Goal: Task Accomplishment & Management: Manage account settings

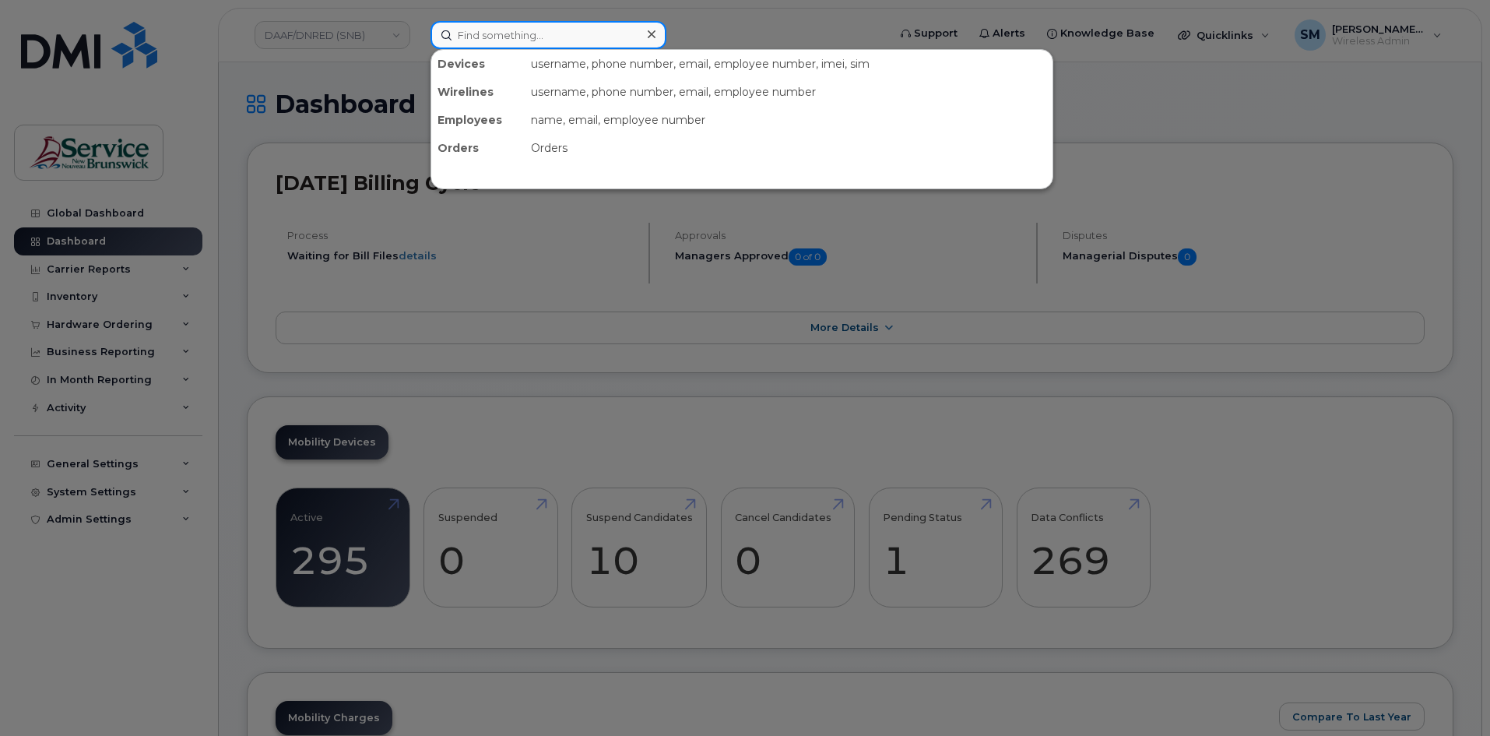
click at [486, 35] on input at bounding box center [549, 35] width 236 height 28
paste input "5065662849"
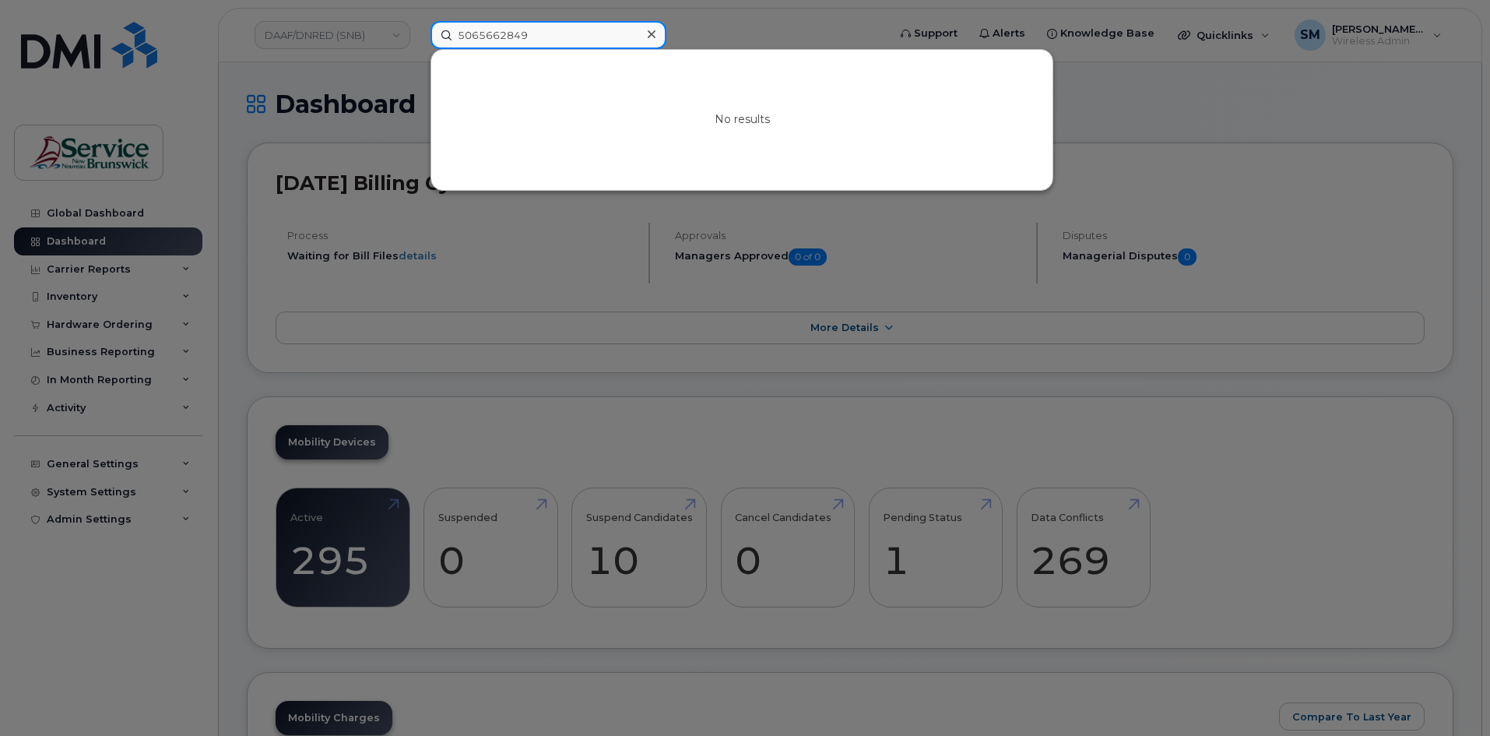
type input "5065662849"
click at [368, 40] on div at bounding box center [745, 368] width 1490 height 736
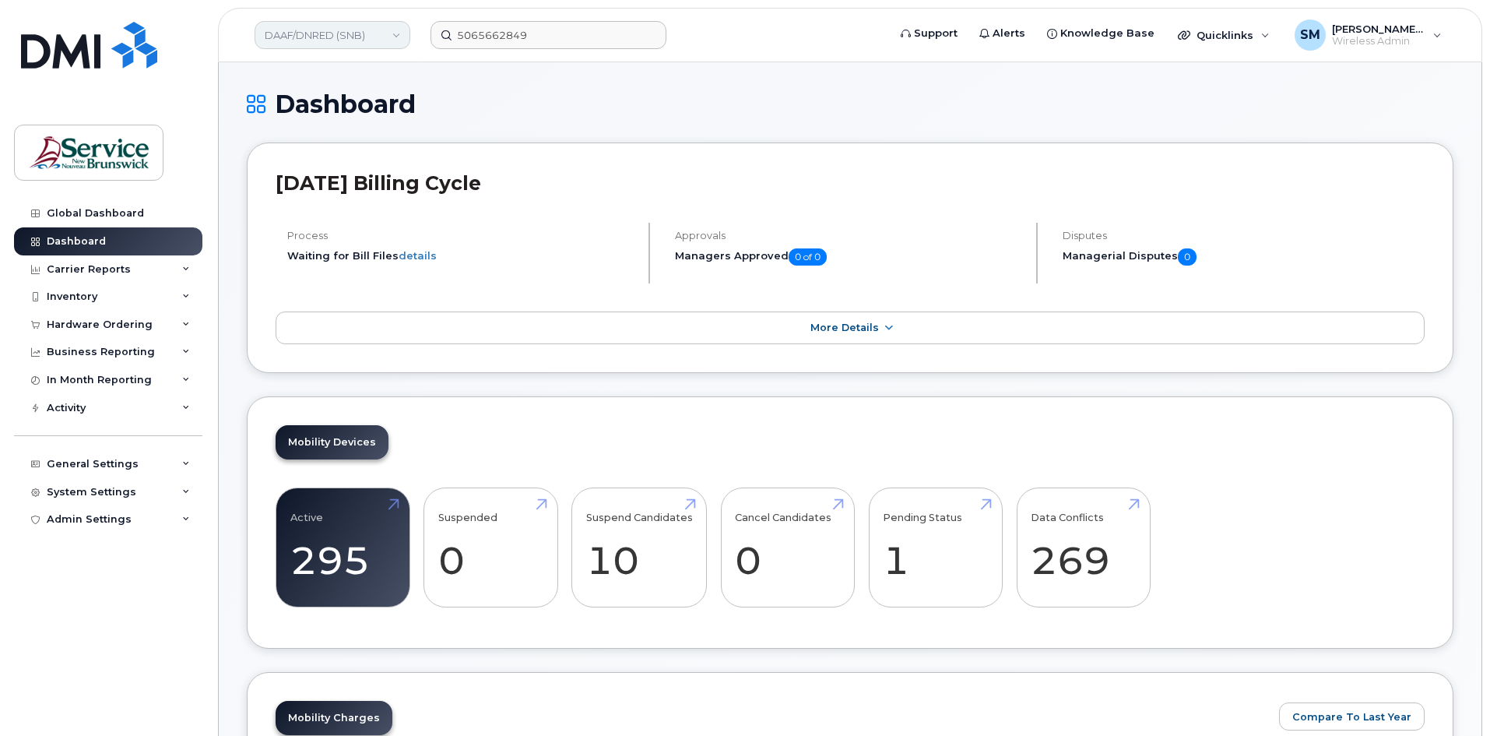
click at [367, 40] on link "DAAF/DNRED (SNB)" at bounding box center [333, 35] width 156 height 28
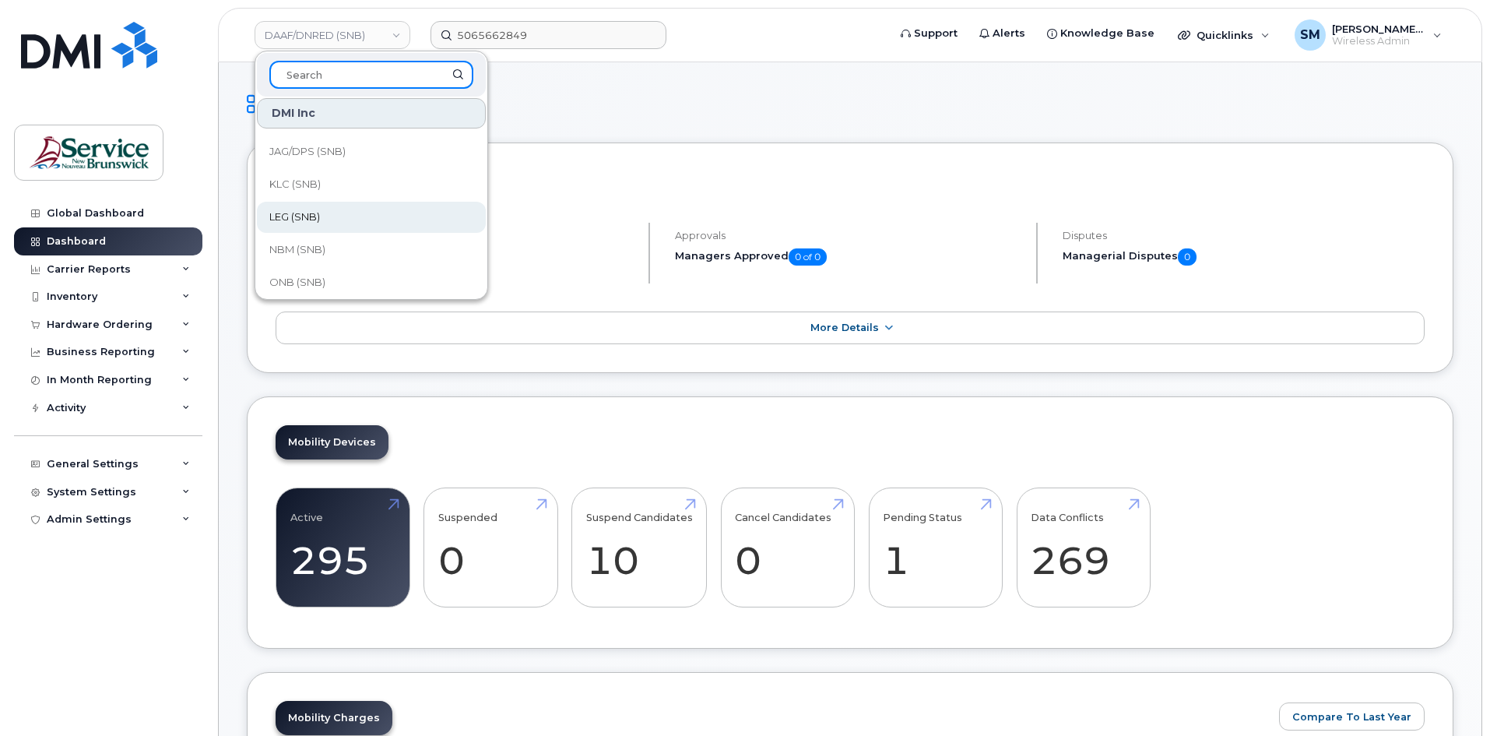
scroll to position [234, 0]
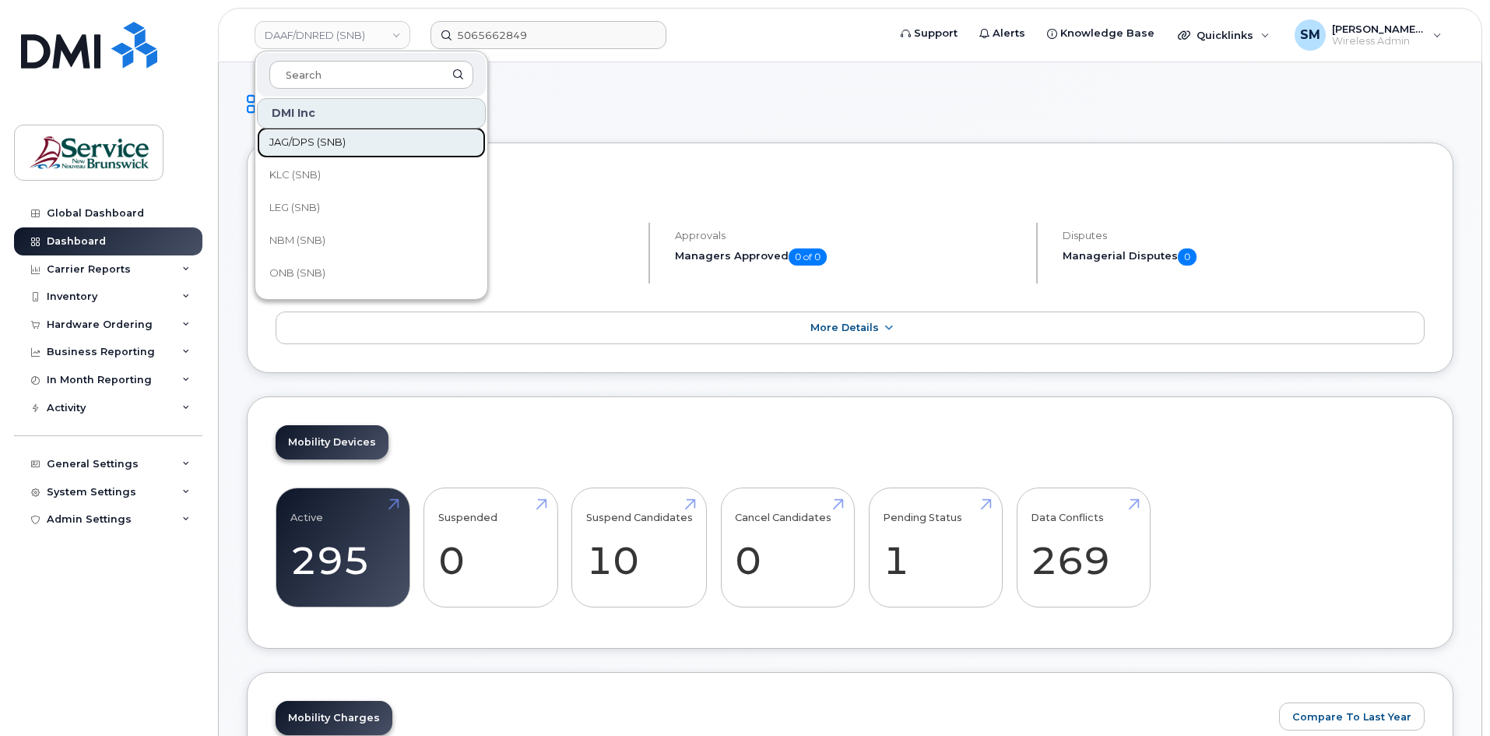
click at [313, 133] on link "JAG/DPS (SNB)" at bounding box center [371, 142] width 229 height 31
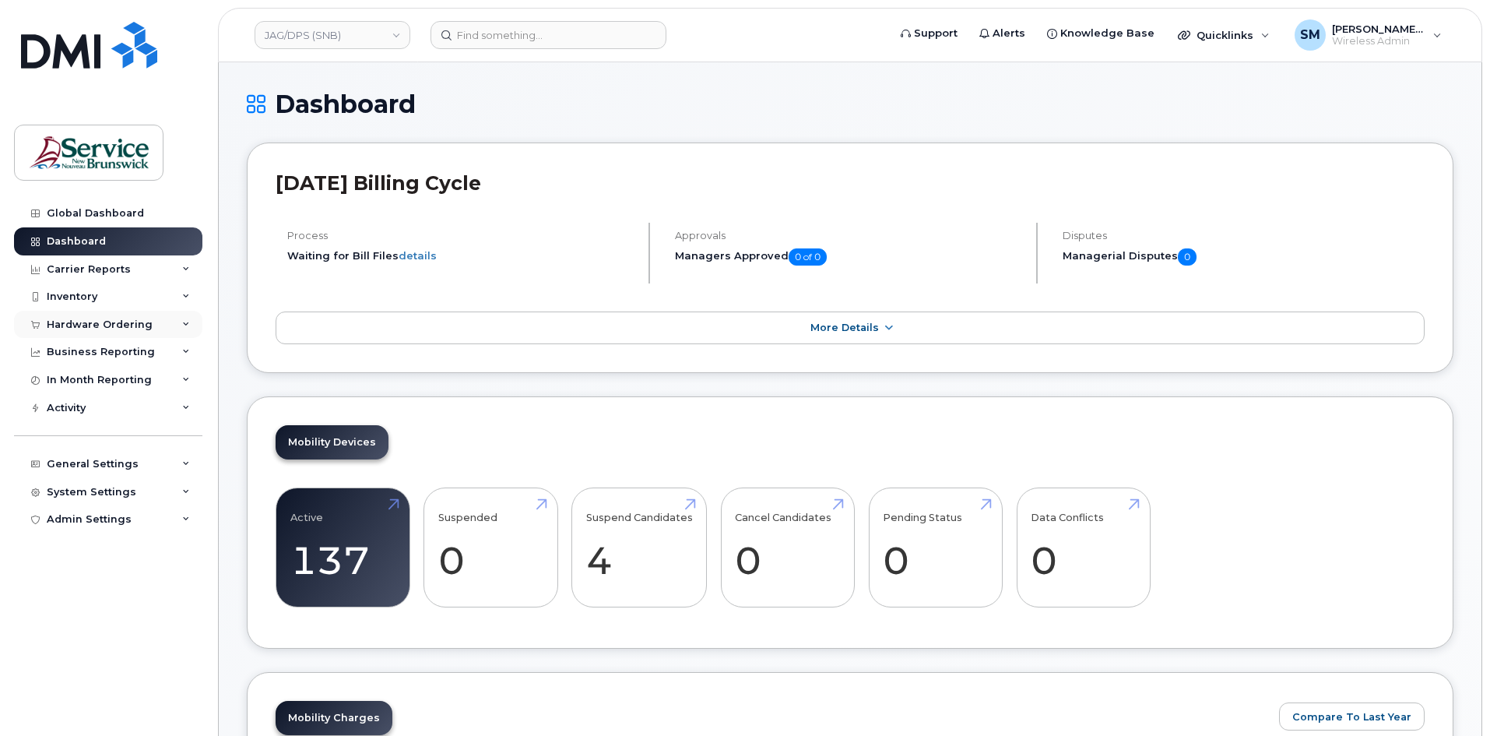
click at [118, 319] on div "Hardware Ordering" at bounding box center [100, 324] width 106 height 12
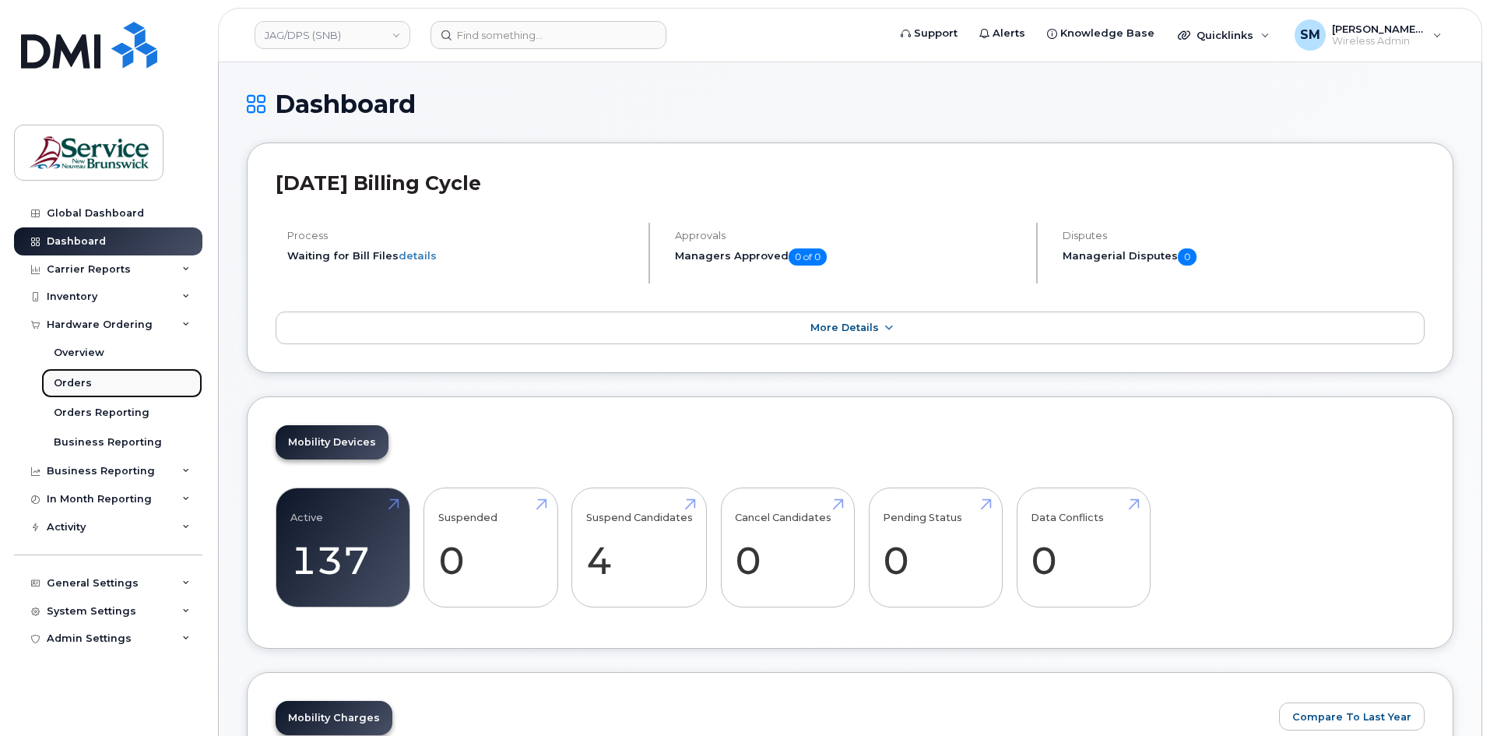
click at [111, 378] on link "Orders" at bounding box center [121, 383] width 161 height 30
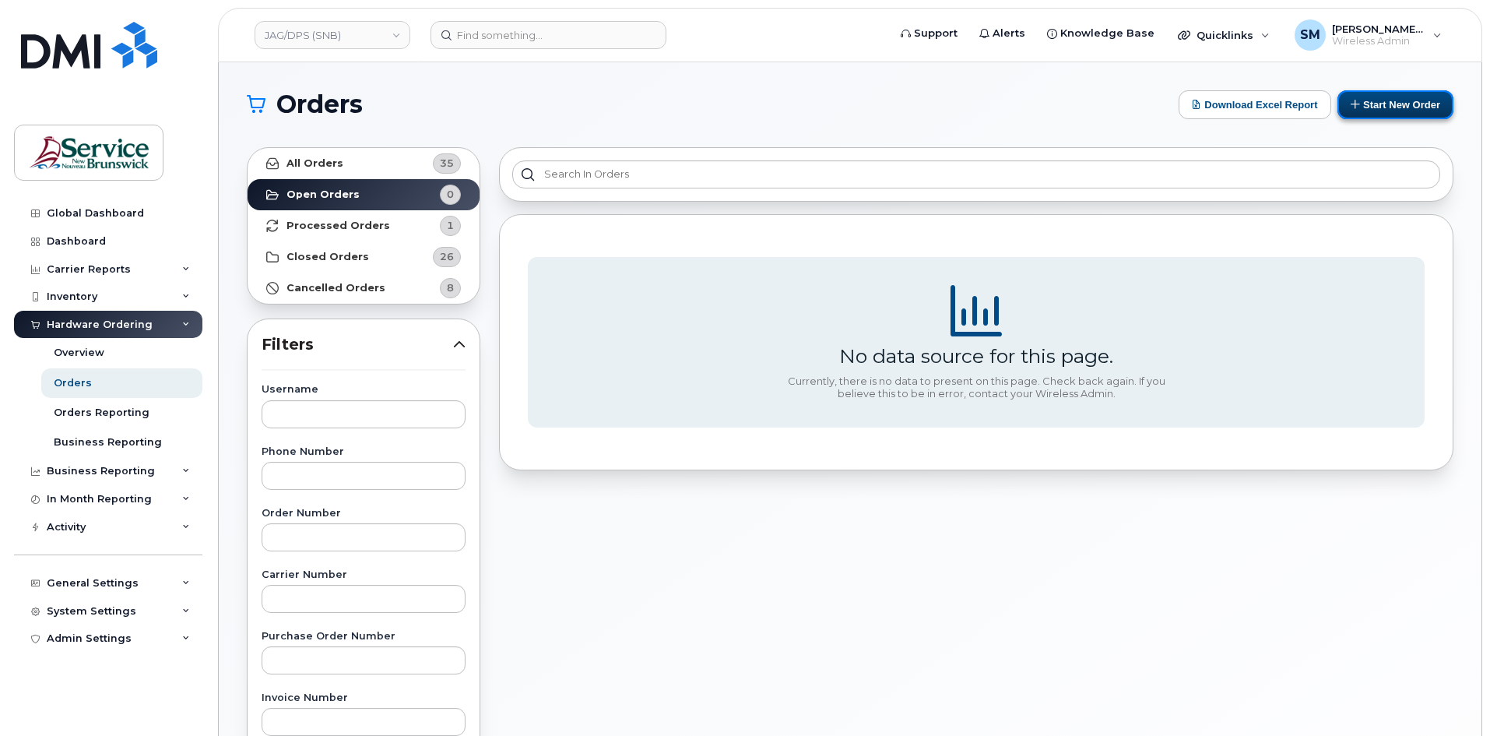
click at [1411, 97] on button "Start New Order" at bounding box center [1395, 104] width 116 height 29
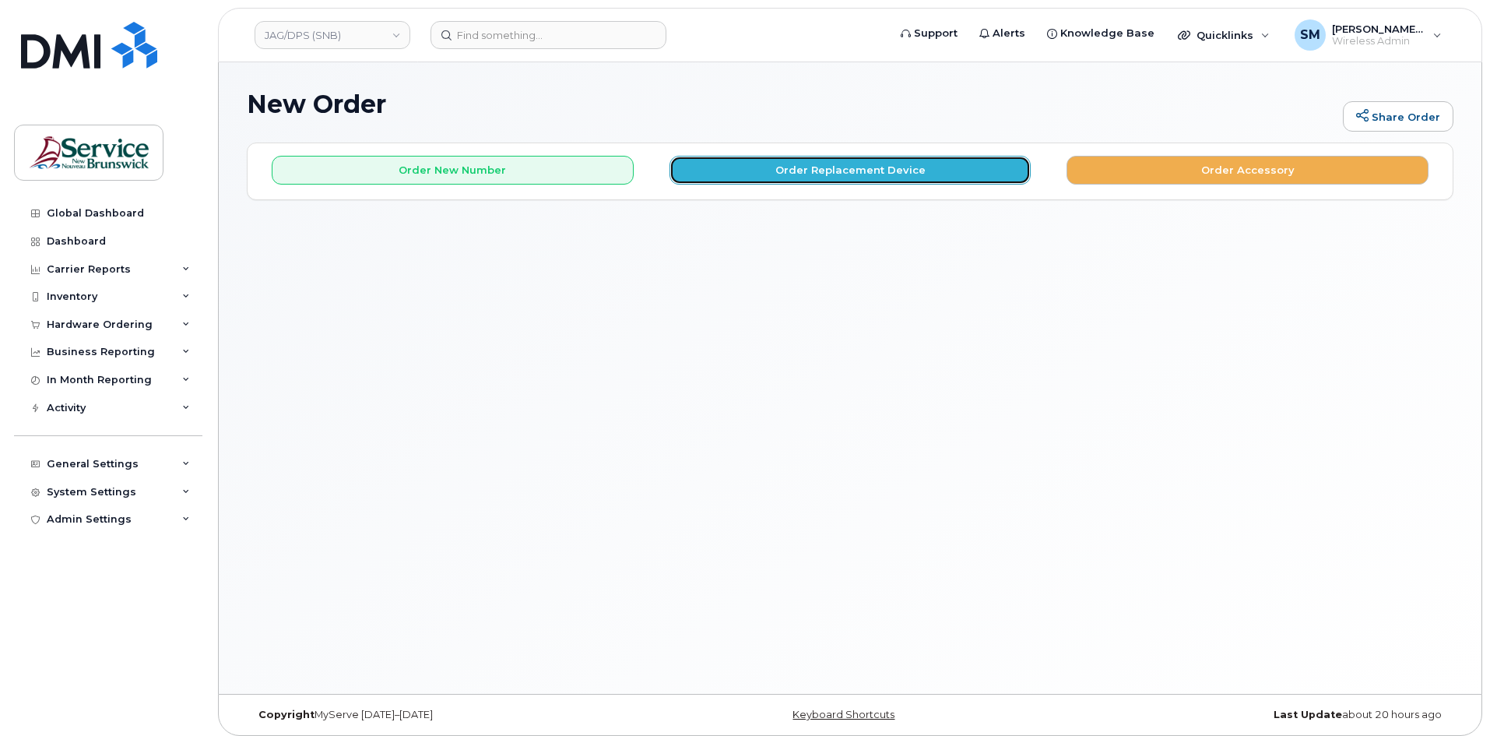
click at [799, 179] on button "Order Replacement Device" at bounding box center [851, 170] width 362 height 29
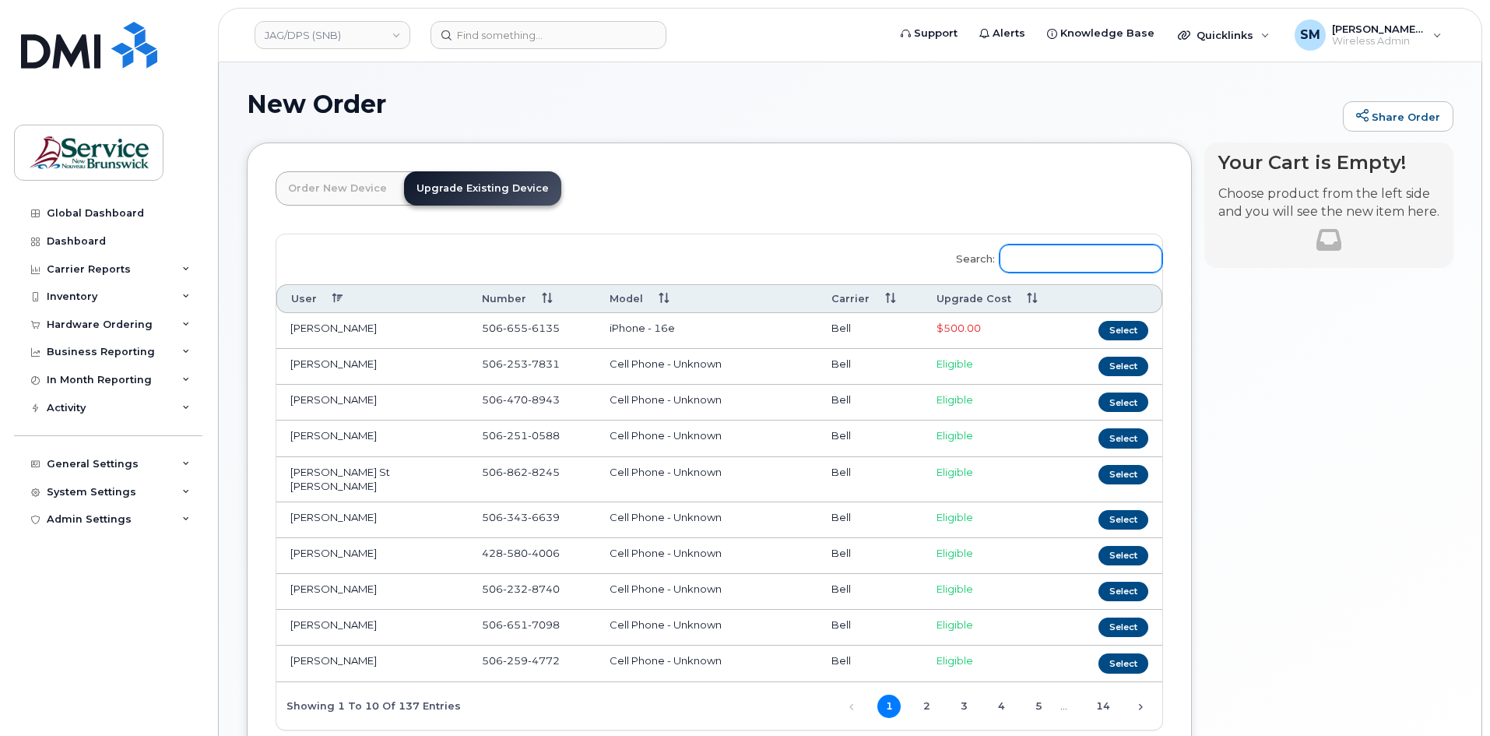
paste input "5065662849"
type input "5065662849"
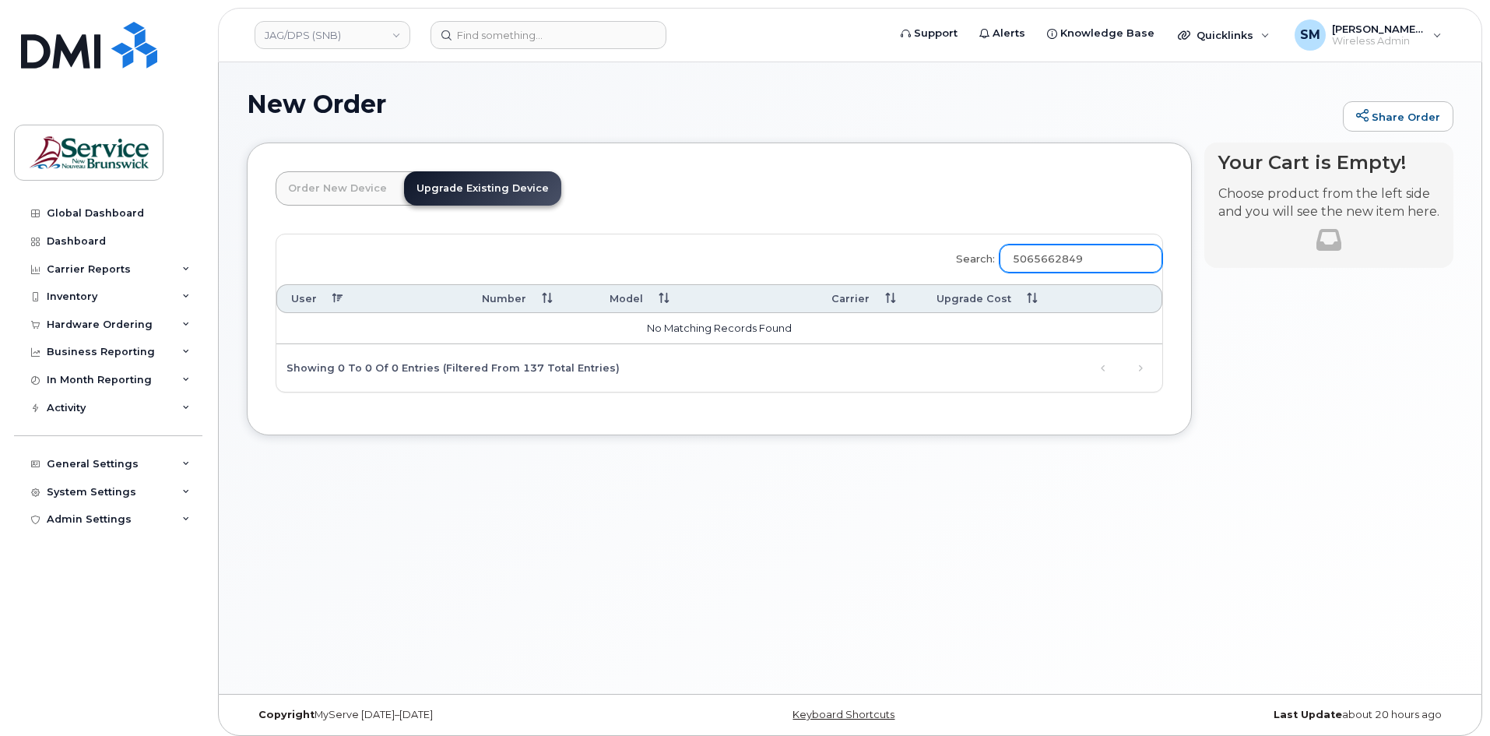
drag, startPoint x: 1079, startPoint y: 258, endPoint x: 981, endPoint y: 258, distance: 98.1
click at [981, 258] on label "Search: 5065662849" at bounding box center [1054, 256] width 216 height 44
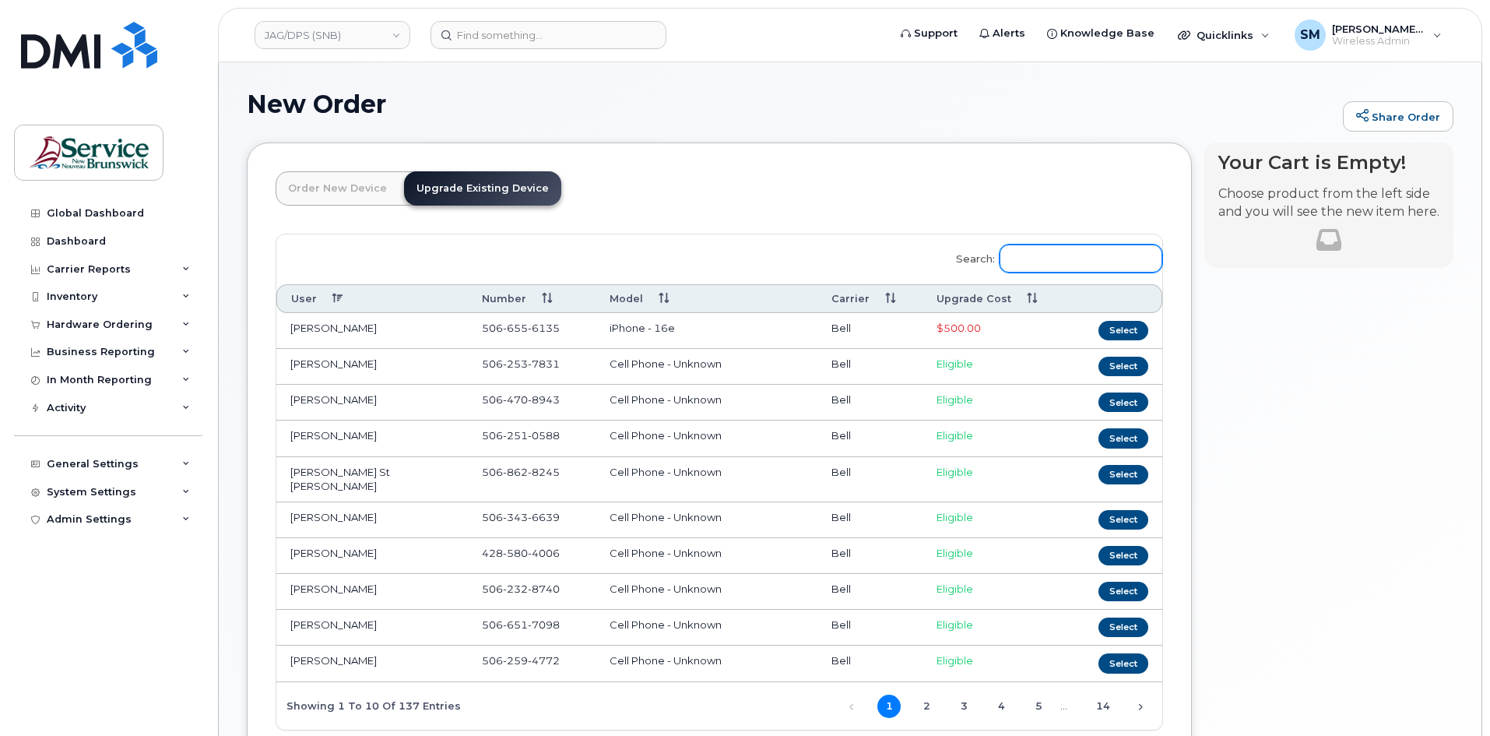
click at [1065, 262] on input "Search:" at bounding box center [1081, 258] width 163 height 28
paste input "Alicia McCarthy"
type input "Alicia McCarthy"
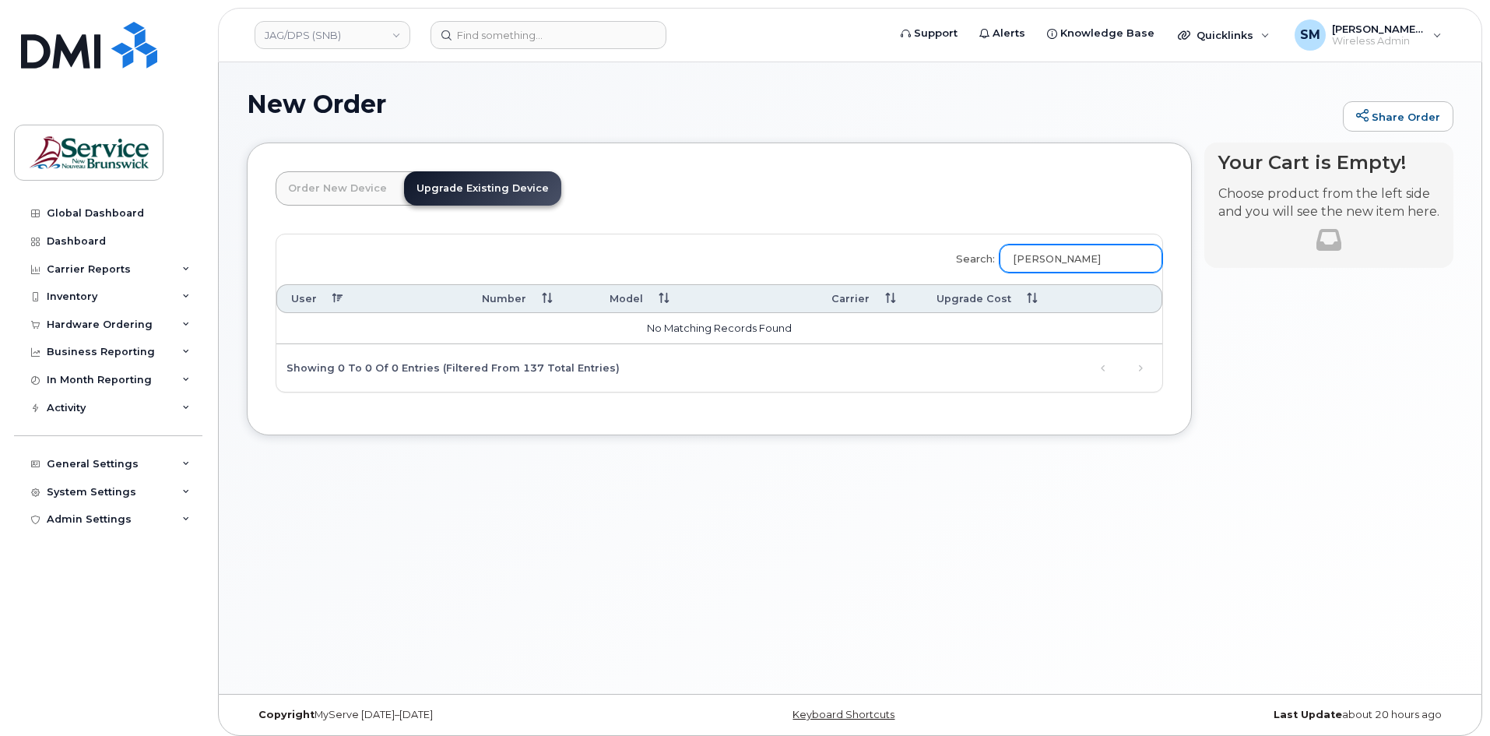
drag, startPoint x: 1117, startPoint y: 258, endPoint x: 919, endPoint y: 259, distance: 198.5
click at [919, 259] on div "Search: Alicia McCarthy User Number Model Carrier Upgrade Cost No matching reco…" at bounding box center [719, 312] width 886 height 157
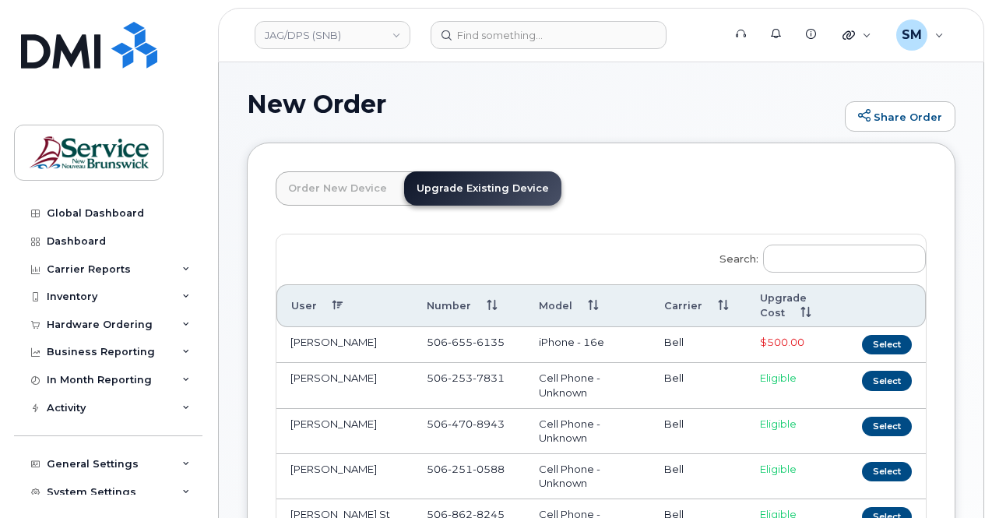
click at [494, 49] on header "JAG/DPS (SNB) Support Alerts Knowledge Base Quicklinks Suspend / Cancel Device …" at bounding box center [601, 35] width 766 height 54
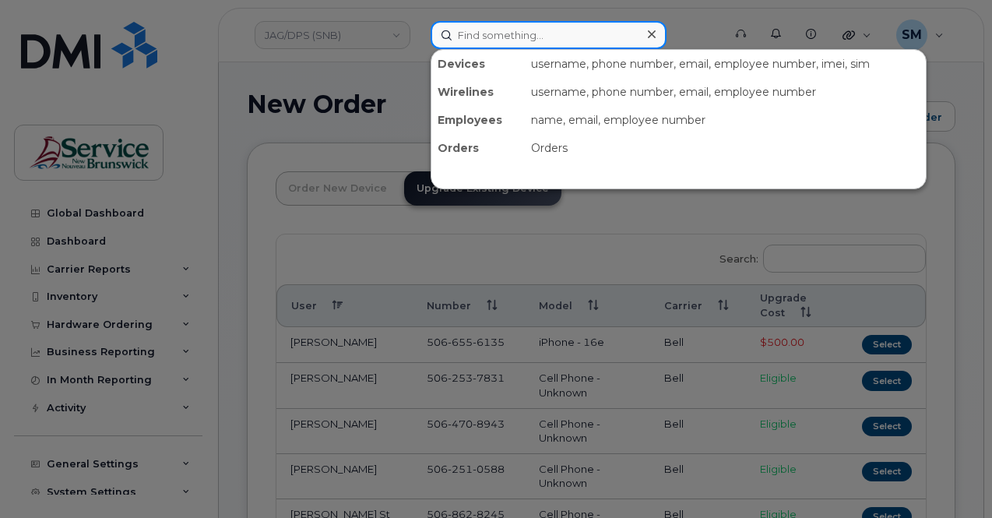
click at [494, 38] on input at bounding box center [549, 35] width 236 height 28
paste input "297632"
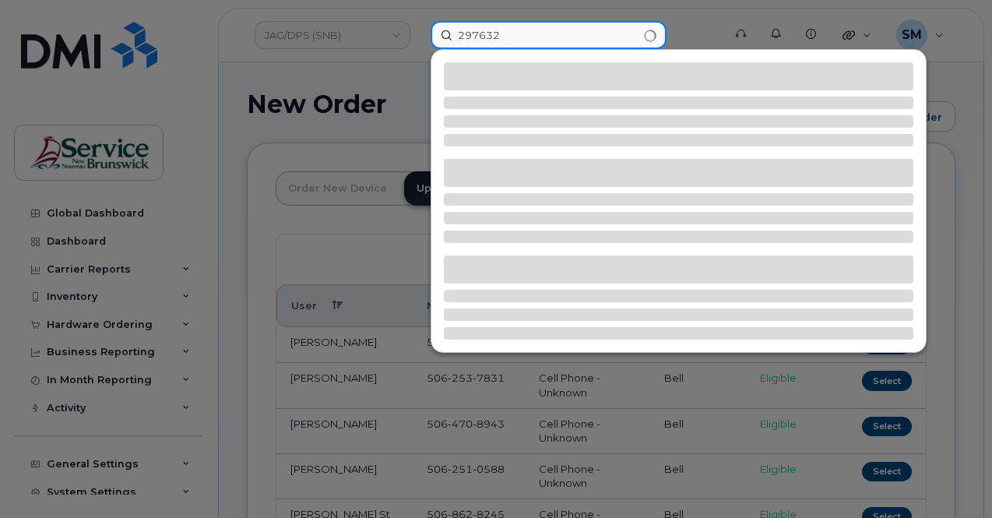
type input "297632"
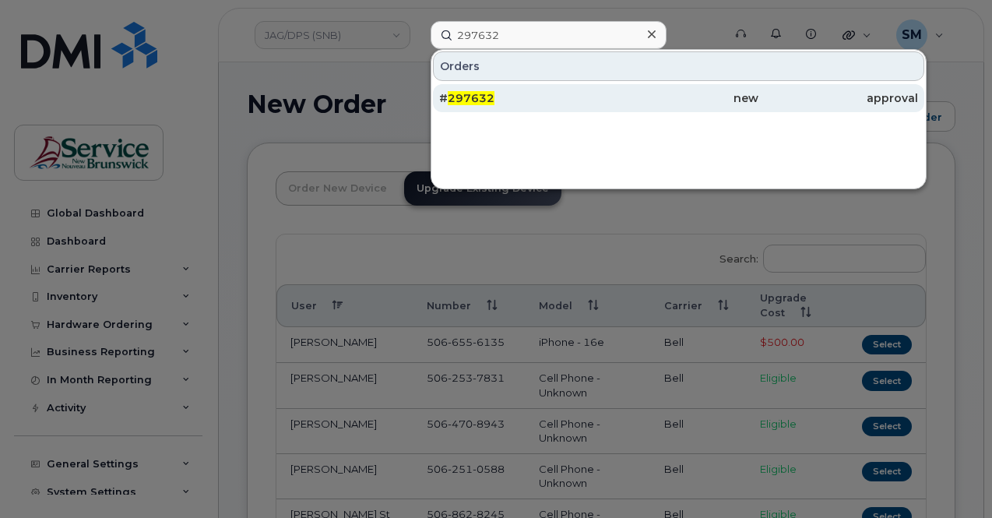
click at [516, 99] on div "# 297632" at bounding box center [519, 98] width 160 height 16
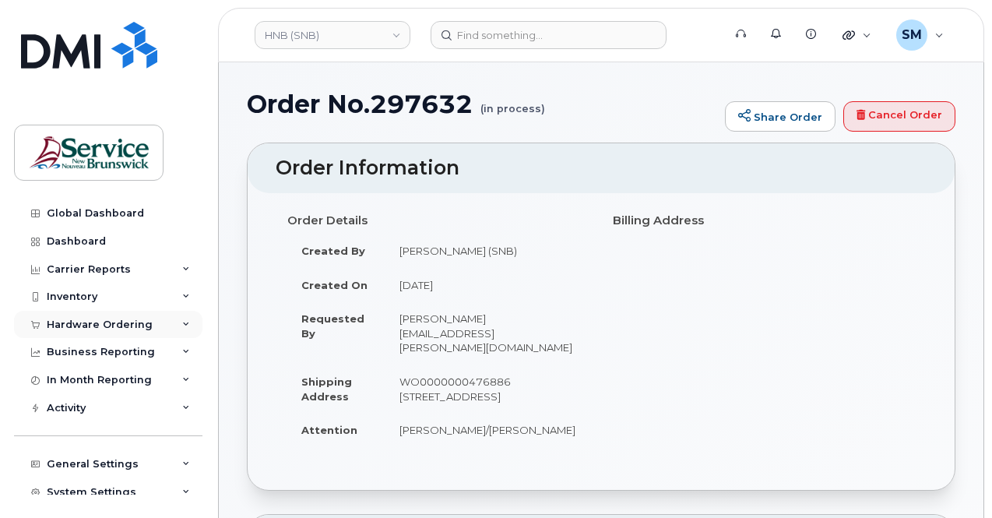
click at [114, 318] on div "Hardware Ordering" at bounding box center [100, 324] width 106 height 12
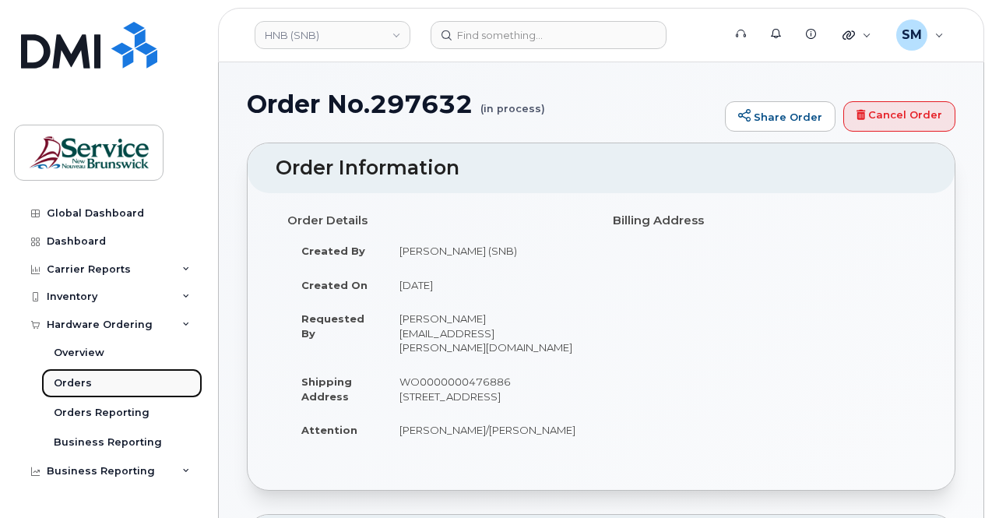
click at [84, 388] on div "Orders" at bounding box center [73, 383] width 38 height 14
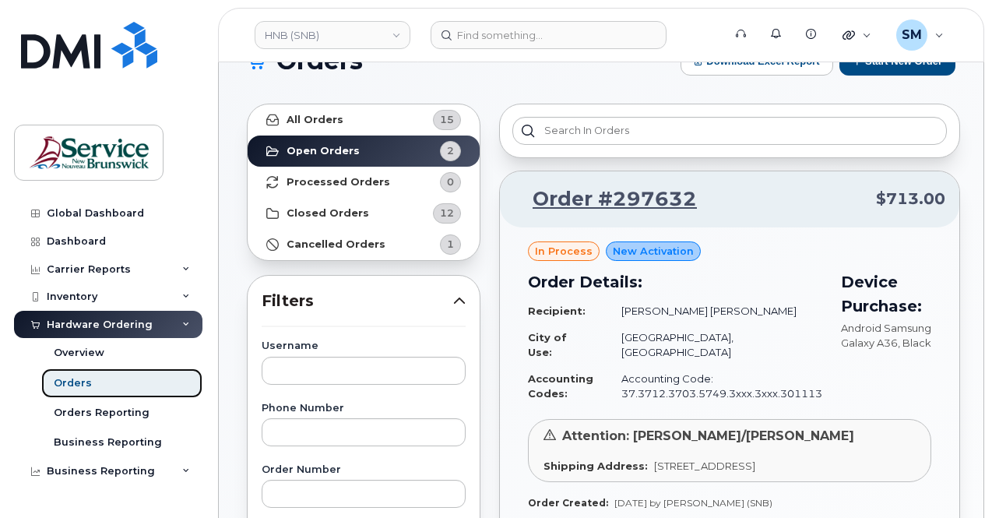
scroll to position [78, 0]
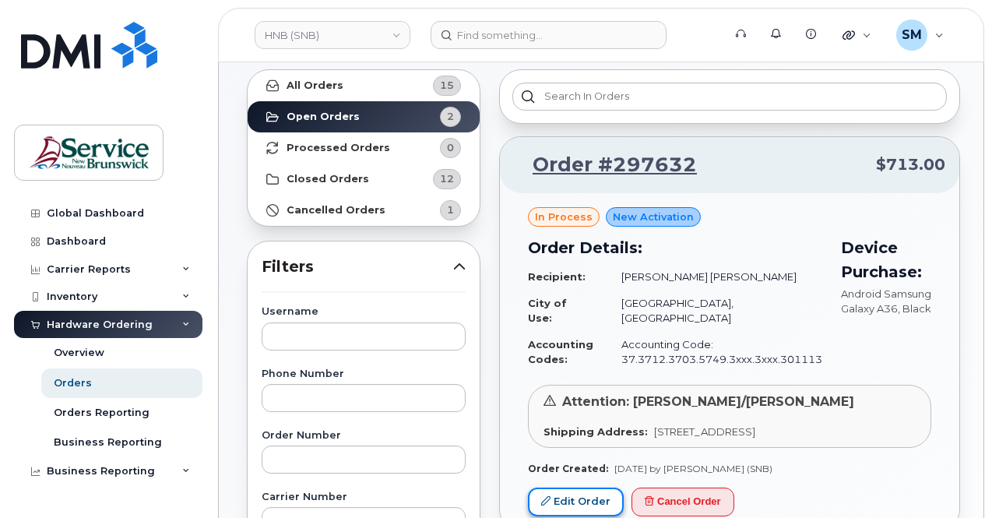
click at [569, 490] on link "Edit Order" at bounding box center [576, 501] width 96 height 29
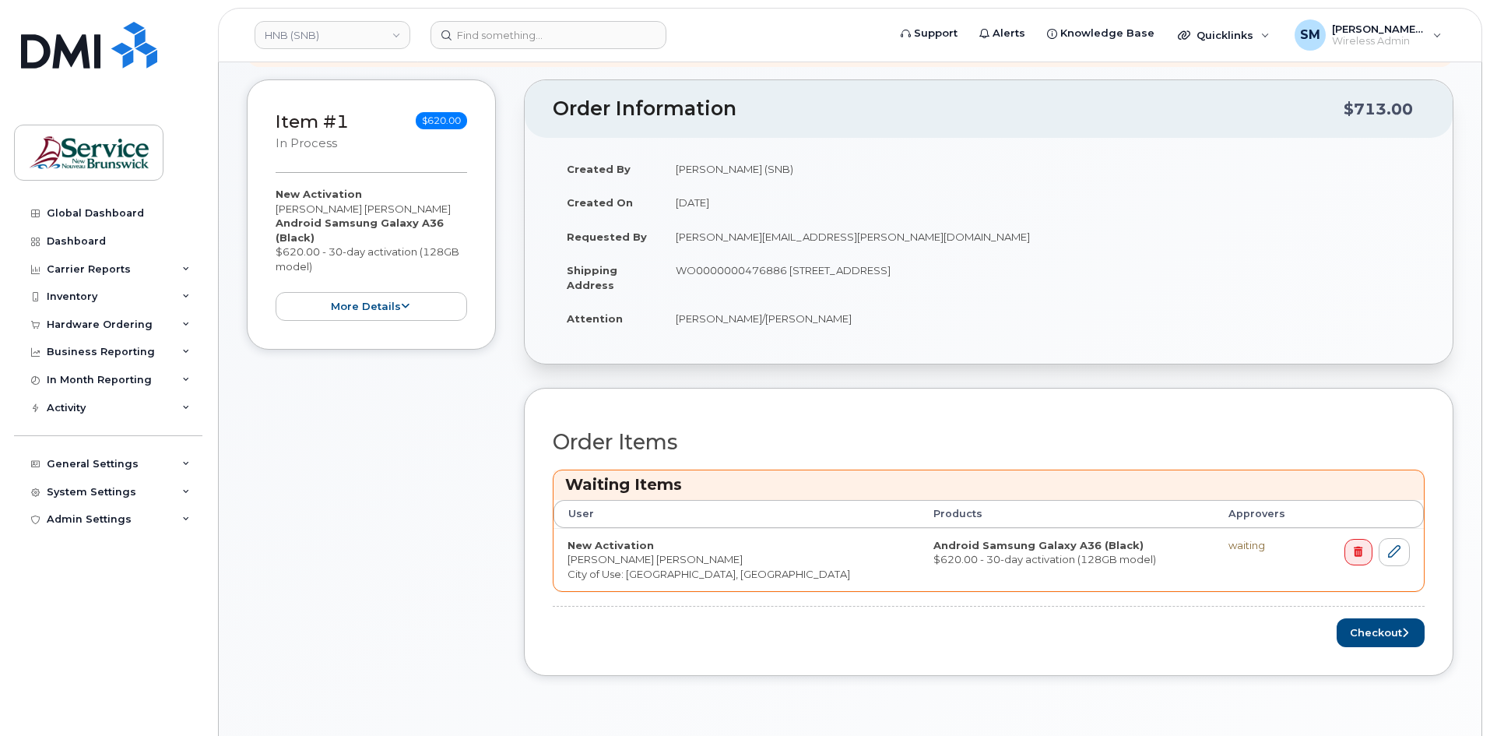
scroll to position [156, 0]
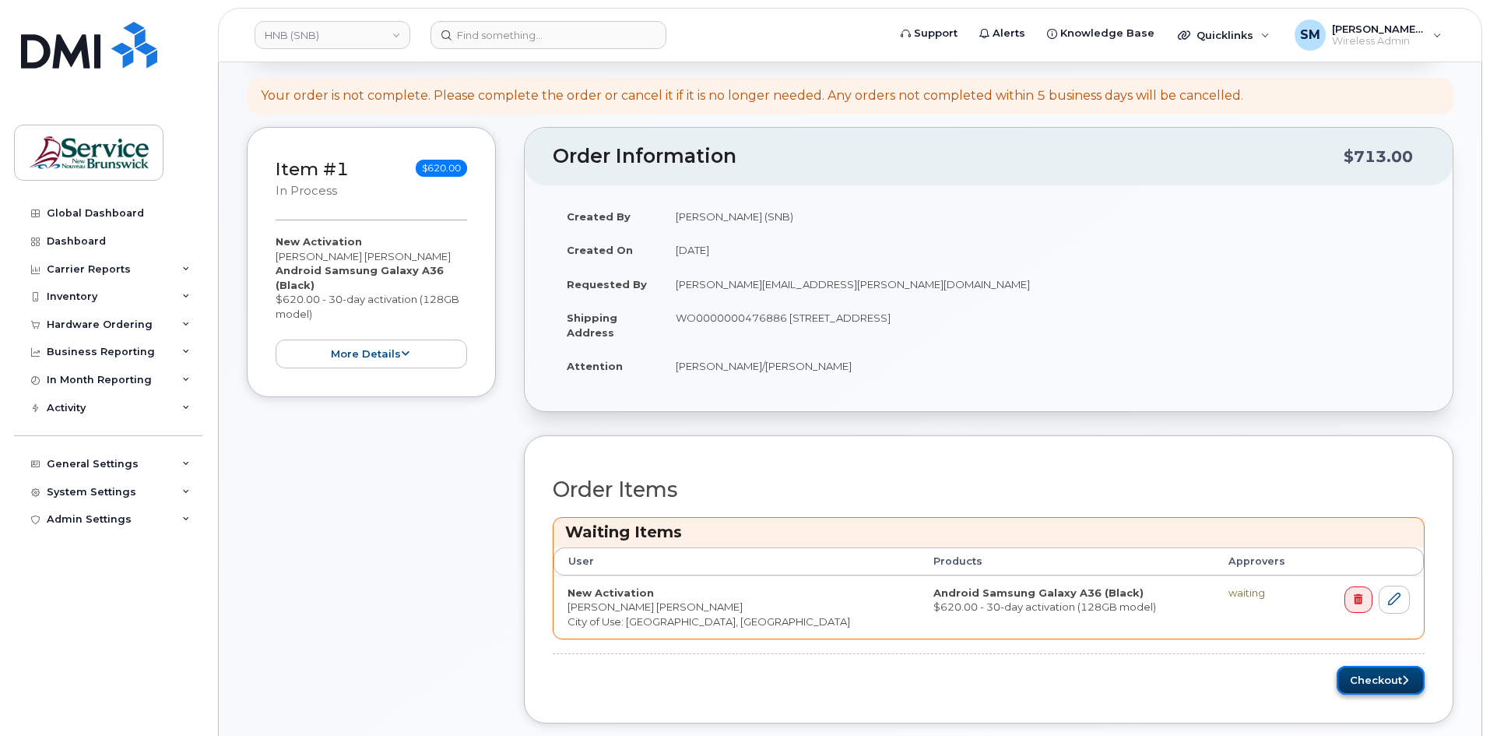
click at [991, 517] on button "Checkout" at bounding box center [1381, 680] width 88 height 29
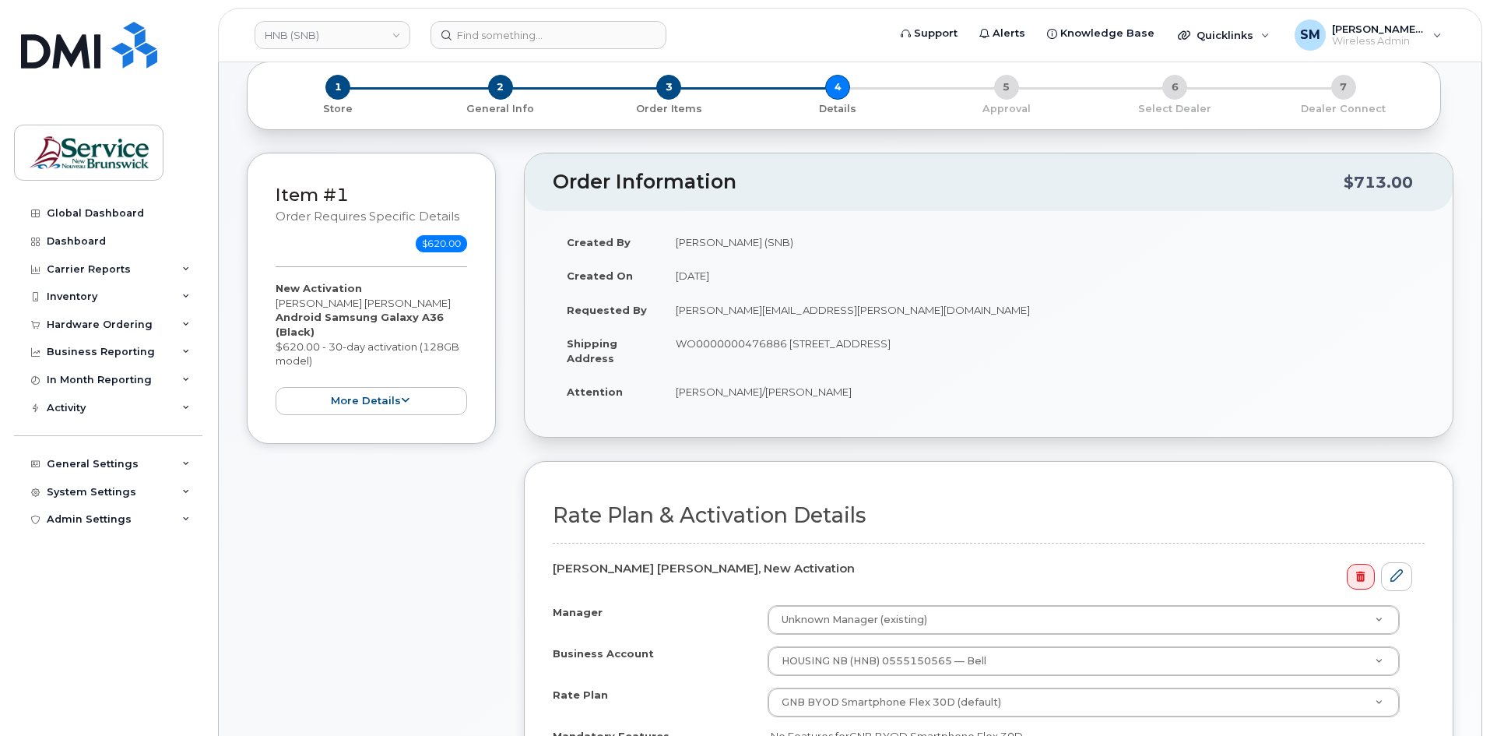
scroll to position [311, 0]
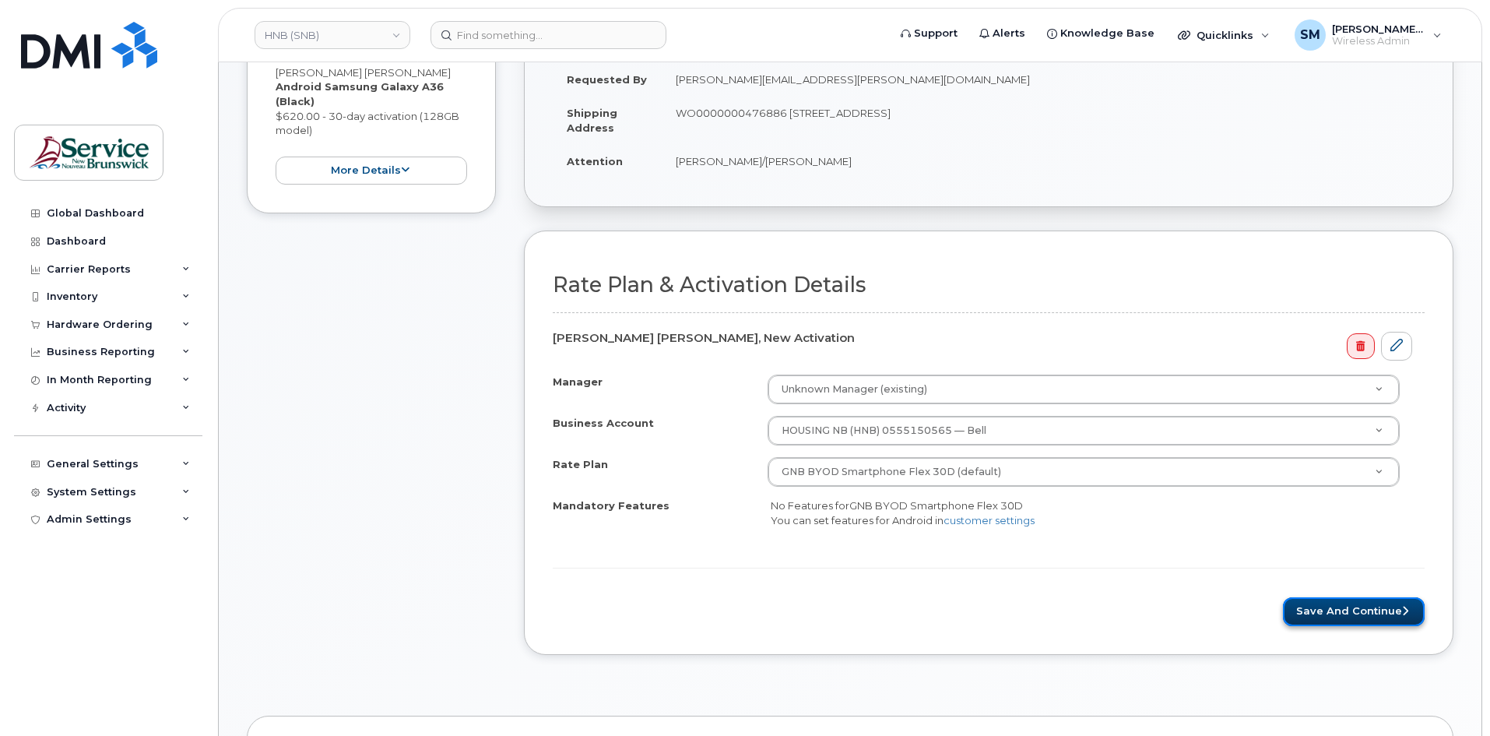
click at [1322, 607] on button "Save and Continue" at bounding box center [1354, 611] width 142 height 29
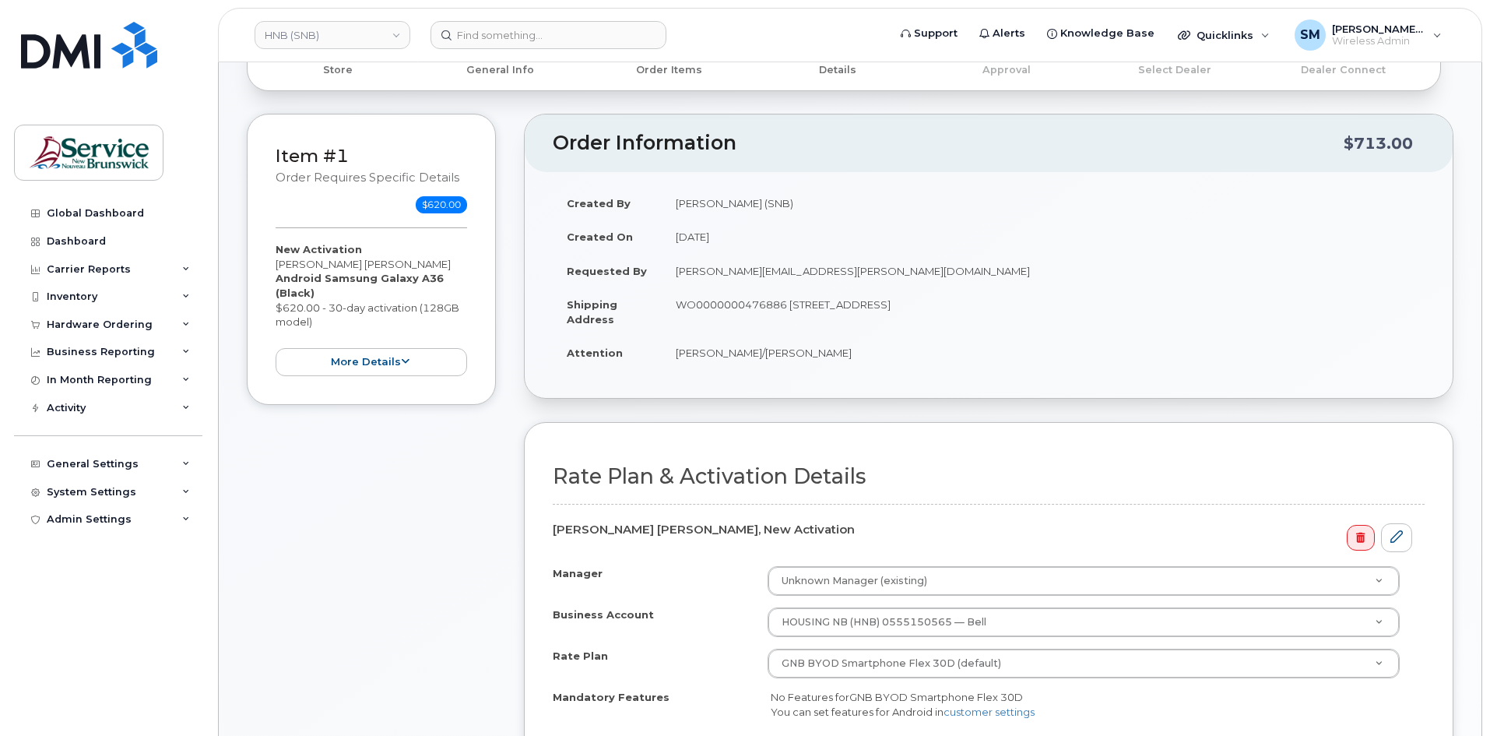
scroll to position [0, 0]
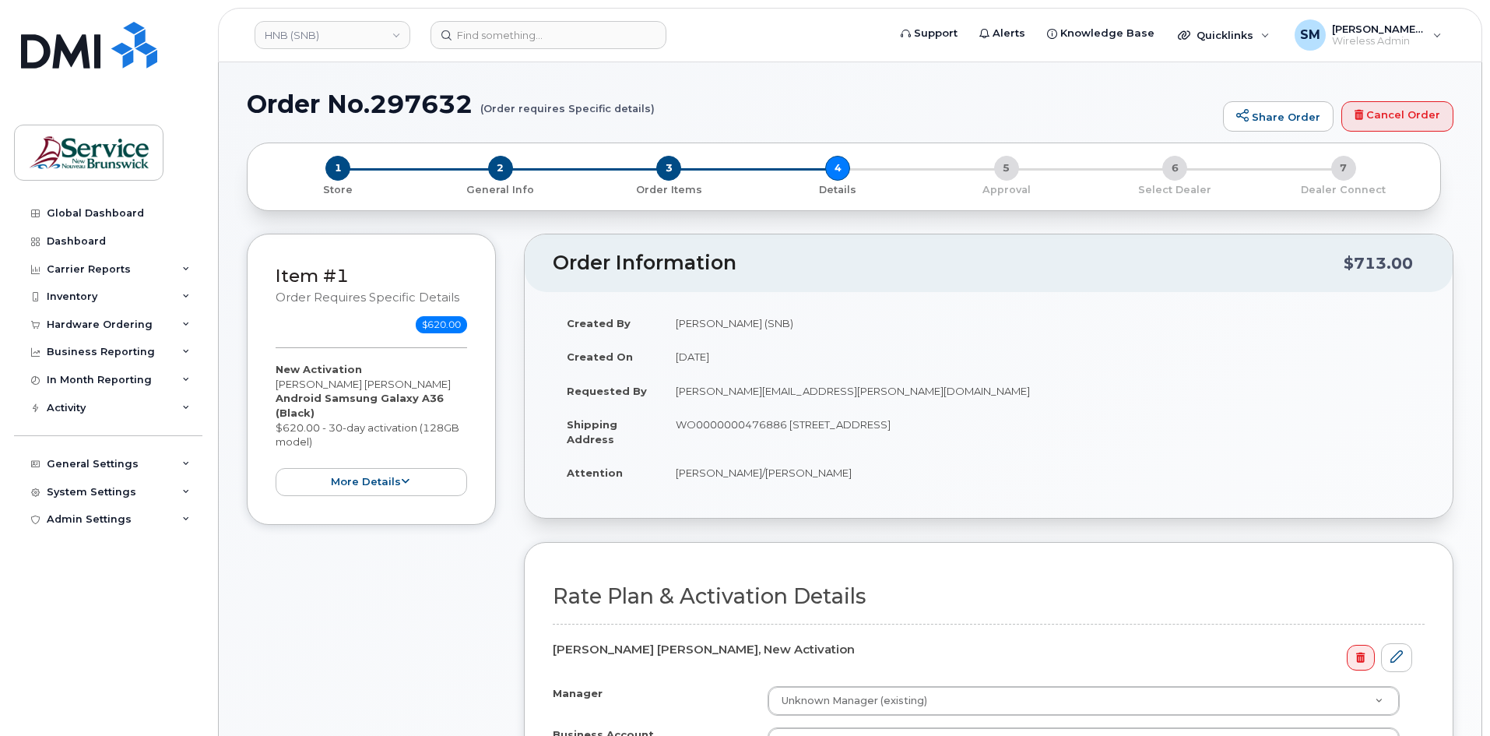
drag, startPoint x: 514, startPoint y: 329, endPoint x: 462, endPoint y: 315, distance: 54.0
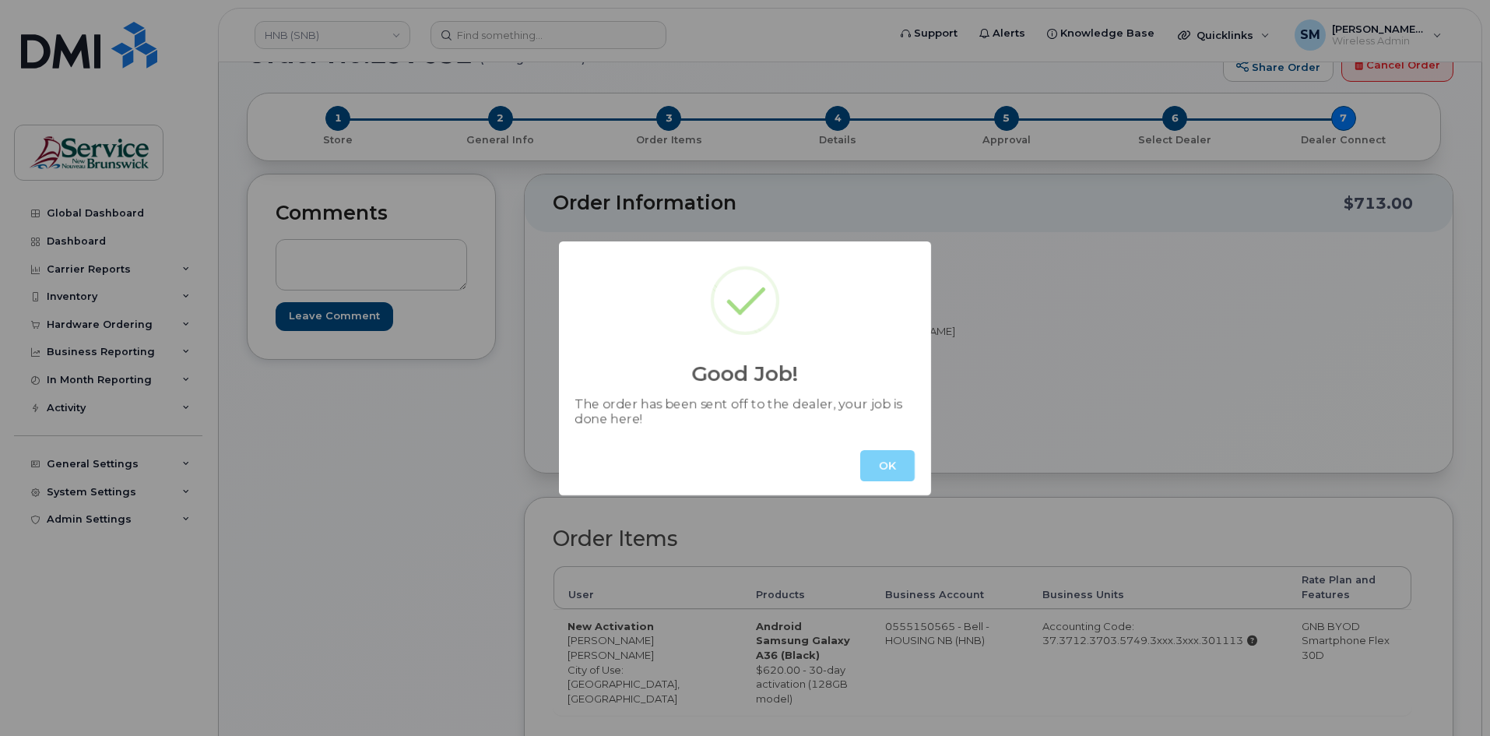
scroll to position [78, 0]
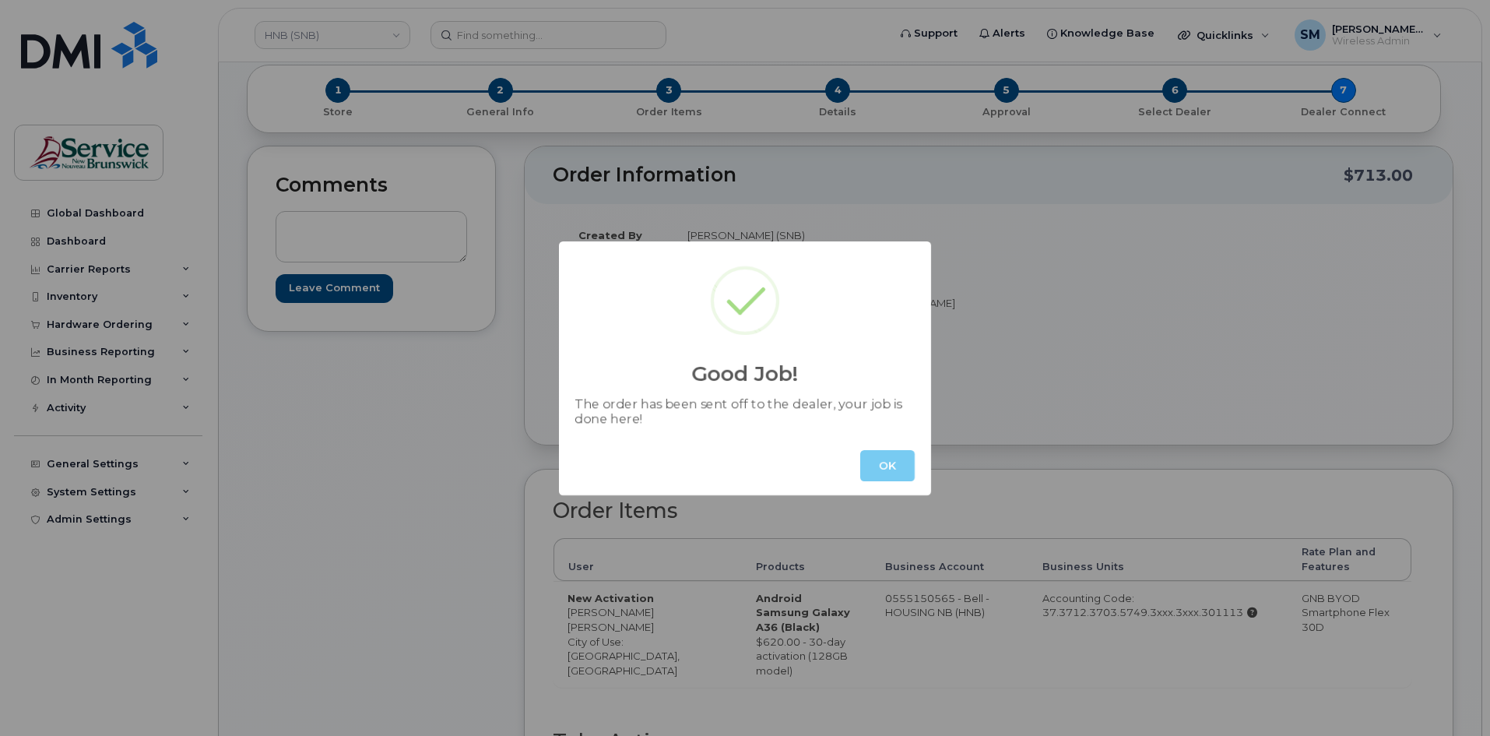
click at [884, 464] on button "OK" at bounding box center [887, 465] width 54 height 31
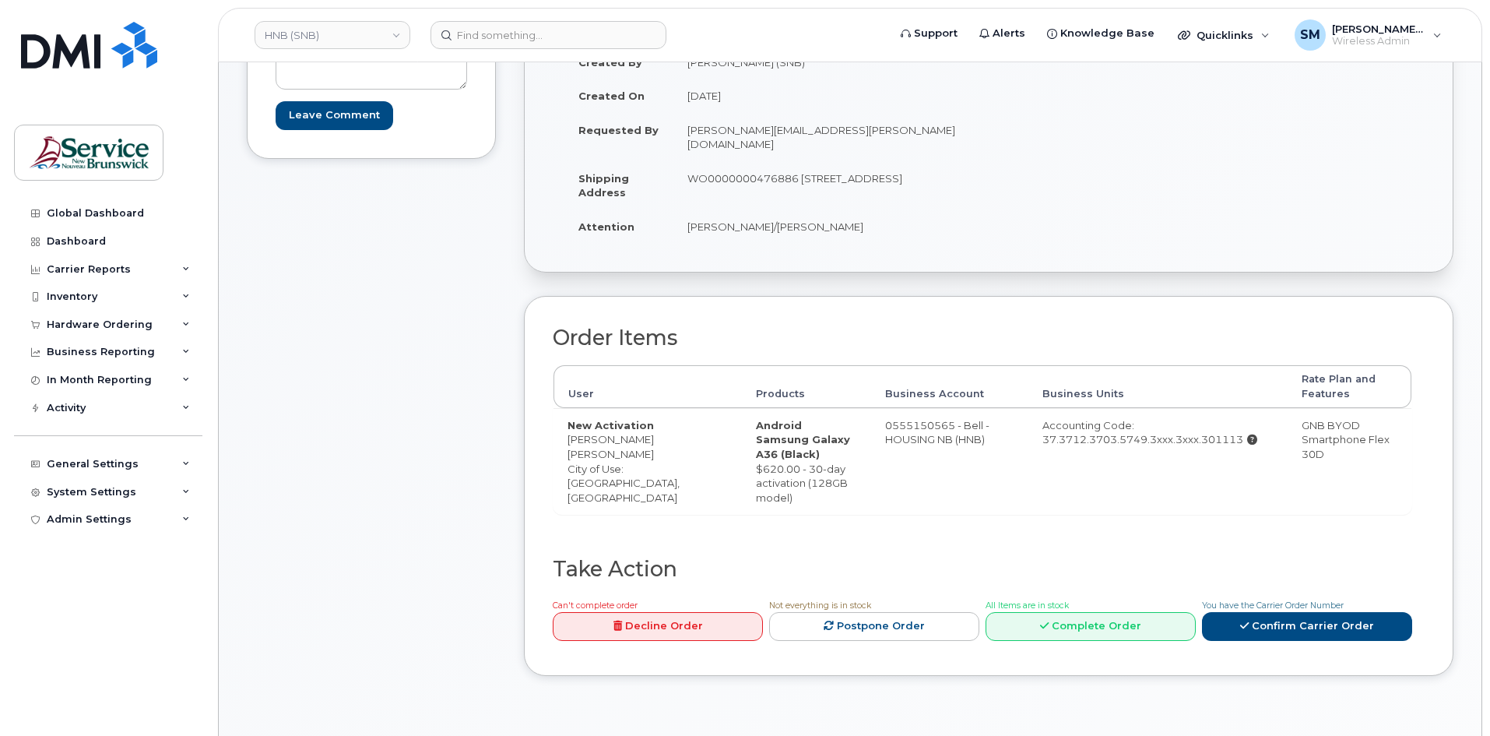
scroll to position [0, 0]
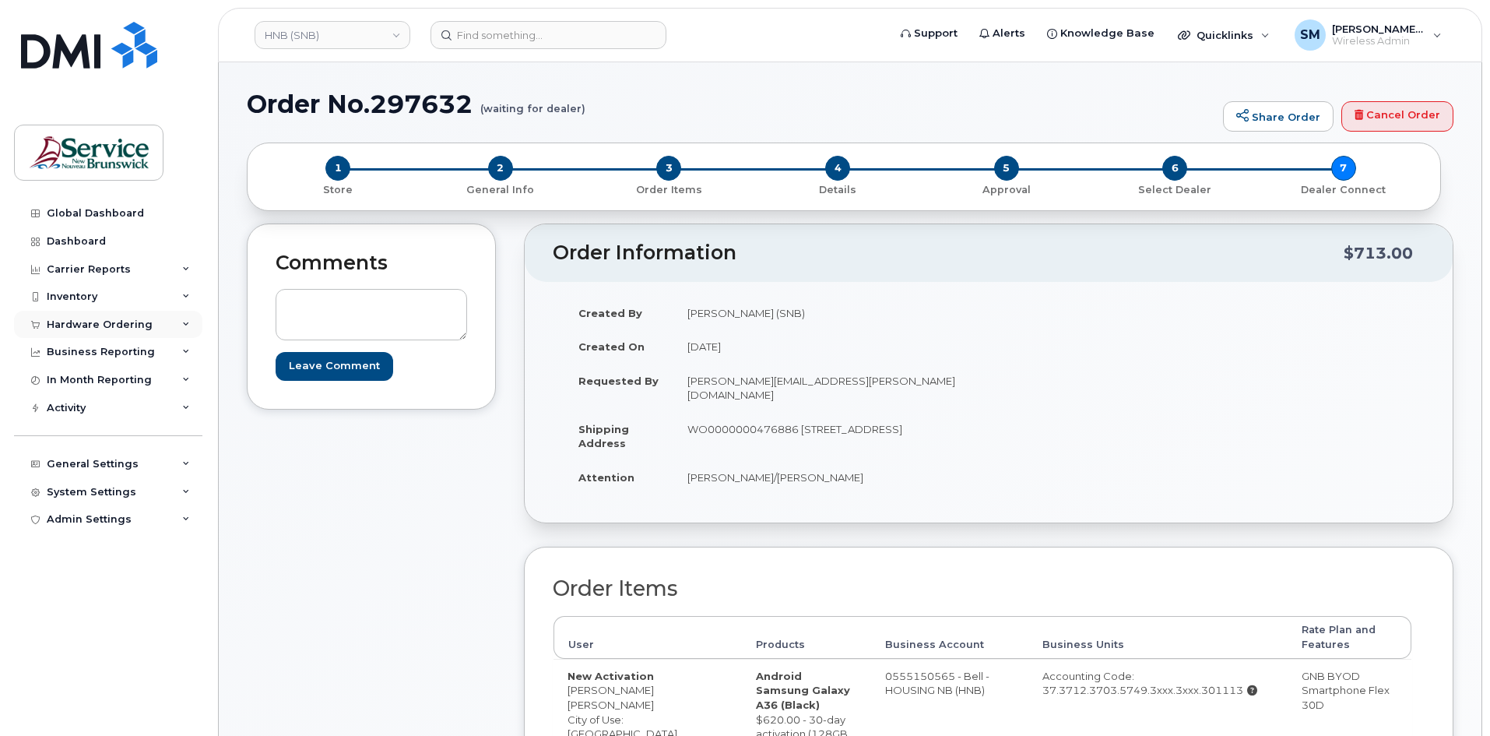
click at [80, 311] on div "Hardware Ordering" at bounding box center [108, 325] width 188 height 28
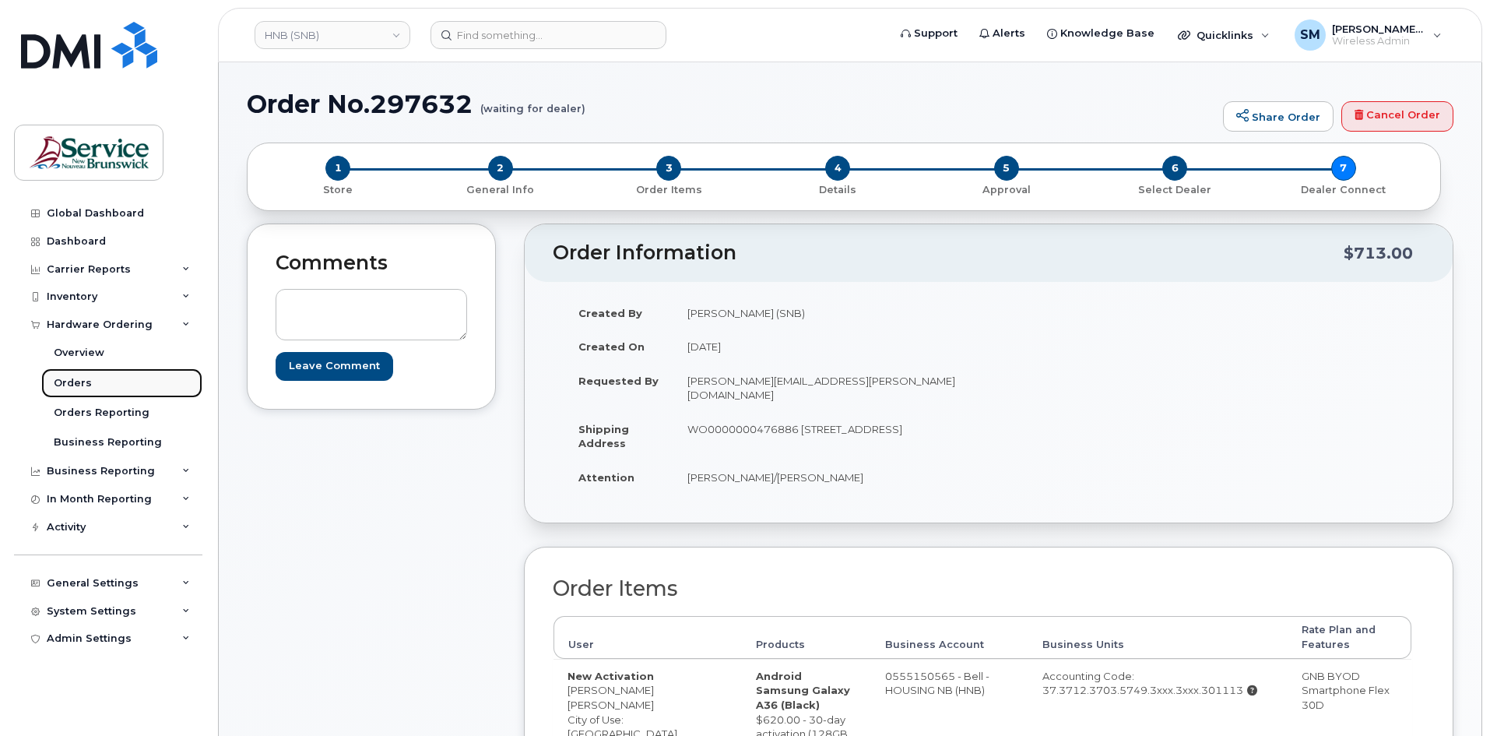
click at [105, 379] on link "Orders" at bounding box center [121, 383] width 161 height 30
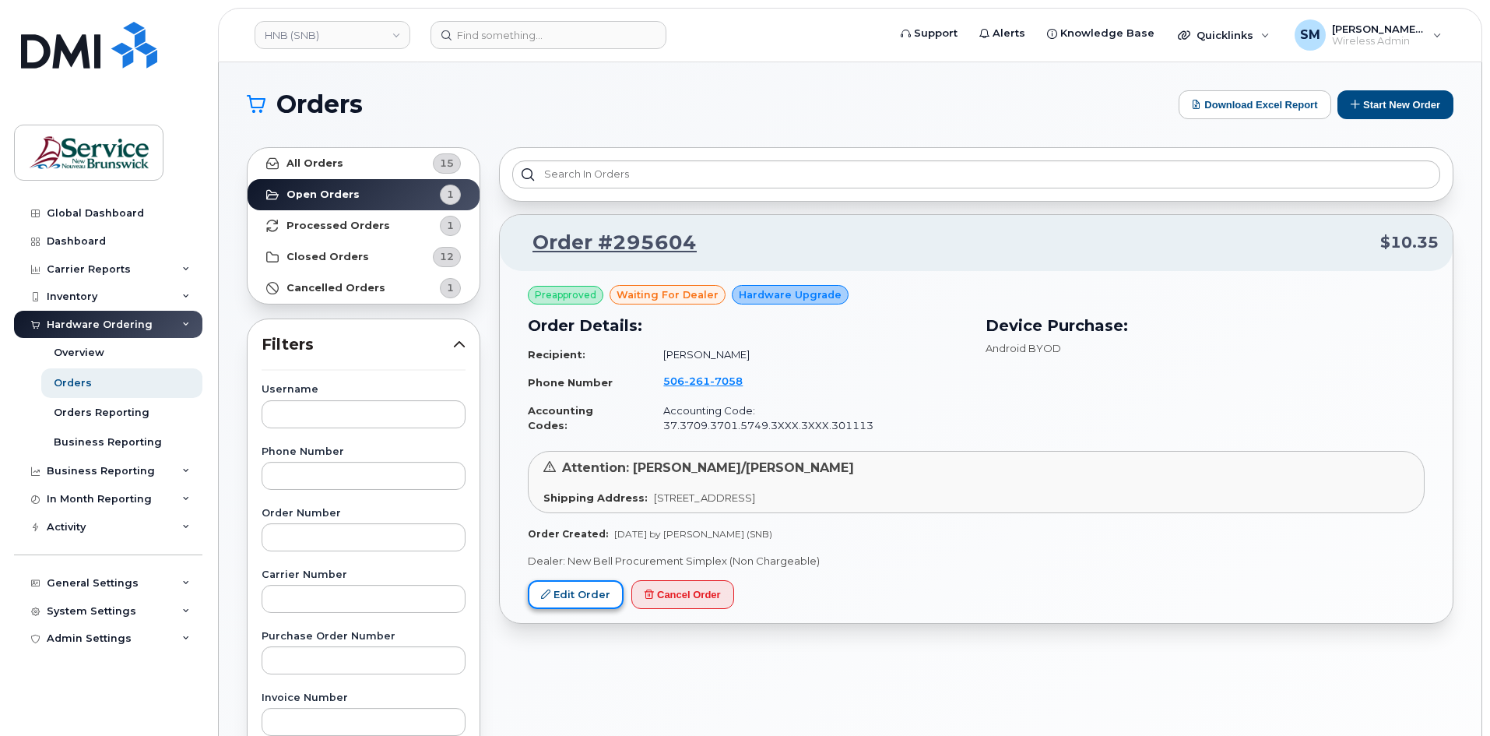
click at [584, 580] on link "Edit Order" at bounding box center [576, 594] width 96 height 29
click at [648, 235] on link "Order #295604" at bounding box center [605, 243] width 183 height 28
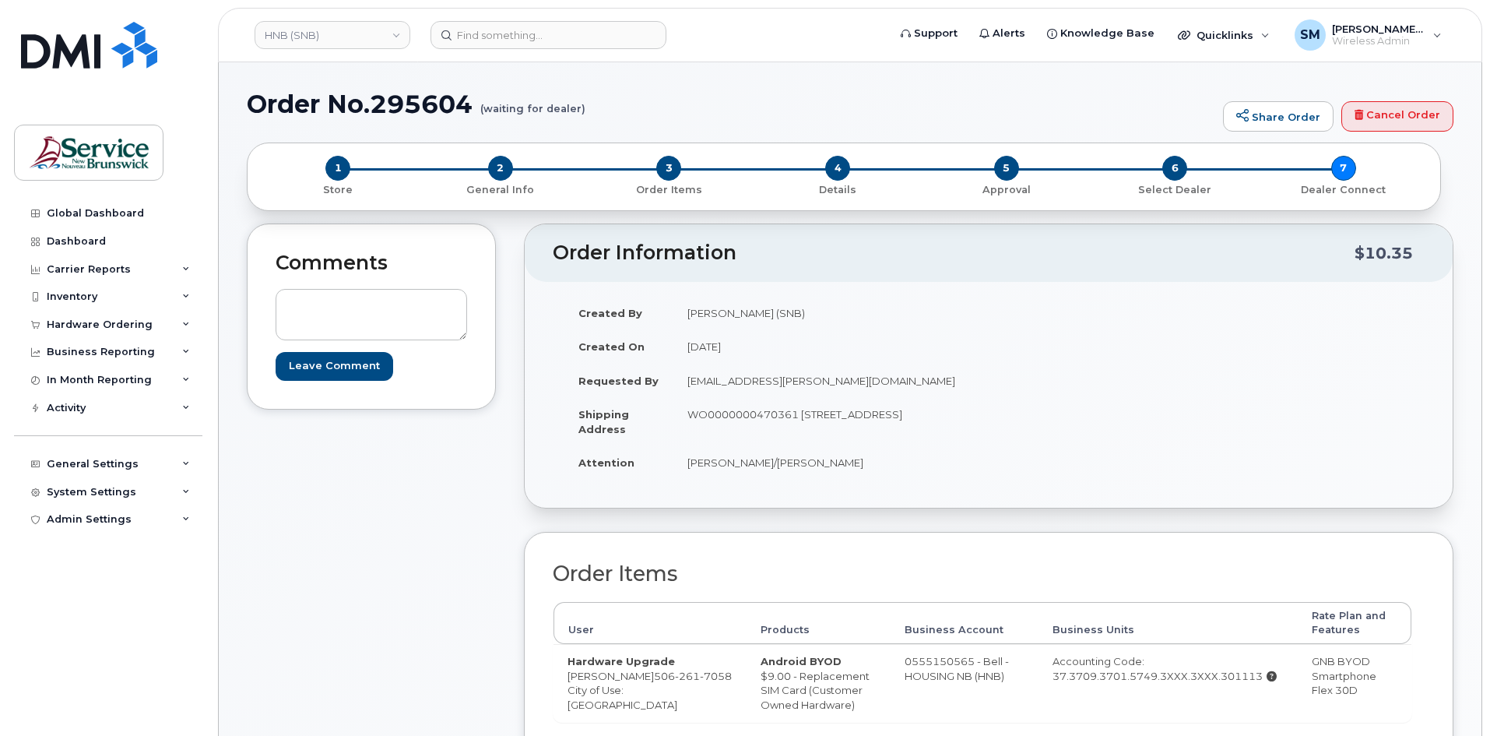
drag, startPoint x: 670, startPoint y: 497, endPoint x: 623, endPoint y: 501, distance: 47.6
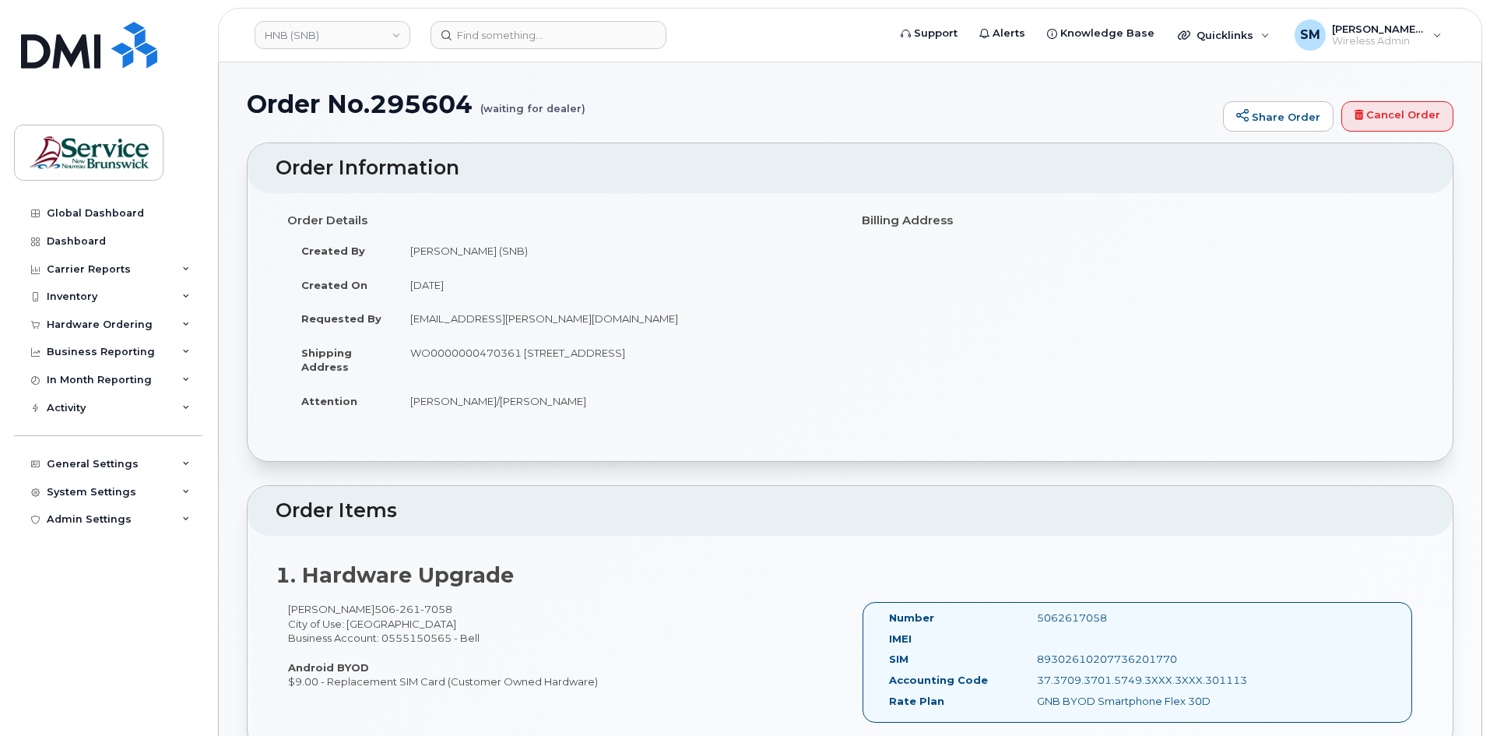
click at [469, 355] on td "WO0000000470361 [STREET_ADDRESS]" at bounding box center [617, 360] width 442 height 48
copy td "WO0000000470361"
drag, startPoint x: 1392, startPoint y: 114, endPoint x: 814, endPoint y: 87, distance: 579.1
click at [1392, 114] on link "Cancel Order" at bounding box center [1397, 116] width 112 height 31
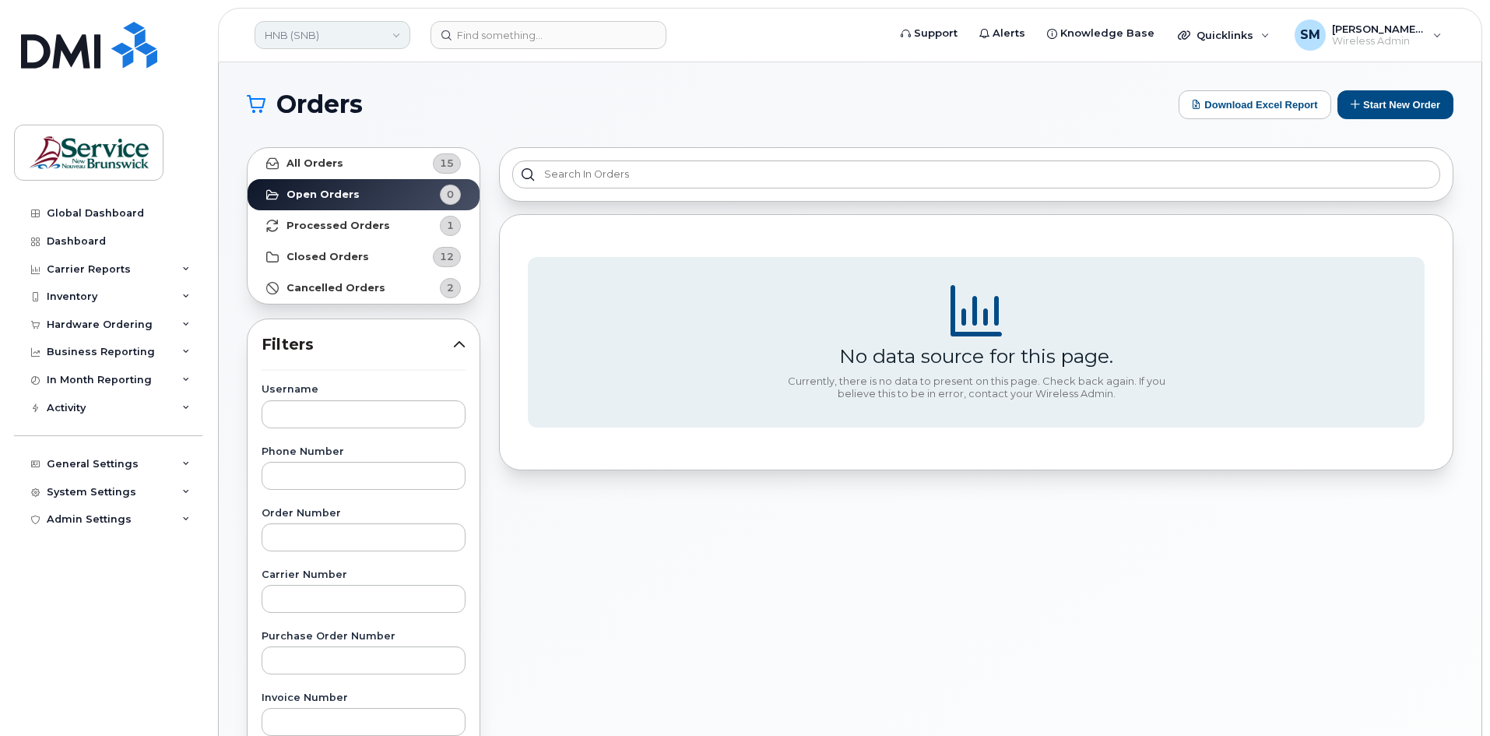
click at [310, 29] on link "HNB (SNB)" at bounding box center [333, 35] width 156 height 28
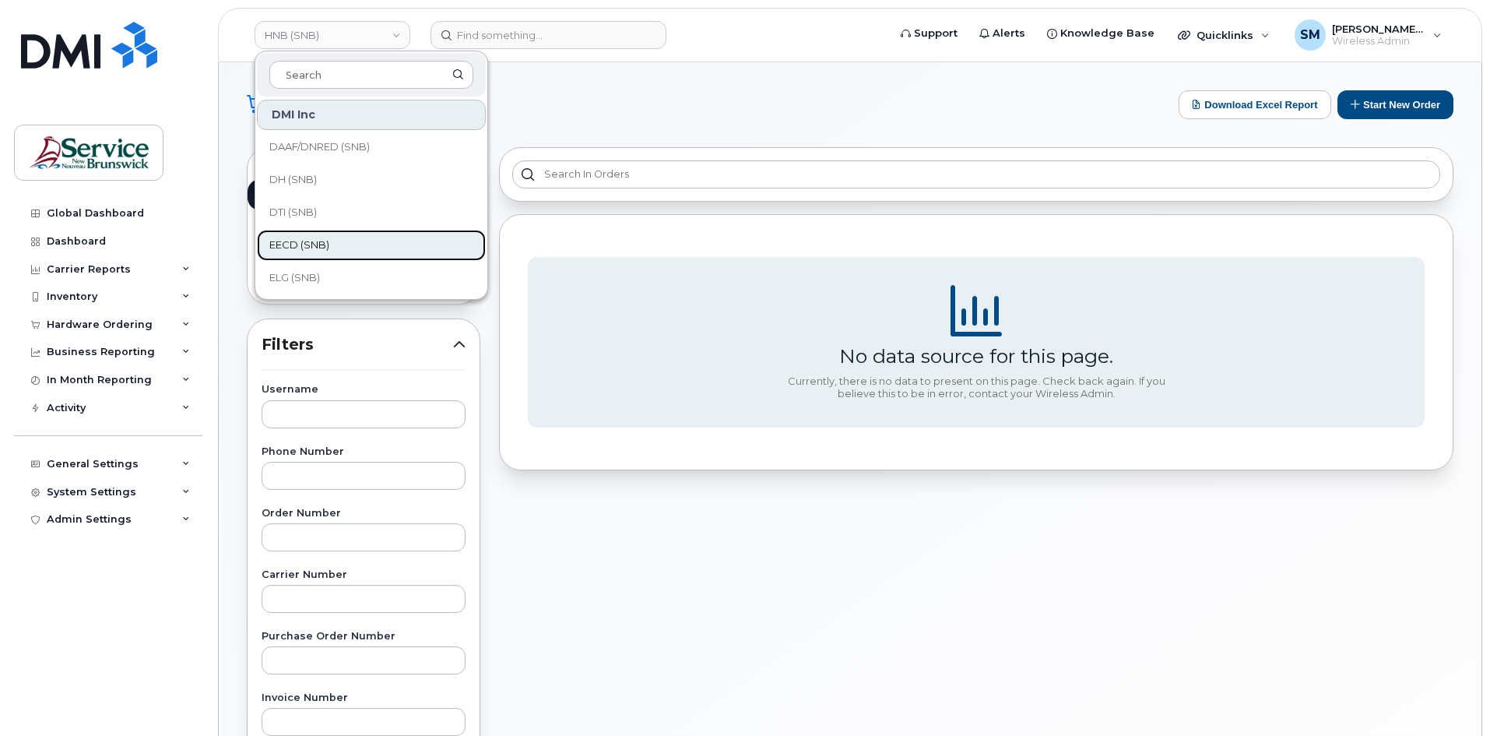
click at [303, 242] on span "EECD (SNB)" at bounding box center [299, 245] width 60 height 16
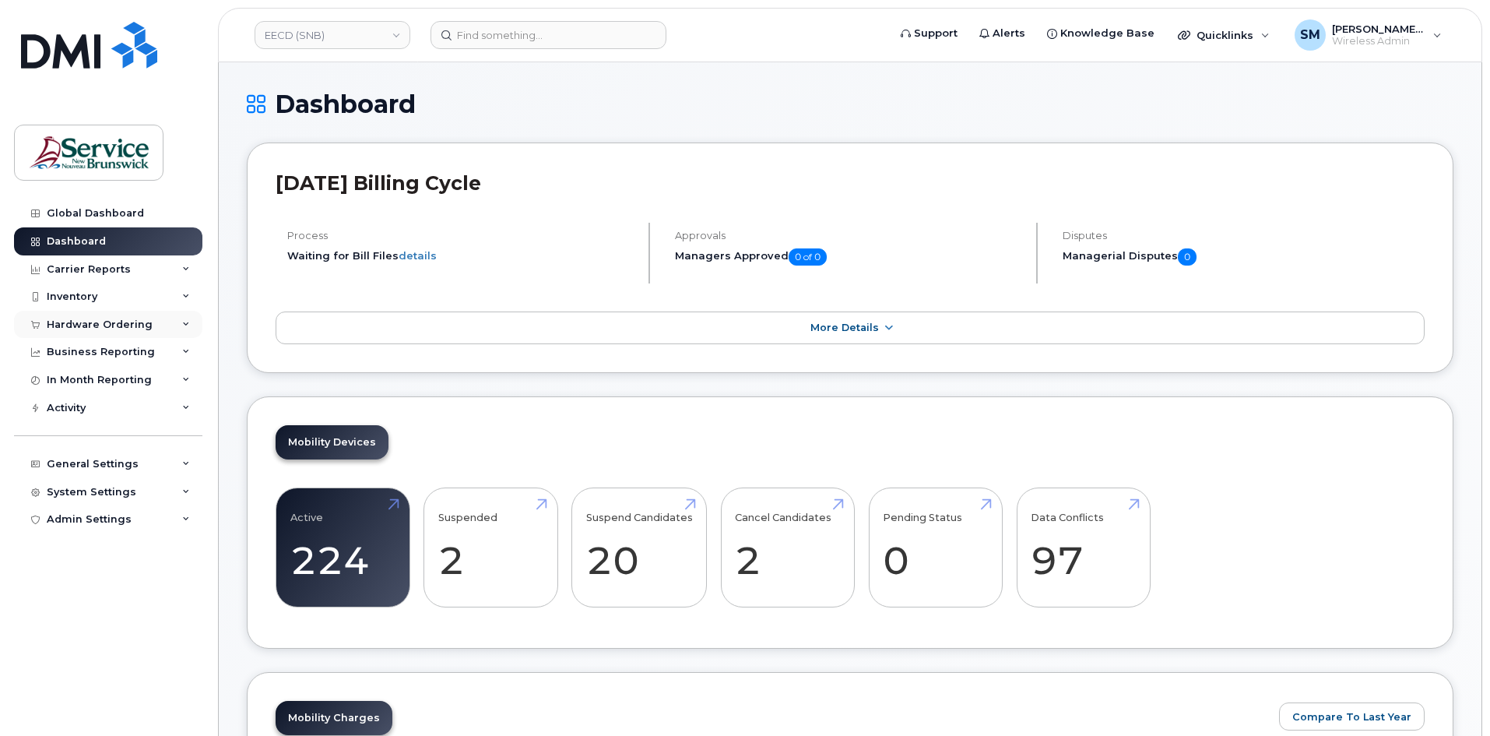
click at [109, 322] on div "Hardware Ordering" at bounding box center [100, 324] width 106 height 12
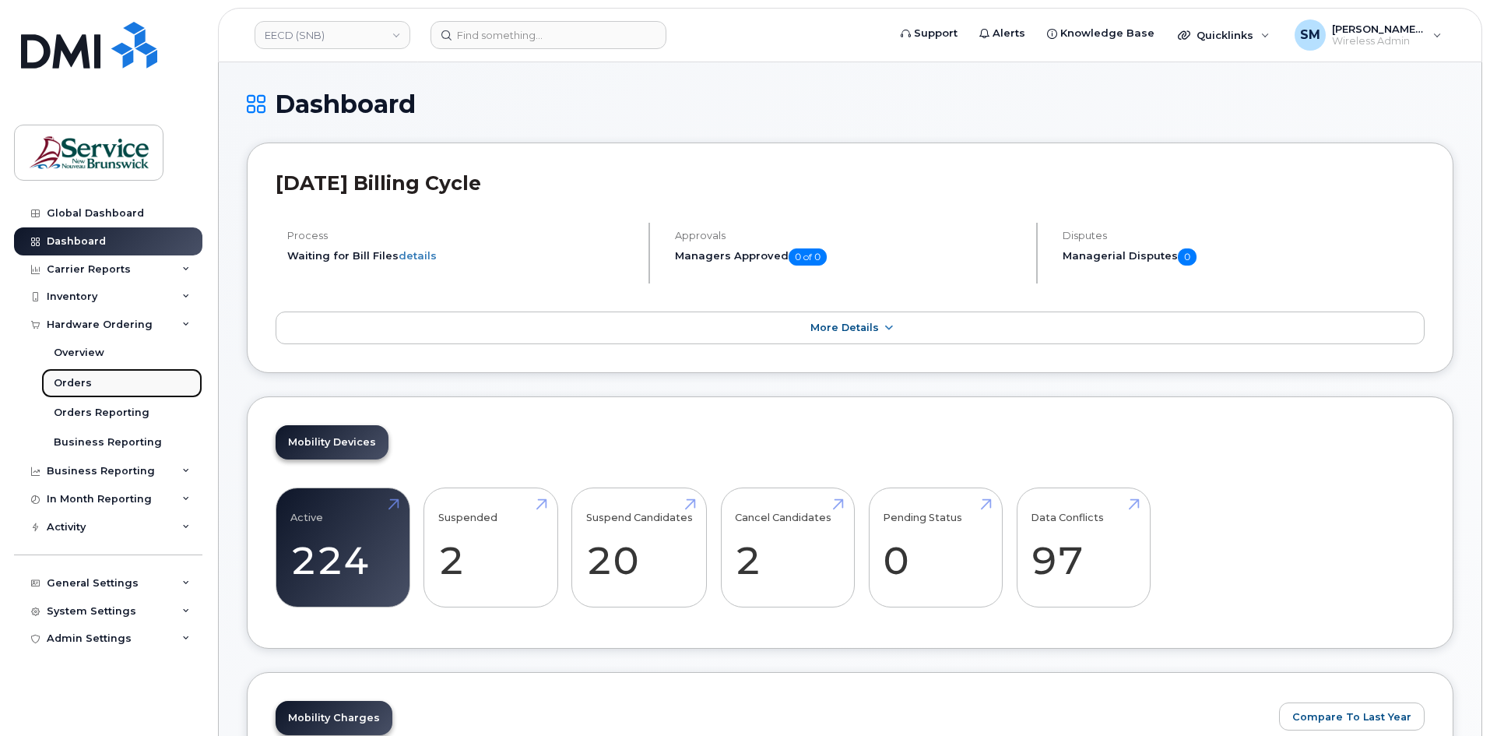
click at [94, 378] on link "Orders" at bounding box center [121, 383] width 161 height 30
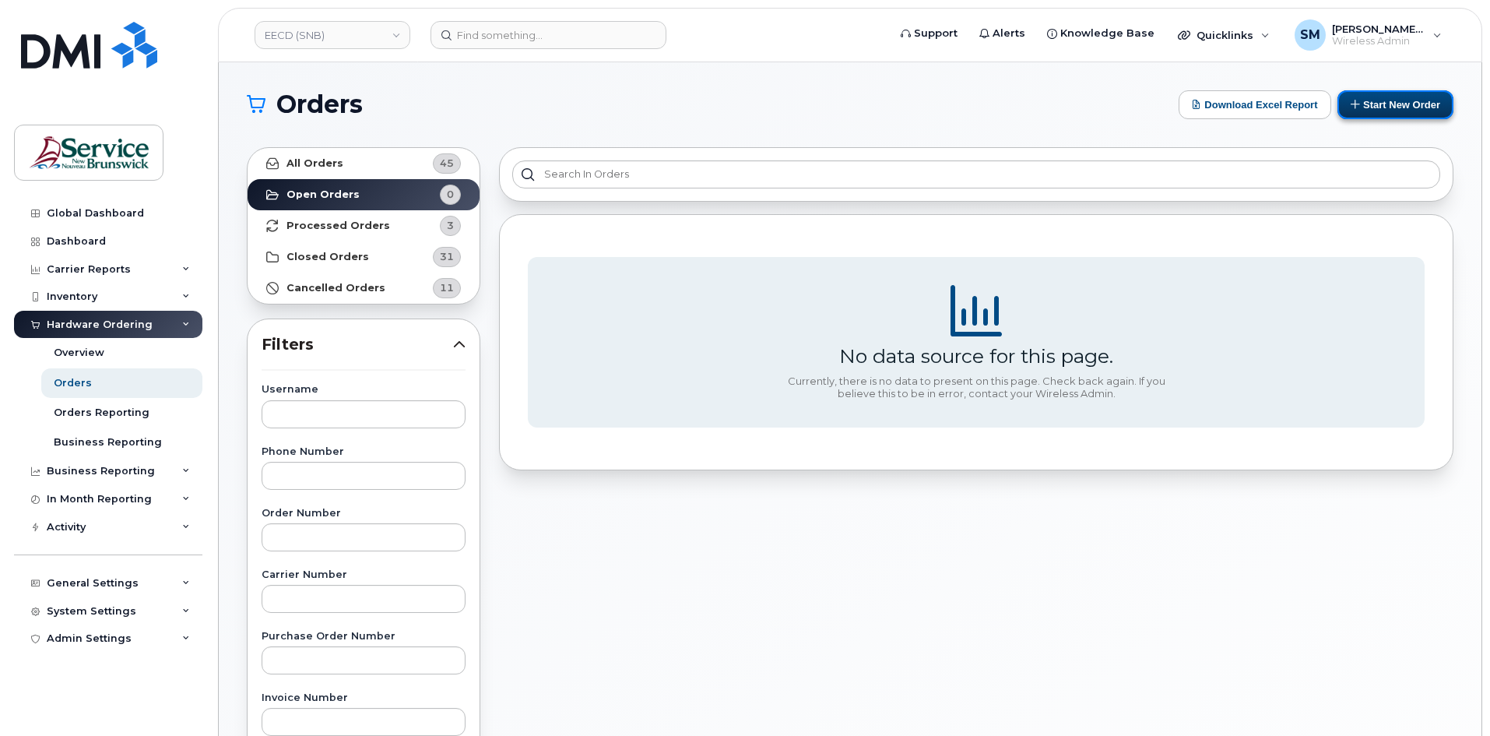
click at [1356, 116] on button "Start New Order" at bounding box center [1395, 104] width 116 height 29
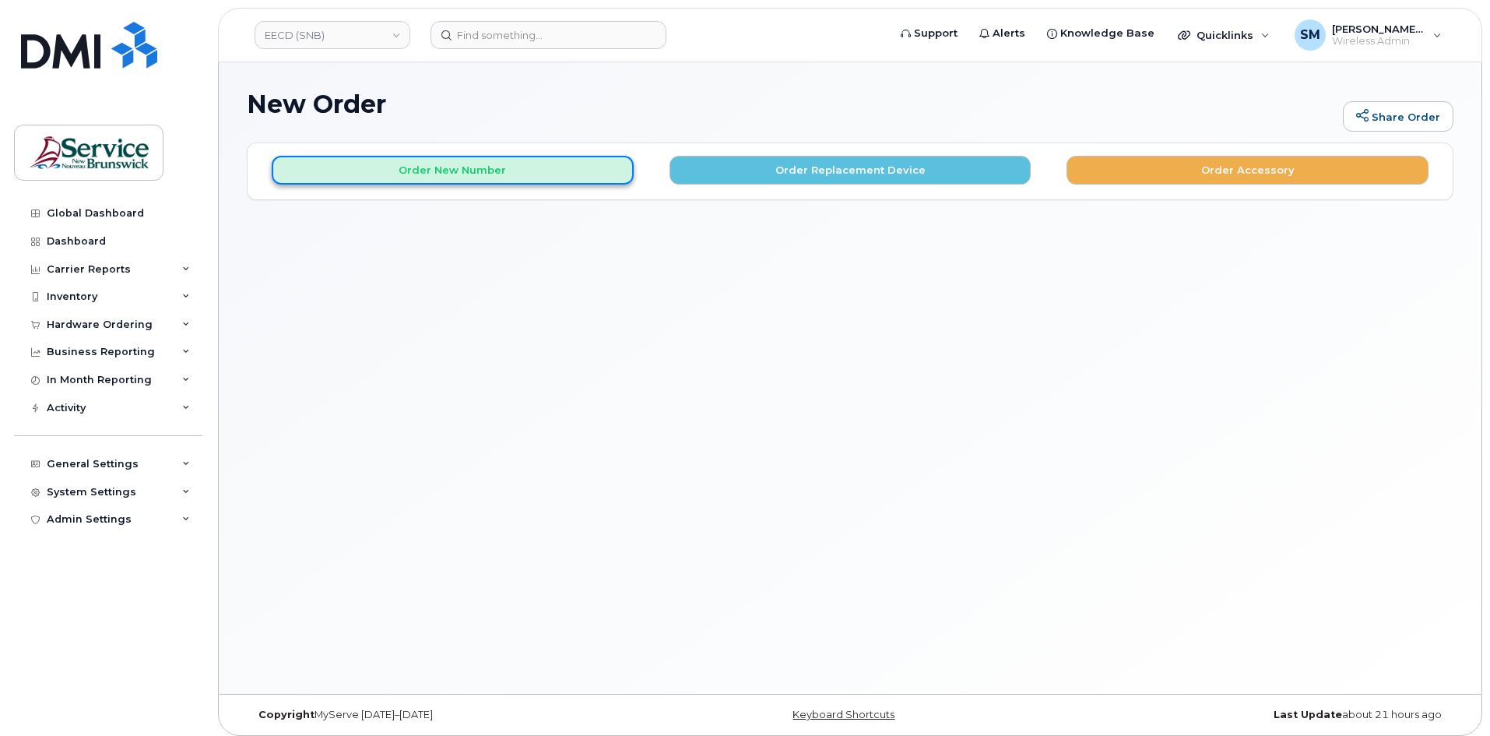
click at [431, 176] on button "Order New Number" at bounding box center [453, 170] width 362 height 29
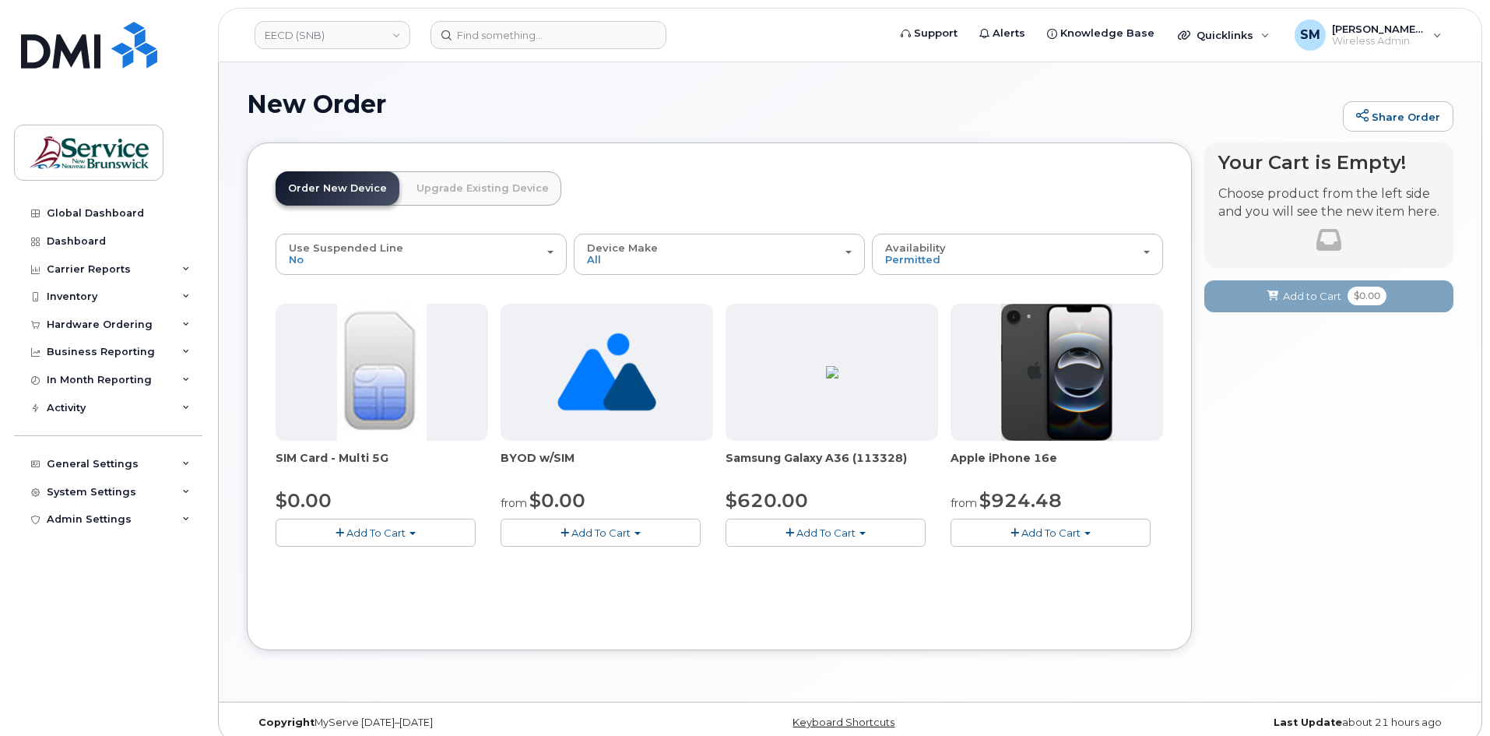
click at [1047, 540] on button "Add To Cart" at bounding box center [1051, 531] width 200 height 27
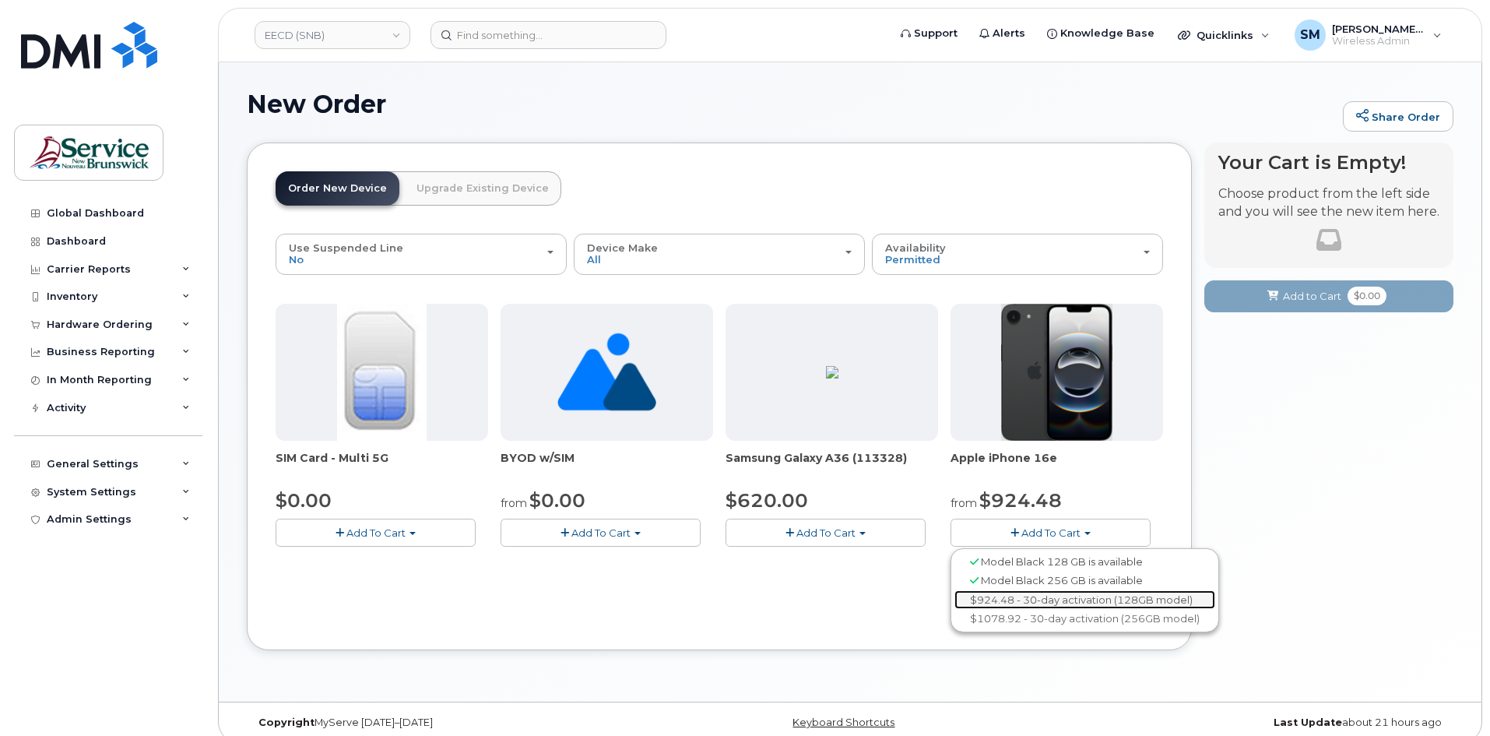
click at [1017, 593] on link "$924.48 - 30-day activation (128GB model)" at bounding box center [1084, 599] width 261 height 19
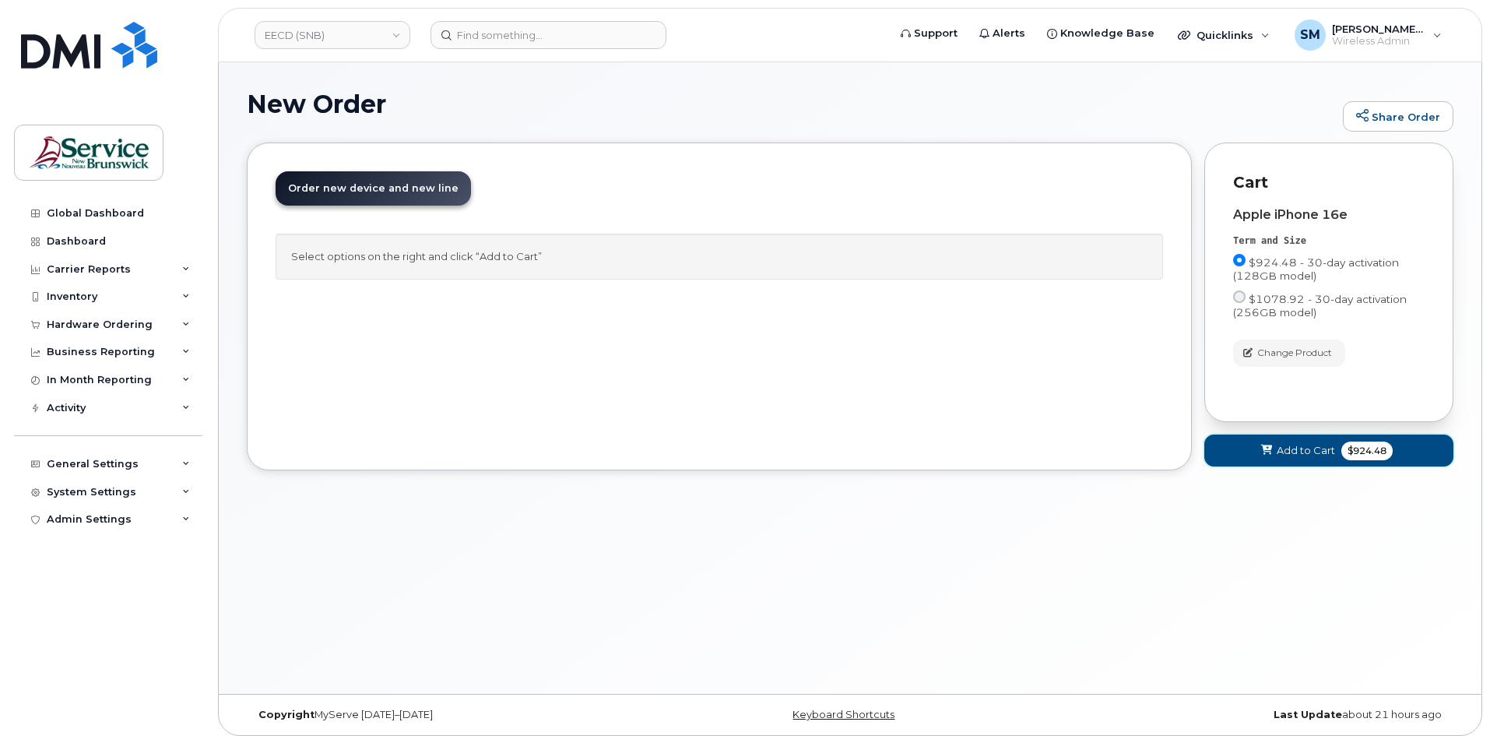
click at [1249, 438] on button "Add to Cart $924.48" at bounding box center [1328, 450] width 249 height 32
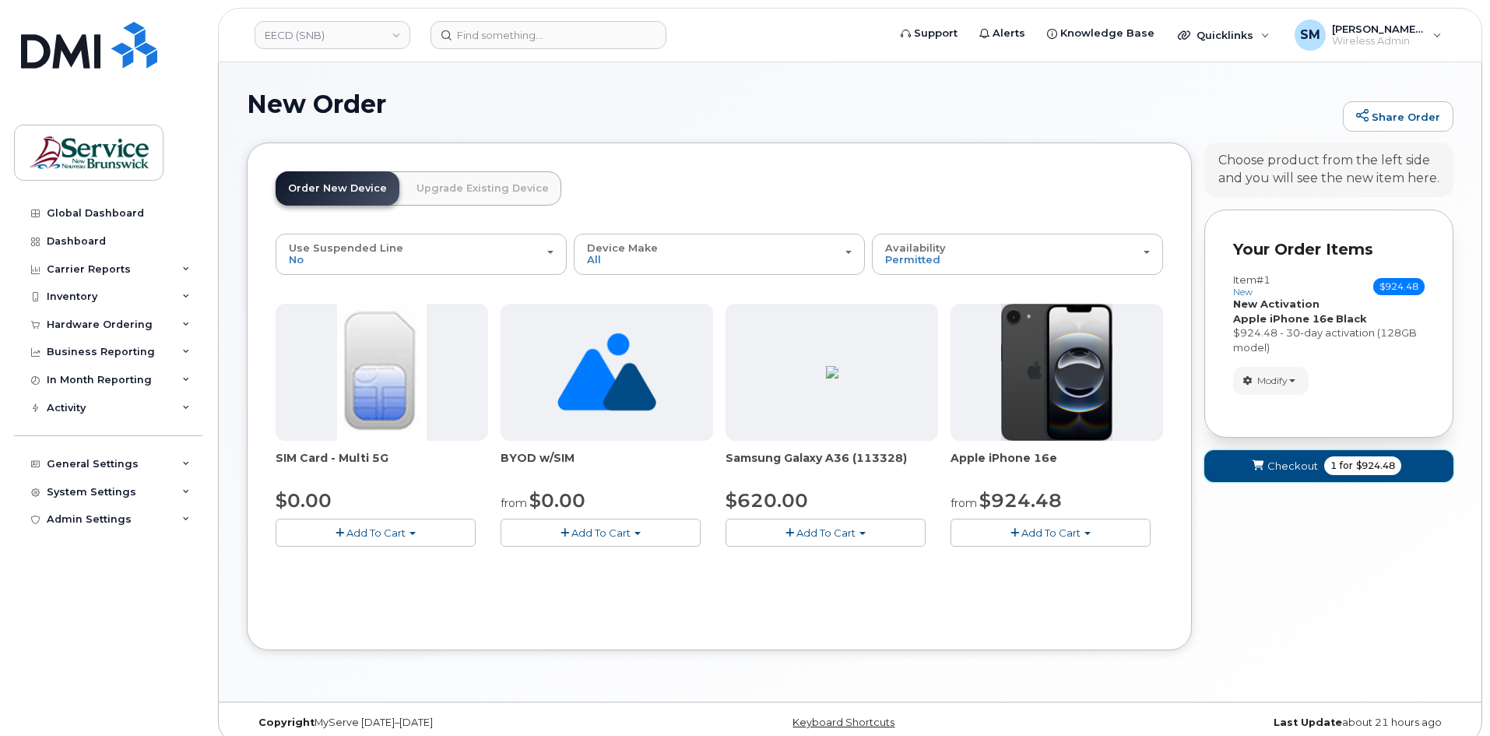
click at [1248, 462] on button "Checkout 1 for $924.48" at bounding box center [1328, 466] width 249 height 32
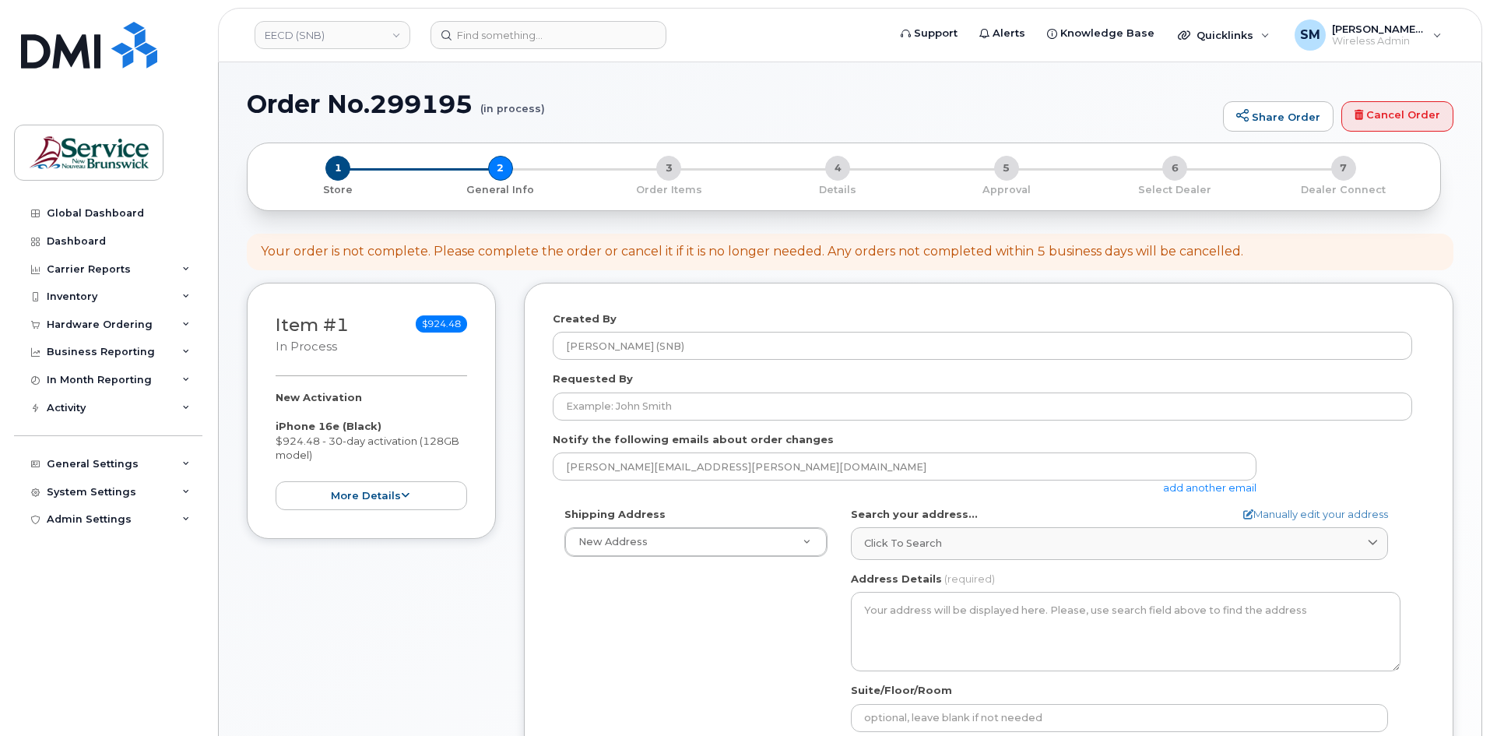
select select
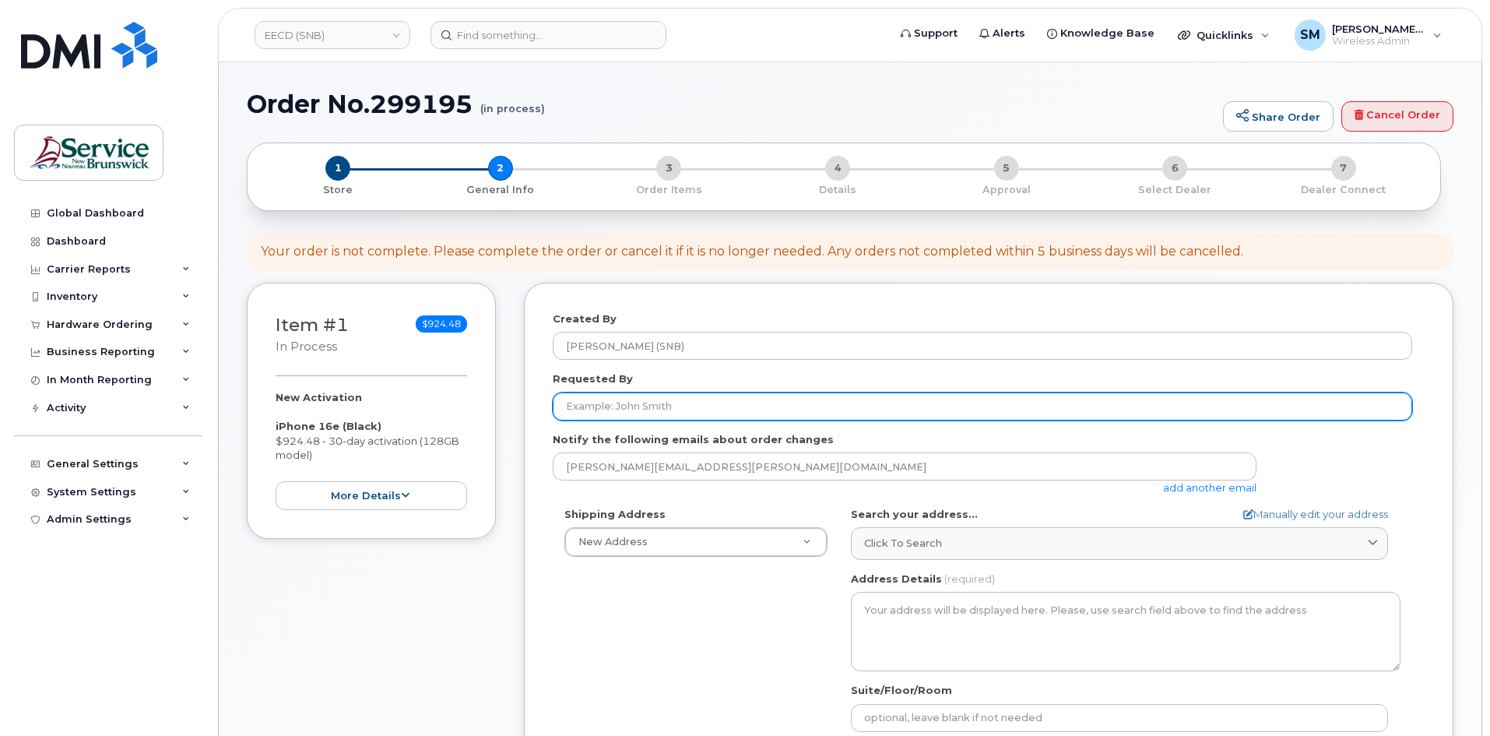
click at [750, 408] on input "Requested By" at bounding box center [982, 406] width 859 height 28
paste input "Marlayna.Partington2@gnb.ca"
type input "Marlayna.Partington2@gnb.ca"
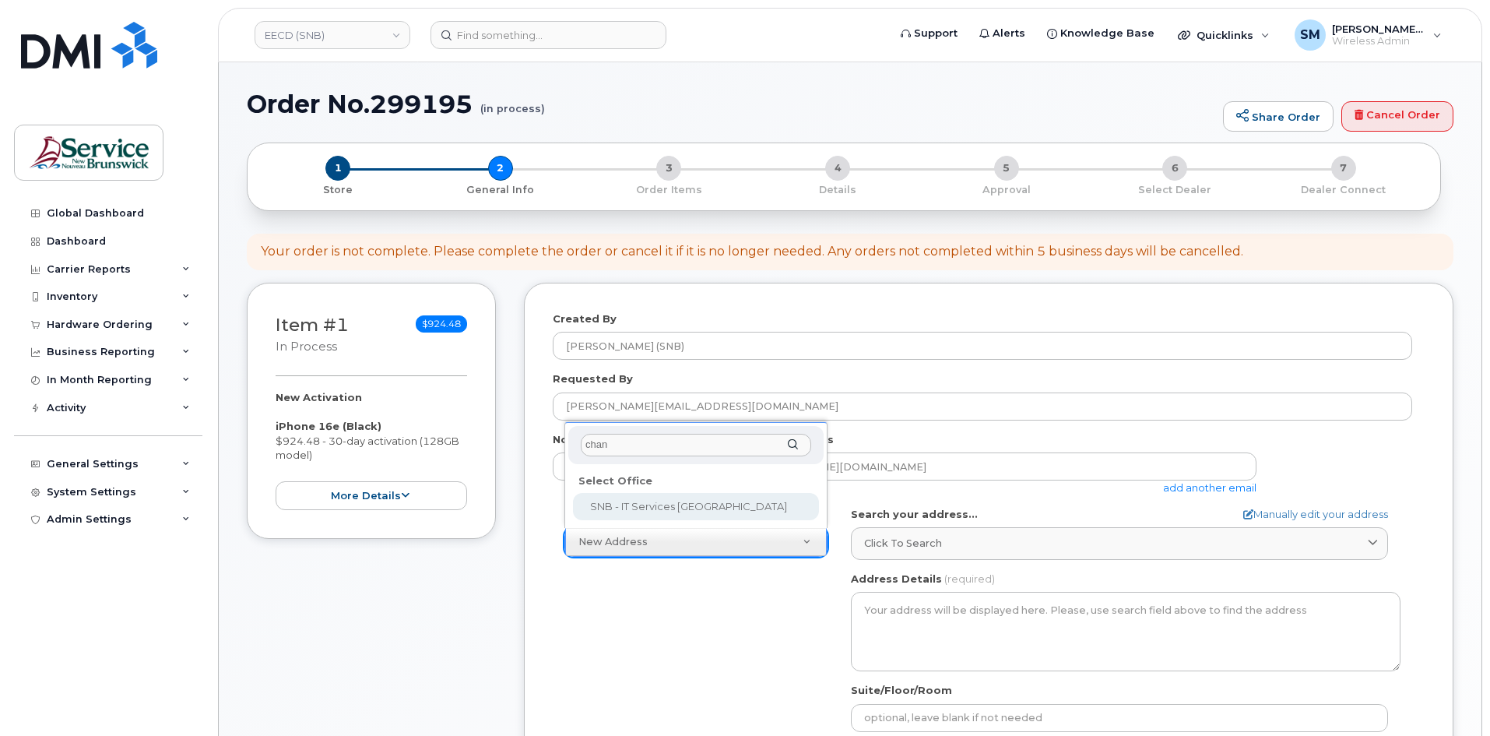
type input "chanc"
select select
type textarea "675 King Street, Rm 1072 Fredericton New Brunswick E3B 1E9"
type input "Mukesh Yadav/Rick Frenette"
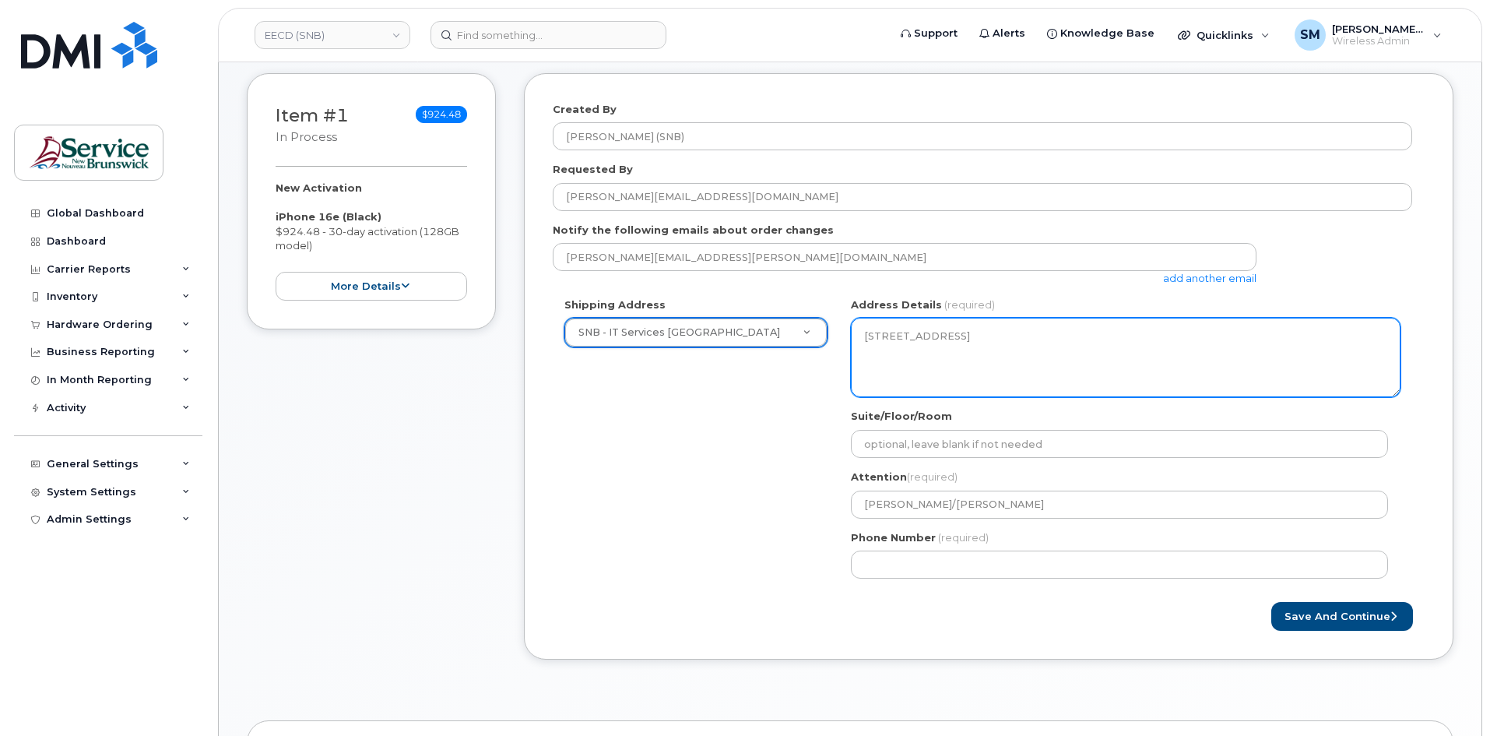
scroll to position [234, 0]
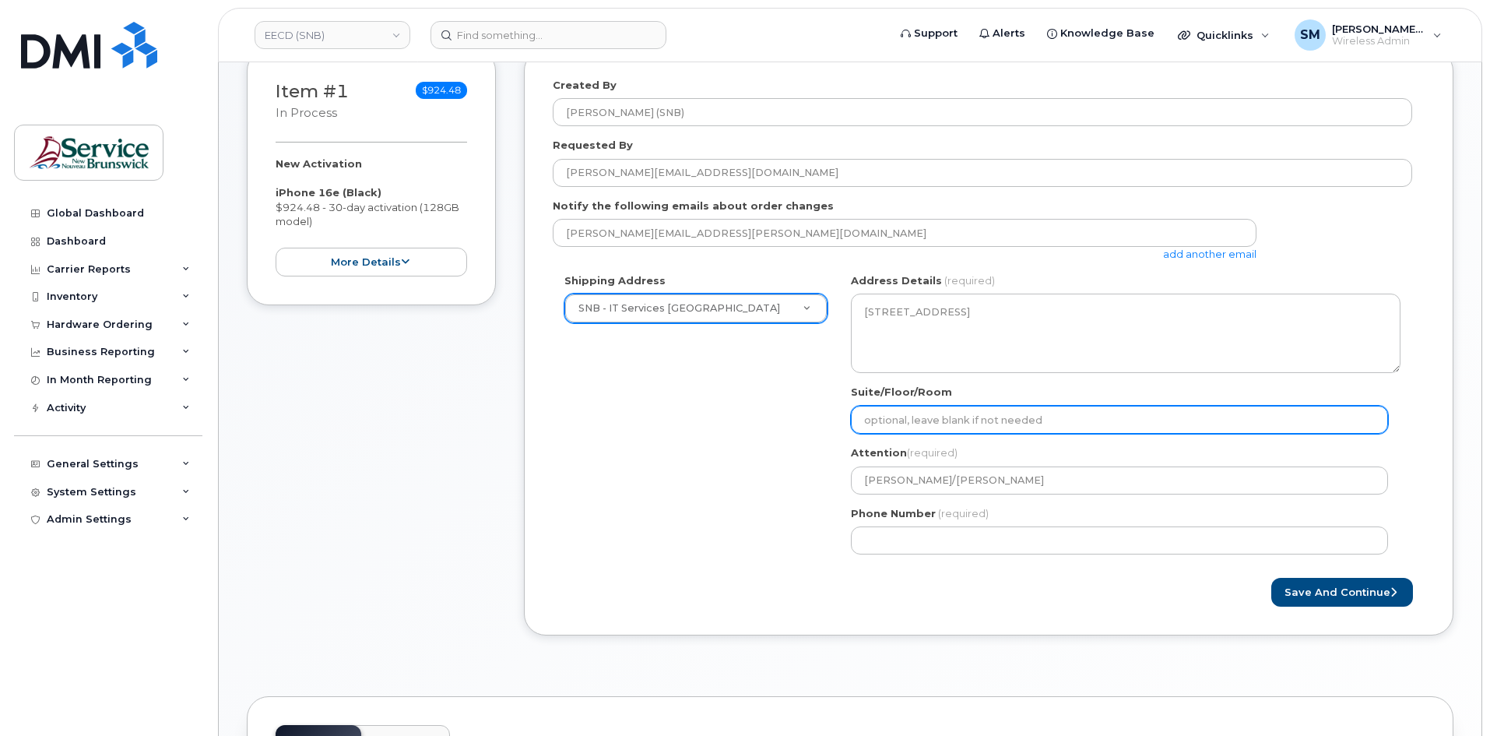
click at [987, 414] on input "Suite/Floor/Room" at bounding box center [1119, 420] width 537 height 28
paste input "WO0000000480576"
select select
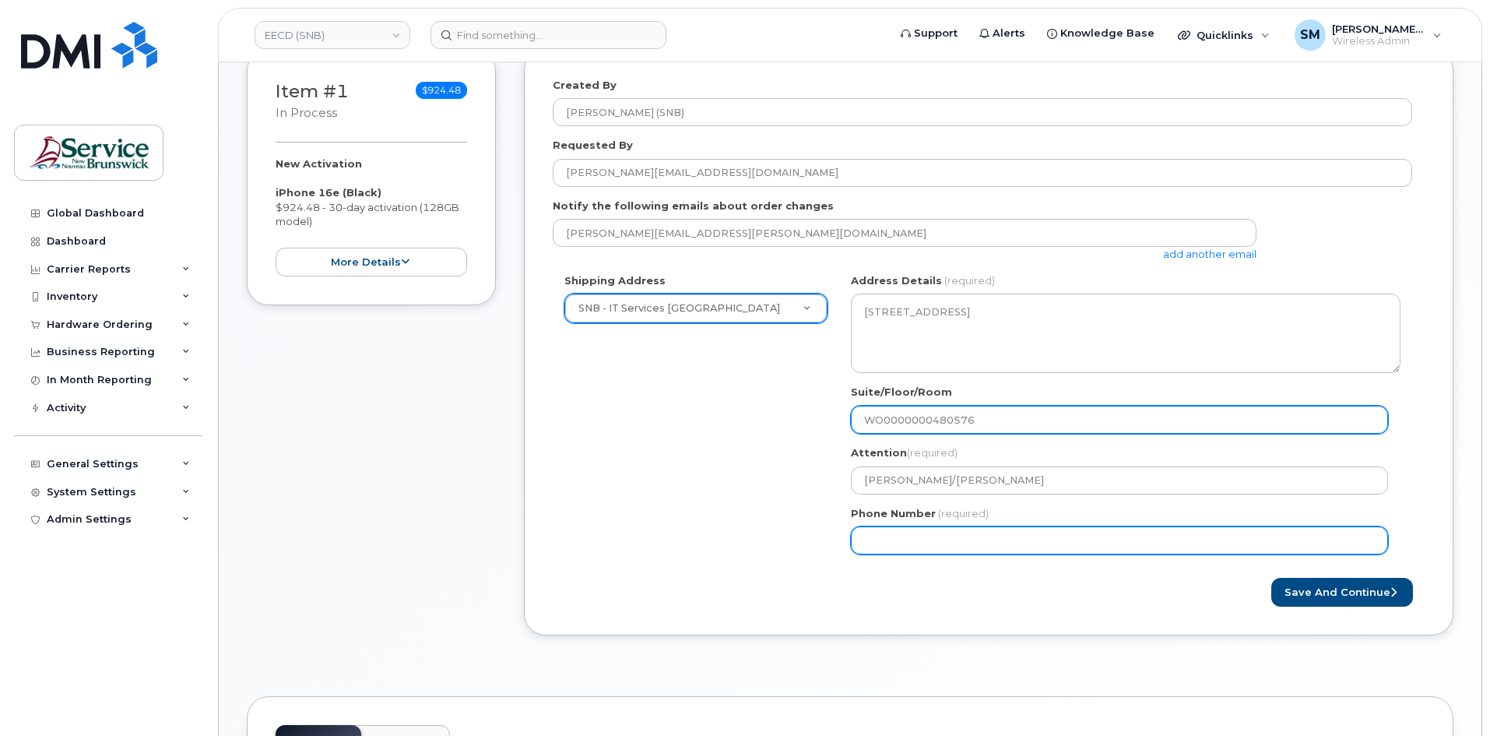
type input "WO0000000480576"
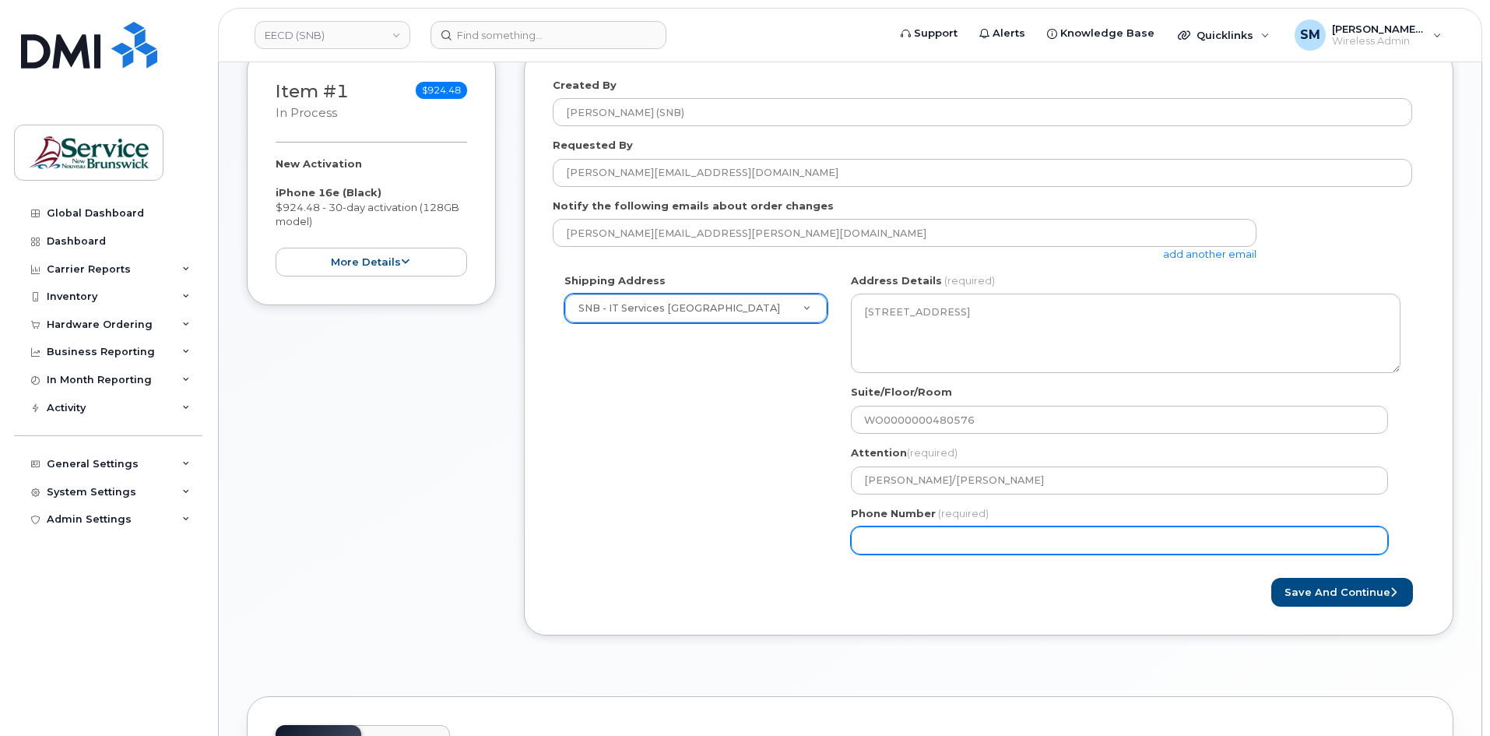
click at [877, 538] on input "Phone Number" at bounding box center [1119, 540] width 537 height 28
select select
type input "506639633"
select select
type input "5066396338"
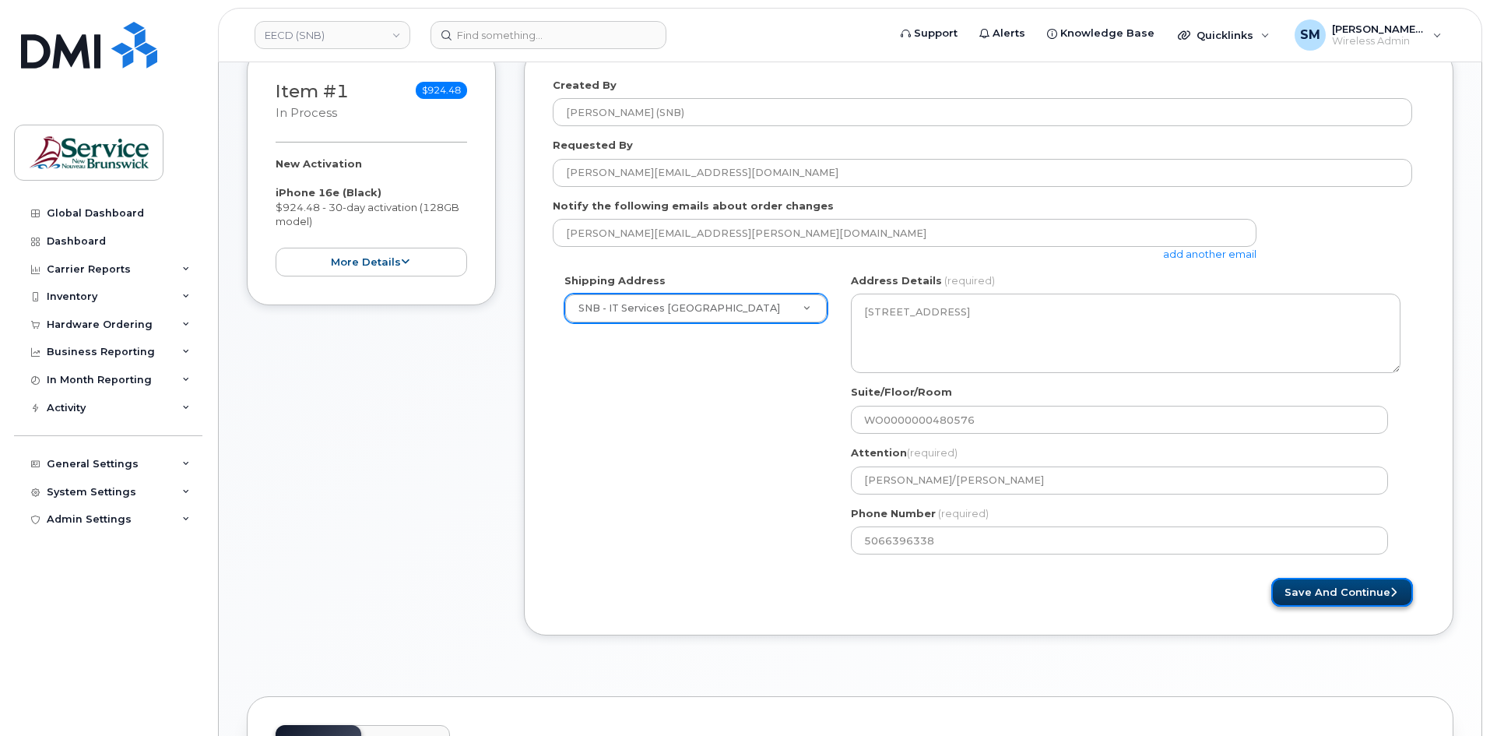
click at [1356, 599] on button "Save and Continue" at bounding box center [1342, 592] width 142 height 29
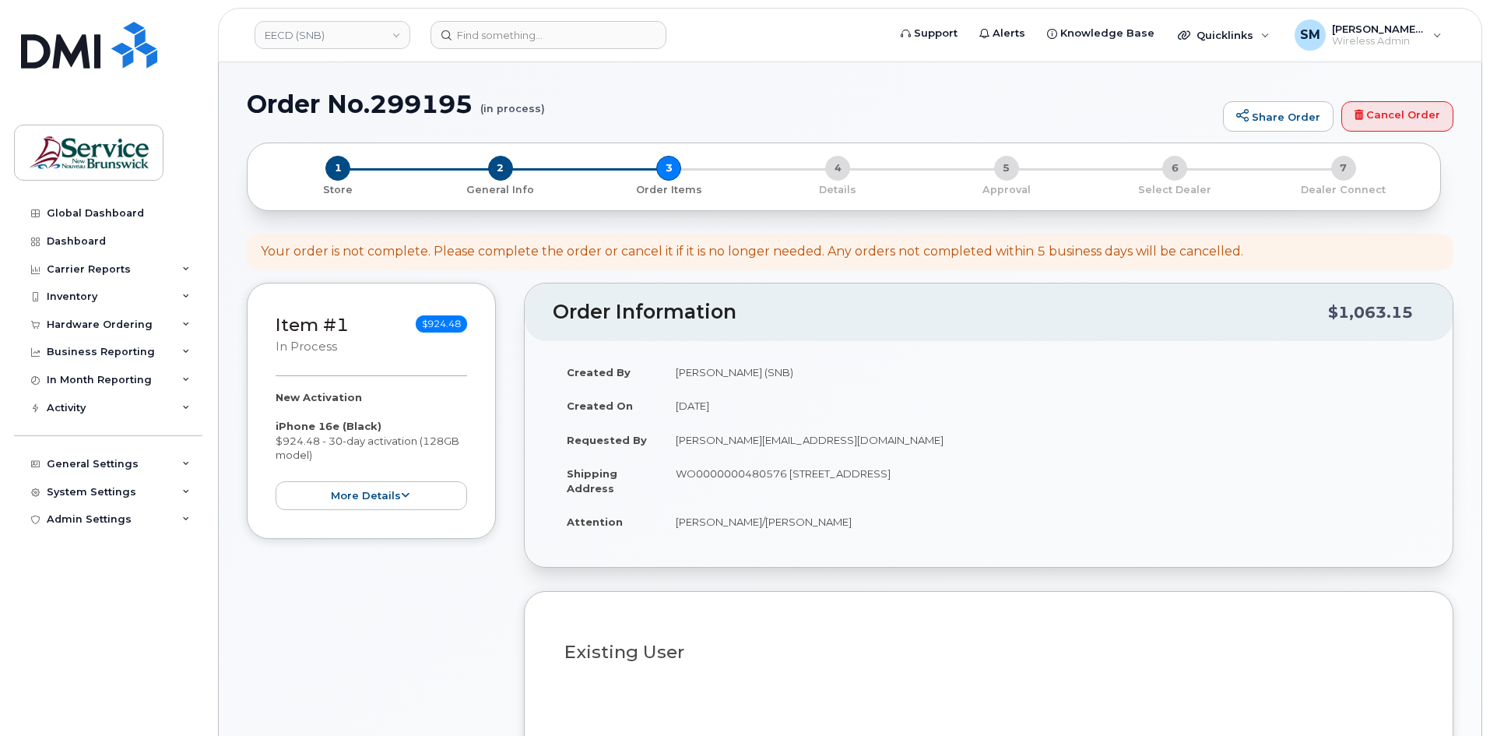
select select
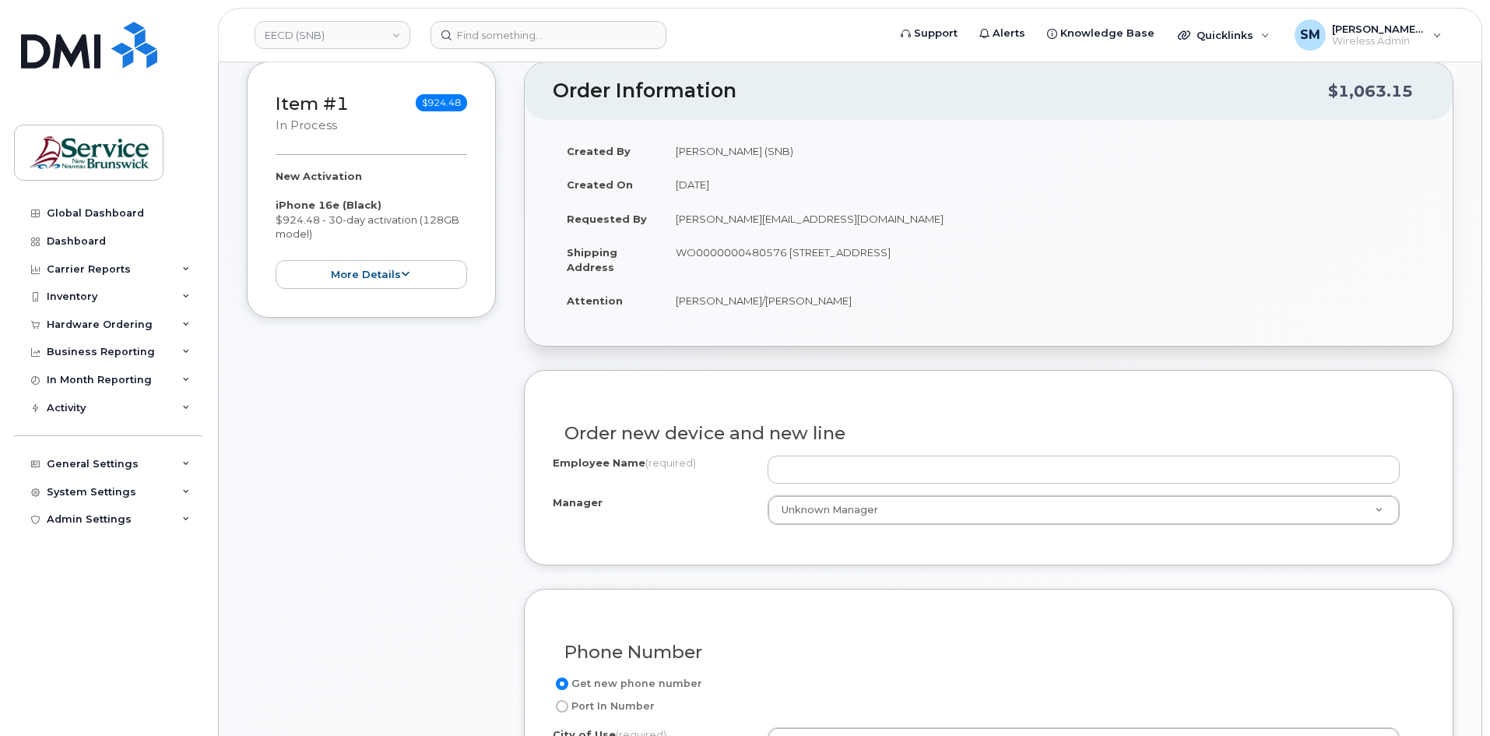
scroll to position [234, 0]
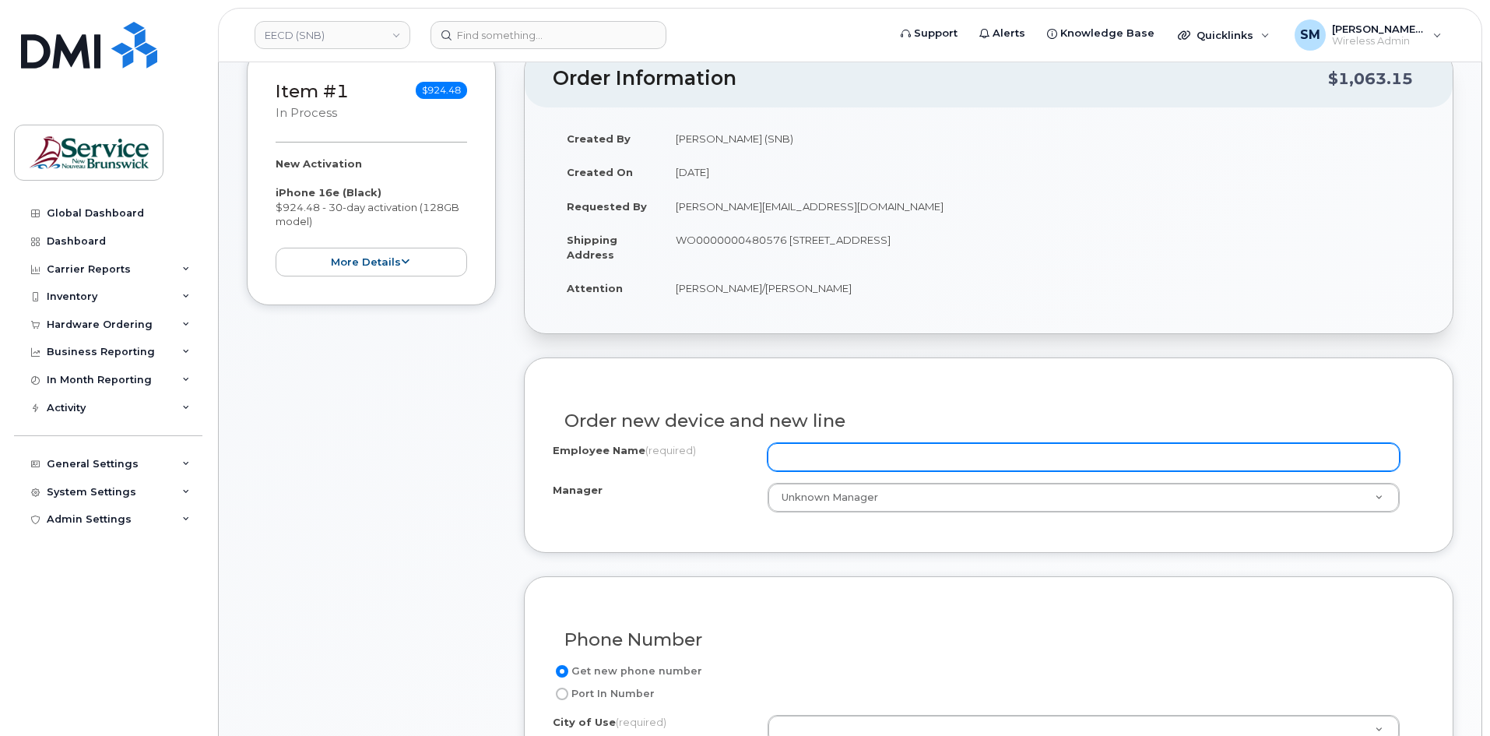
click at [804, 455] on input "Employee Name (required)" at bounding box center [1084, 457] width 632 height 28
paste input "[PERSON_NAME]"
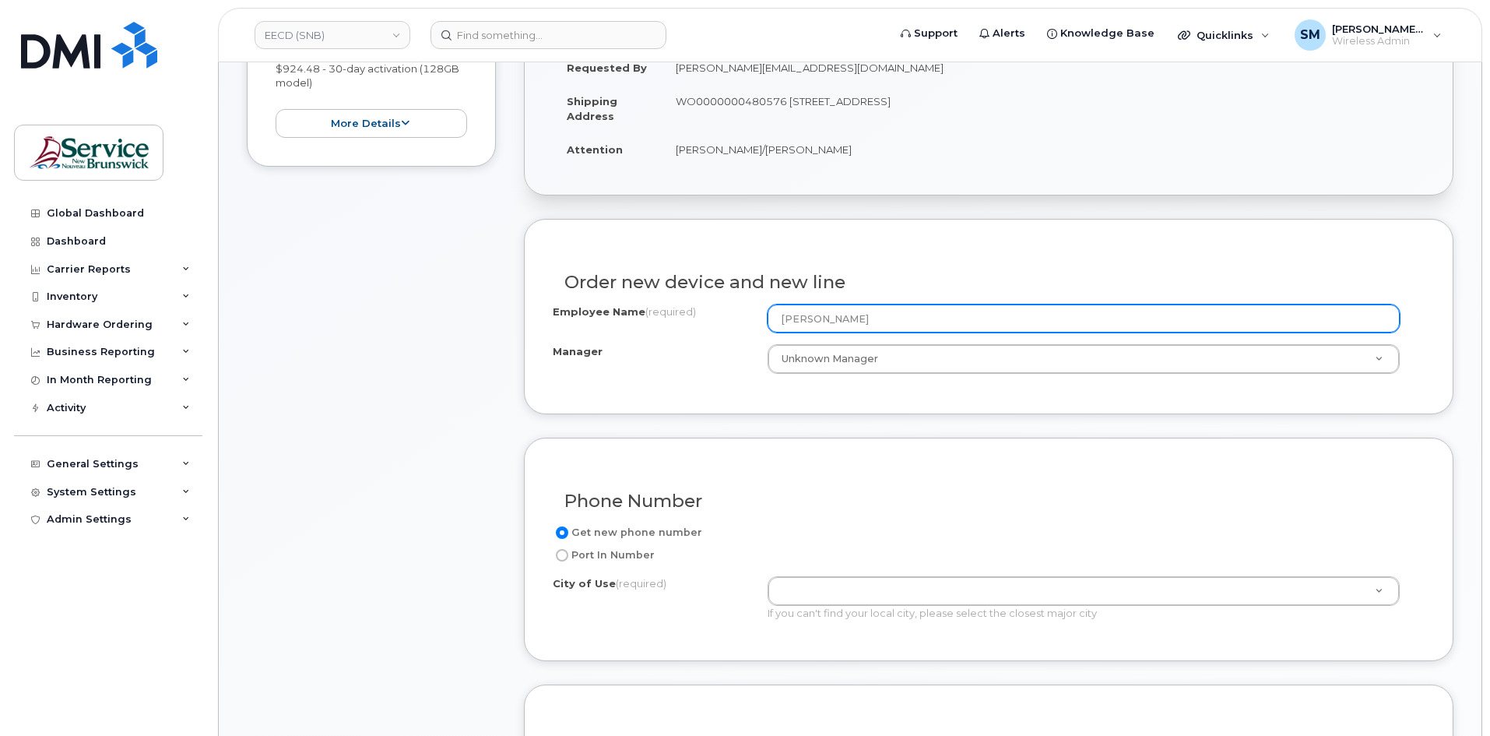
scroll to position [389, 0]
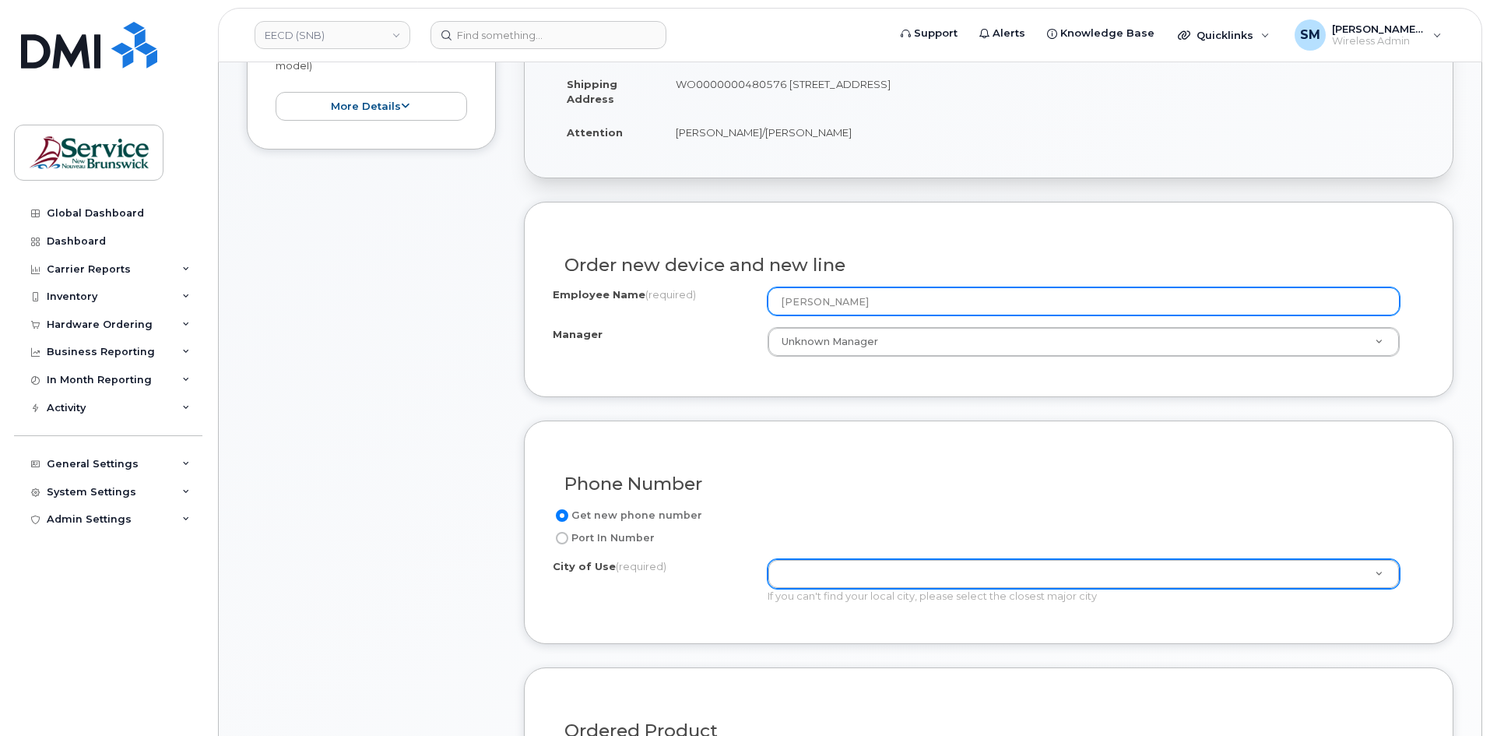
type input "[PERSON_NAME]"
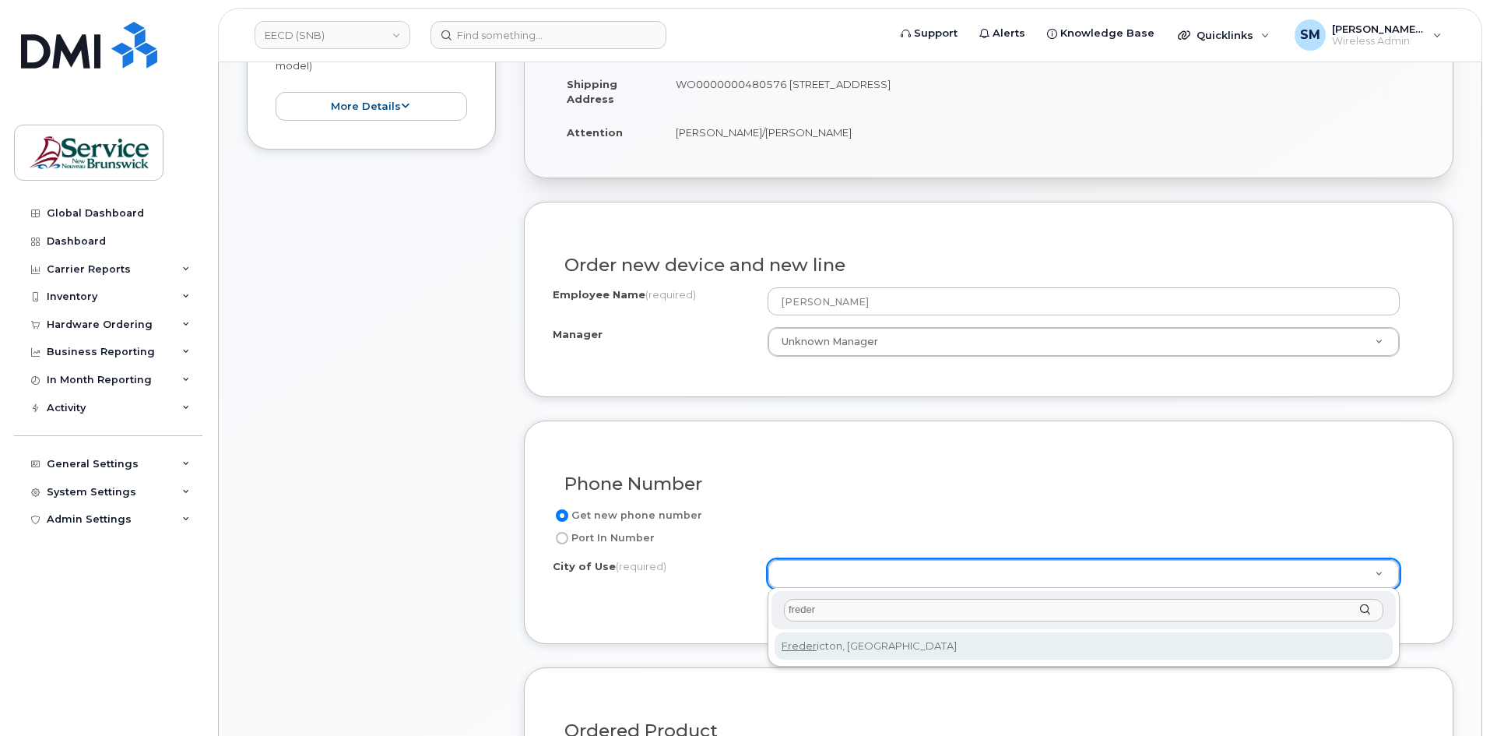
type input "freder"
type input "1578"
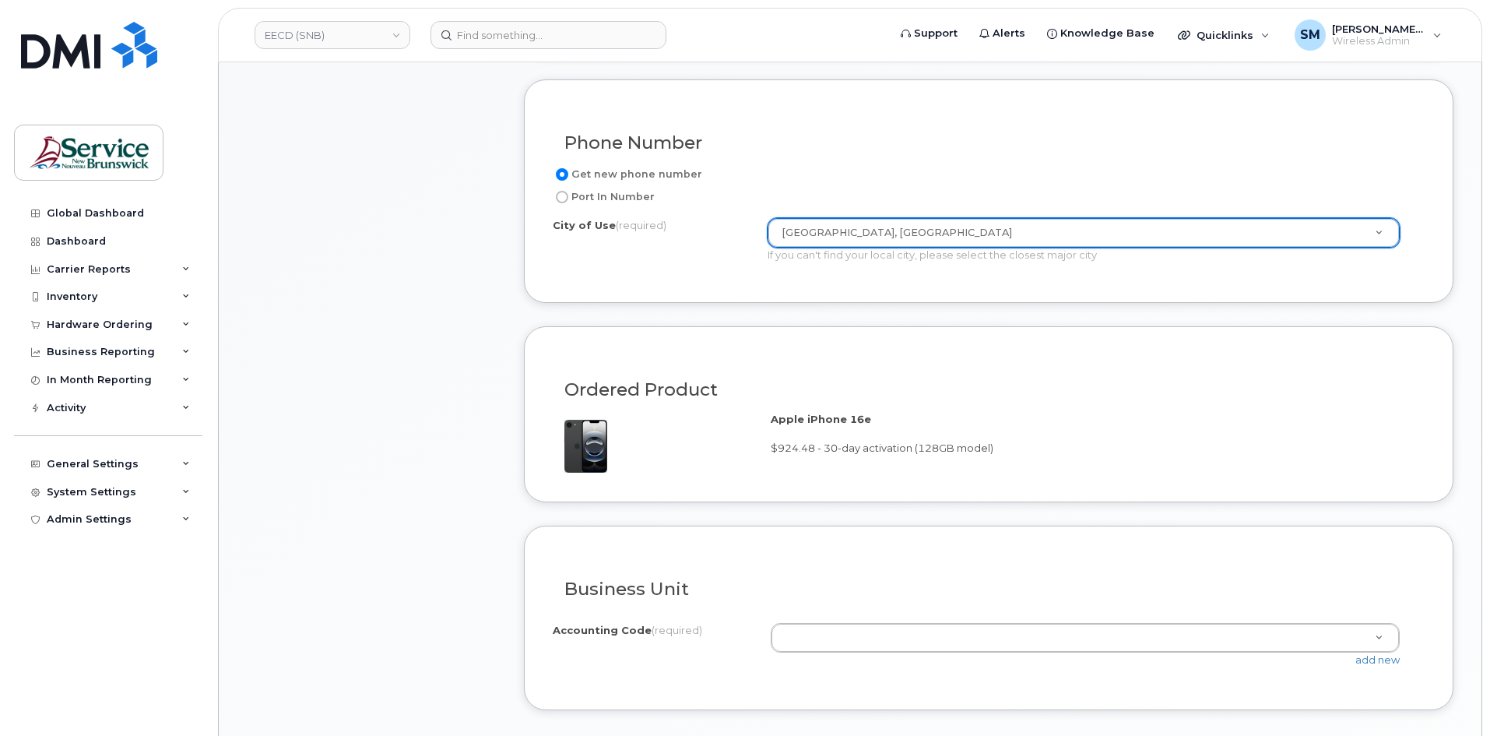
scroll to position [779, 0]
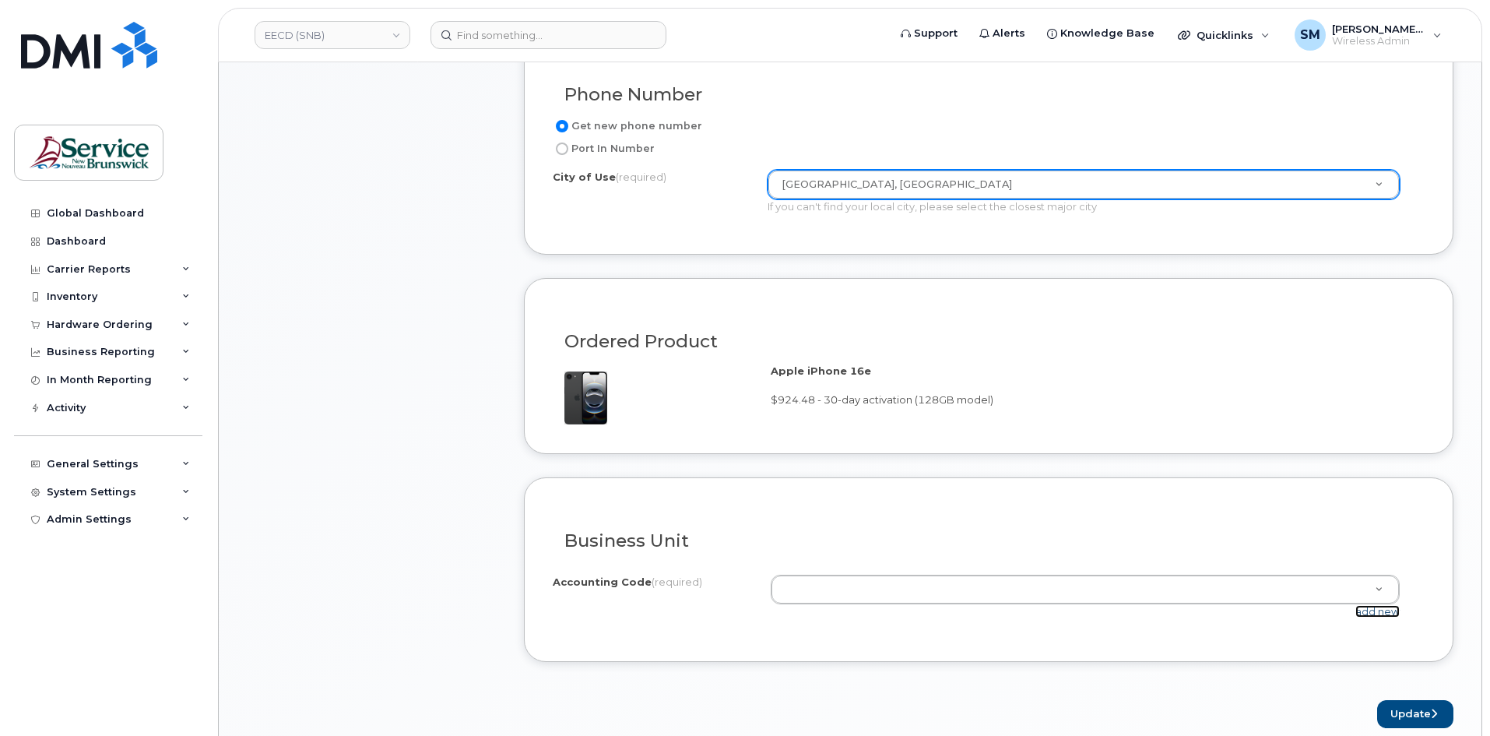
click at [1369, 613] on link "add new" at bounding box center [1377, 611] width 44 height 12
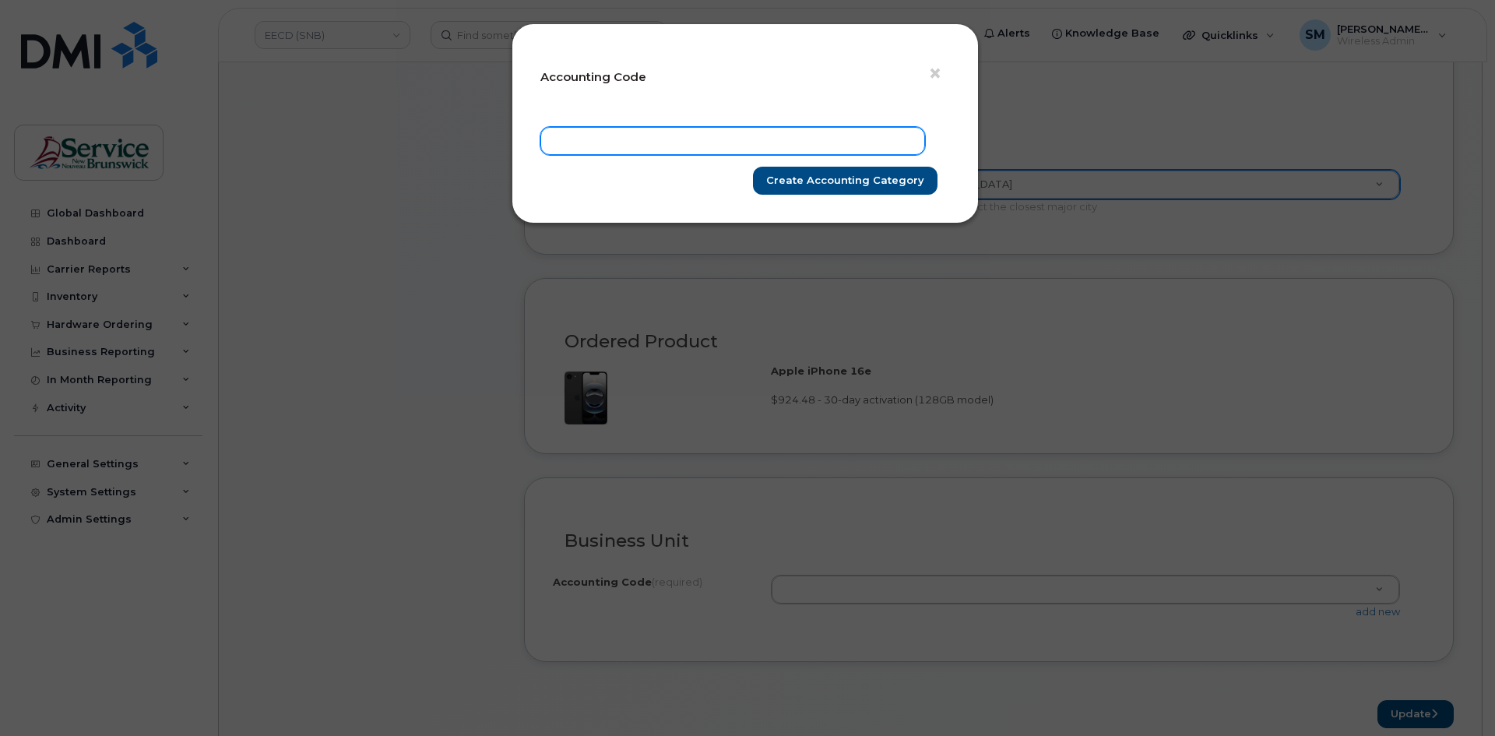
click at [840, 149] on input "text" at bounding box center [732, 141] width 385 height 28
paste input "20.2098.2004.6071.P050.0000.P04300"
type input "20.2098.2004.6071.P050.0000.P04300"
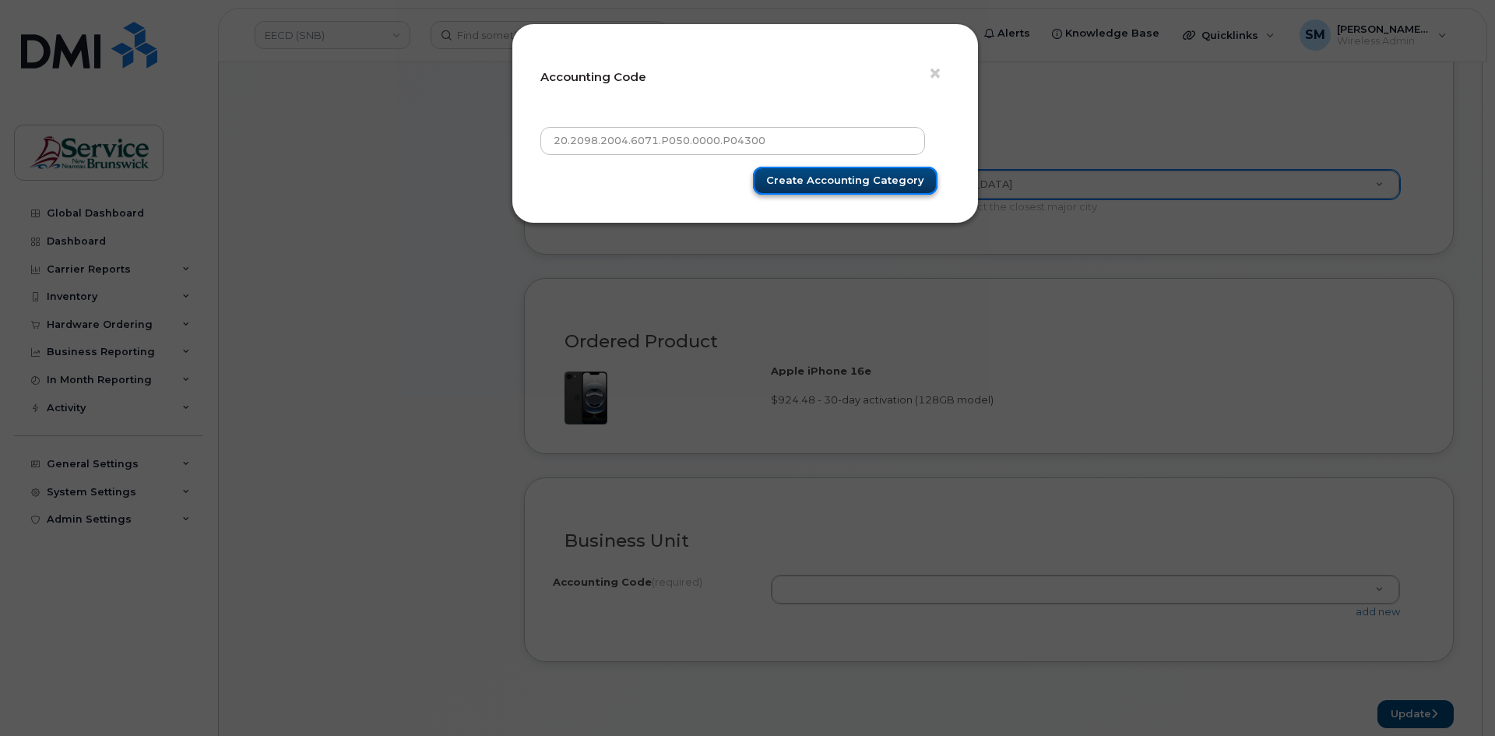
click at [837, 181] on input "Create Accounting category" at bounding box center [845, 181] width 185 height 29
type input "Create Accounting category"
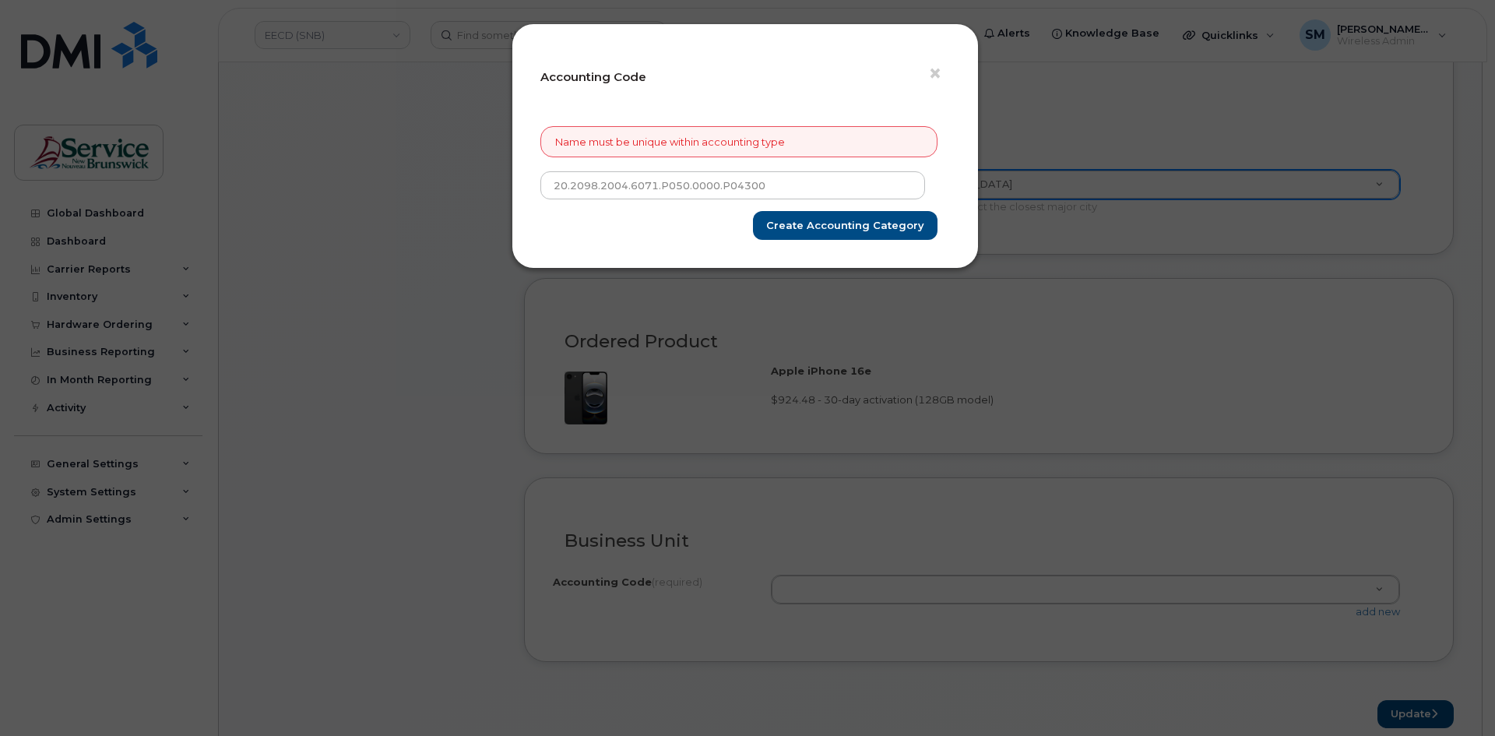
click at [1261, 560] on div "× Accounting Code Name must be unique within accounting type 20.2098.2004.6071.…" at bounding box center [747, 368] width 1495 height 736
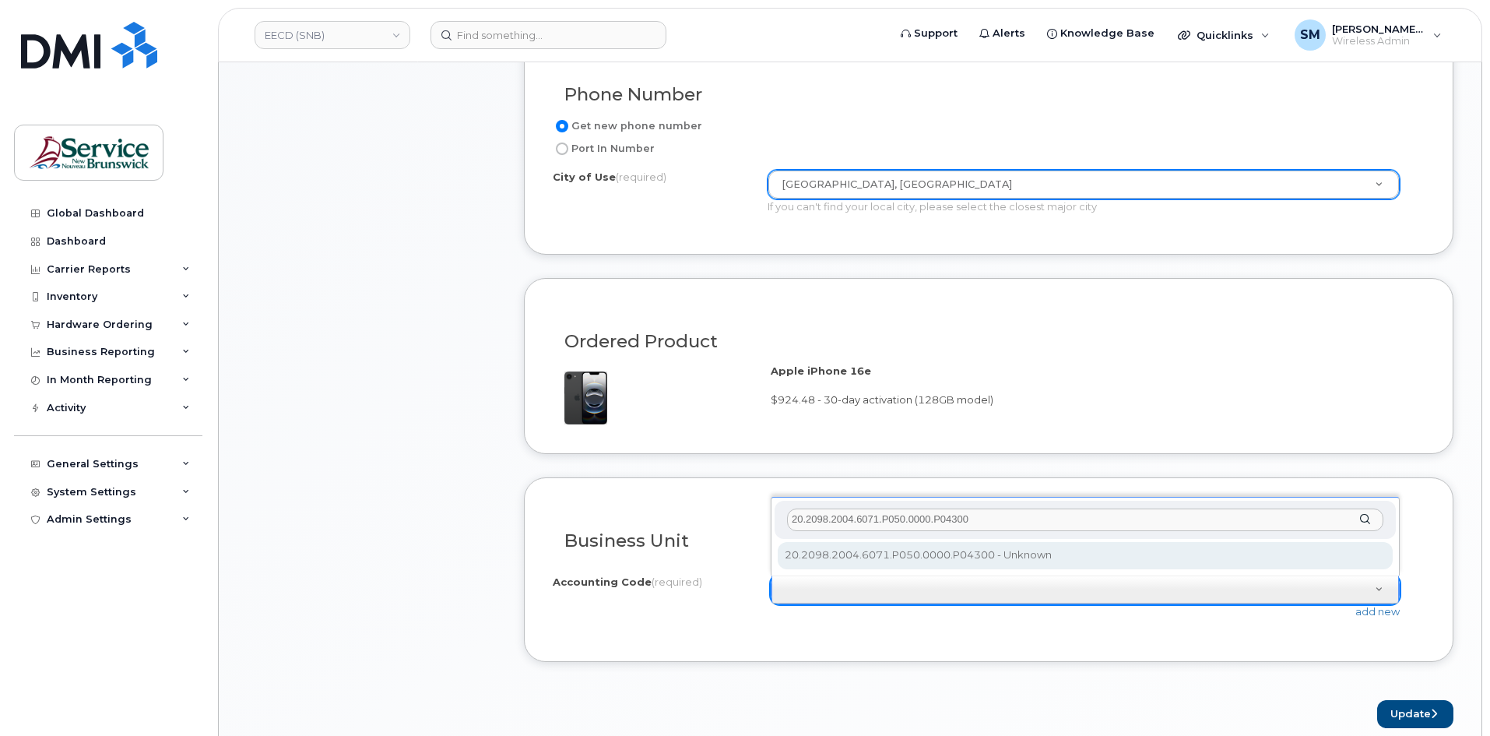
type input "20.2098.2004.6071.P050.0000.P04300"
select select "20.2098.2004.6071.P050.0000.P04300"
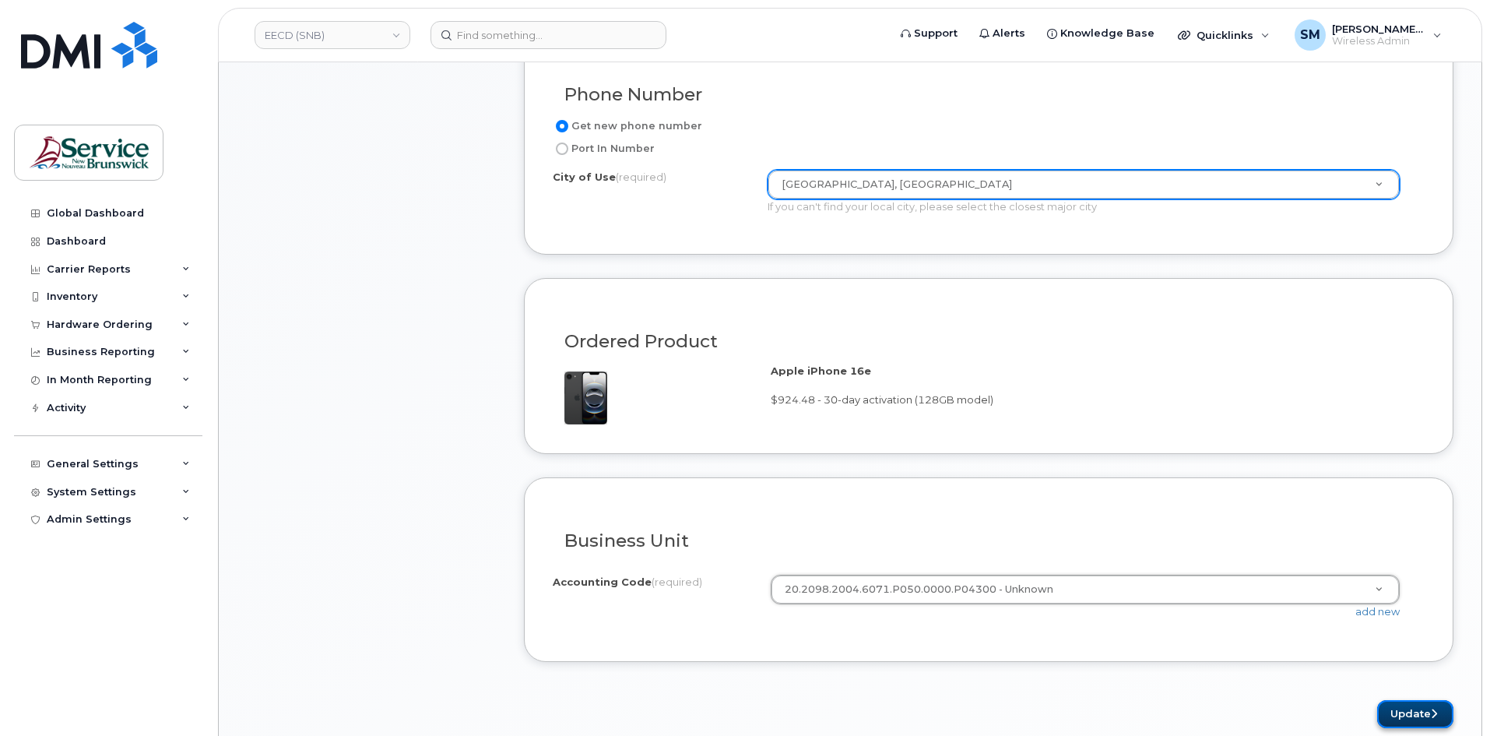
click at [1423, 711] on button "Update" at bounding box center [1415, 714] width 76 height 29
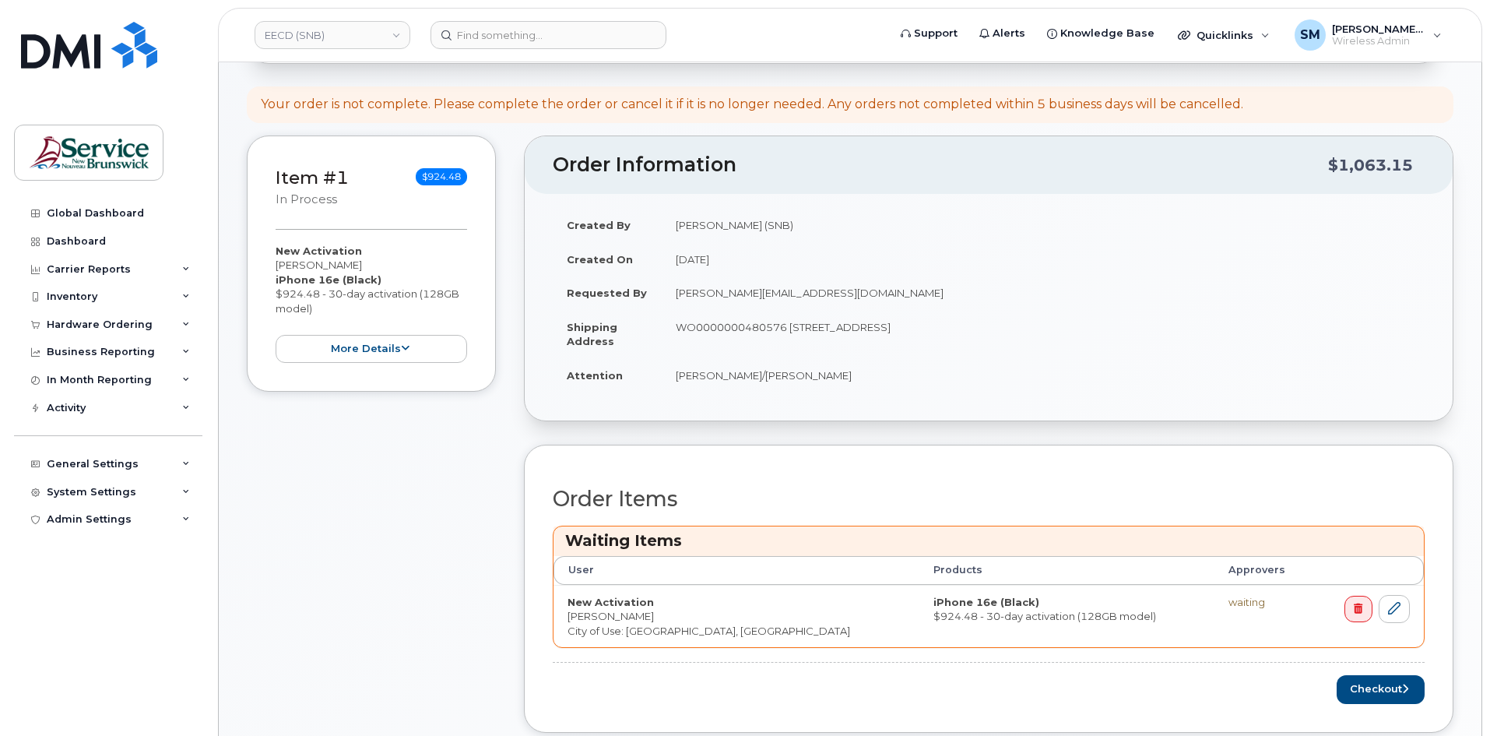
scroll to position [234, 0]
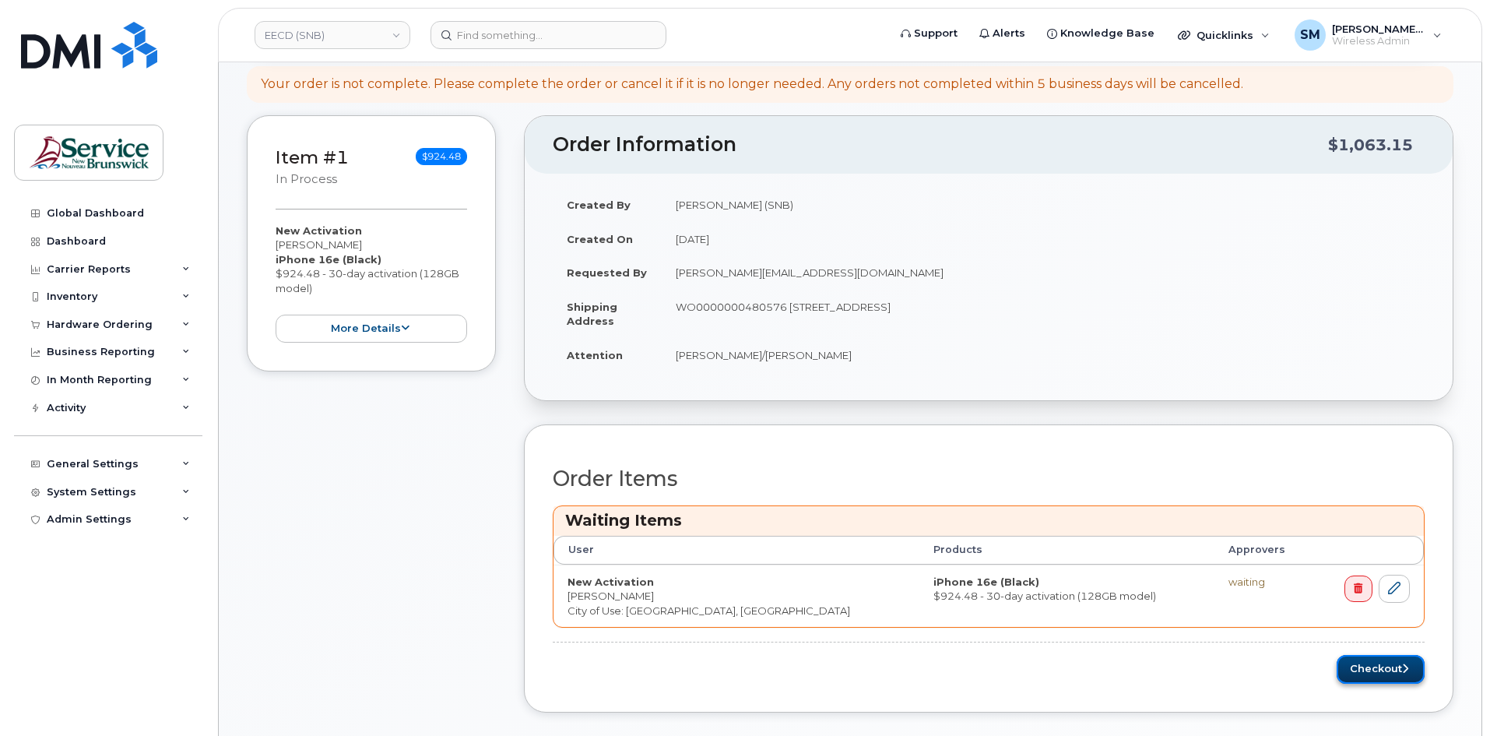
click at [1373, 659] on button "Checkout" at bounding box center [1381, 669] width 88 height 29
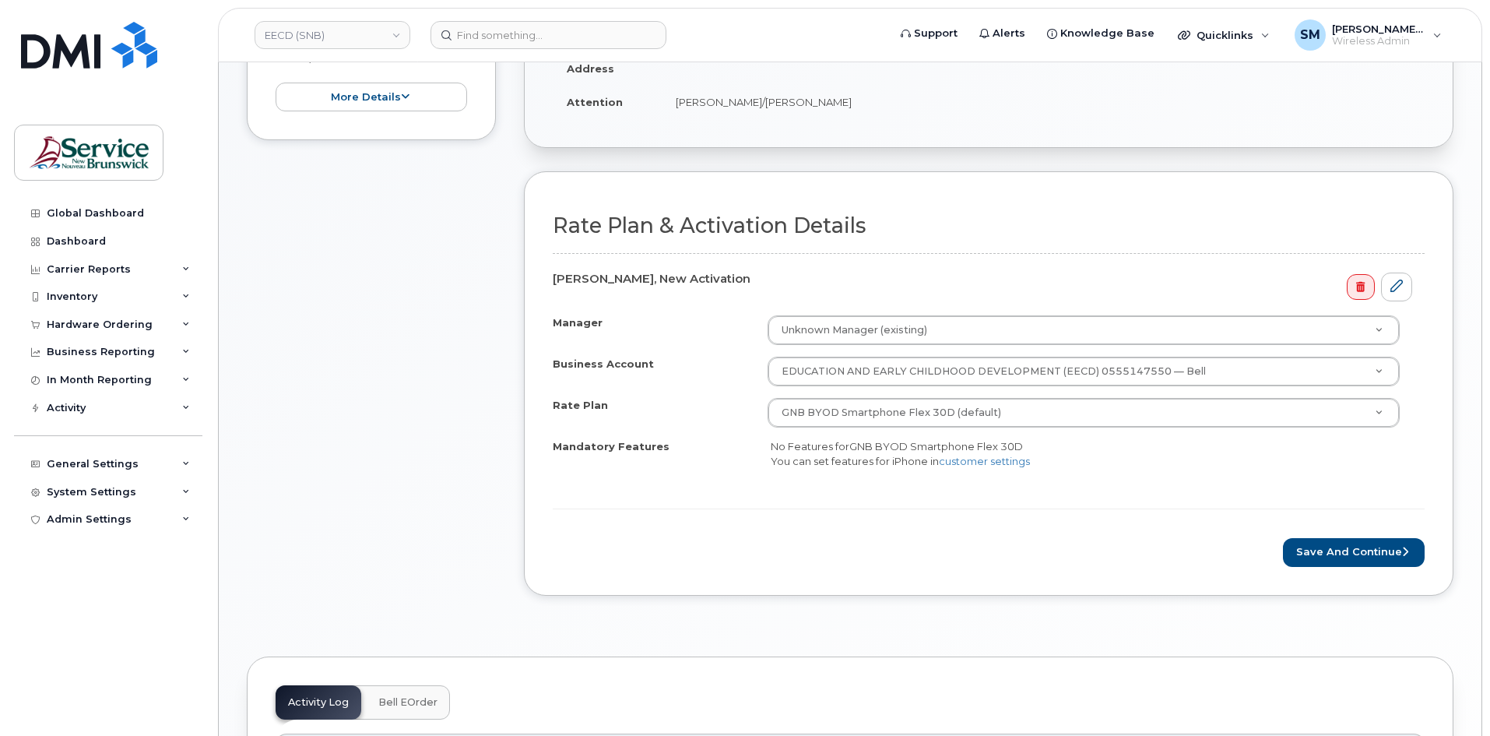
scroll to position [389, 0]
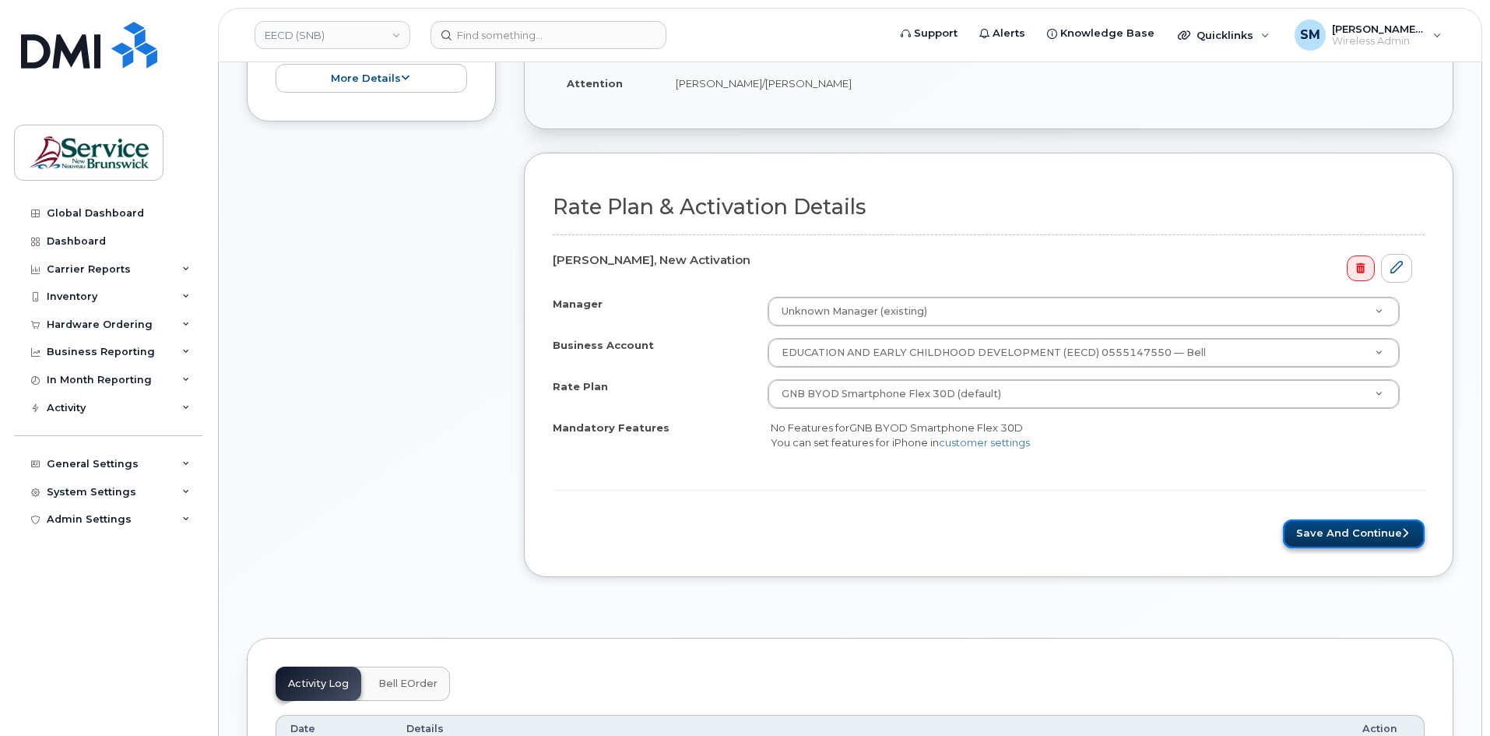
click at [1311, 523] on button "Save and Continue" at bounding box center [1354, 533] width 142 height 29
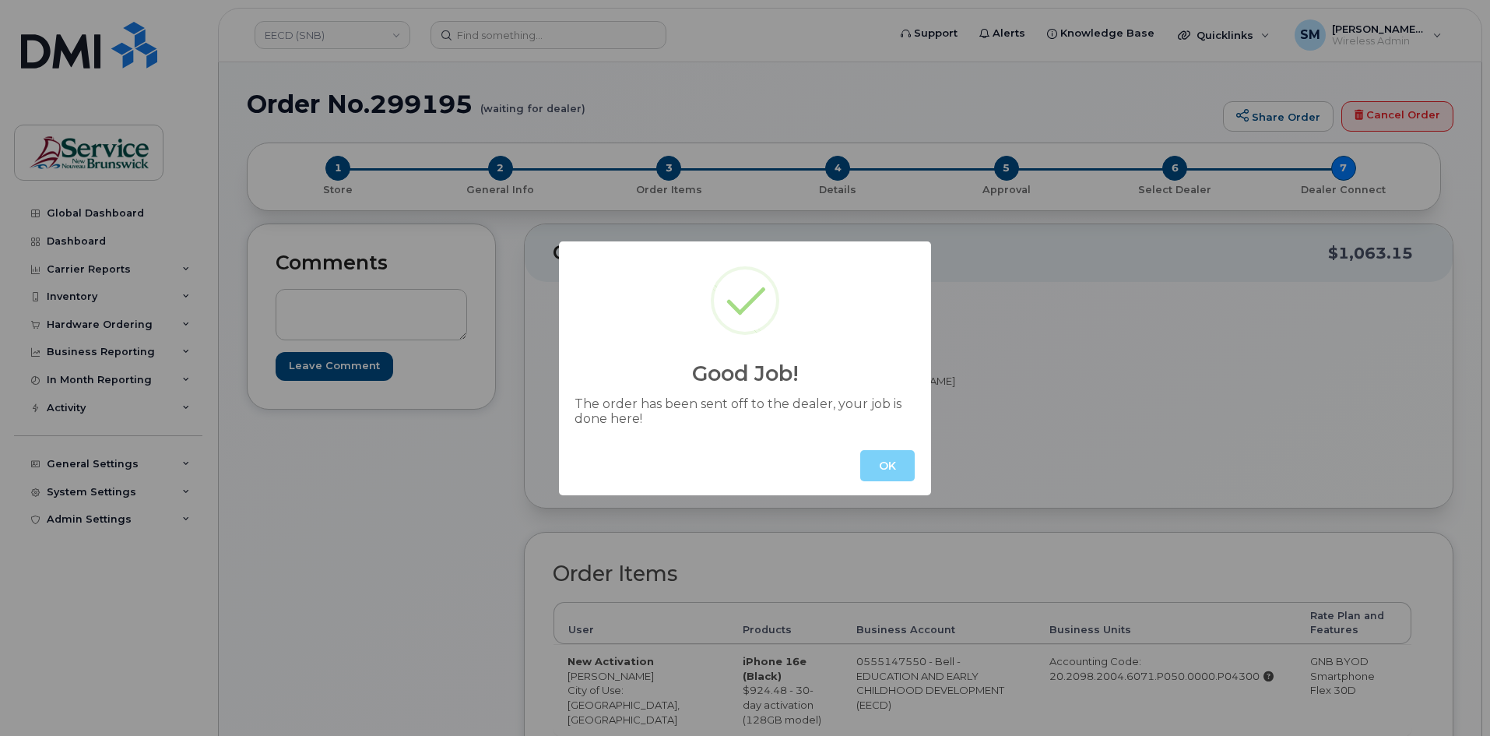
click at [888, 459] on button "OK" at bounding box center [887, 465] width 54 height 31
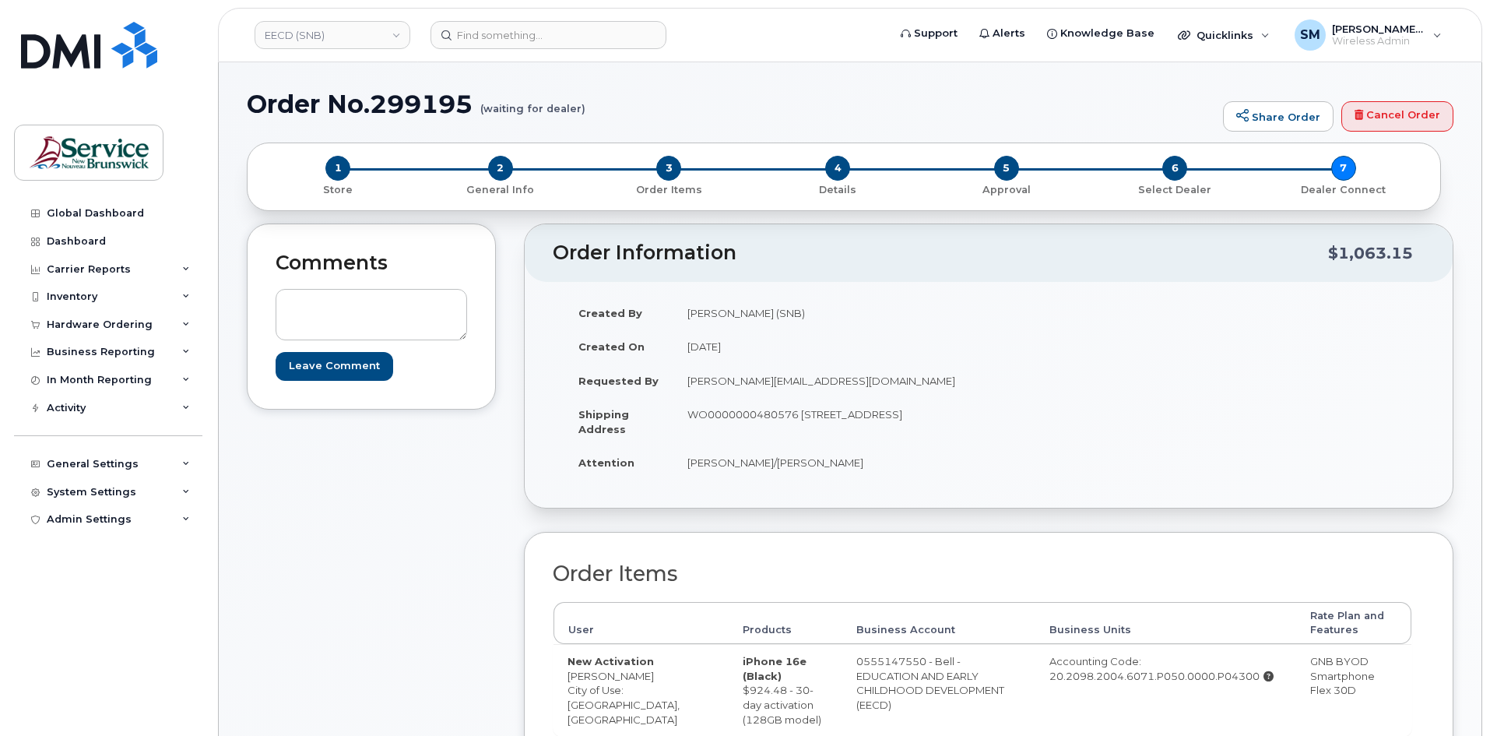
click at [424, 105] on h1 "Order No.299195 (waiting for dealer)" at bounding box center [731, 103] width 968 height 27
copy h1 "299195"
drag, startPoint x: 1307, startPoint y: 416, endPoint x: 1281, endPoint y: 404, distance: 28.2
click at [1307, 416] on div "Created By Slattery, Matthew (SNB) Created On August 26, 2025 Requested By Marl…" at bounding box center [989, 395] width 872 height 198
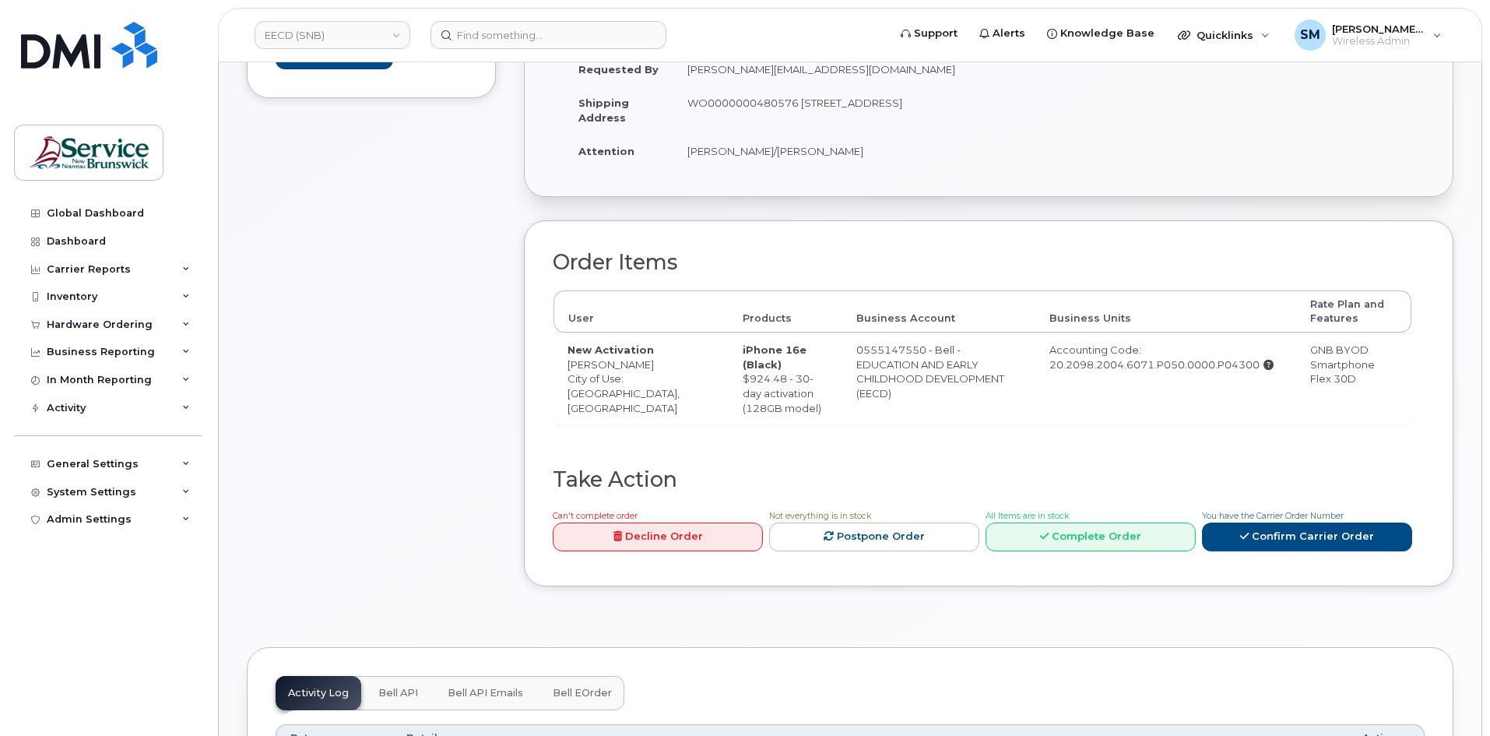
scroll to position [78, 0]
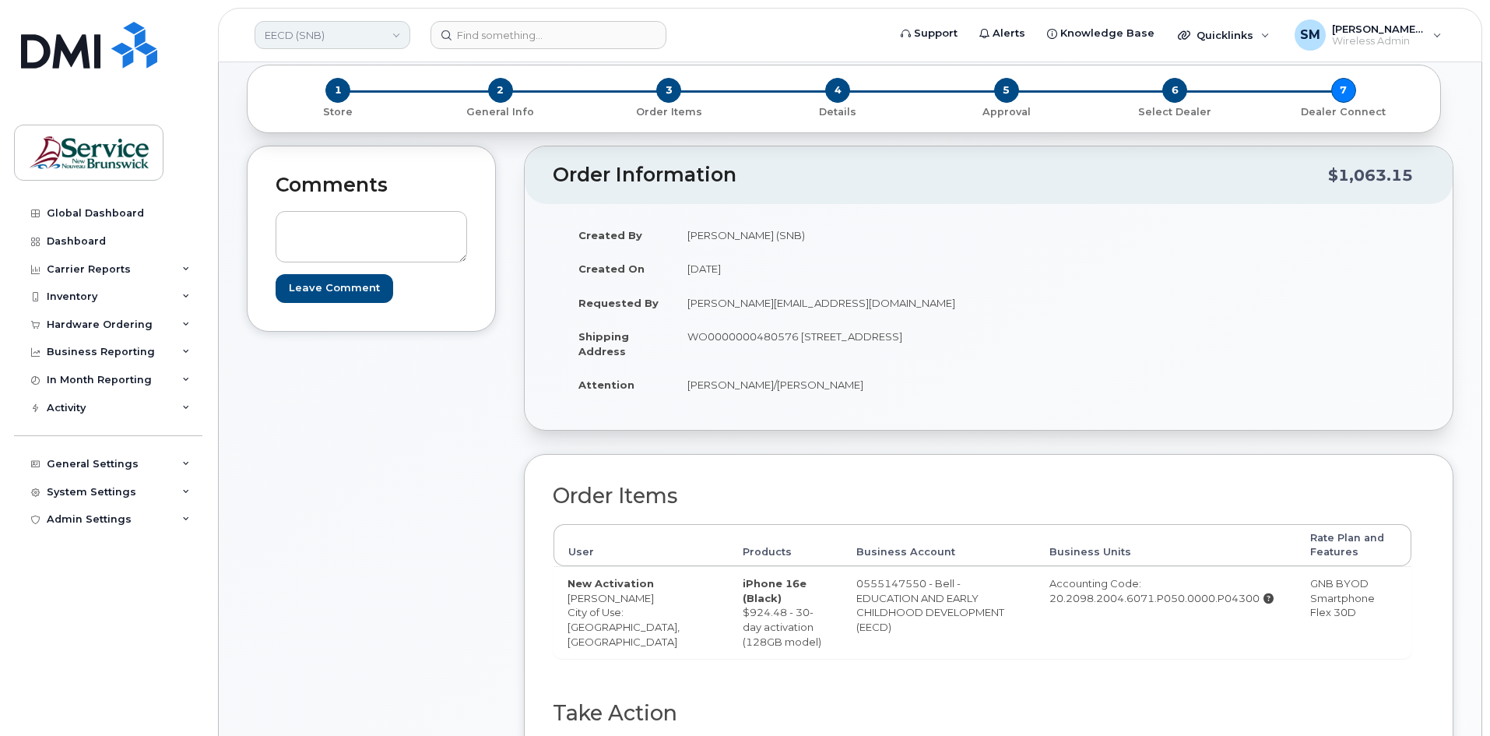
click at [386, 40] on link "EECD (SNB)" at bounding box center [333, 35] width 156 height 28
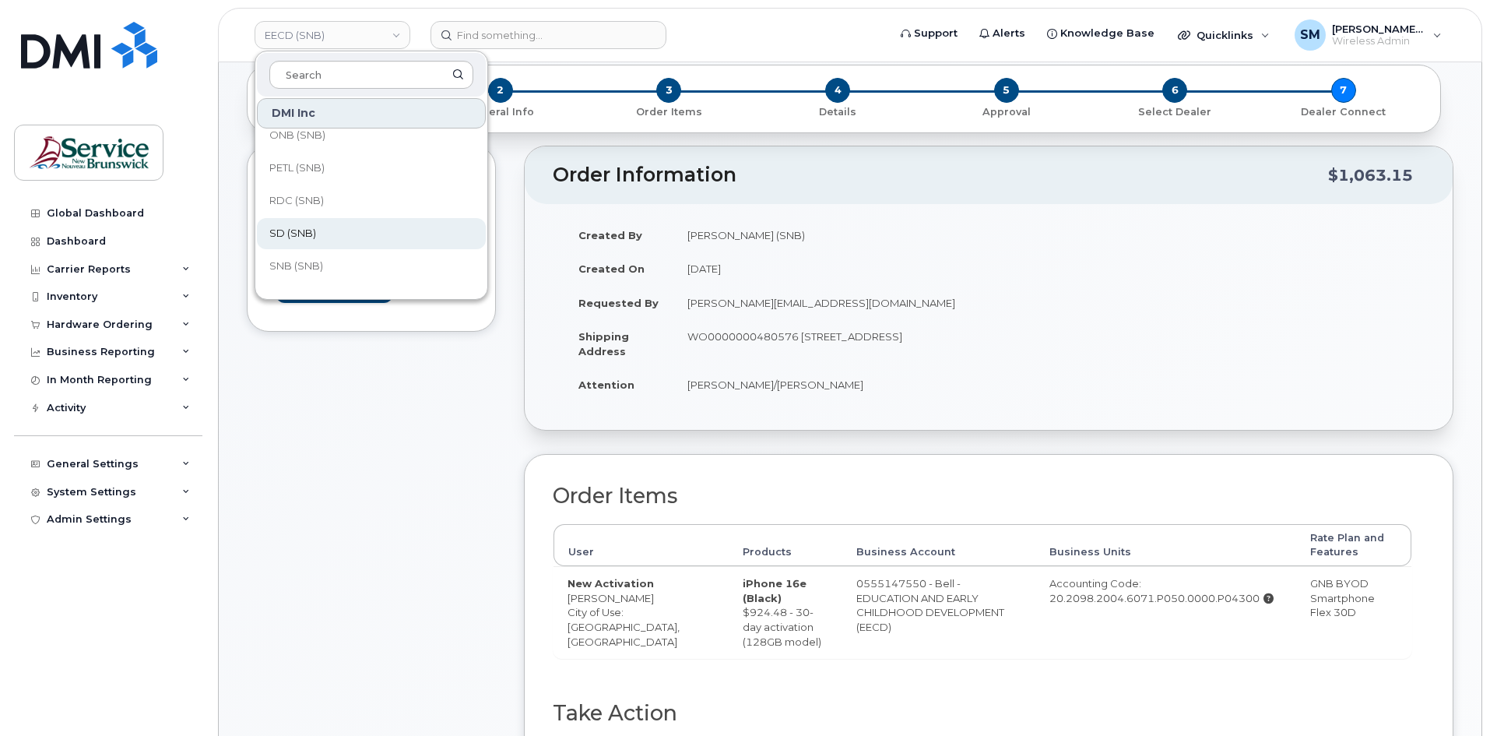
scroll to position [395, 0]
click at [297, 237] on span "SNB (SNB)" at bounding box center [296, 243] width 54 height 16
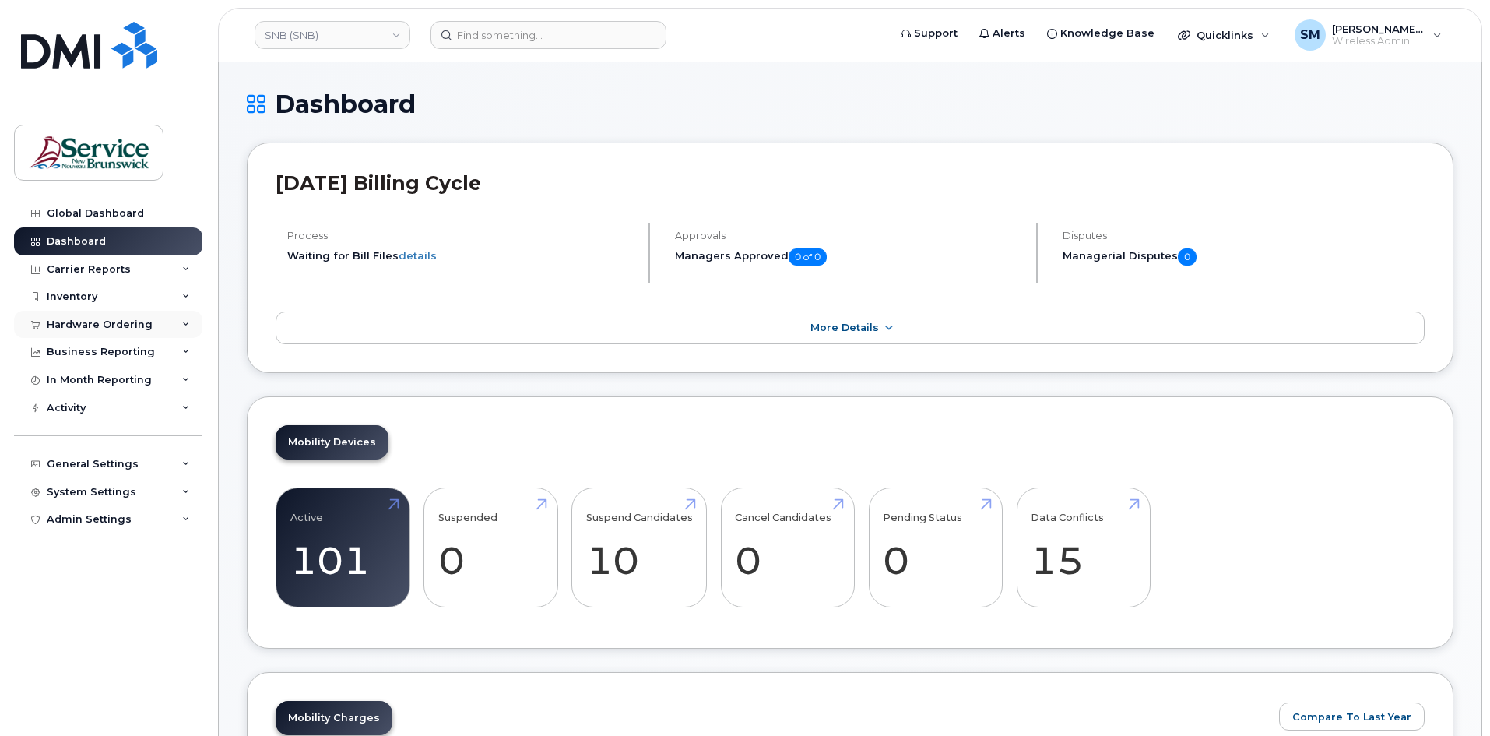
click at [107, 321] on div "Hardware Ordering" at bounding box center [100, 324] width 106 height 12
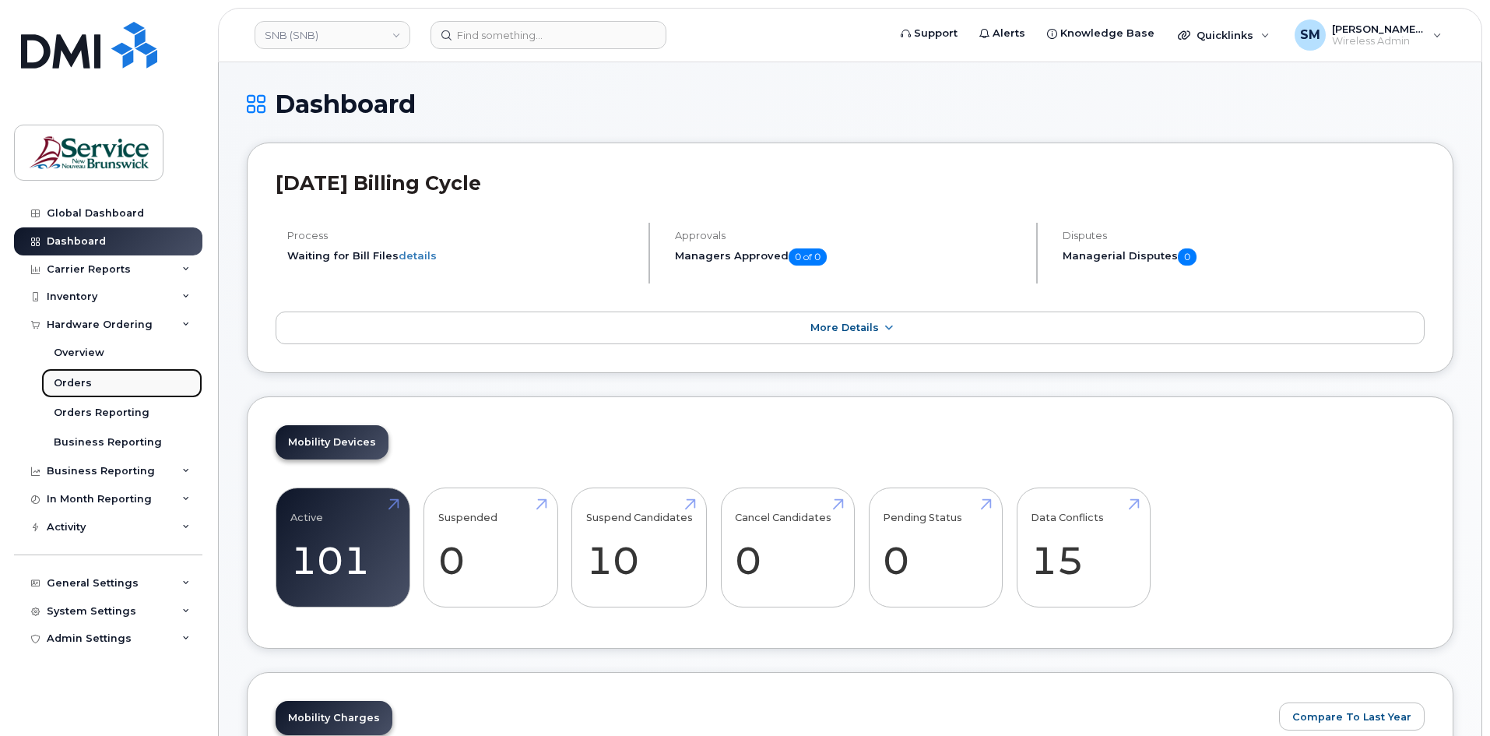
click at [86, 388] on div "Orders" at bounding box center [73, 383] width 38 height 14
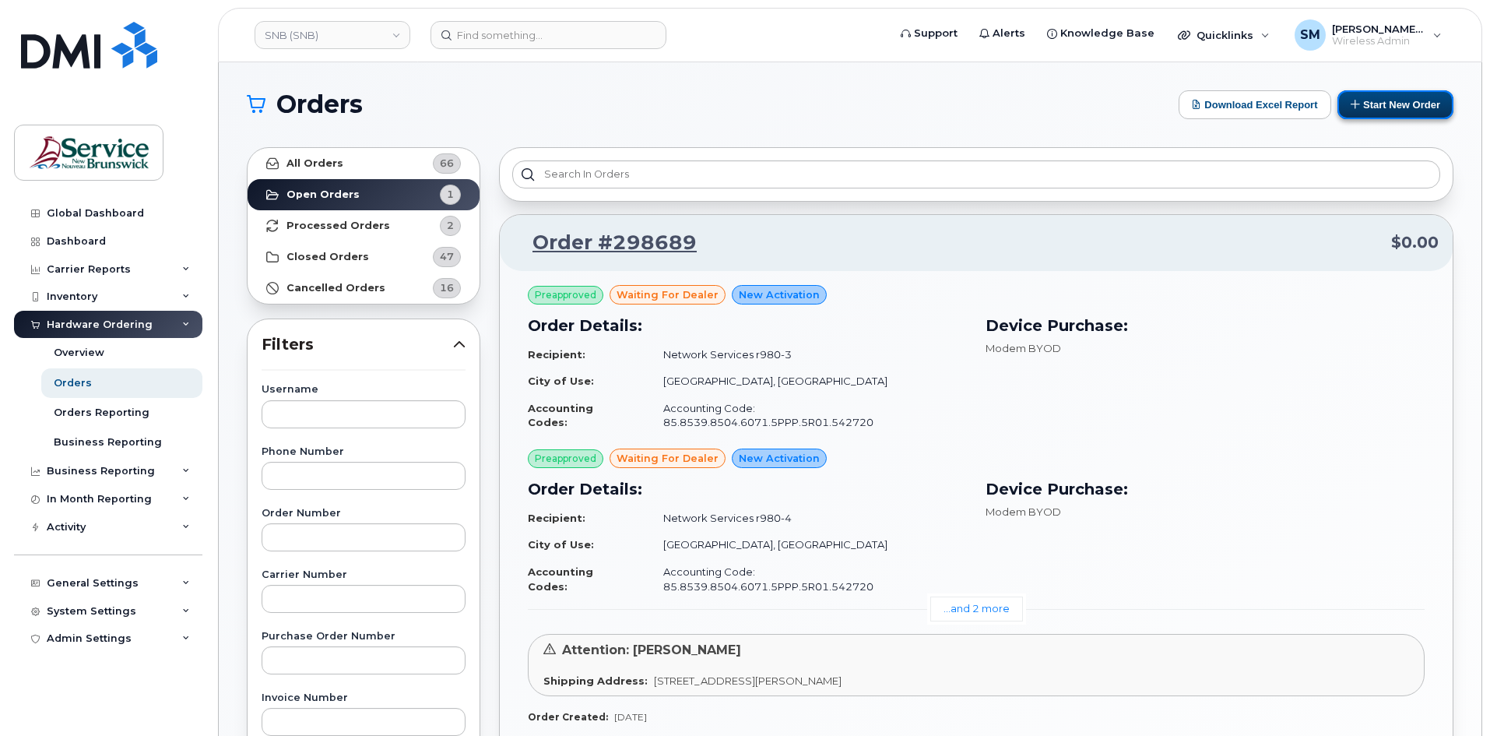
drag, startPoint x: 1377, startPoint y: 104, endPoint x: 1362, endPoint y: 118, distance: 19.8
click at [1377, 104] on button "Start New Order" at bounding box center [1395, 104] width 116 height 29
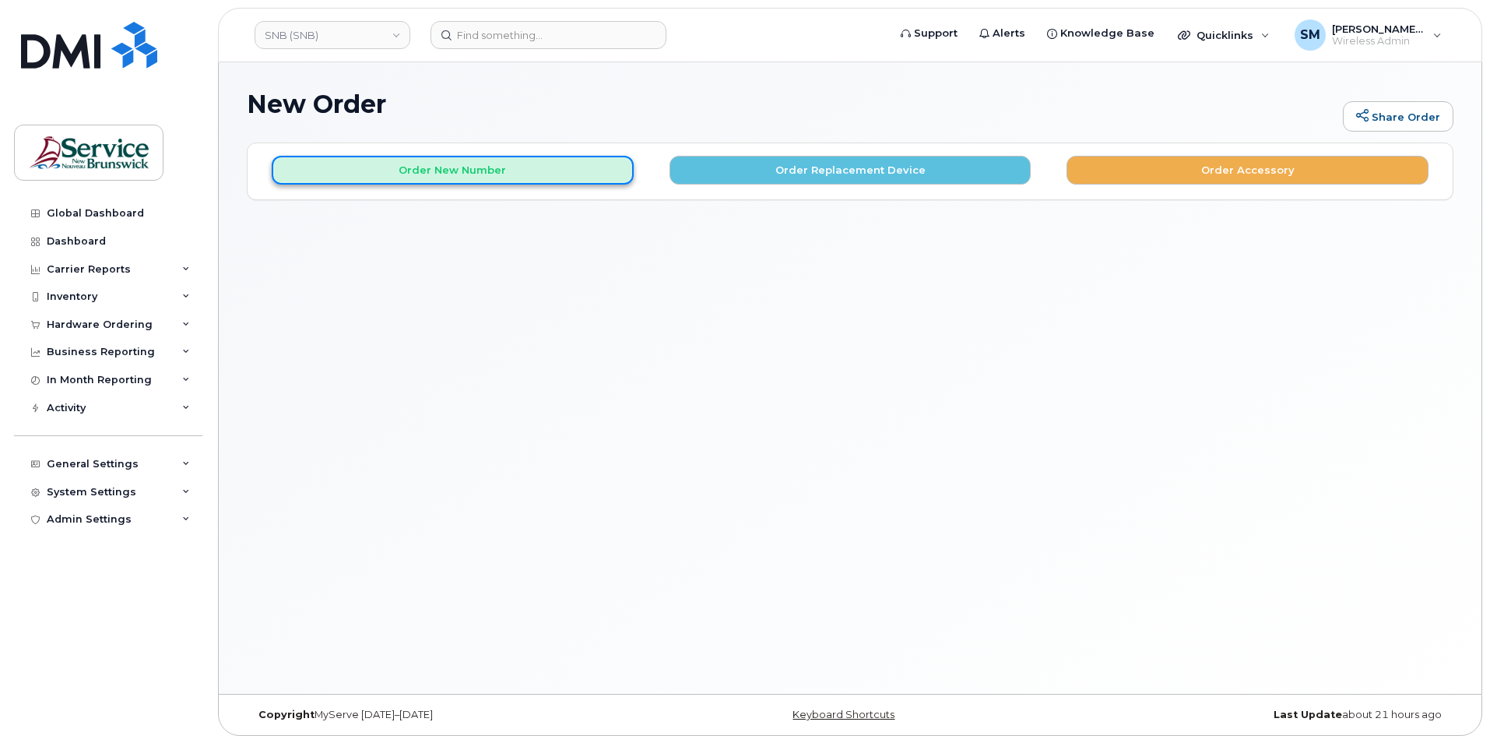
click at [474, 174] on button "Order New Number" at bounding box center [453, 170] width 362 height 29
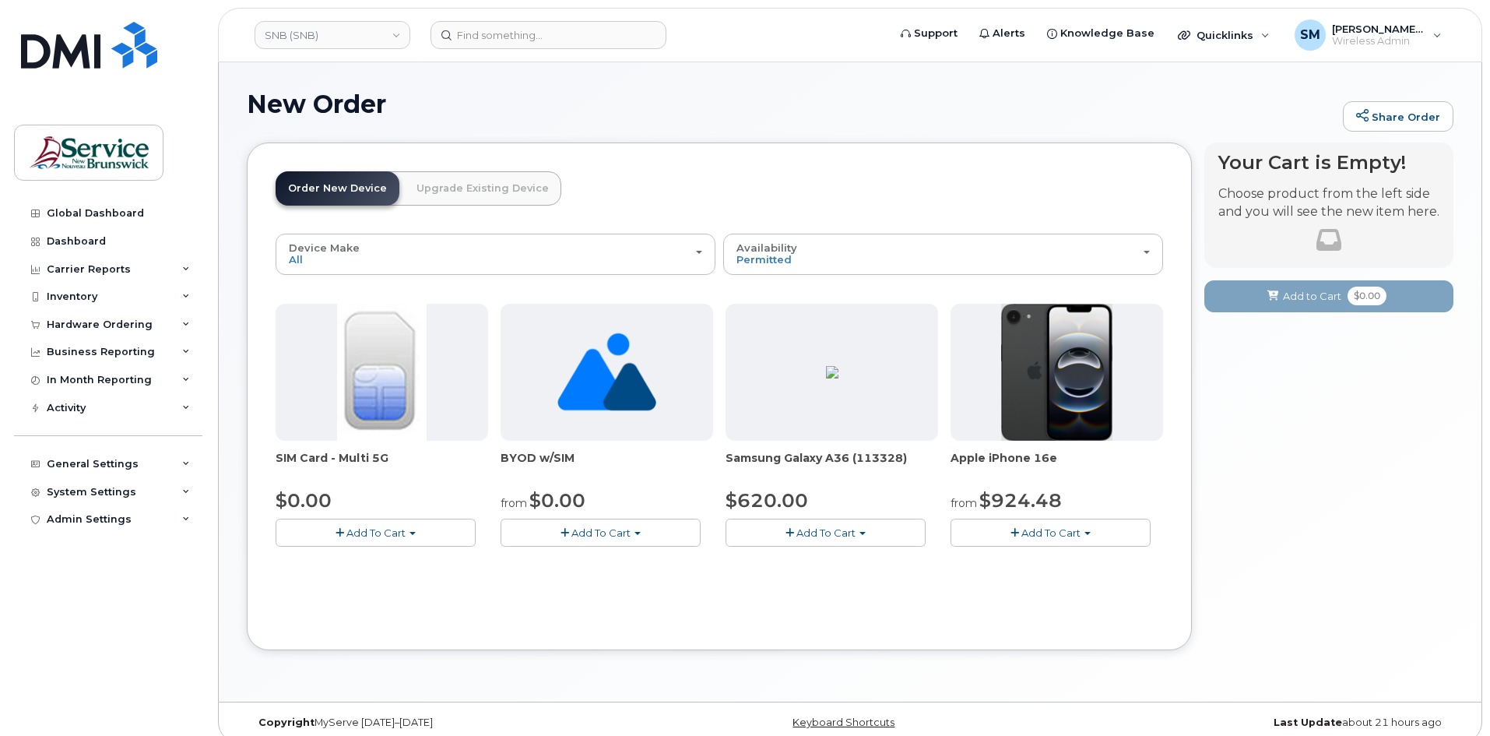
click at [854, 553] on div "SIM Card - Multi 5G $0.00 Add To Cart $0.00 - New Activation BYOD w/SIM from $0…" at bounding box center [719, 438] width 887 height 268
click at [853, 540] on button "Add To Cart" at bounding box center [826, 531] width 200 height 27
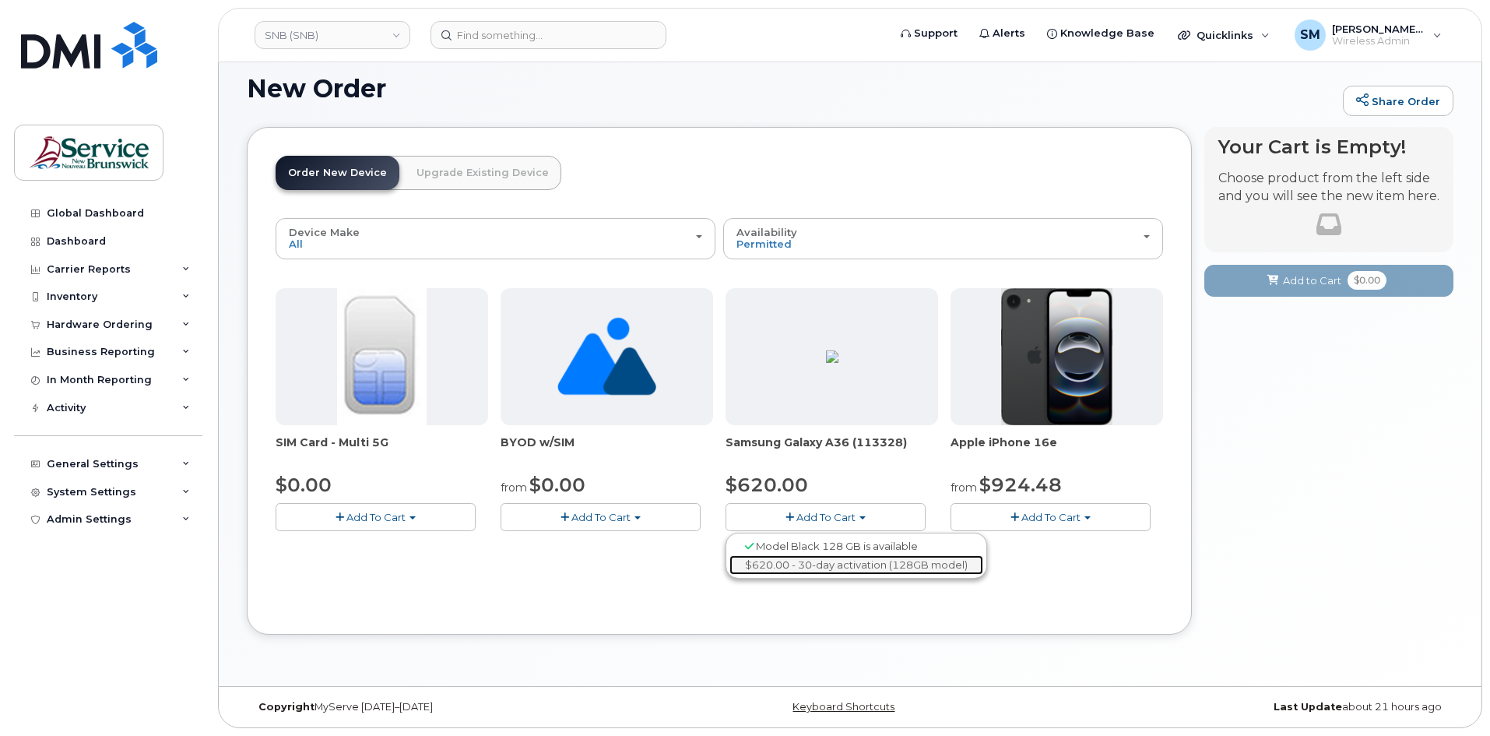
click at [800, 556] on link "$620.00 - 30-day activation (128GB model)" at bounding box center [856, 564] width 254 height 19
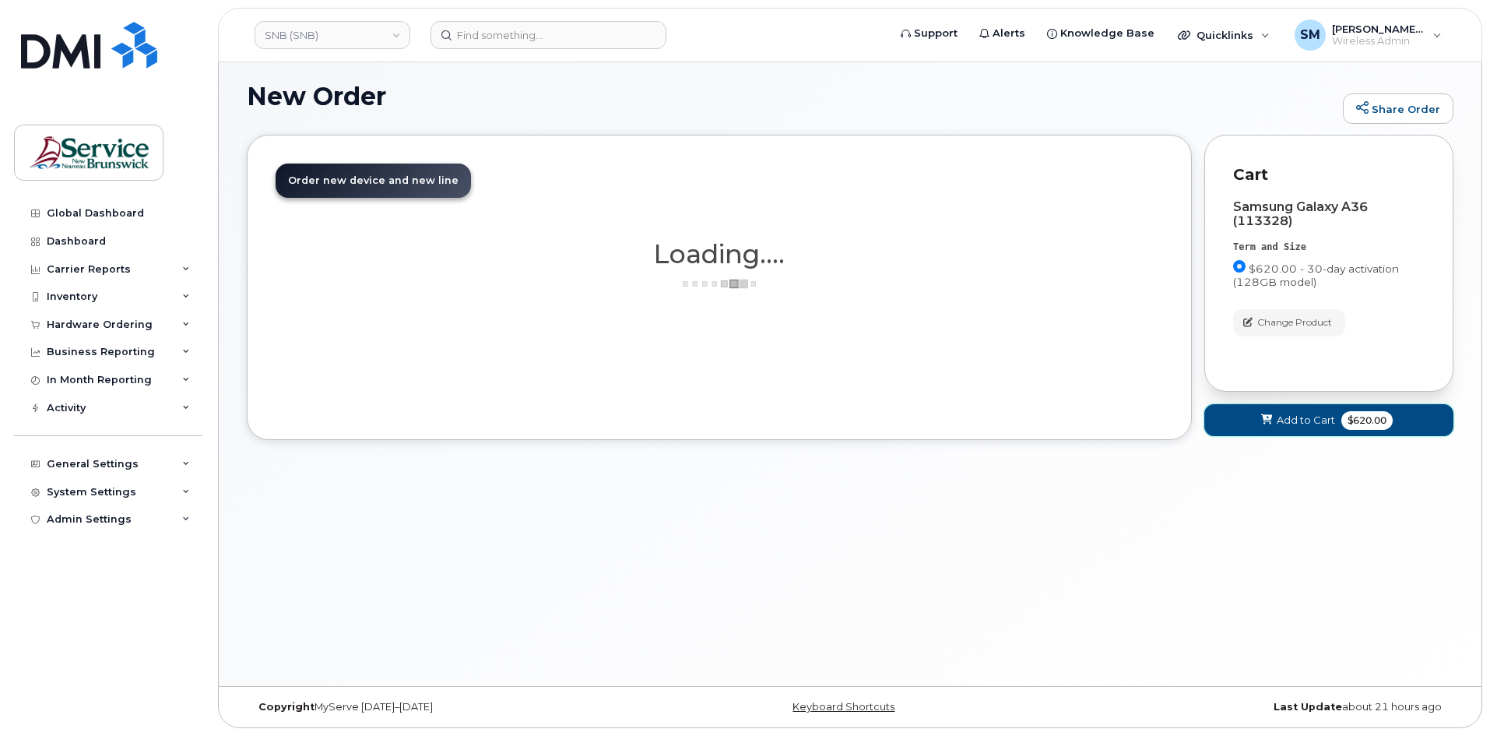
click at [1280, 430] on button "Add to Cart $620.00" at bounding box center [1328, 420] width 249 height 32
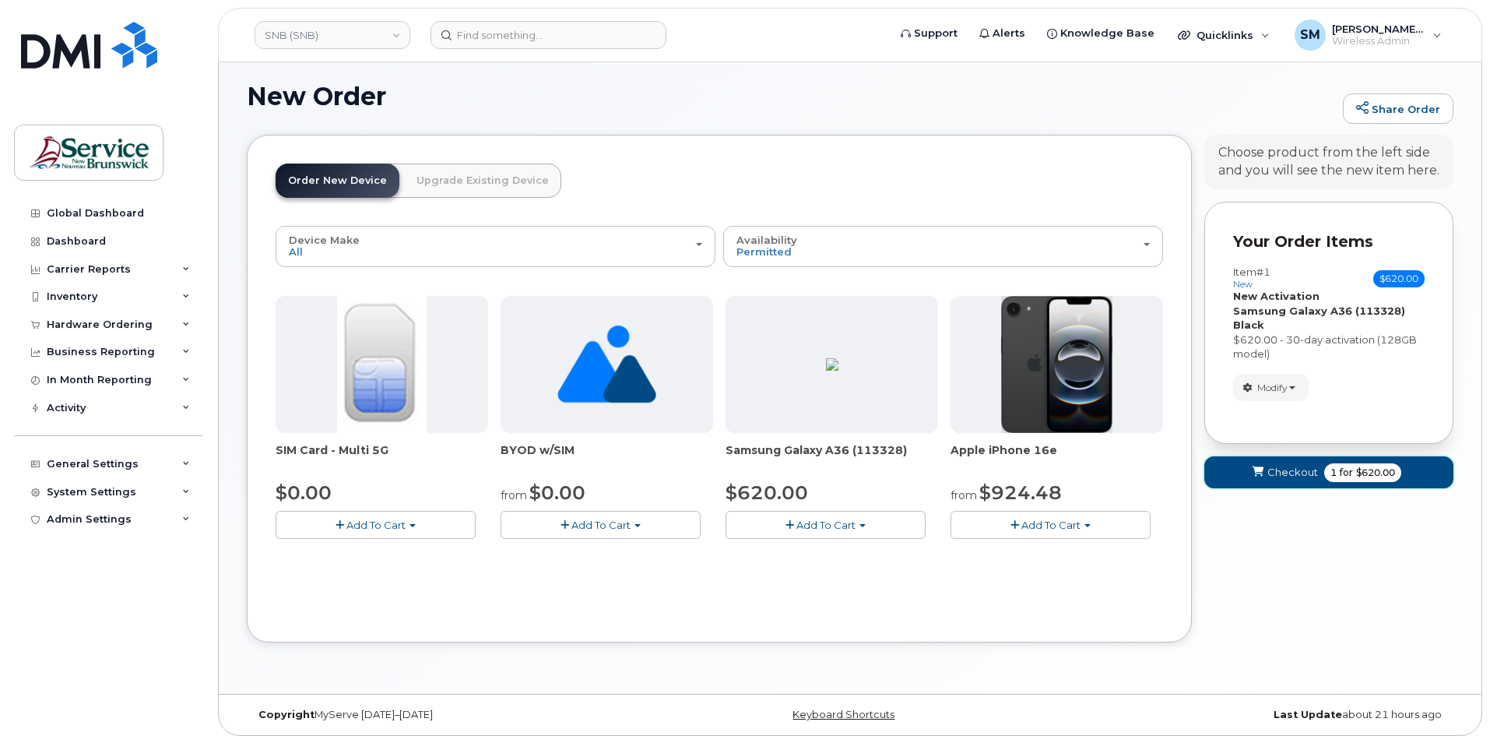
click at [1272, 465] on span "Checkout" at bounding box center [1292, 472] width 51 height 15
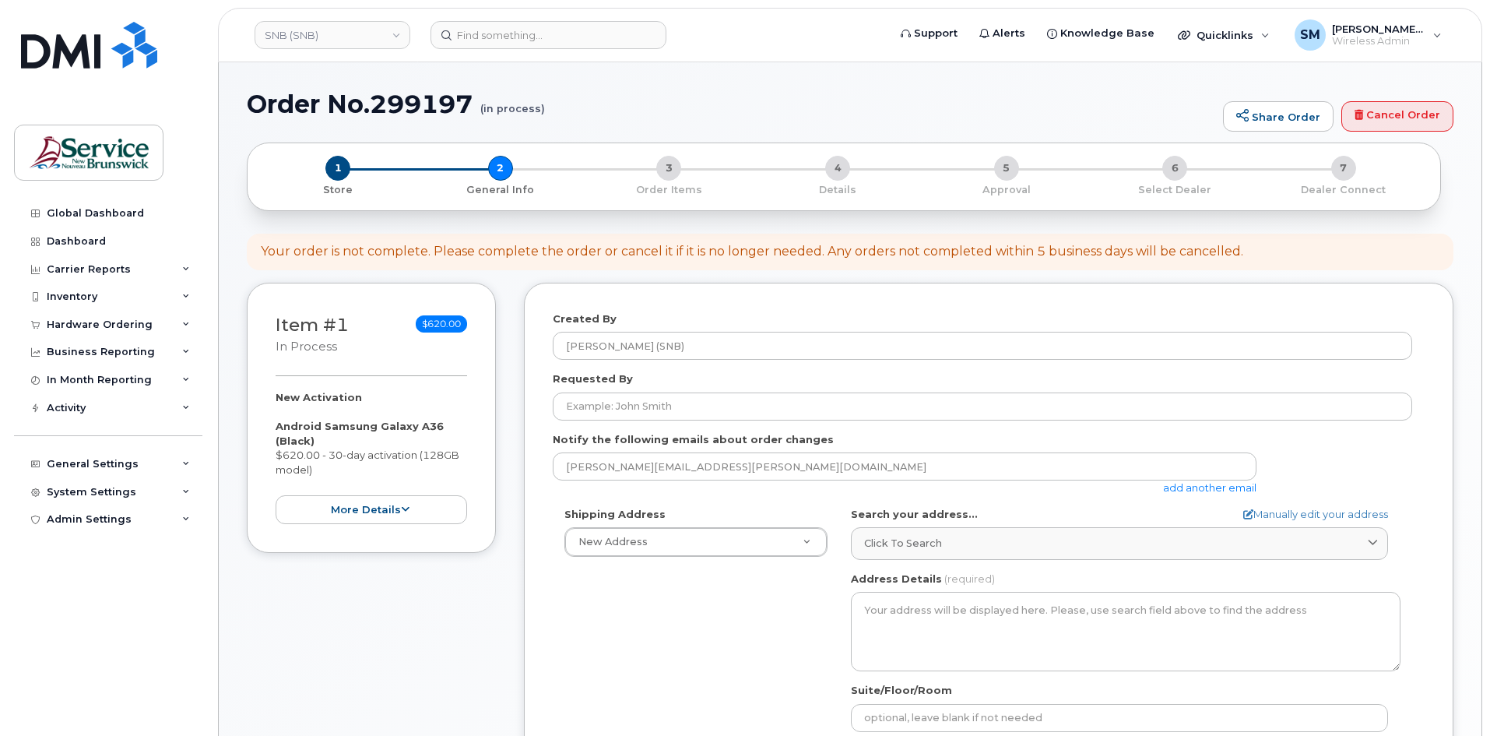
select select
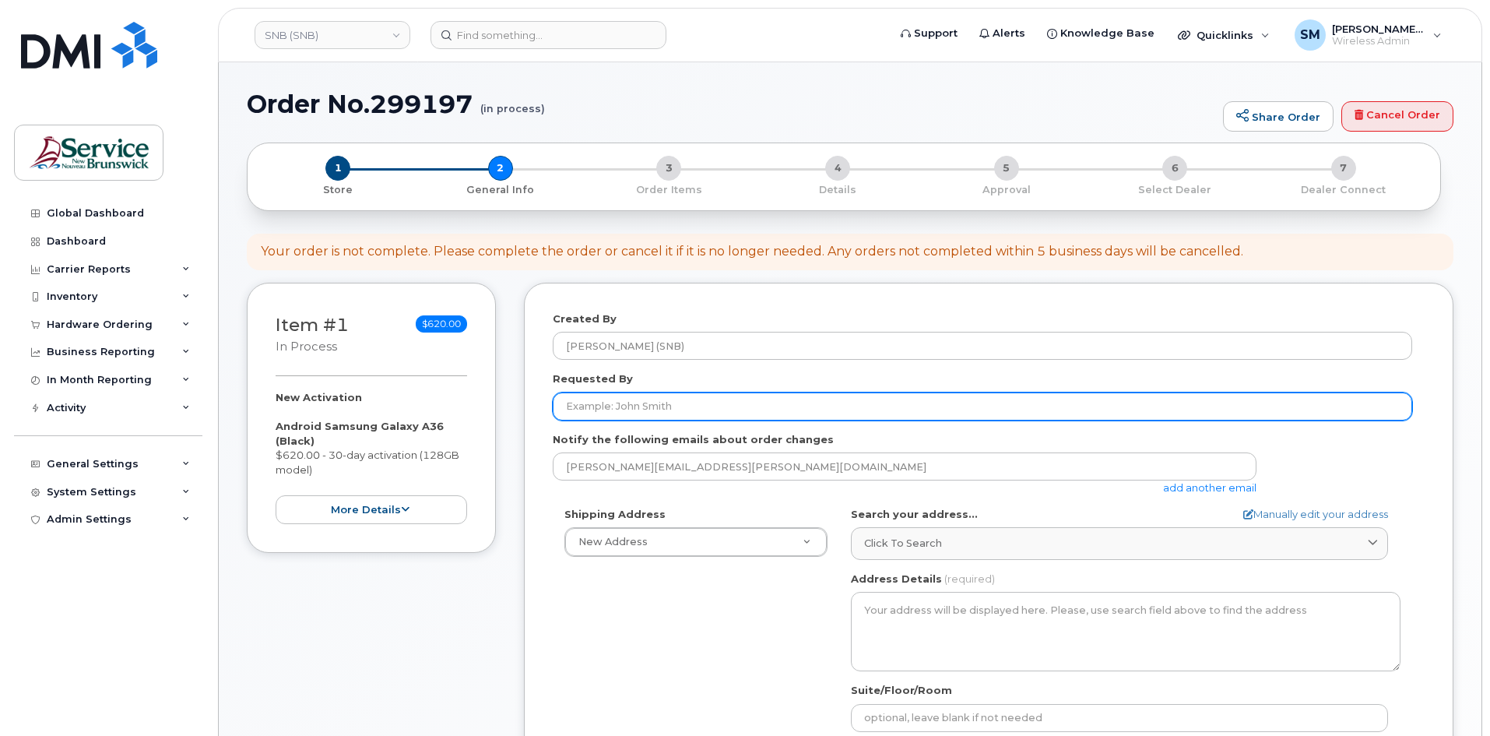
click at [671, 406] on input "Requested By" at bounding box center [982, 406] width 859 height 28
paste input "David.Craig@snb.ca"
type input "David.Craig@snb.ca"
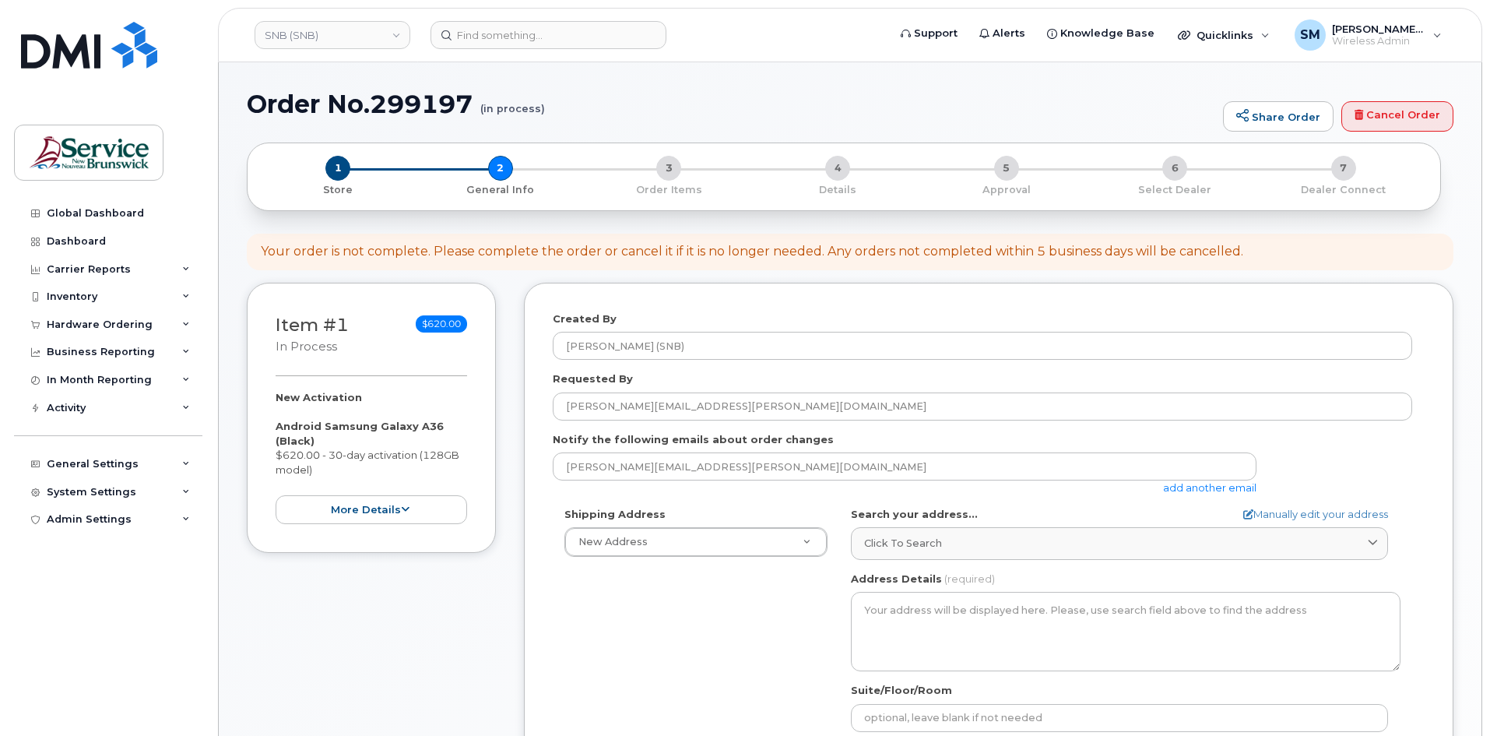
click at [610, 622] on div "Shipping Address New Address New Address ASD-E Main Office ASD-N Bathurst Educa…" at bounding box center [982, 685] width 859 height 357
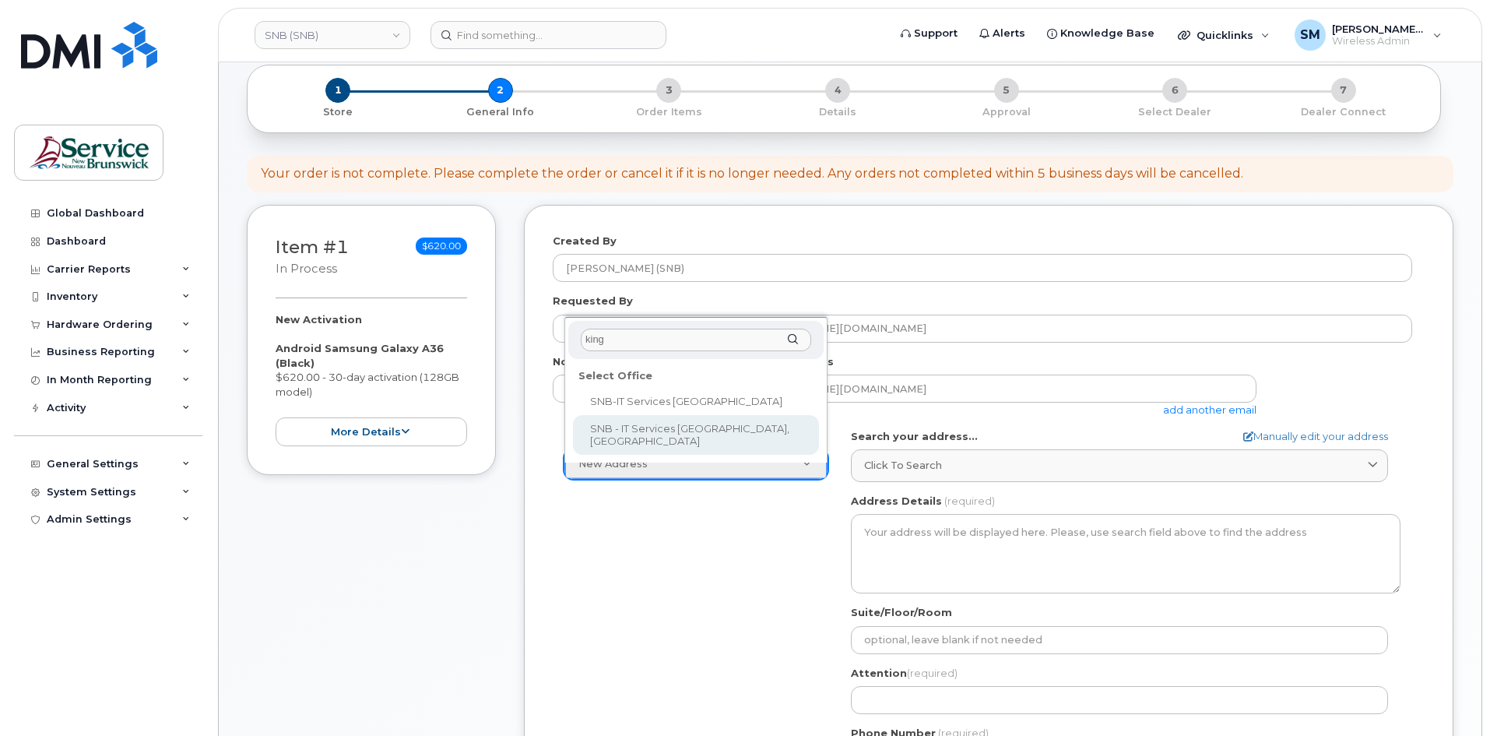
type input "king"
select select
type textarea "15 King Sq N Saint John New Brunswick E2L 1E6"
type input "[PERSON_NAME]"
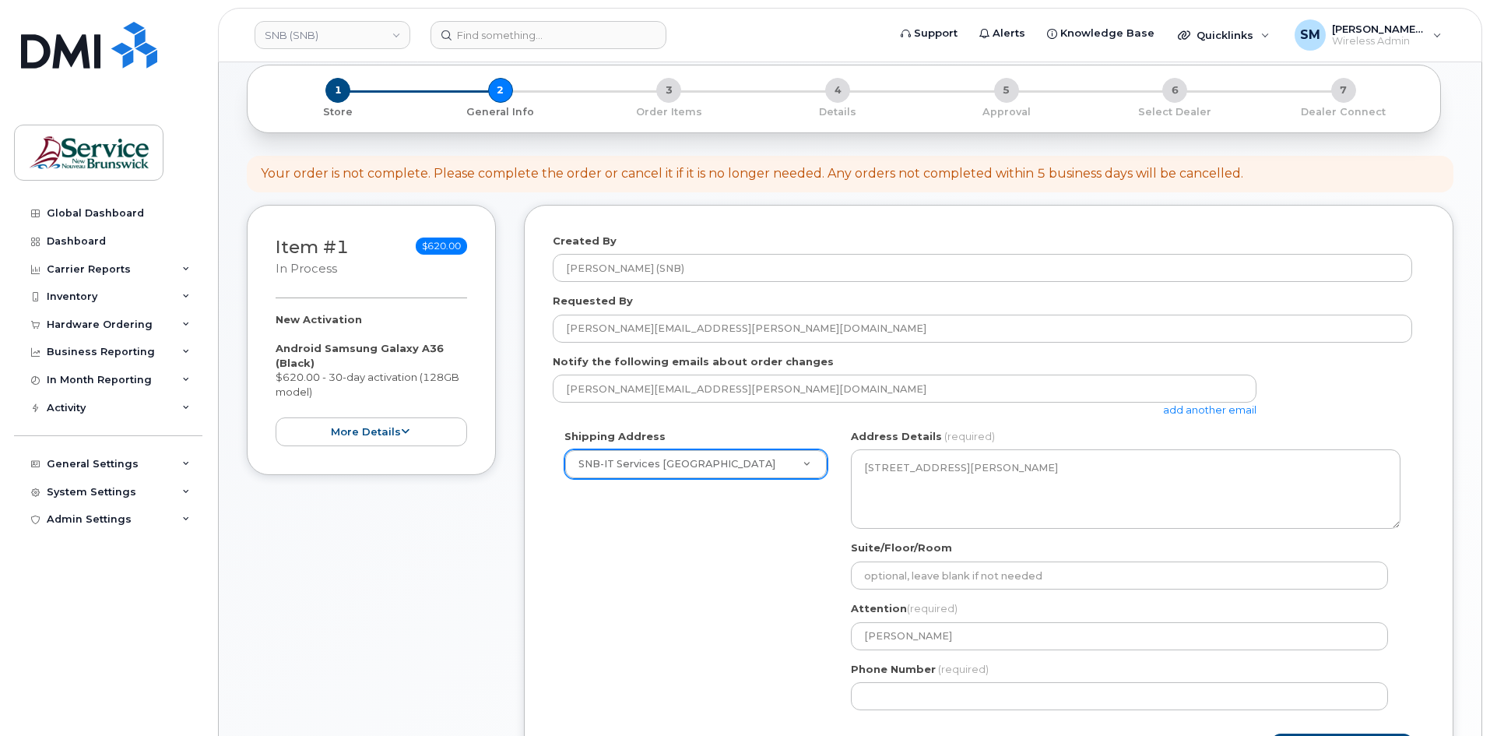
click at [898, 561] on div "Suite/Floor/Room" at bounding box center [1126, 564] width 550 height 49
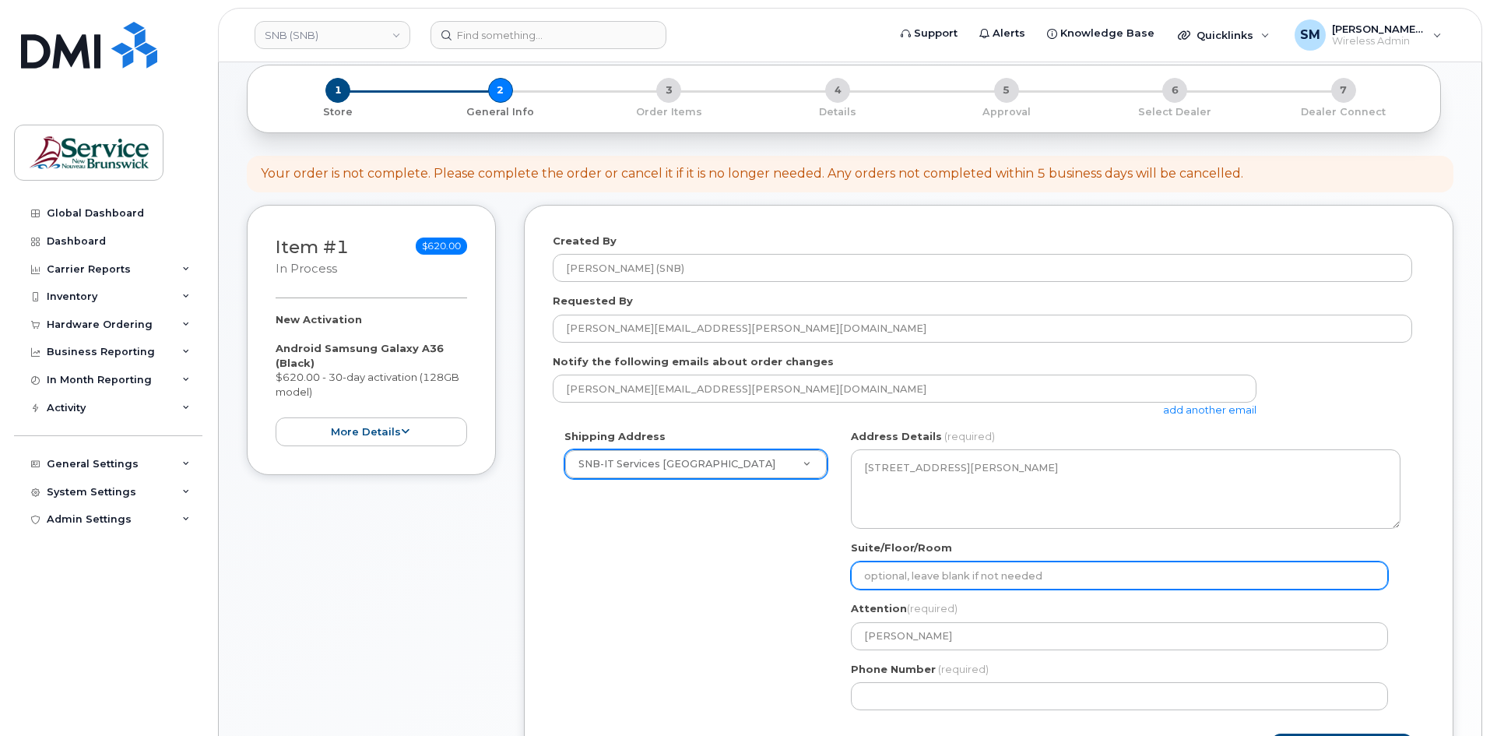
click at [904, 571] on input "Suite/Floor/Room" at bounding box center [1119, 575] width 537 height 28
paste input "WO0000000480763"
select select
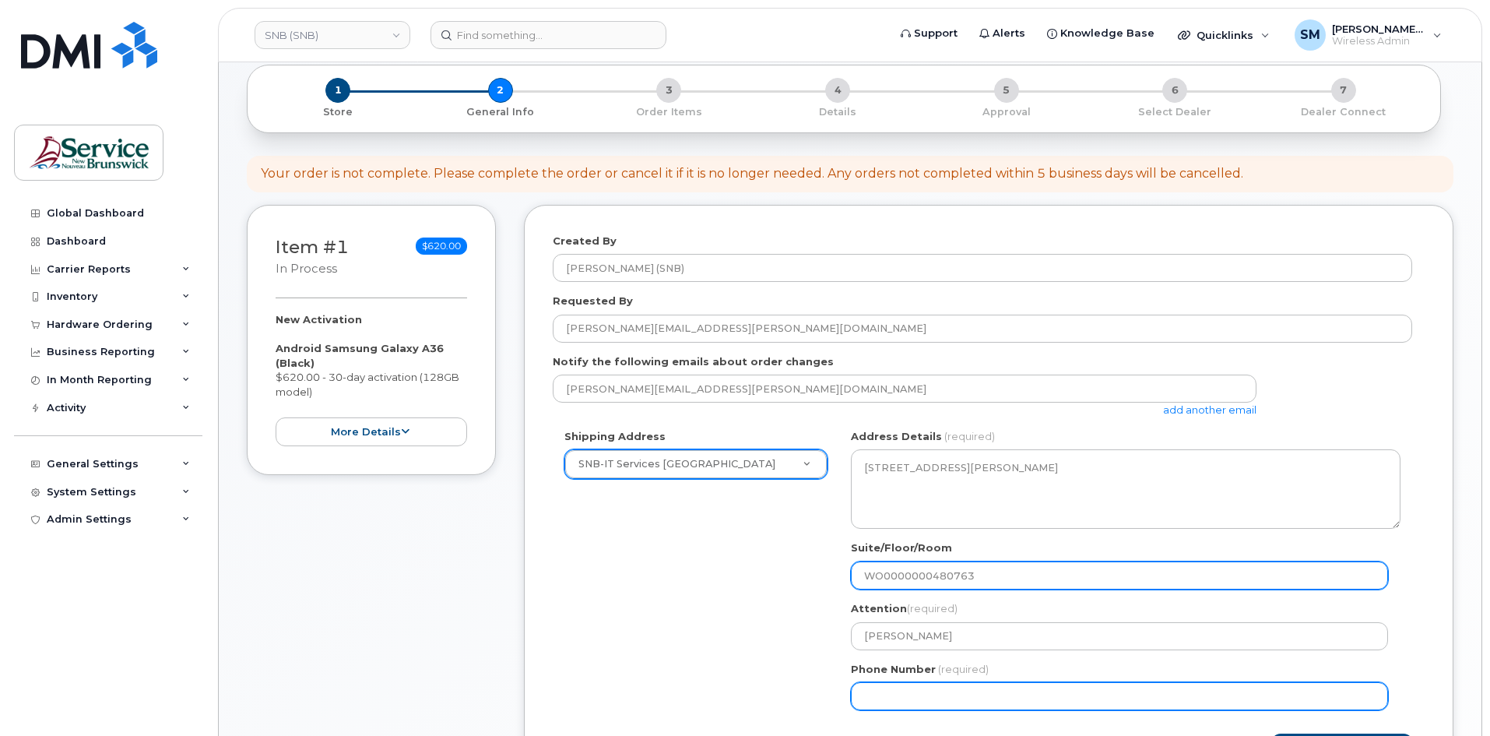
type input "WO0000000480763"
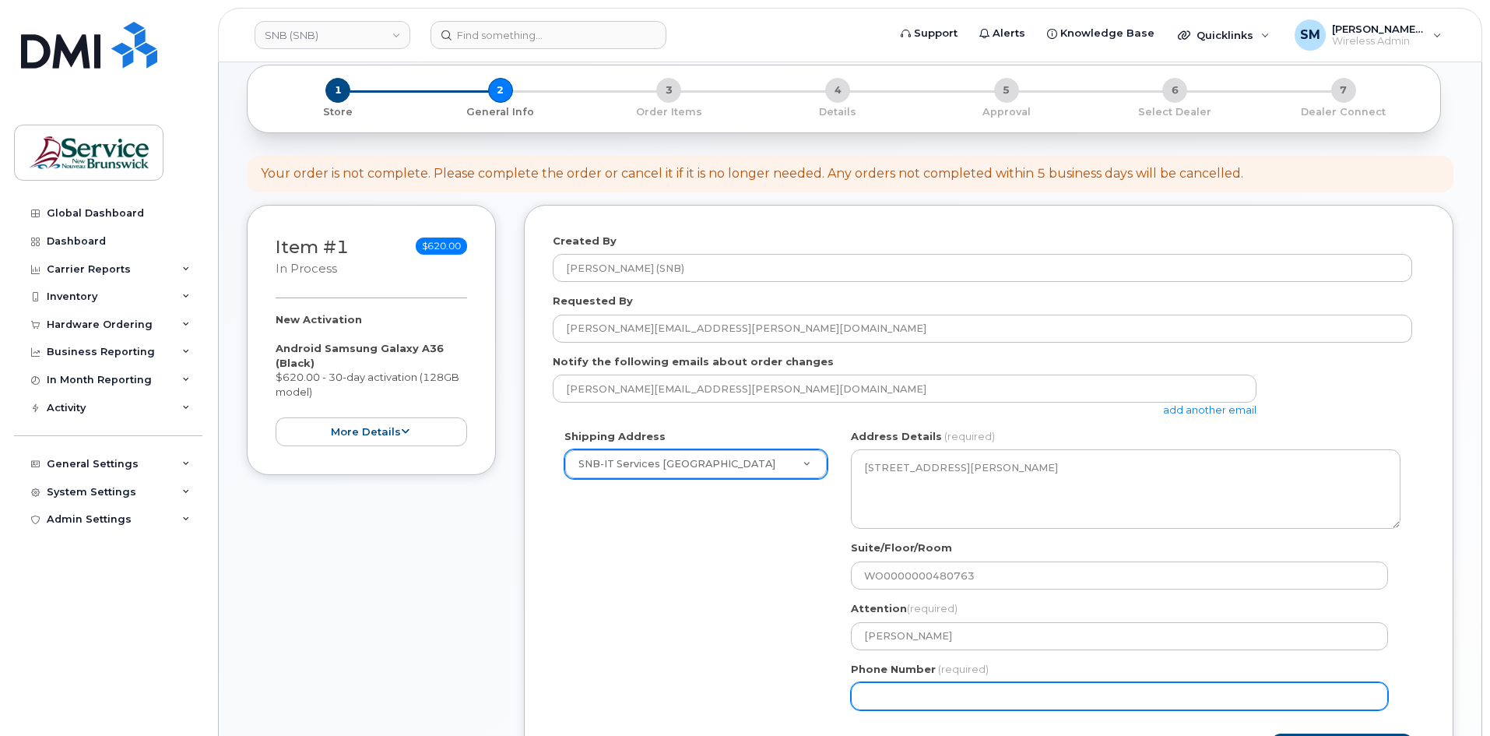
click at [937, 687] on input "Phone Number" at bounding box center [1119, 696] width 537 height 28
select select
type input "506639633"
select select
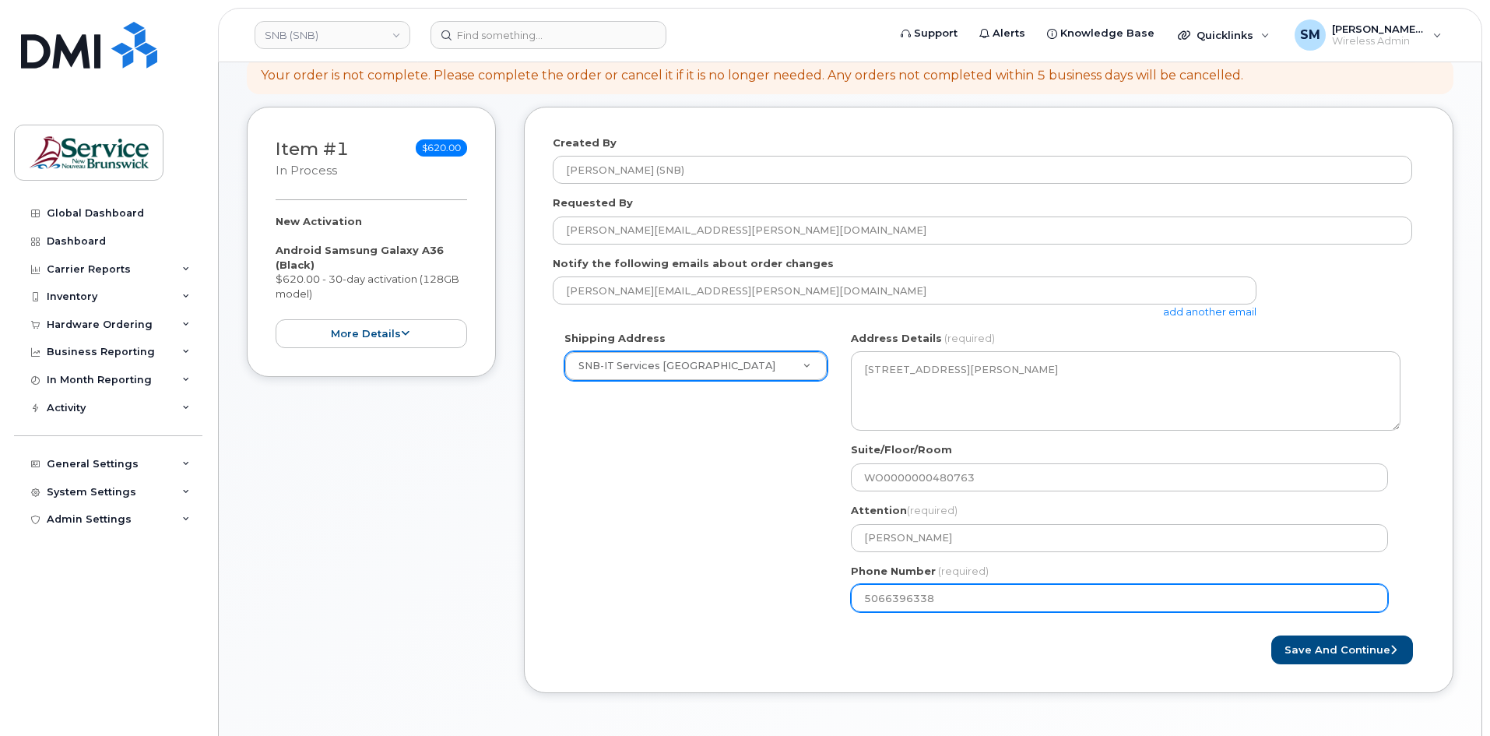
scroll to position [389, 0]
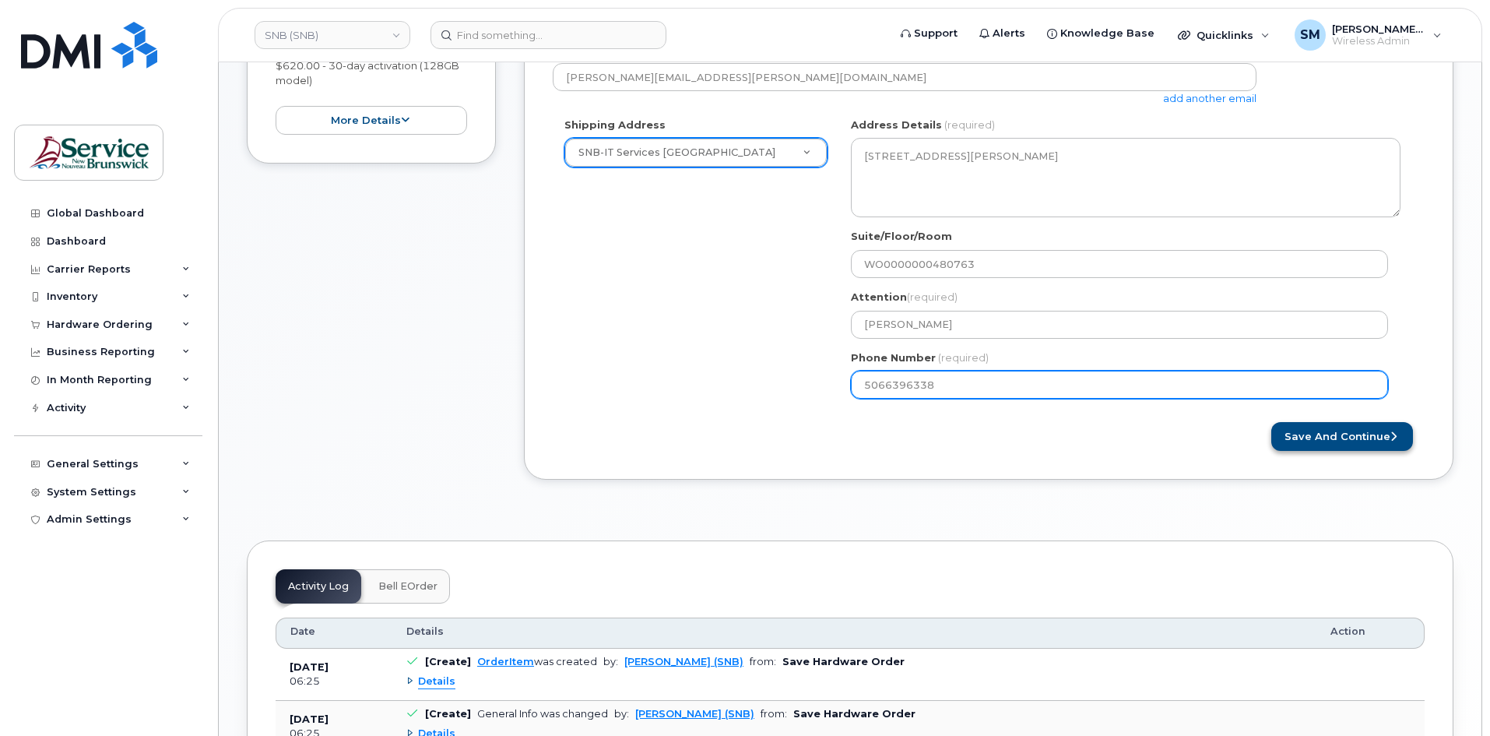
type input "5066396338"
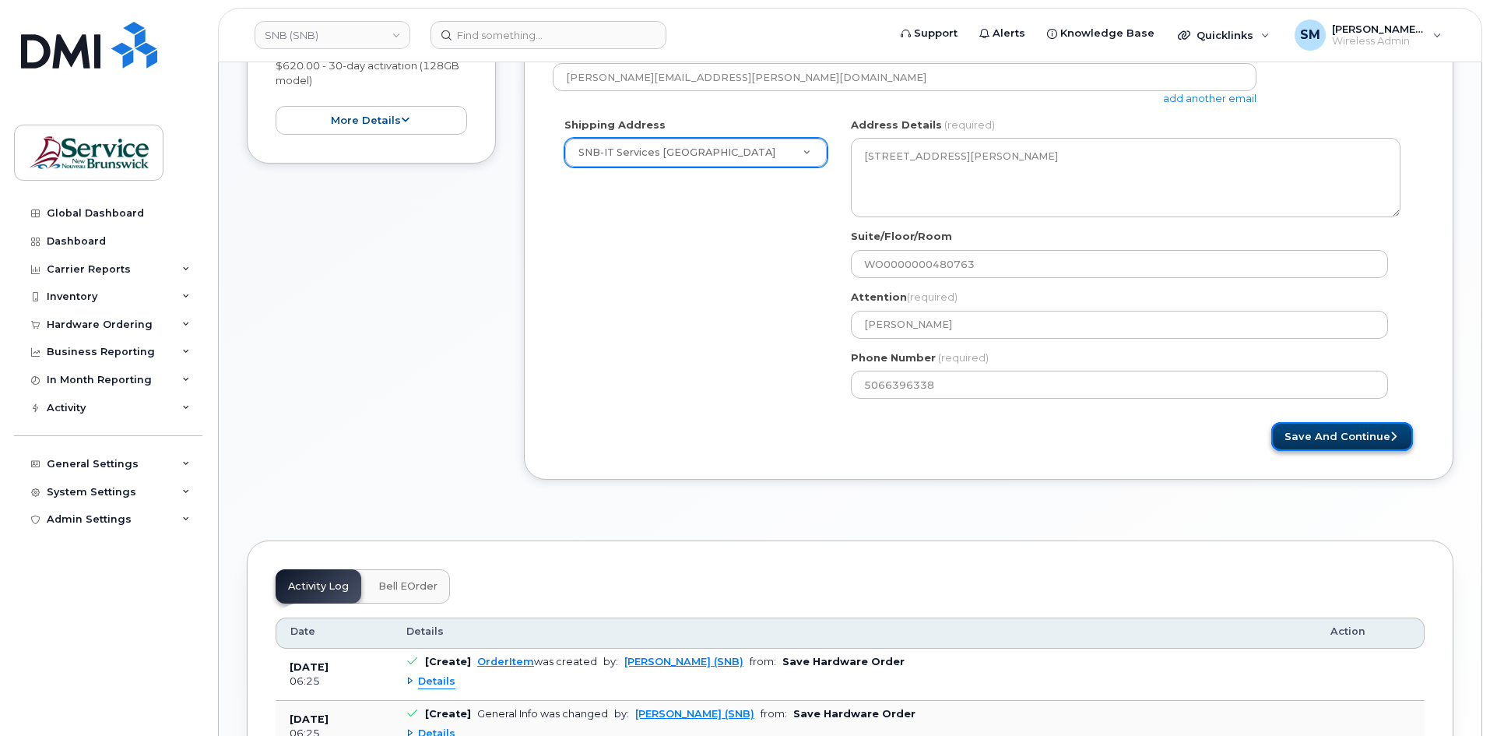
click at [1325, 433] on button "Save and Continue" at bounding box center [1342, 436] width 142 height 29
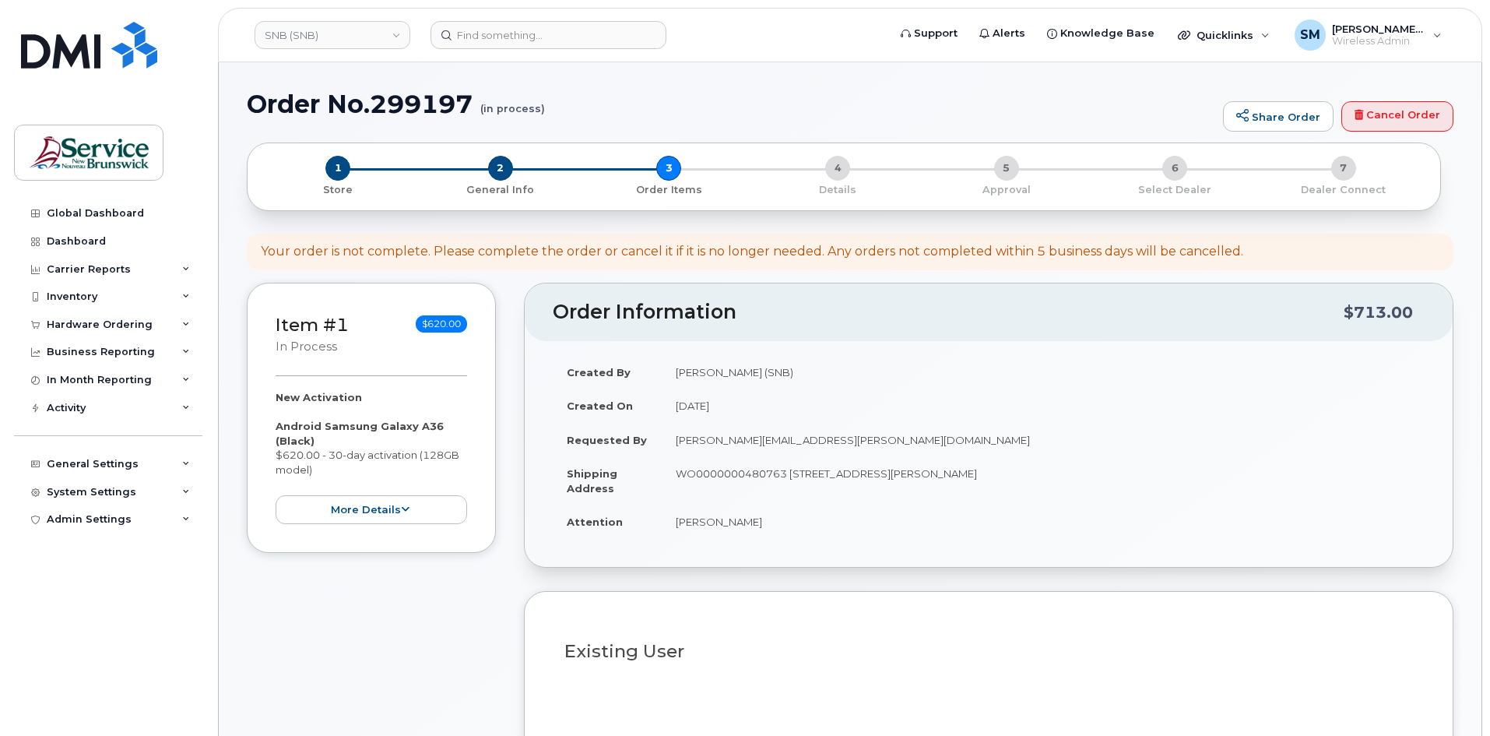
select select
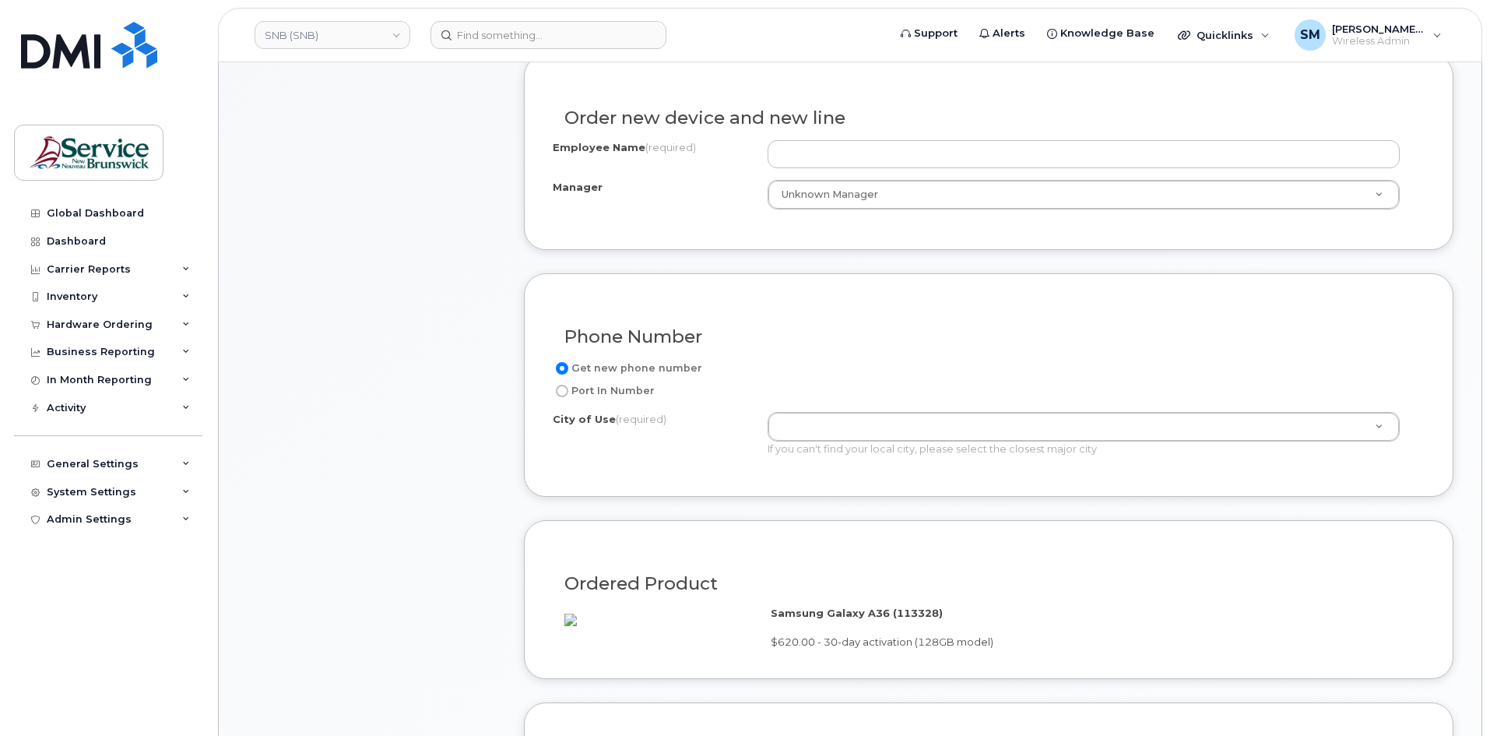
scroll to position [311, 0]
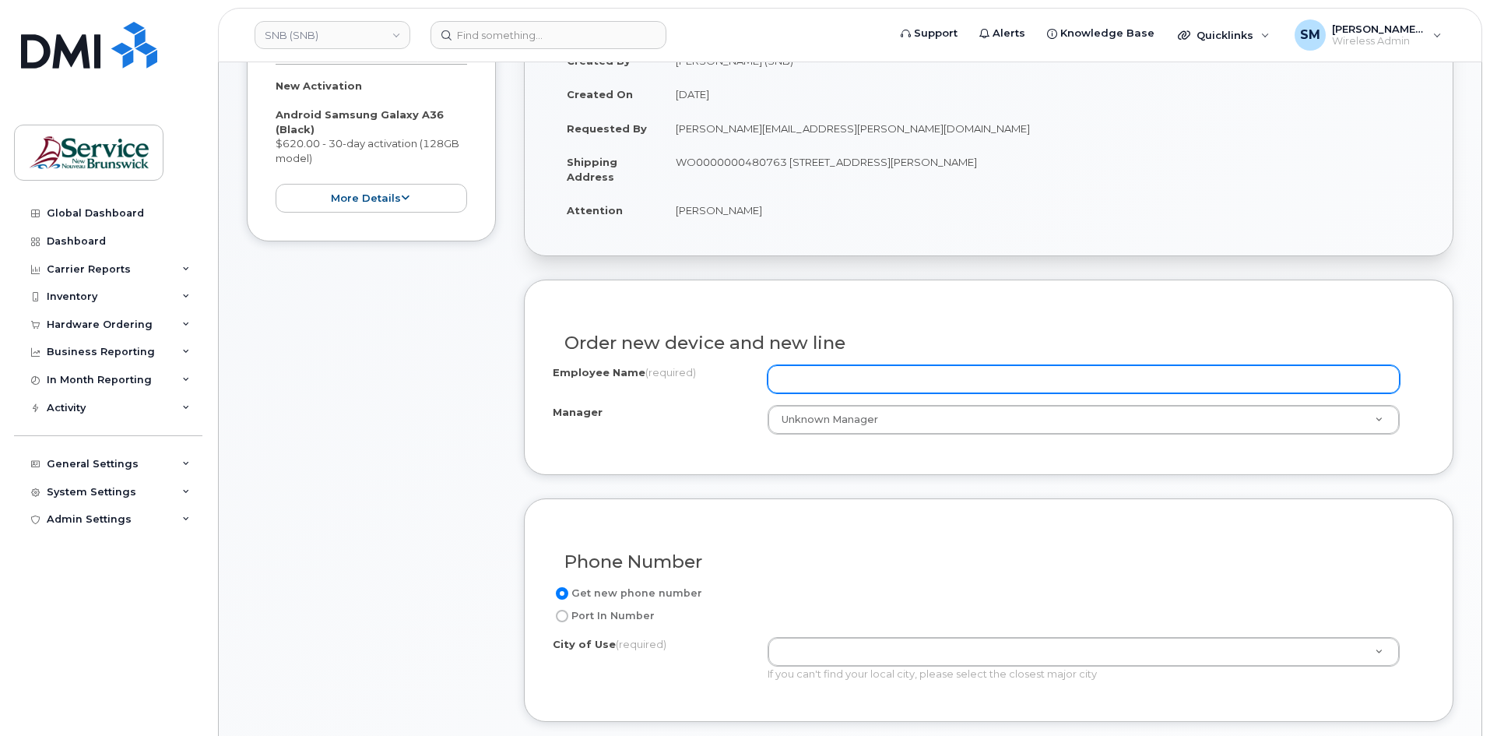
click at [804, 392] on input "Employee Name (required)" at bounding box center [1084, 379] width 632 height 28
paste input "[PERSON_NAME]"
type input "[PERSON_NAME]"
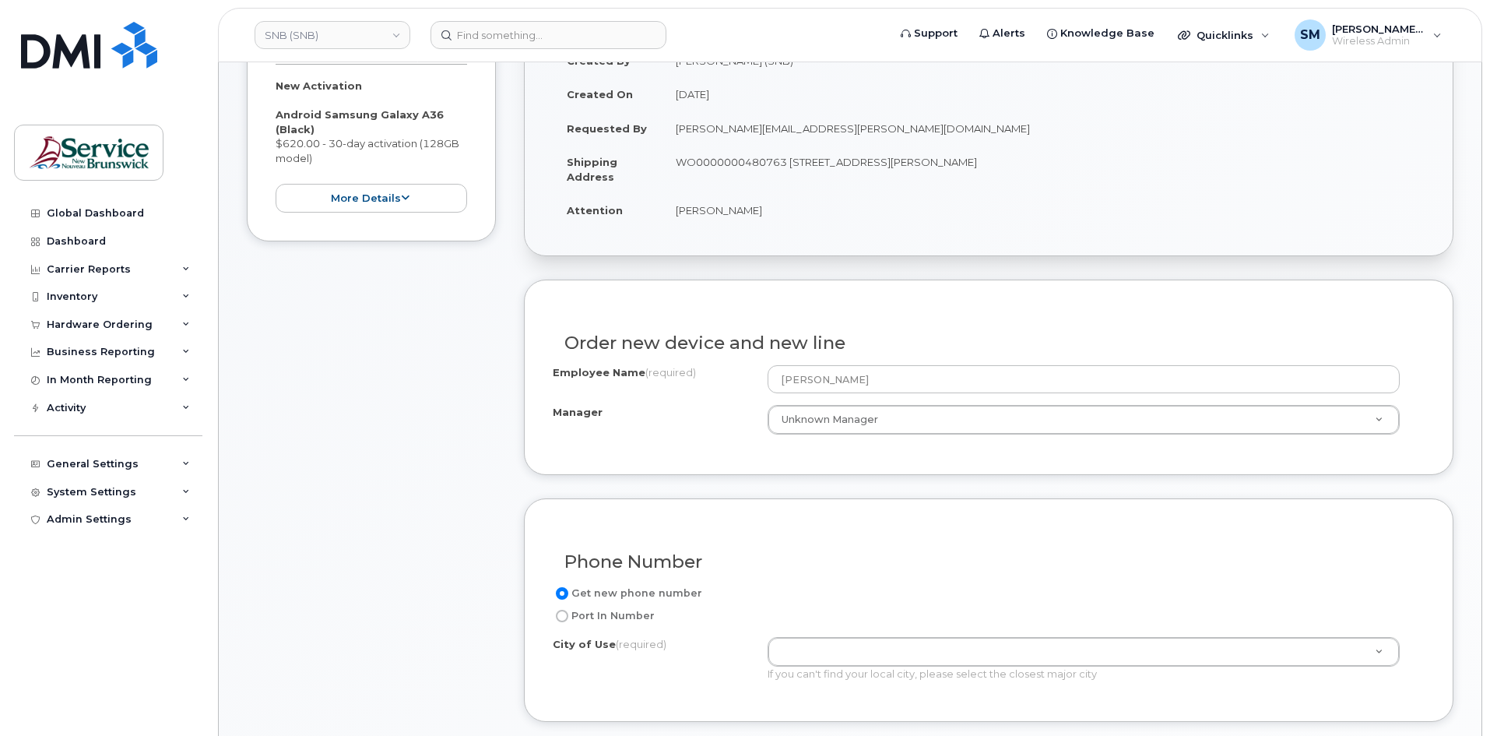
click at [628, 608] on label "Port In Number" at bounding box center [604, 615] width 102 height 19
click at [568, 610] on input "Port In Number" at bounding box center [562, 616] width 12 height 12
radio input "true"
click at [659, 592] on label "Get new phone number" at bounding box center [627, 593] width 149 height 19
click at [568, 592] on input "Get new phone number" at bounding box center [562, 593] width 12 height 12
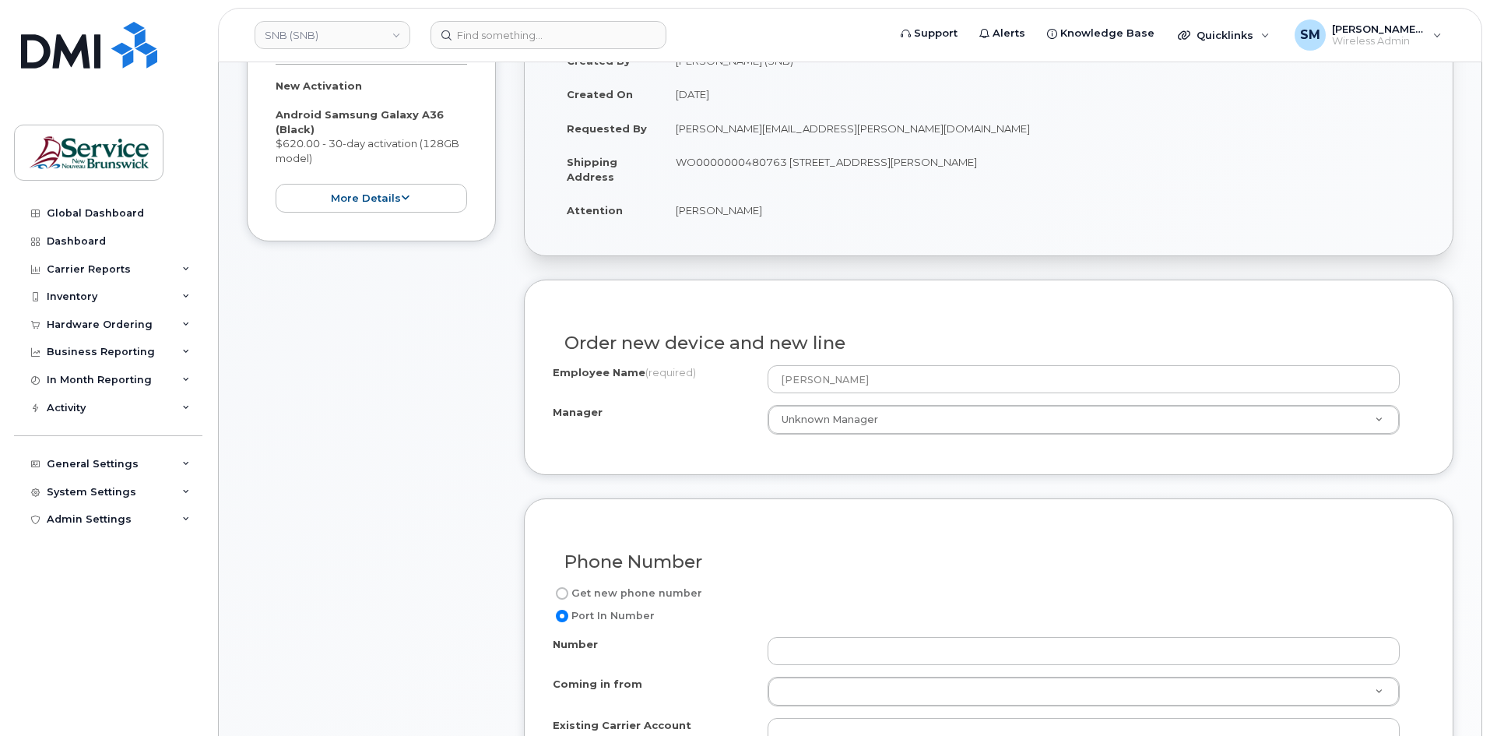
radio input "true"
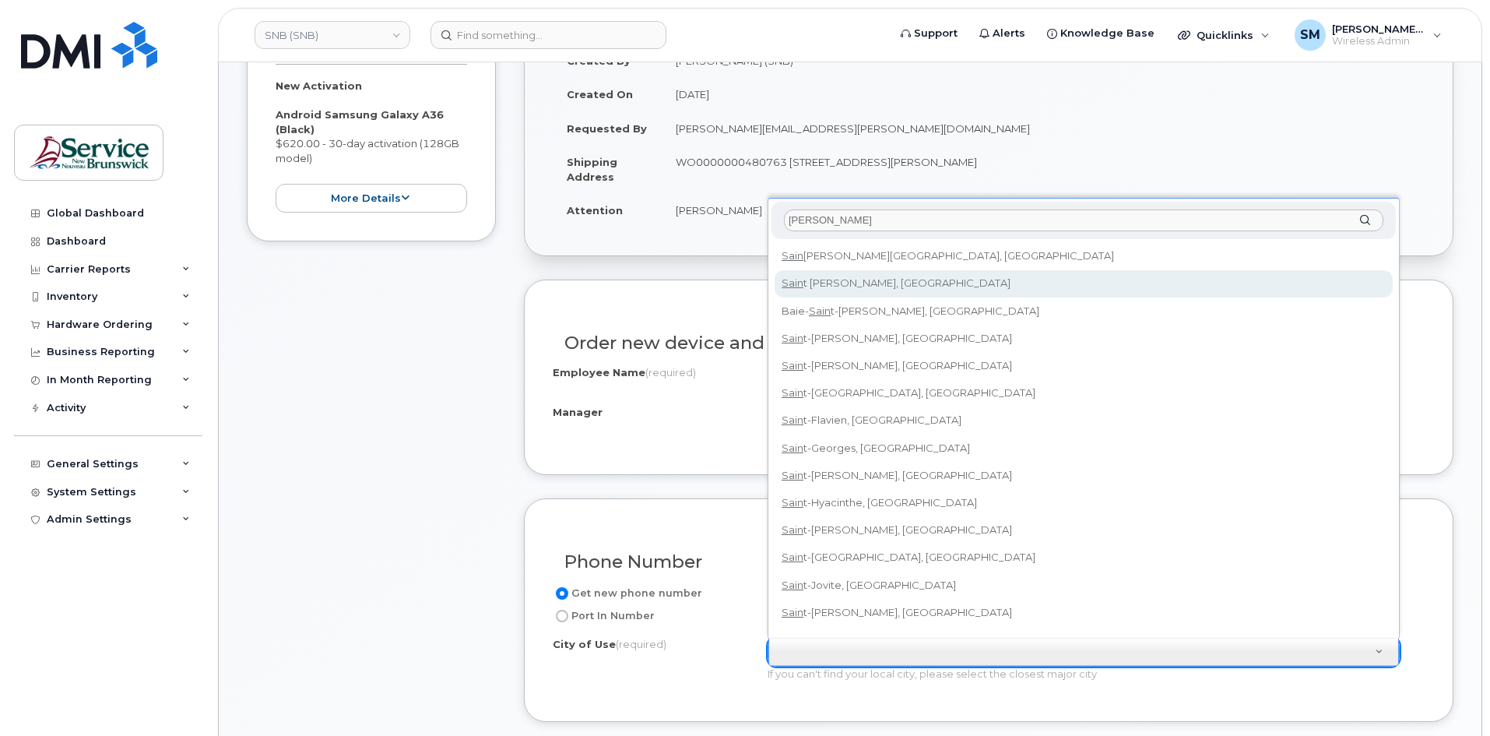
type input "sain"
type input "2008"
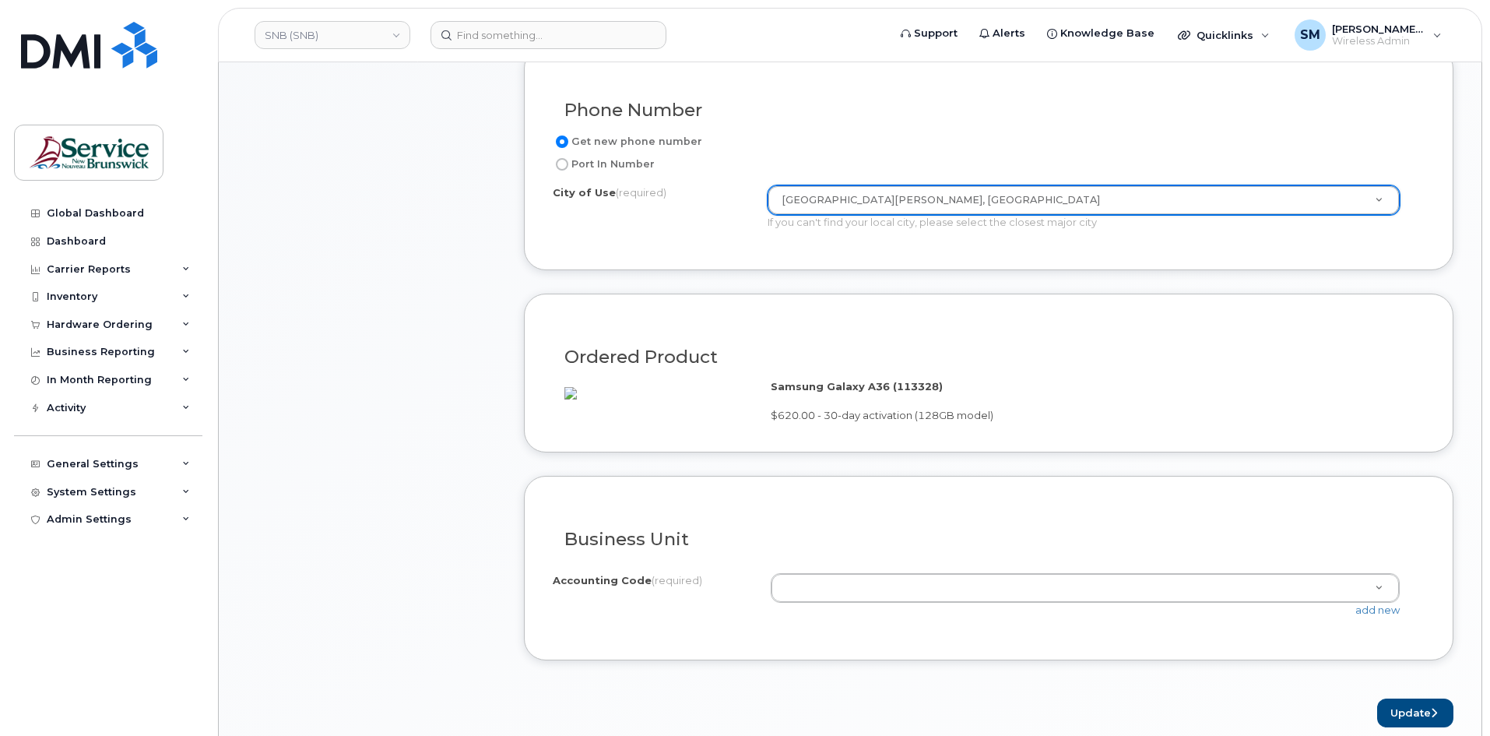
scroll to position [779, 0]
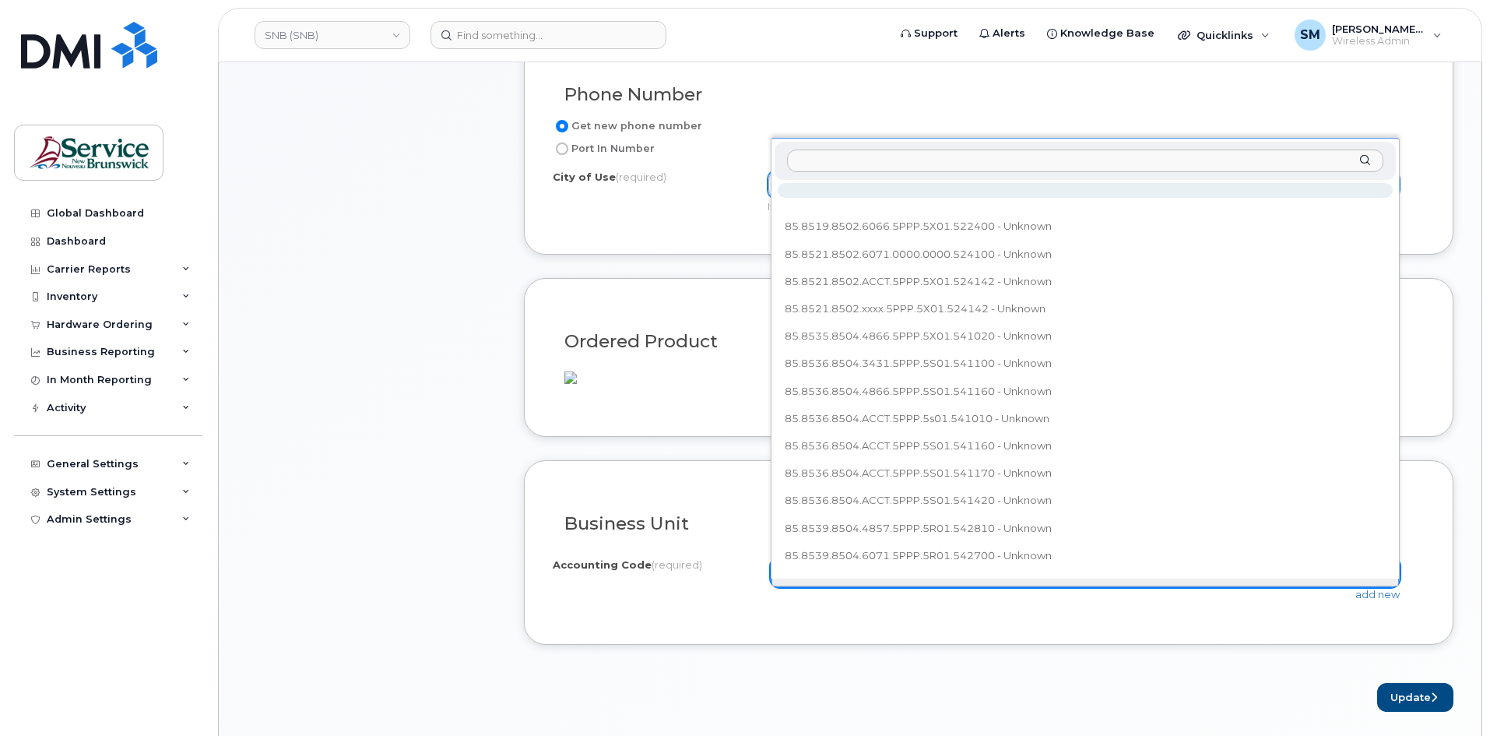
type input "85.8557.8505.ACCT.5PPP.5W56.552660"
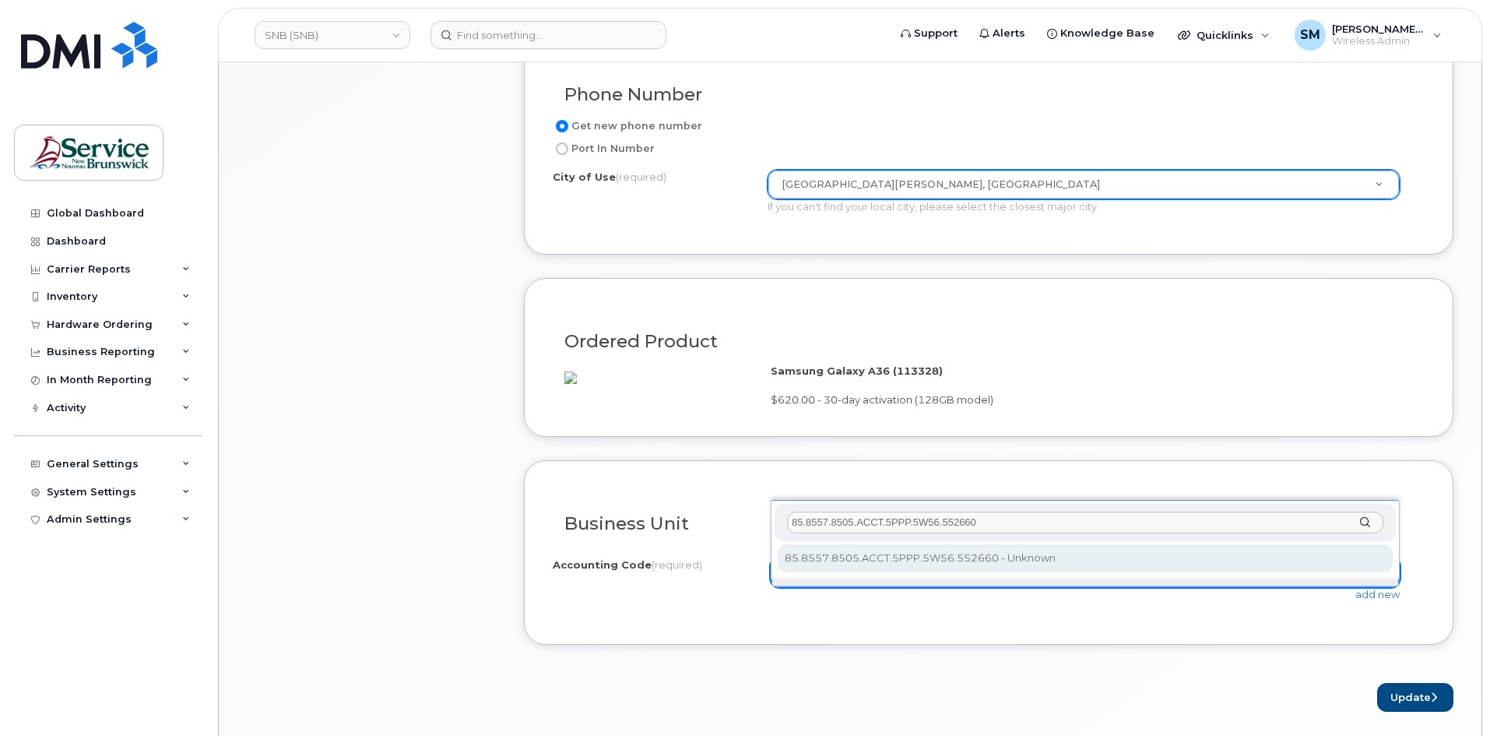
click at [873, 515] on input "85.8557.8505.ACCT.5PPP.5W56.552660" at bounding box center [1085, 522] width 596 height 23
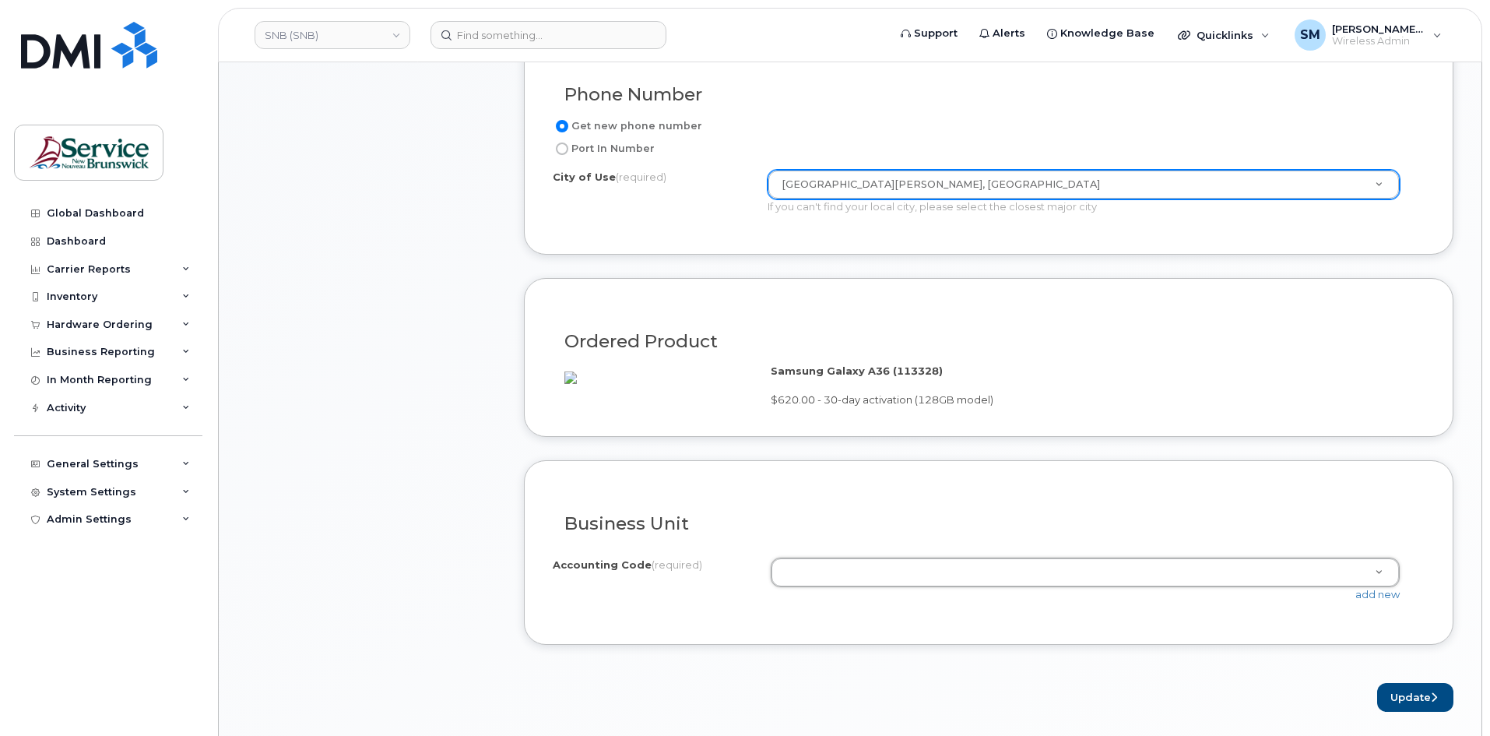
drag, startPoint x: 1380, startPoint y: 587, endPoint x: 1351, endPoint y: 578, distance: 31.0
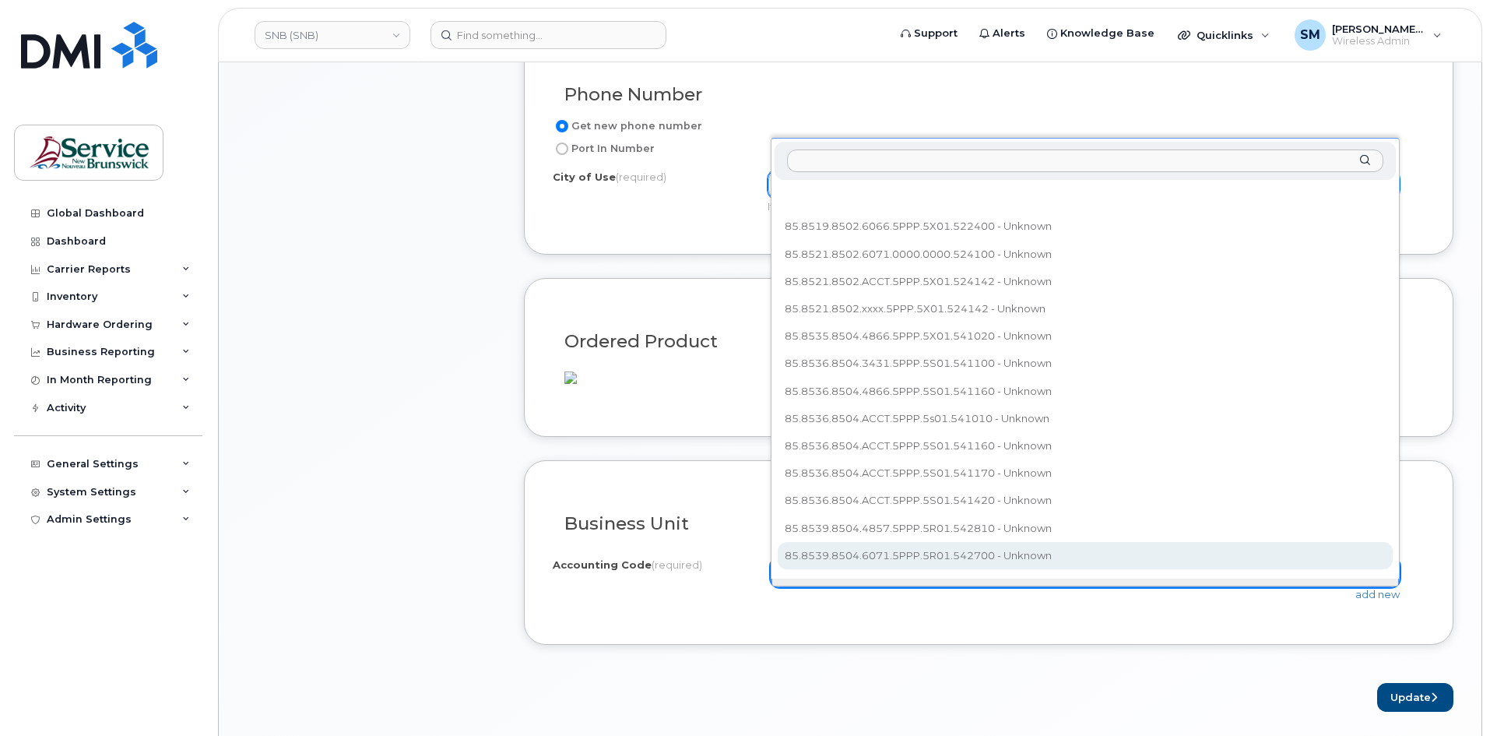
scroll to position [17, 0]
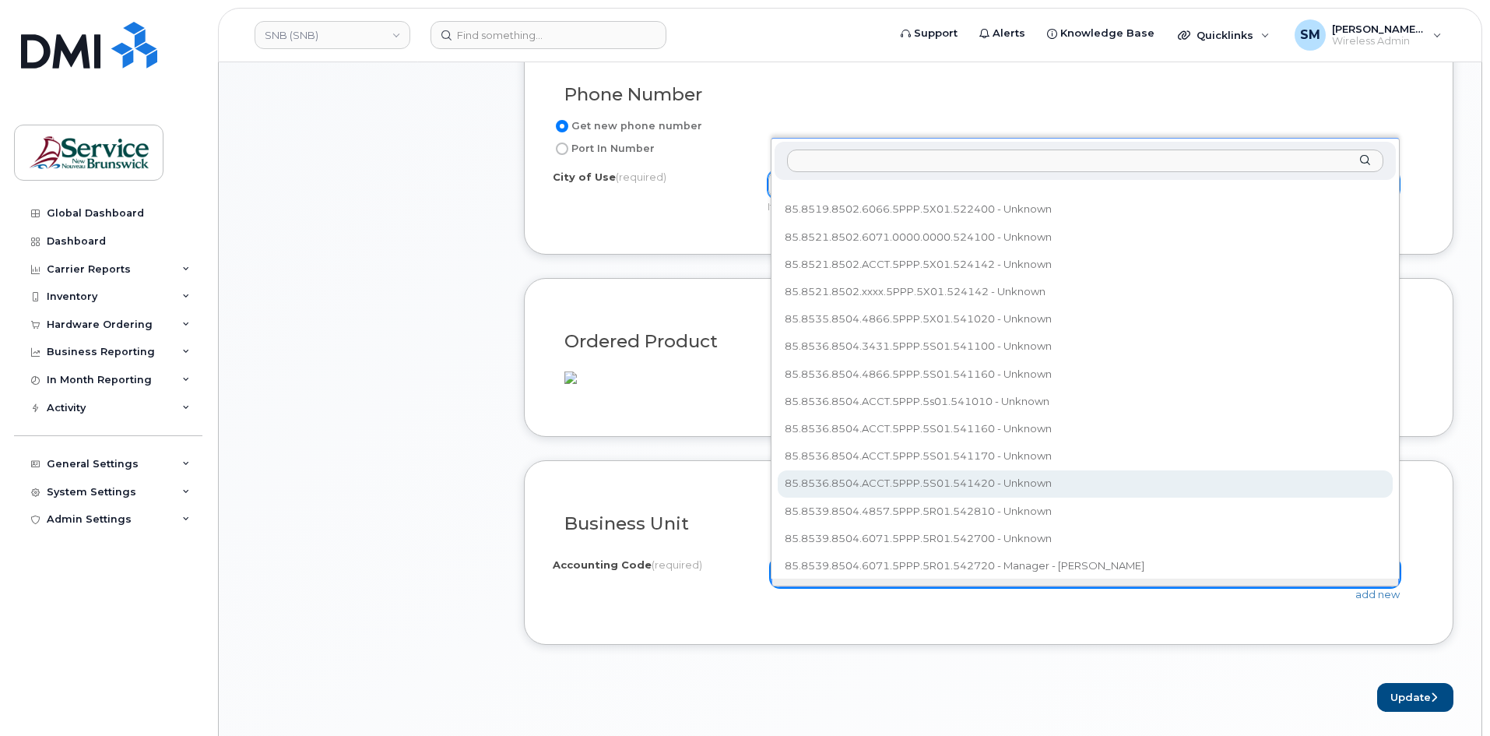
paste input "85.8557.8505.ACCT.5PPP.5W56.552660"
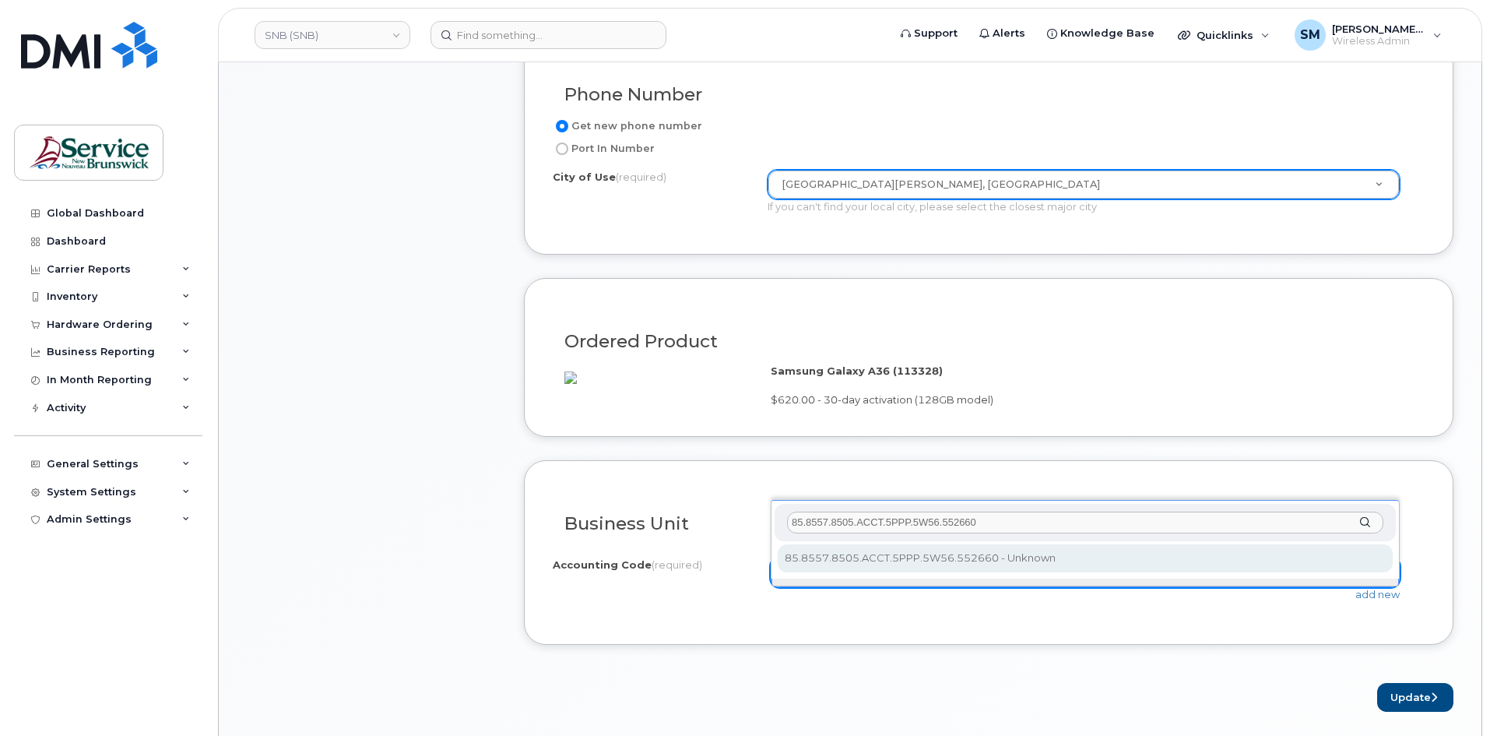
type input "85.8557.8505.ACCT.5PPP.5W56.552660"
select select "85.8557.8505.ACCT.5PPP.5W56.552660"
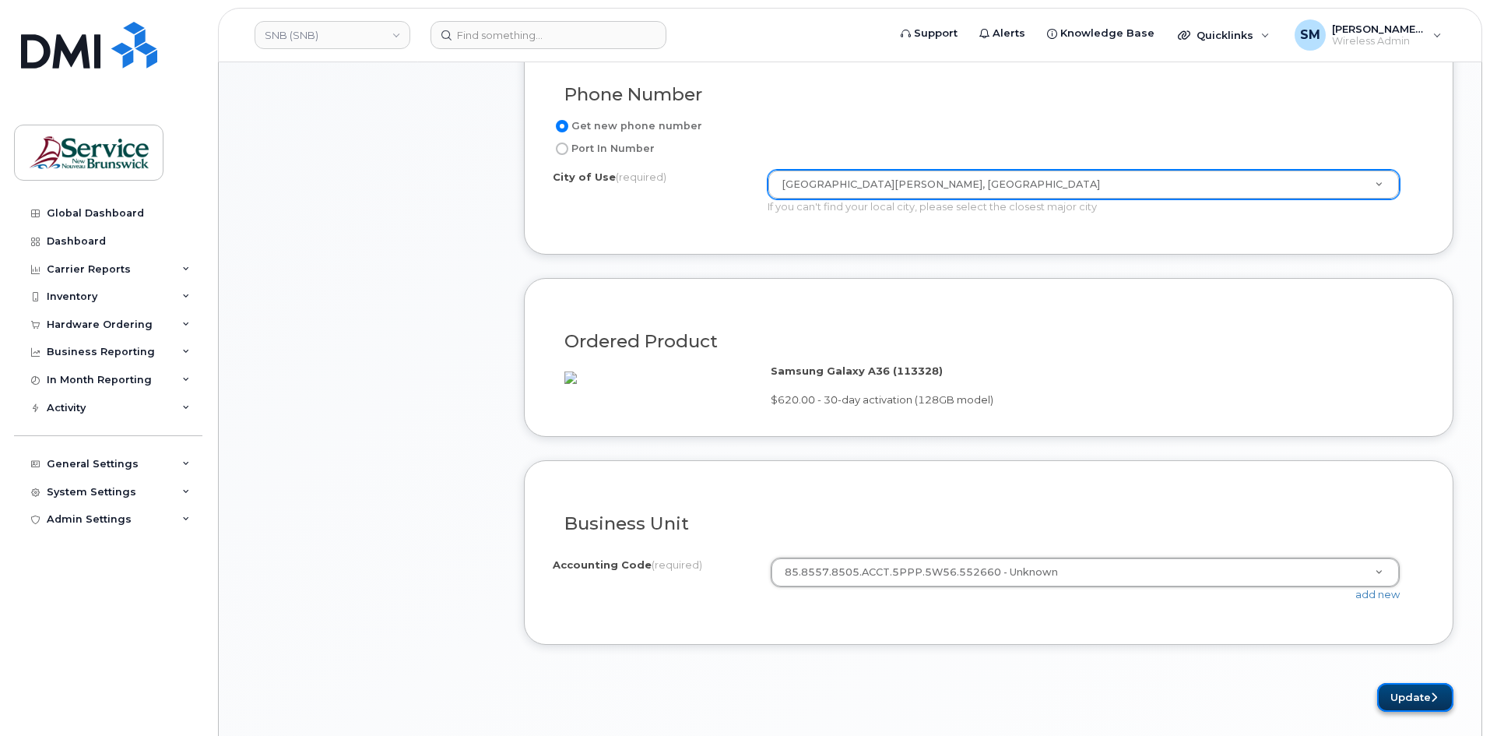
click at [1403, 708] on button "Update" at bounding box center [1415, 697] width 76 height 29
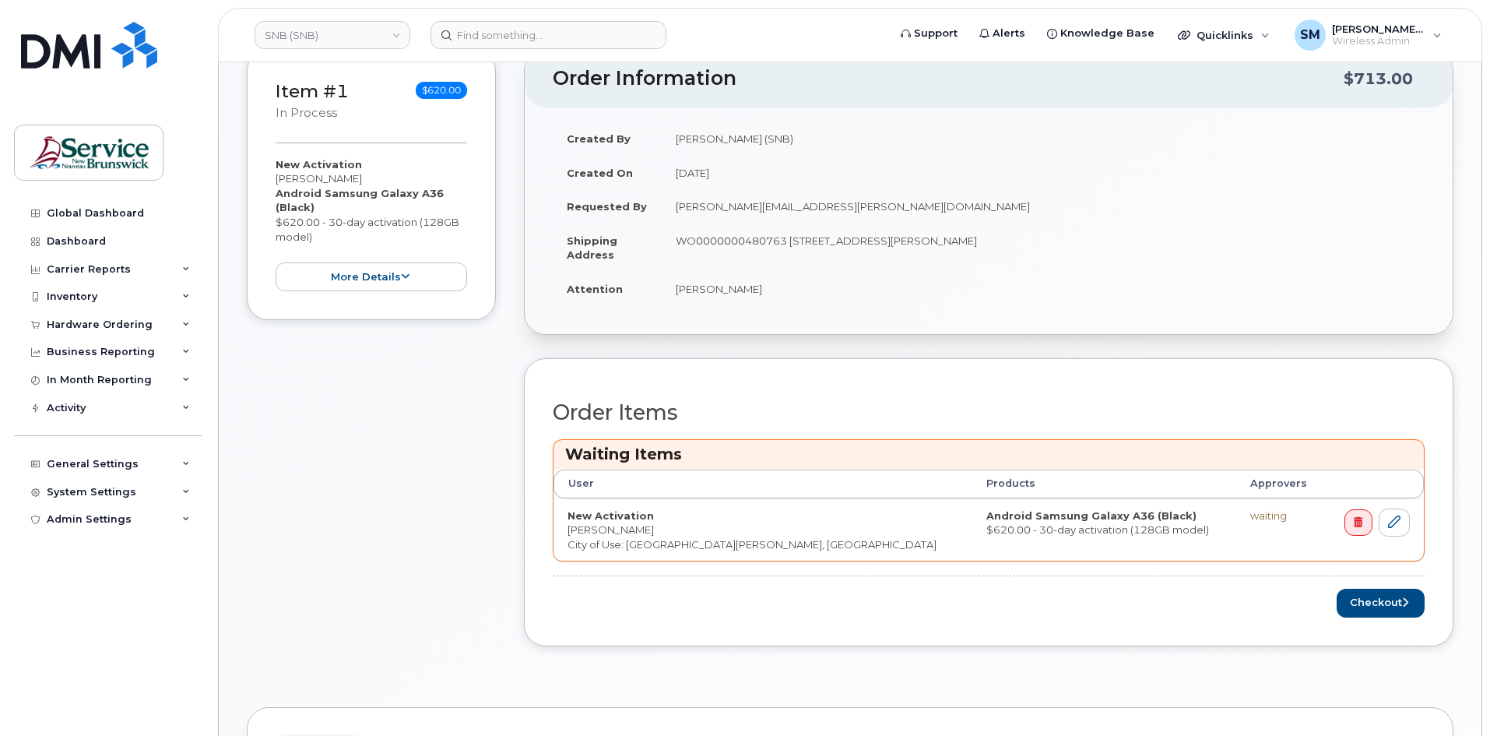
scroll to position [311, 0]
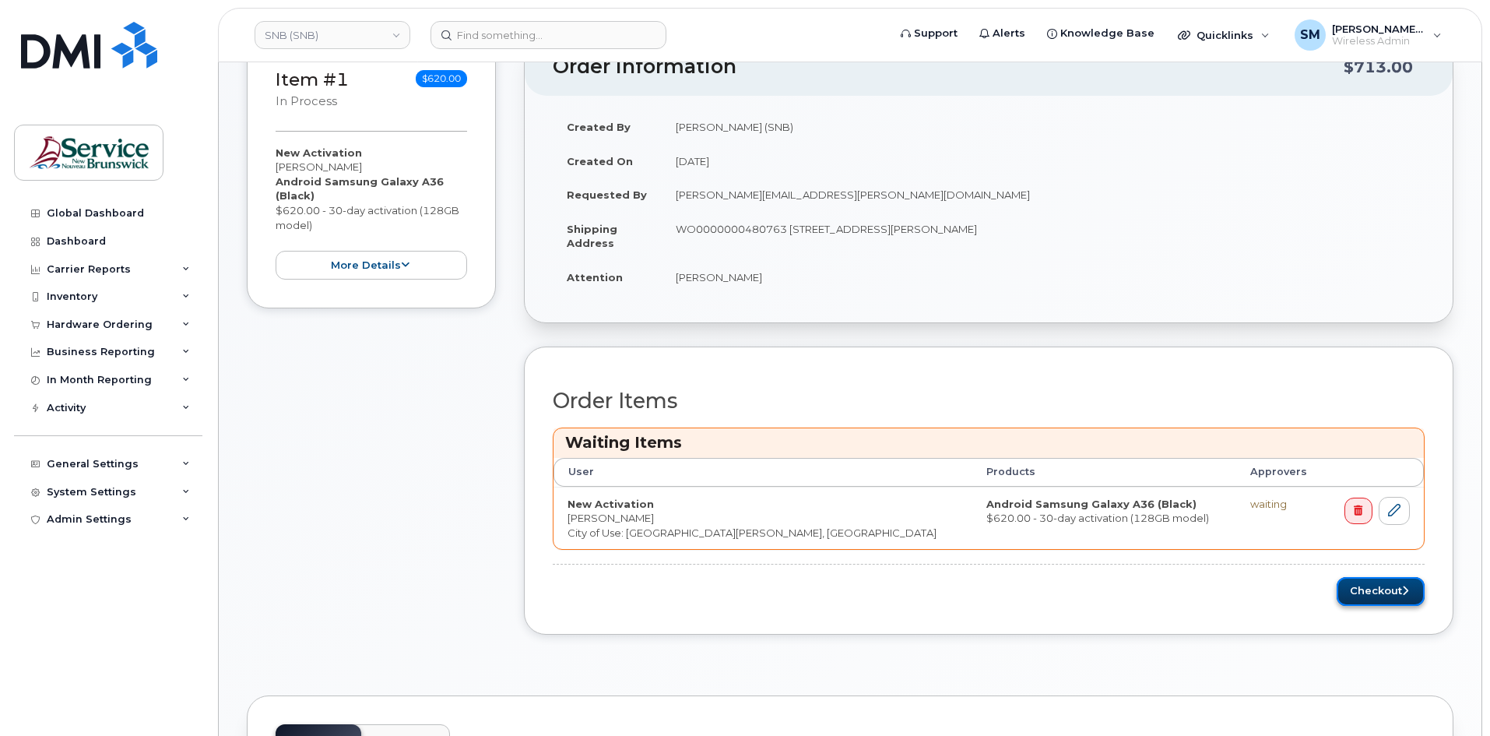
click at [1394, 596] on button "Checkout" at bounding box center [1381, 591] width 88 height 29
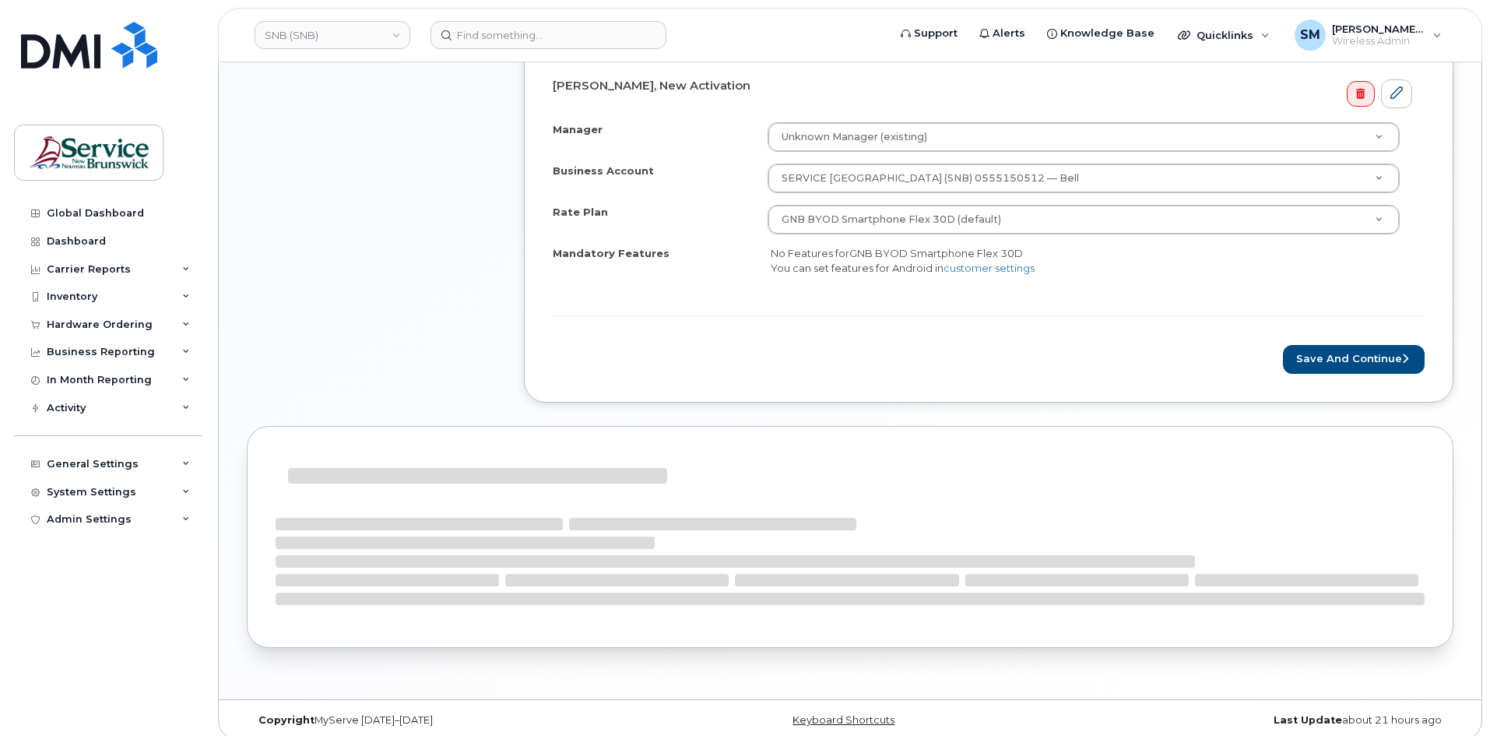
scroll to position [577, 0]
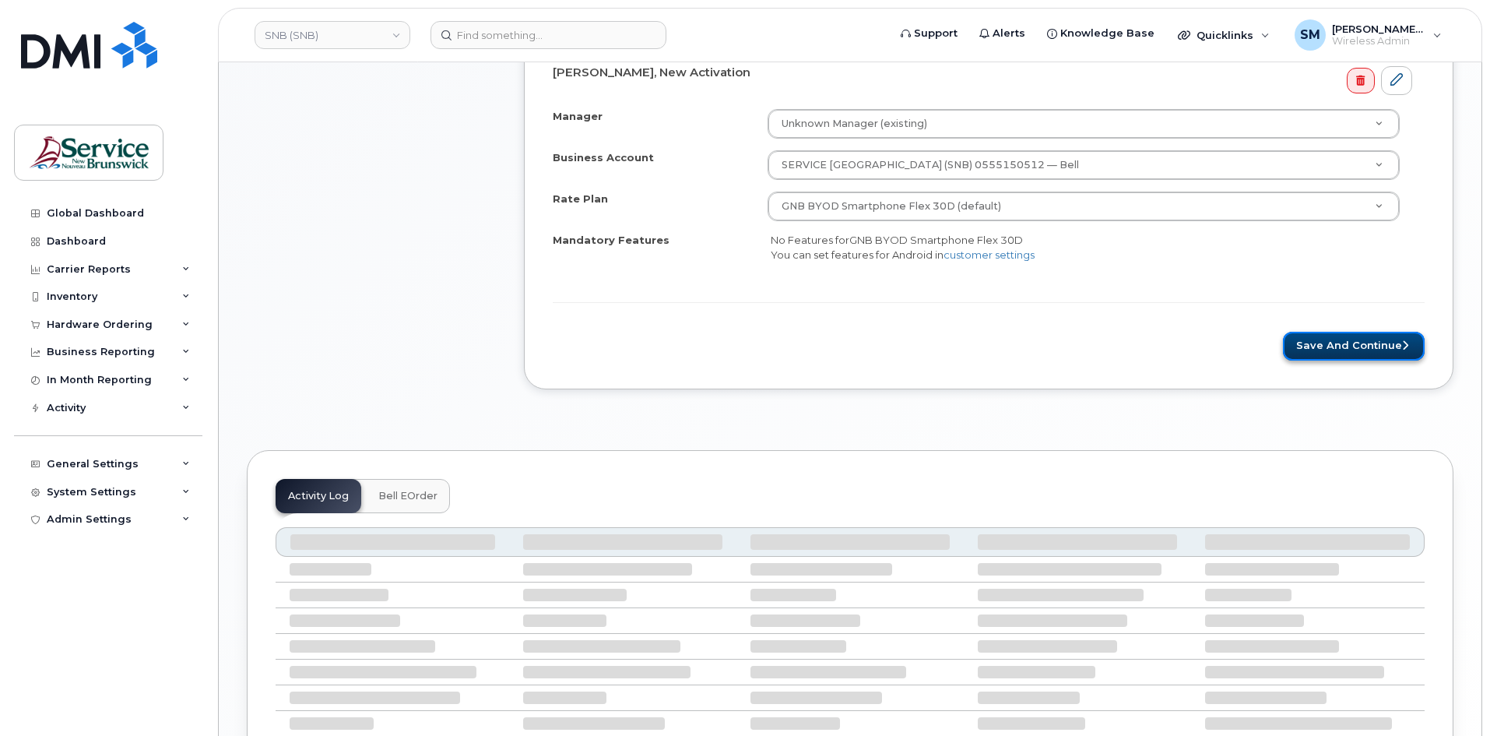
click at [1316, 353] on button "Save and Continue" at bounding box center [1354, 346] width 142 height 29
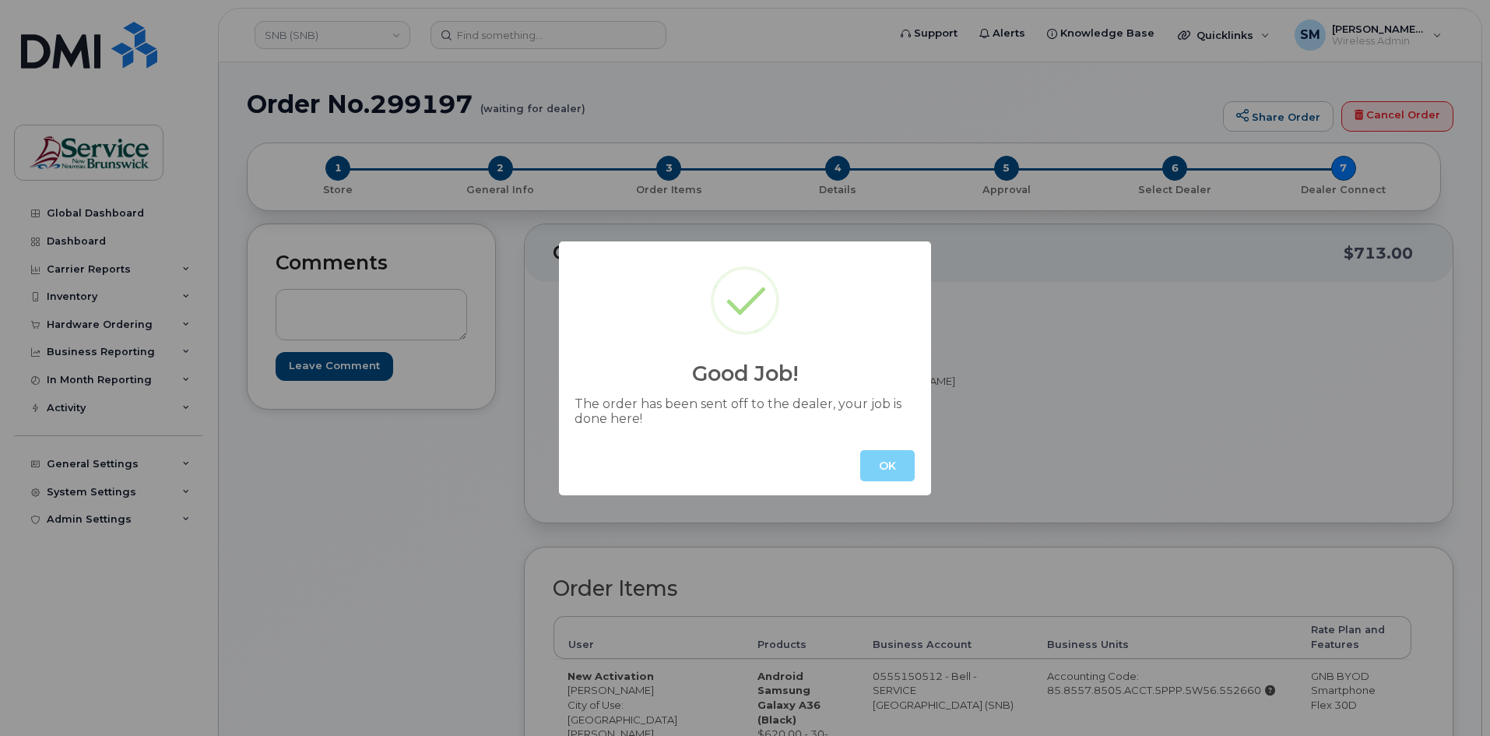
click at [898, 473] on button "OK" at bounding box center [887, 465] width 54 height 31
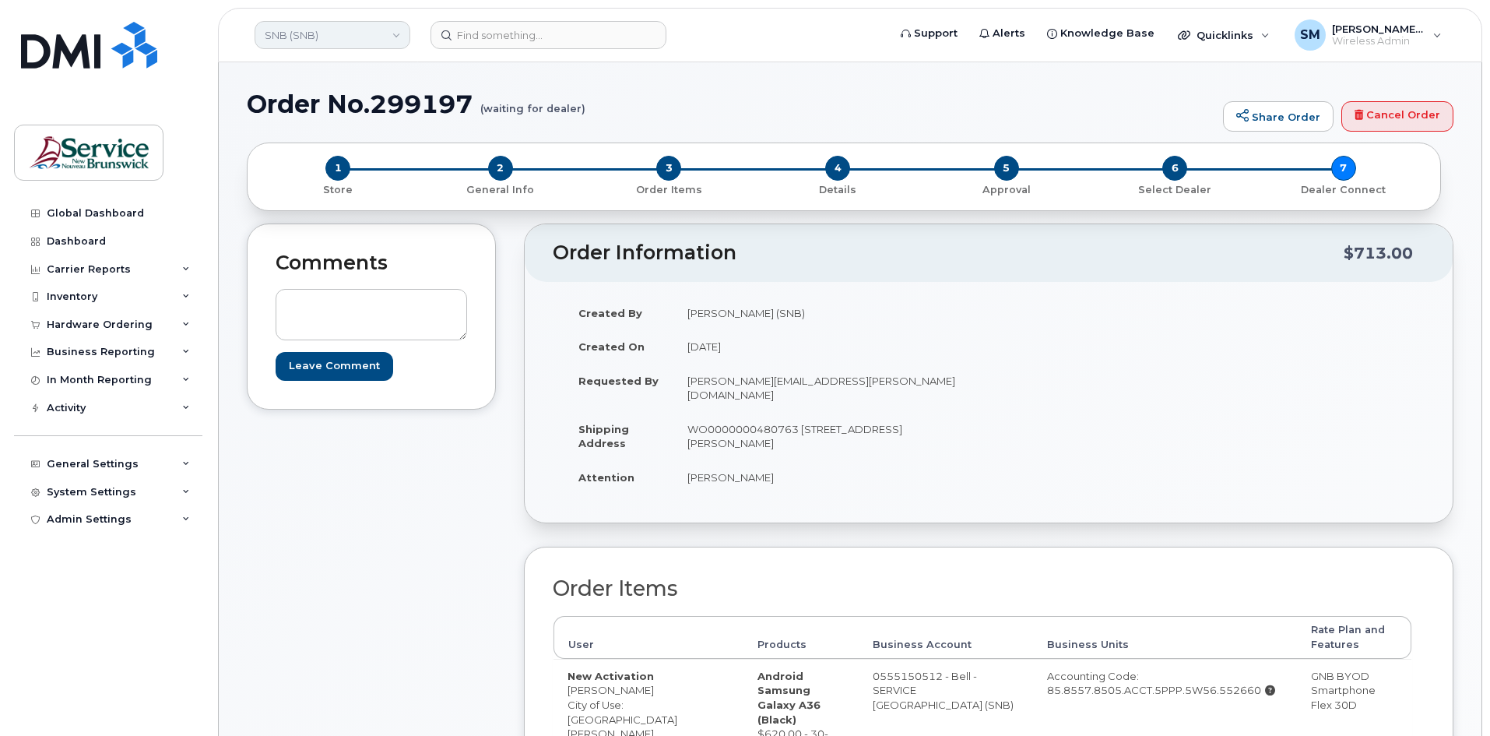
click at [328, 38] on link "SNB (SNB)" at bounding box center [333, 35] width 156 height 28
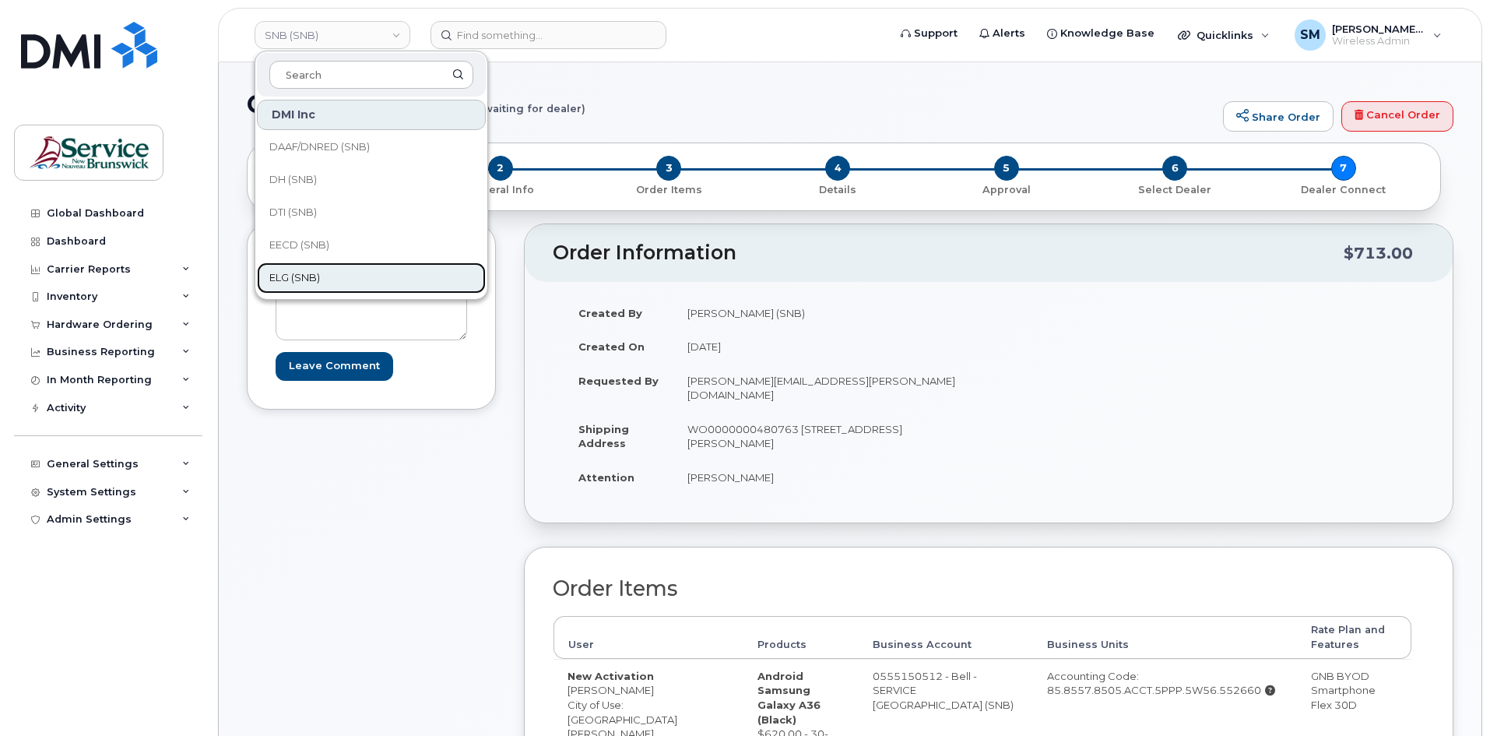
click at [323, 273] on link "ELG (SNB)" at bounding box center [371, 277] width 229 height 31
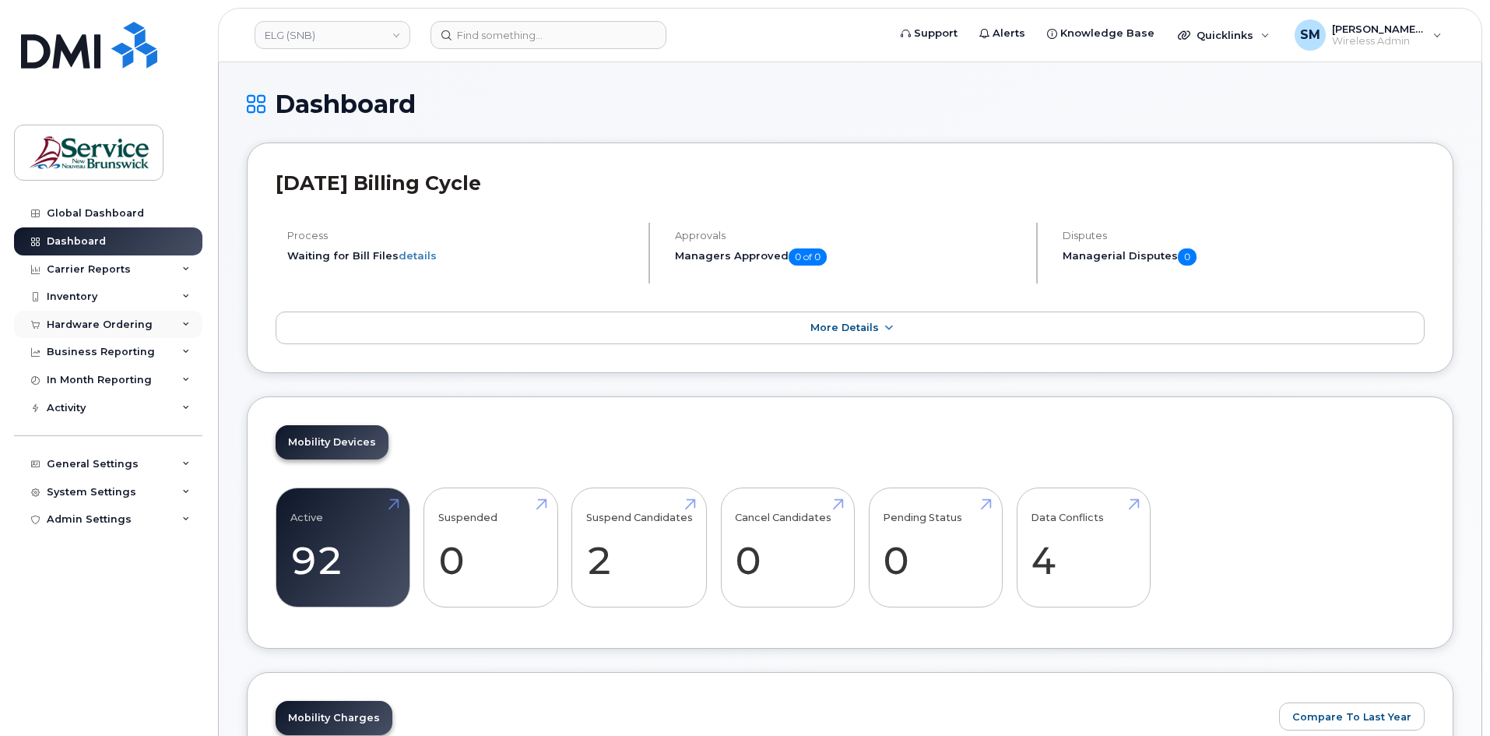
click at [142, 332] on div "Hardware Ordering" at bounding box center [108, 325] width 188 height 28
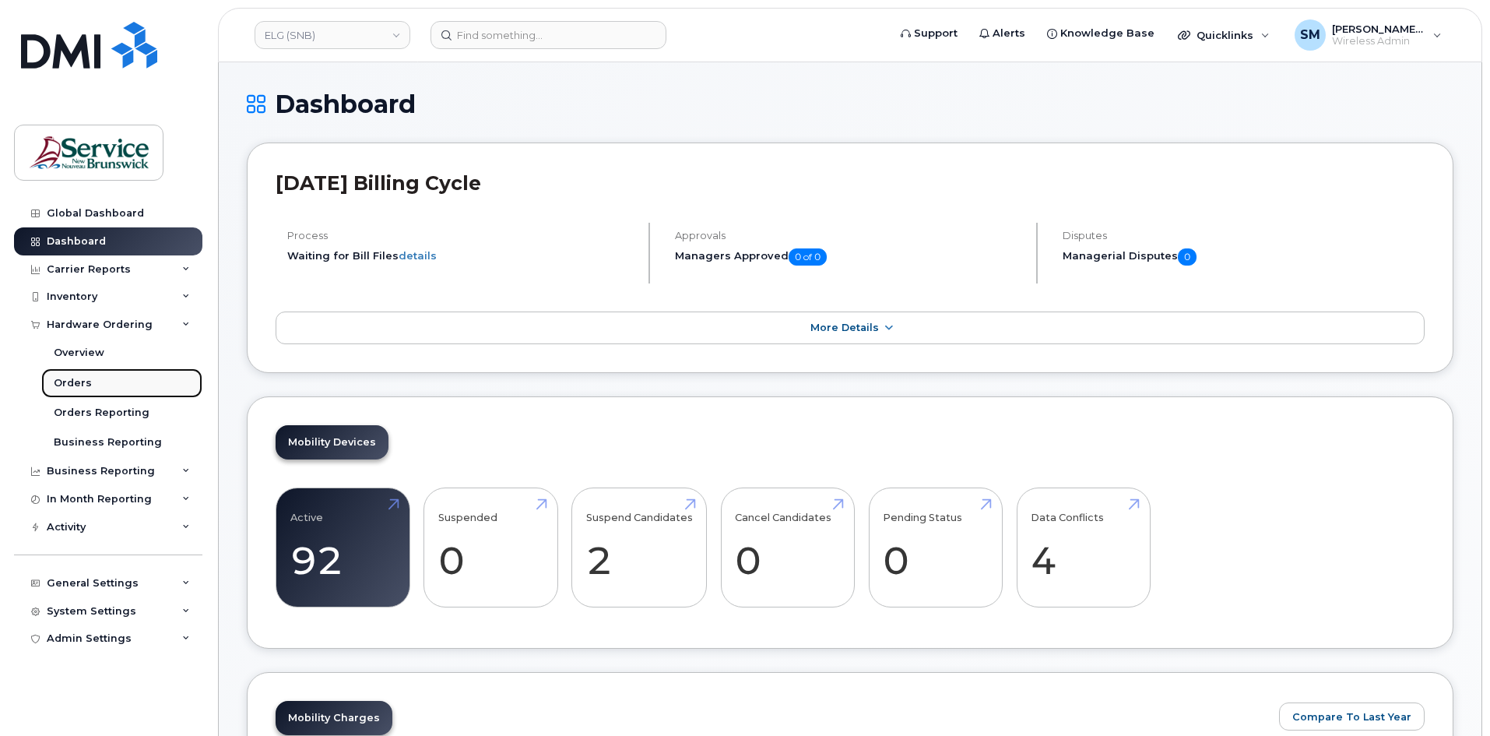
click at [117, 388] on link "Orders" at bounding box center [121, 383] width 161 height 30
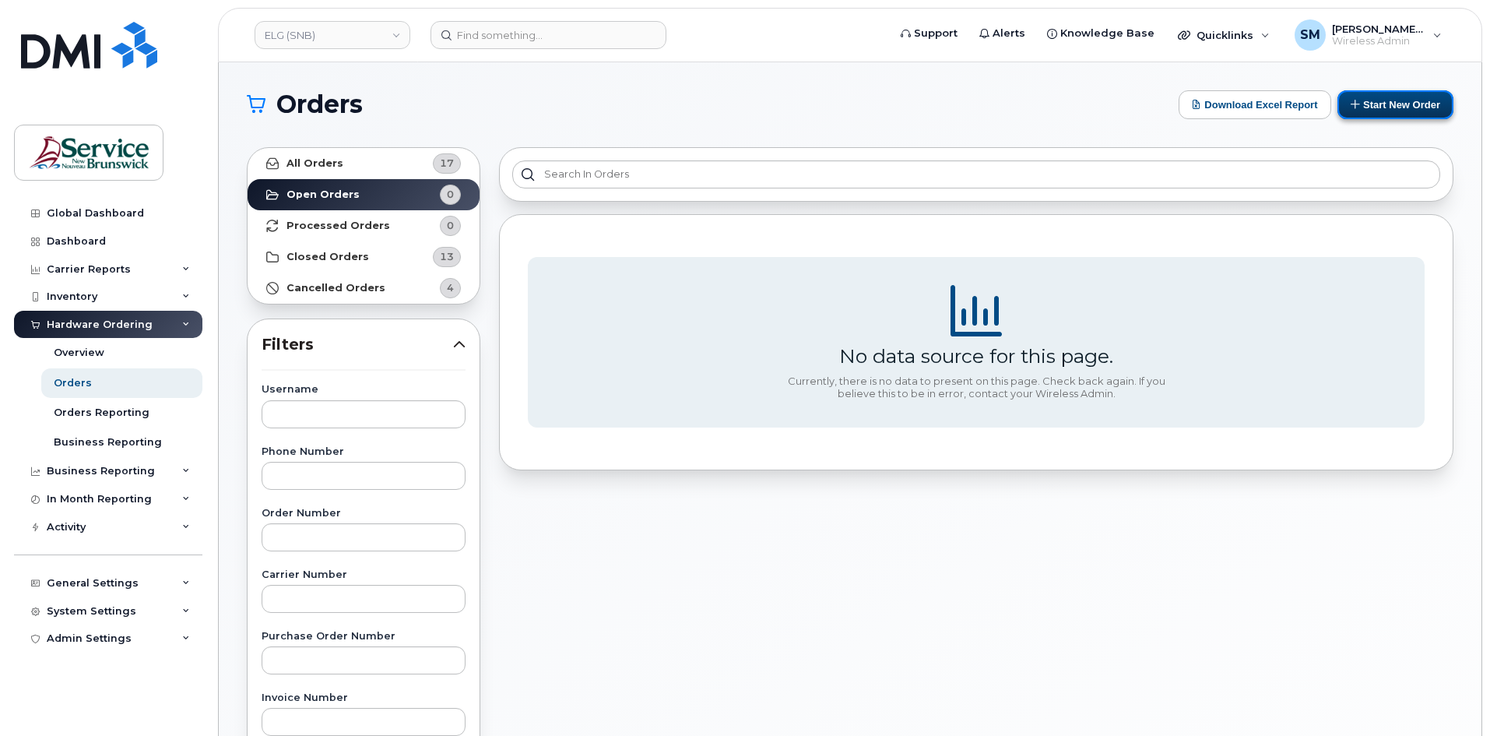
click at [1371, 109] on button "Start New Order" at bounding box center [1395, 104] width 116 height 29
click at [1397, 107] on button "Start New Order" at bounding box center [1395, 104] width 116 height 29
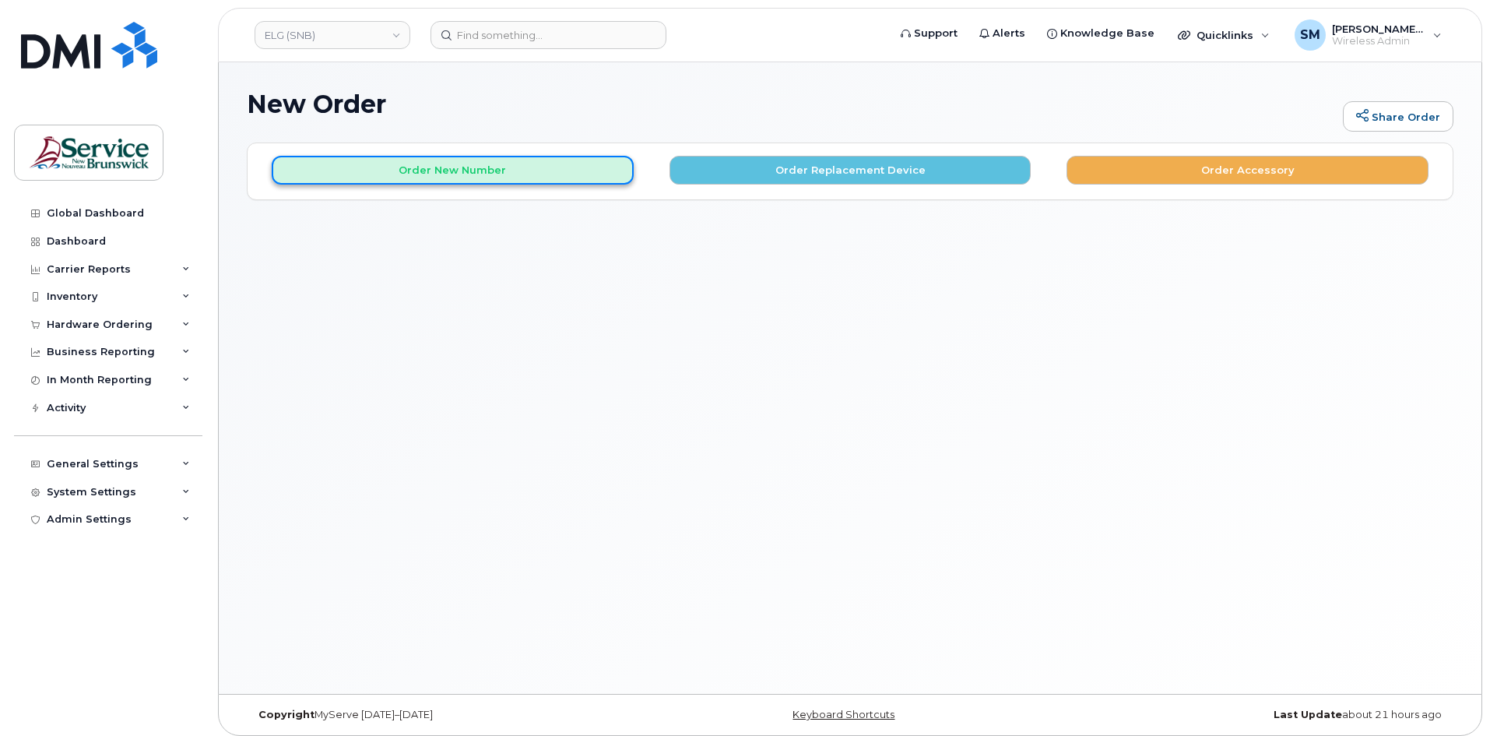
click at [449, 170] on button "Order New Number" at bounding box center [453, 170] width 362 height 29
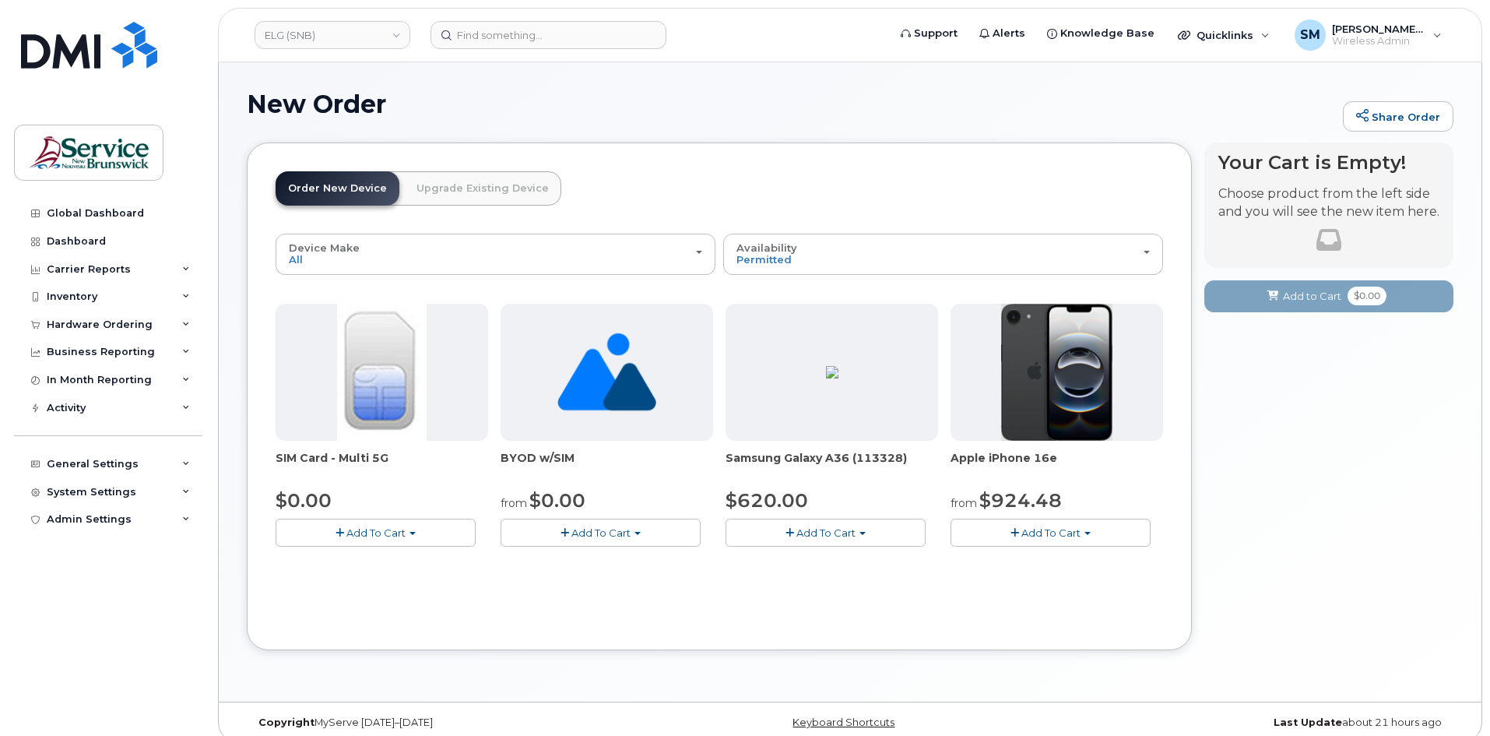
click at [1037, 528] on span "Add To Cart" at bounding box center [1050, 532] width 59 height 12
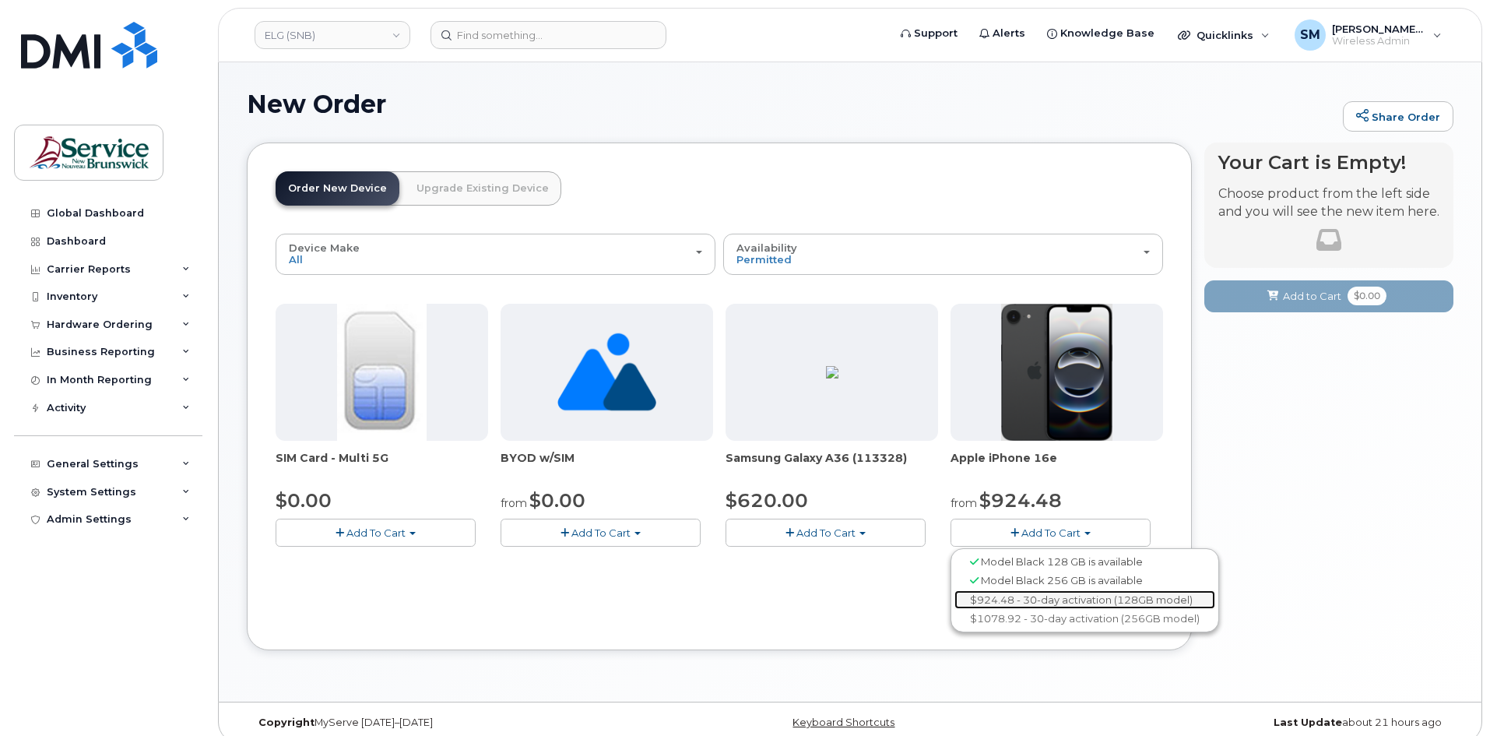
click at [1039, 597] on link "$924.48 - 30-day activation (128GB model)" at bounding box center [1084, 599] width 261 height 19
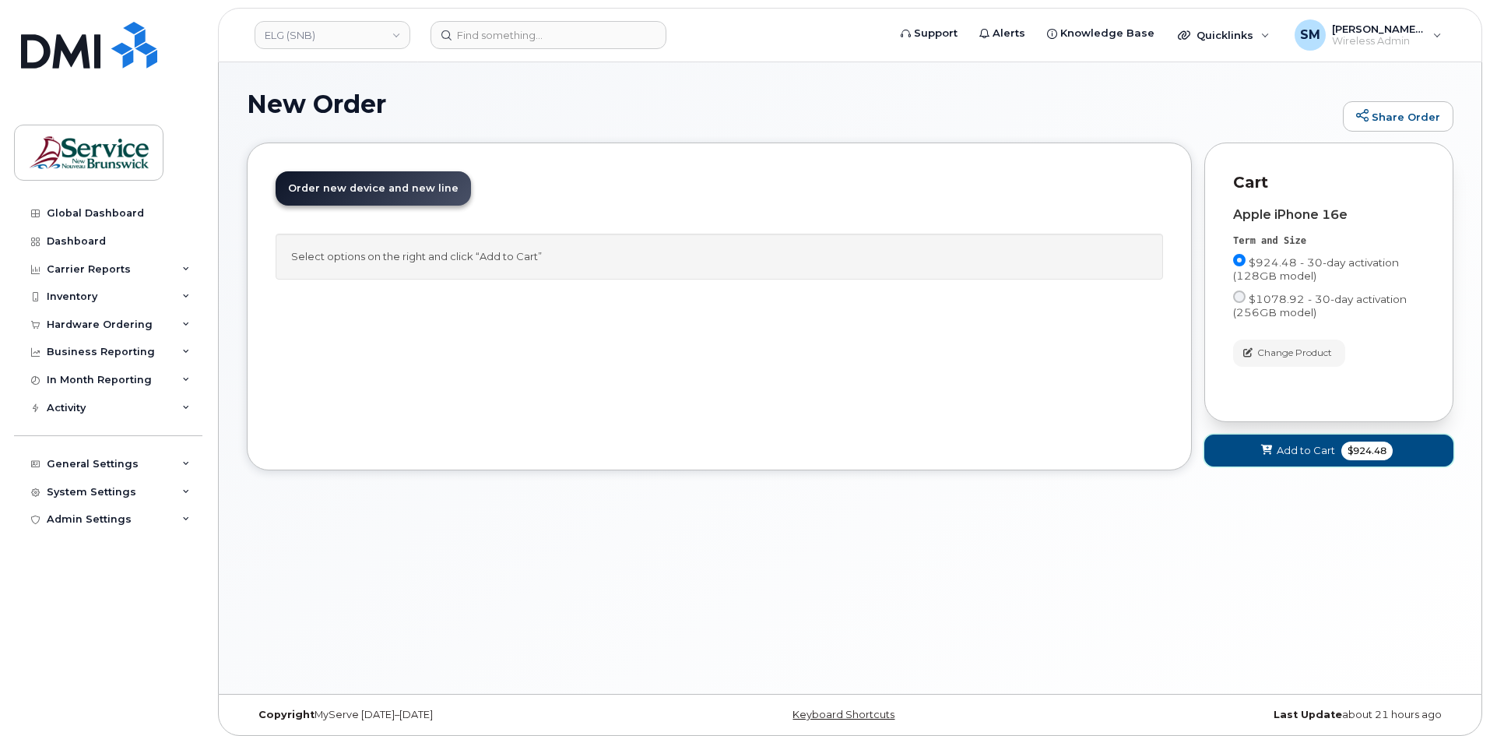
click at [1273, 454] on span at bounding box center [1267, 450] width 15 height 15
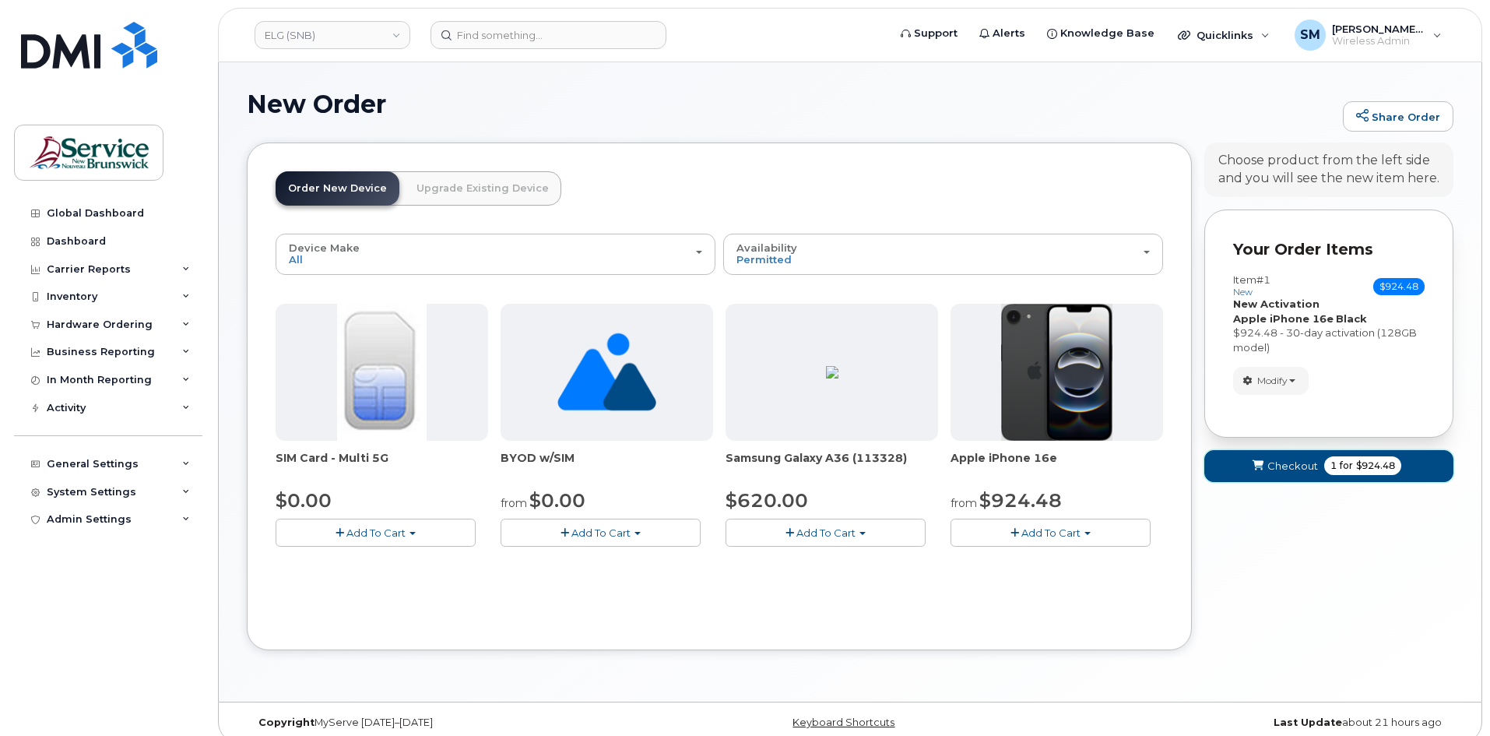
click at [1255, 459] on span "submit" at bounding box center [1257, 466] width 15 height 15
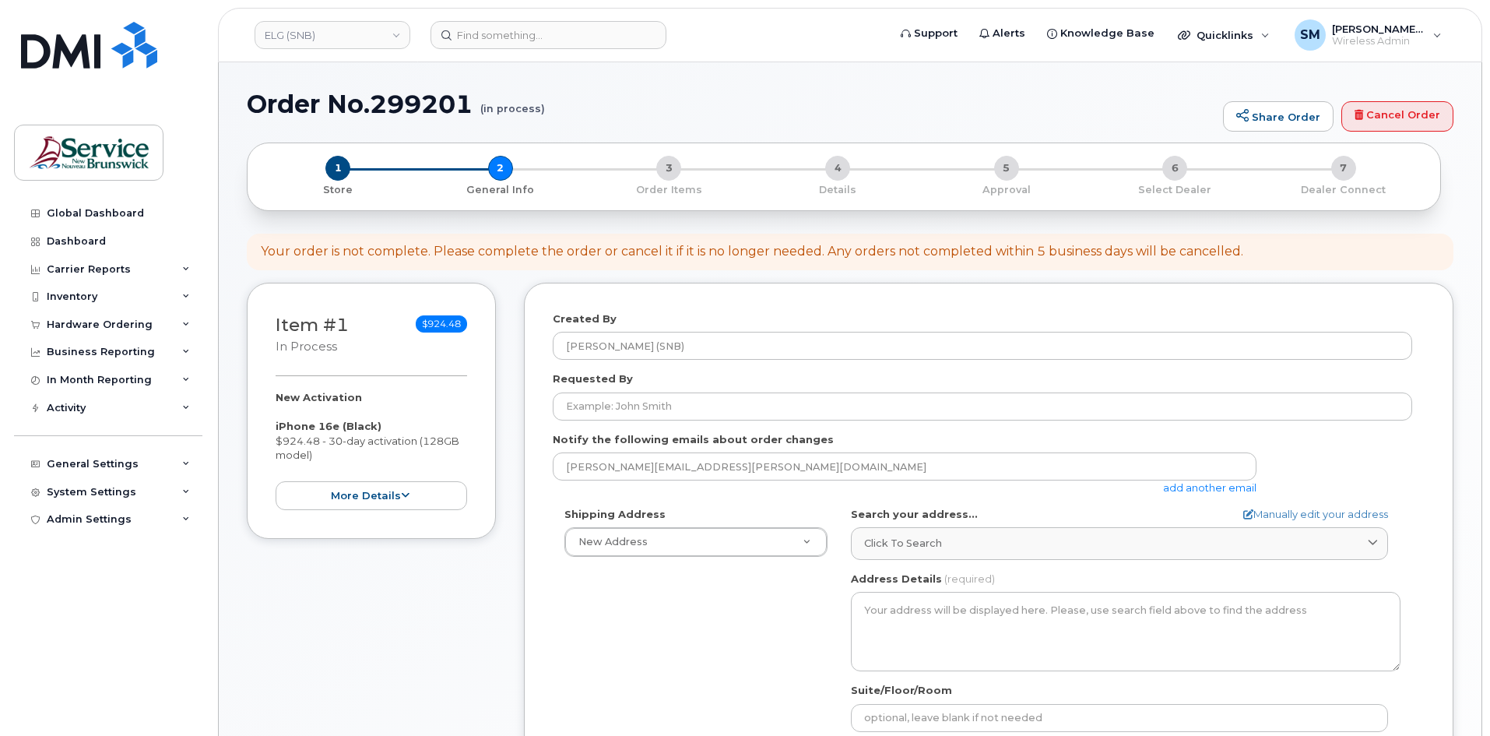
select select
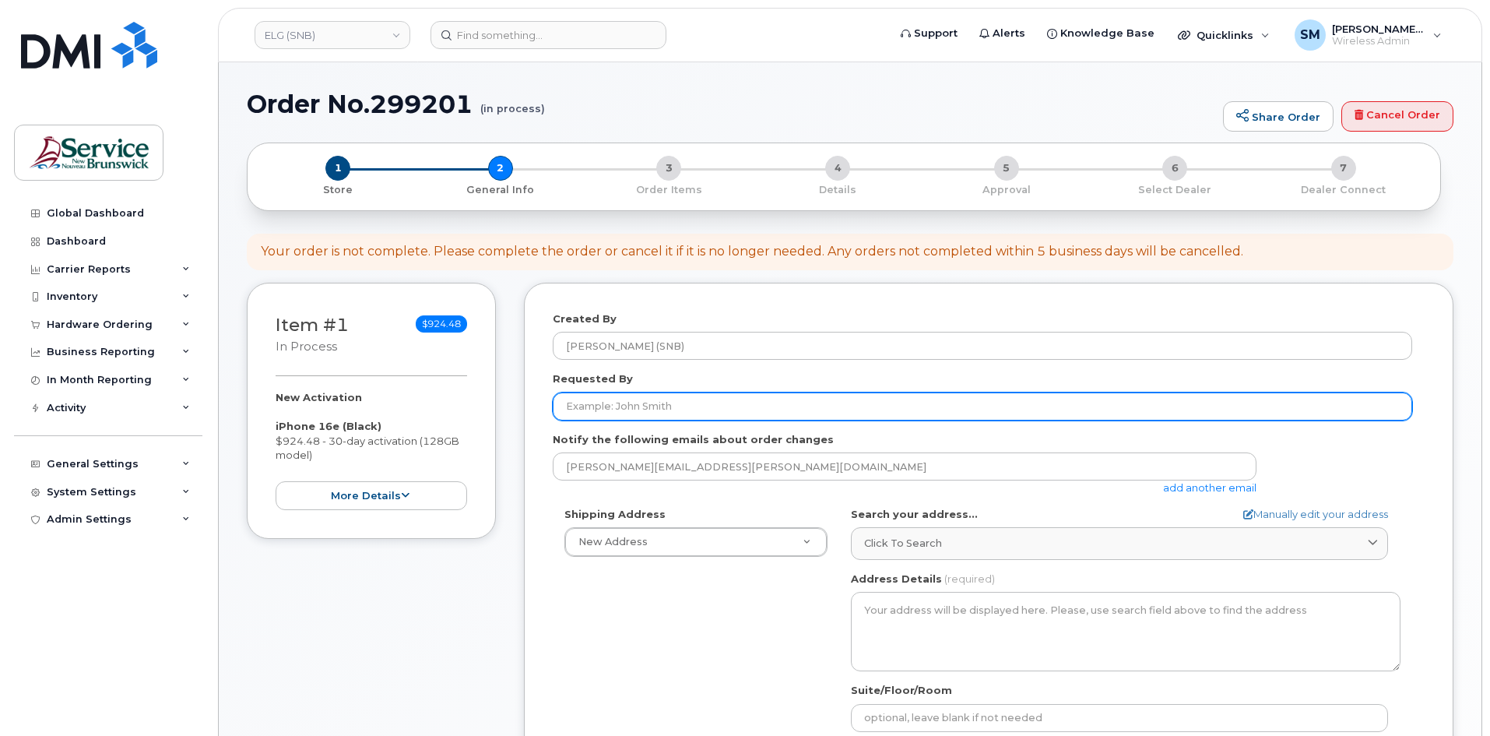
drag, startPoint x: 626, startPoint y: 411, endPoint x: 652, endPoint y: 413, distance: 25.7
click at [634, 413] on input "Requested By" at bounding box center [982, 406] width 859 height 28
paste input "[PERSON_NAME][EMAIL_ADDRESS][PERSON_NAME][DOMAIN_NAME]"
type input "[PERSON_NAME][EMAIL_ADDRESS][PERSON_NAME][DOMAIN_NAME]"
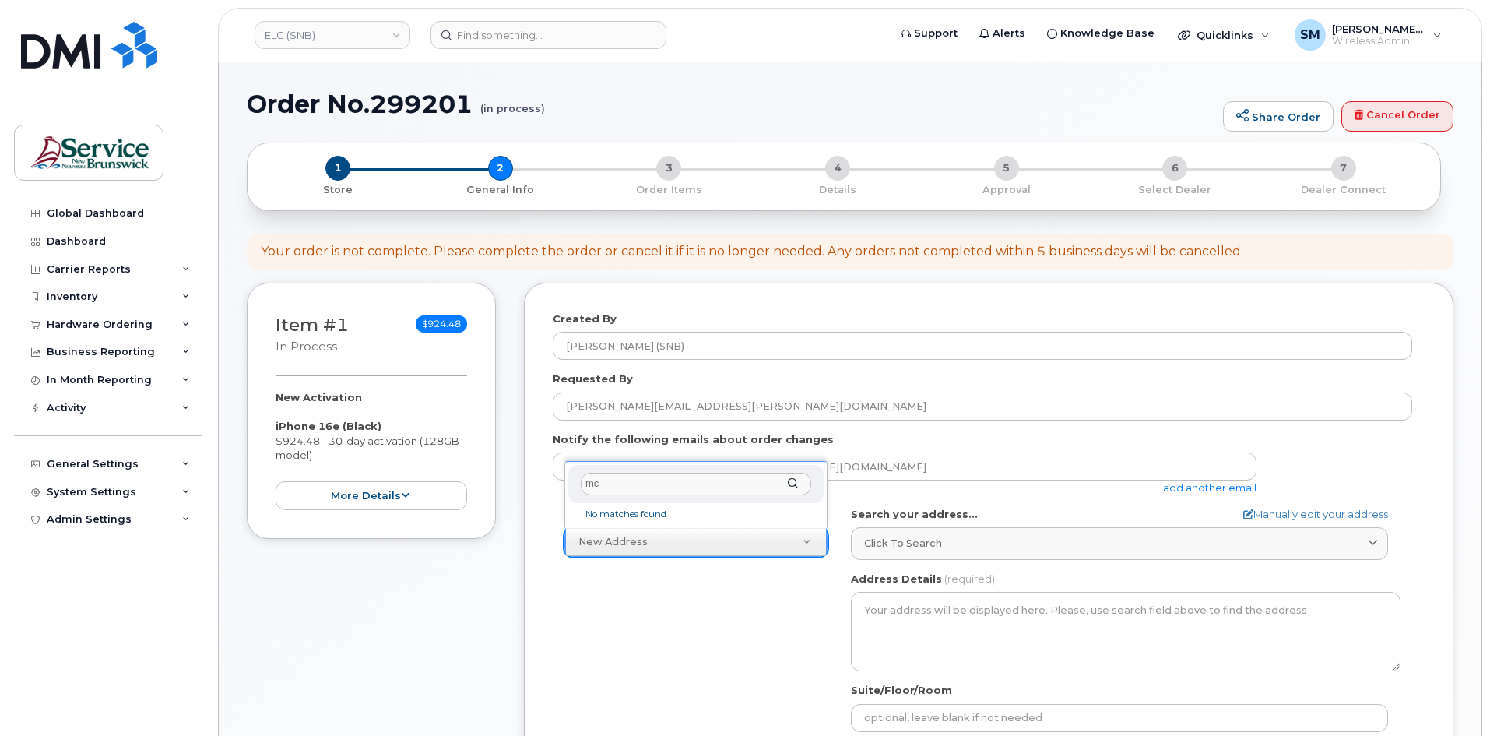
type input "m"
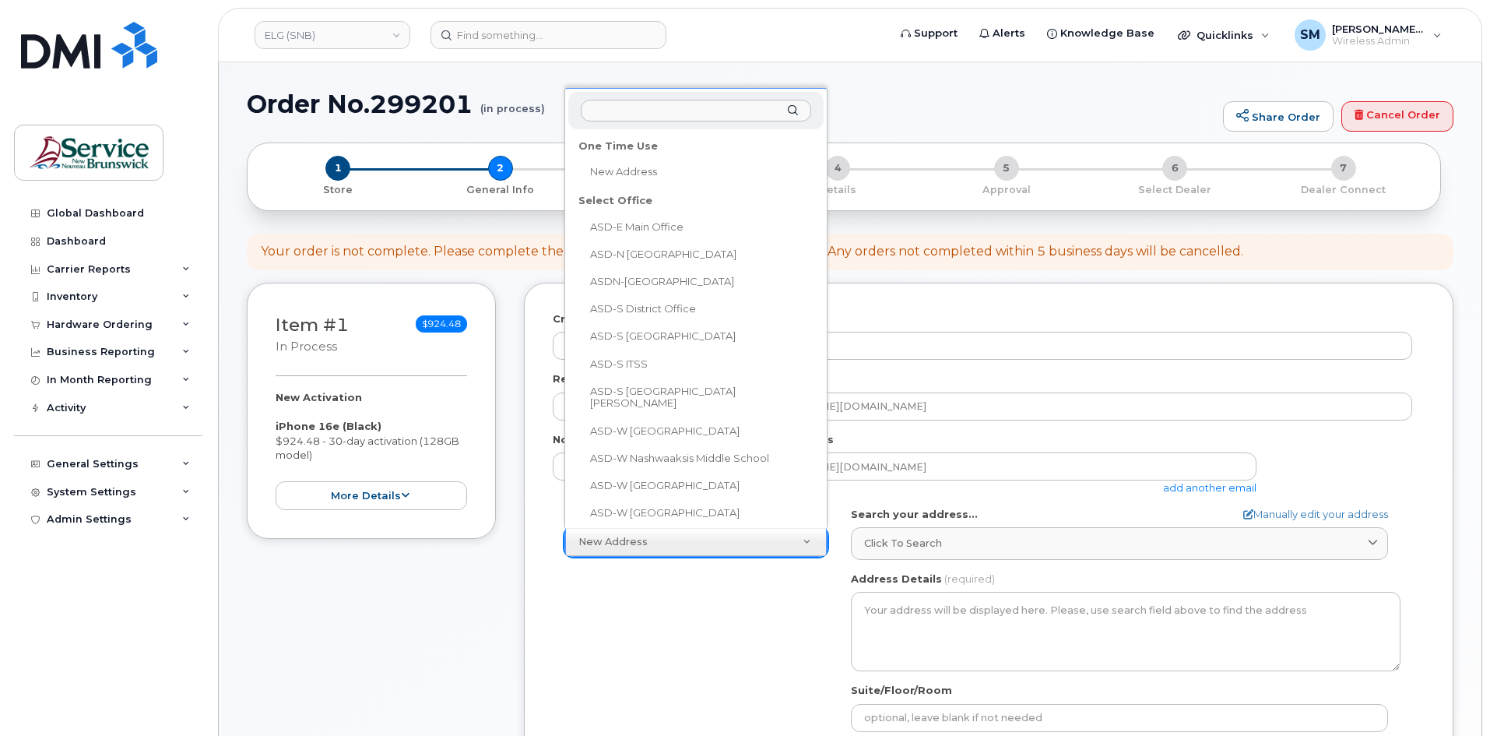
click at [689, 113] on input "text" at bounding box center [696, 111] width 230 height 23
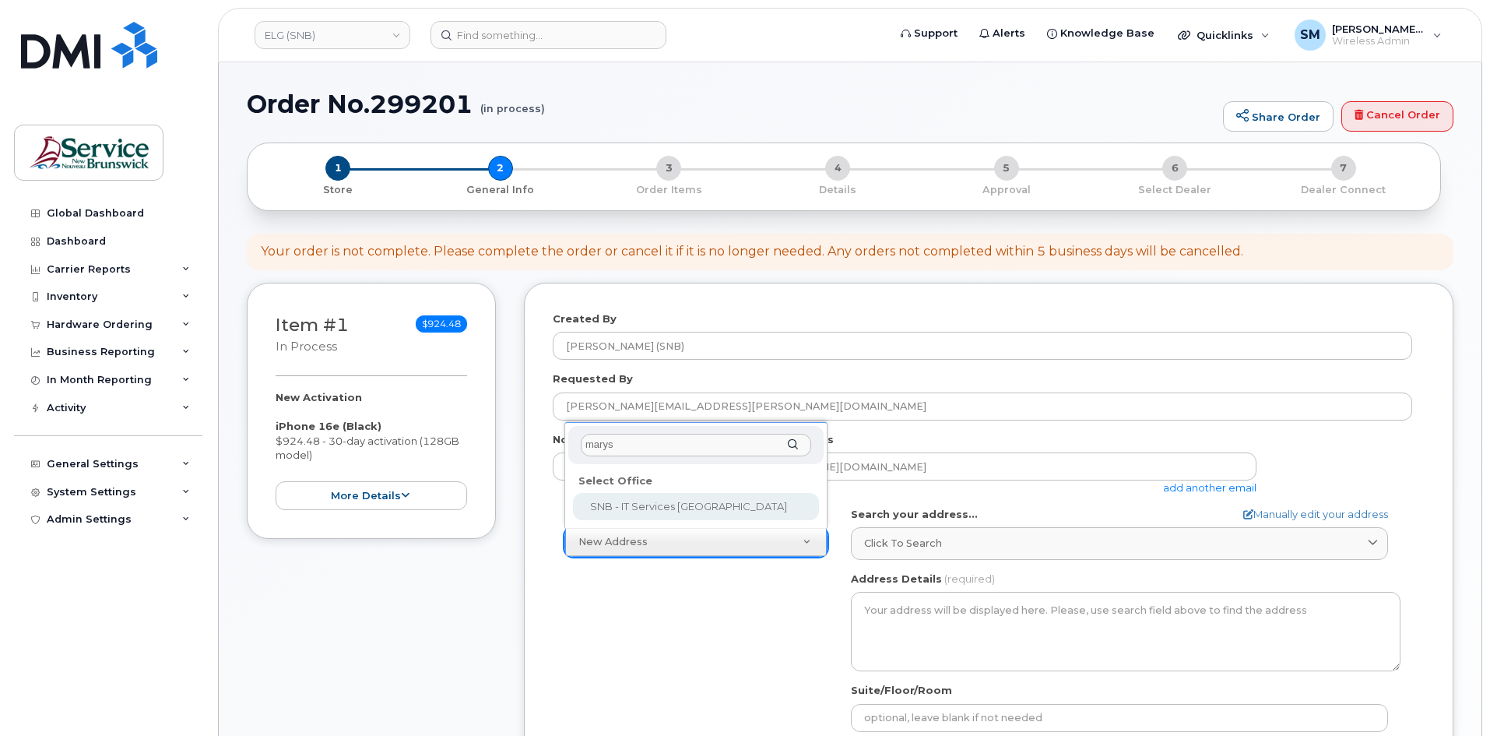
type input "marys"
select select
type textarea "20 McGloin St Fredericton New Brunswick E3A 5T8"
type input "[PERSON_NAME]"
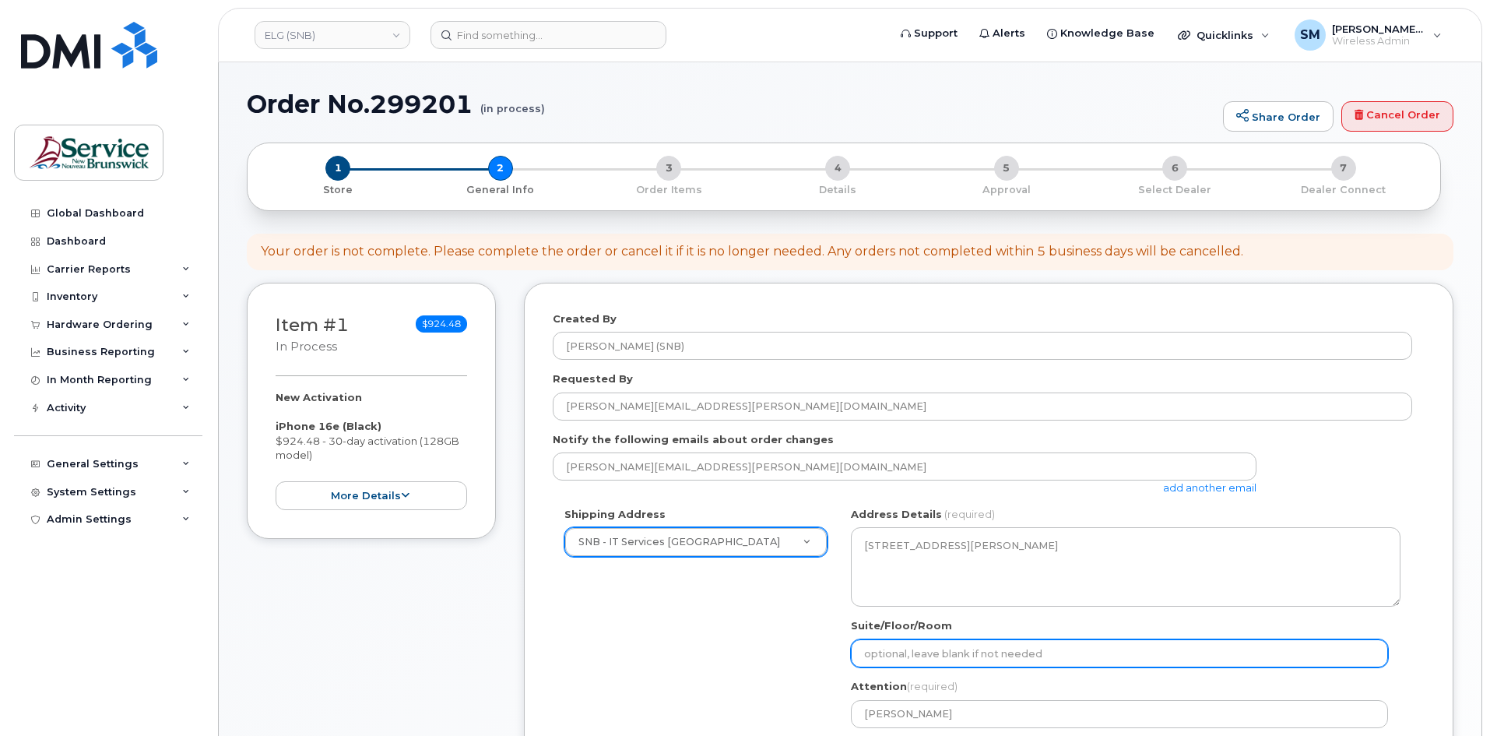
click at [873, 648] on input "Suite/Floor/Room" at bounding box center [1119, 653] width 537 height 28
paste input "WO0000000480824"
select select
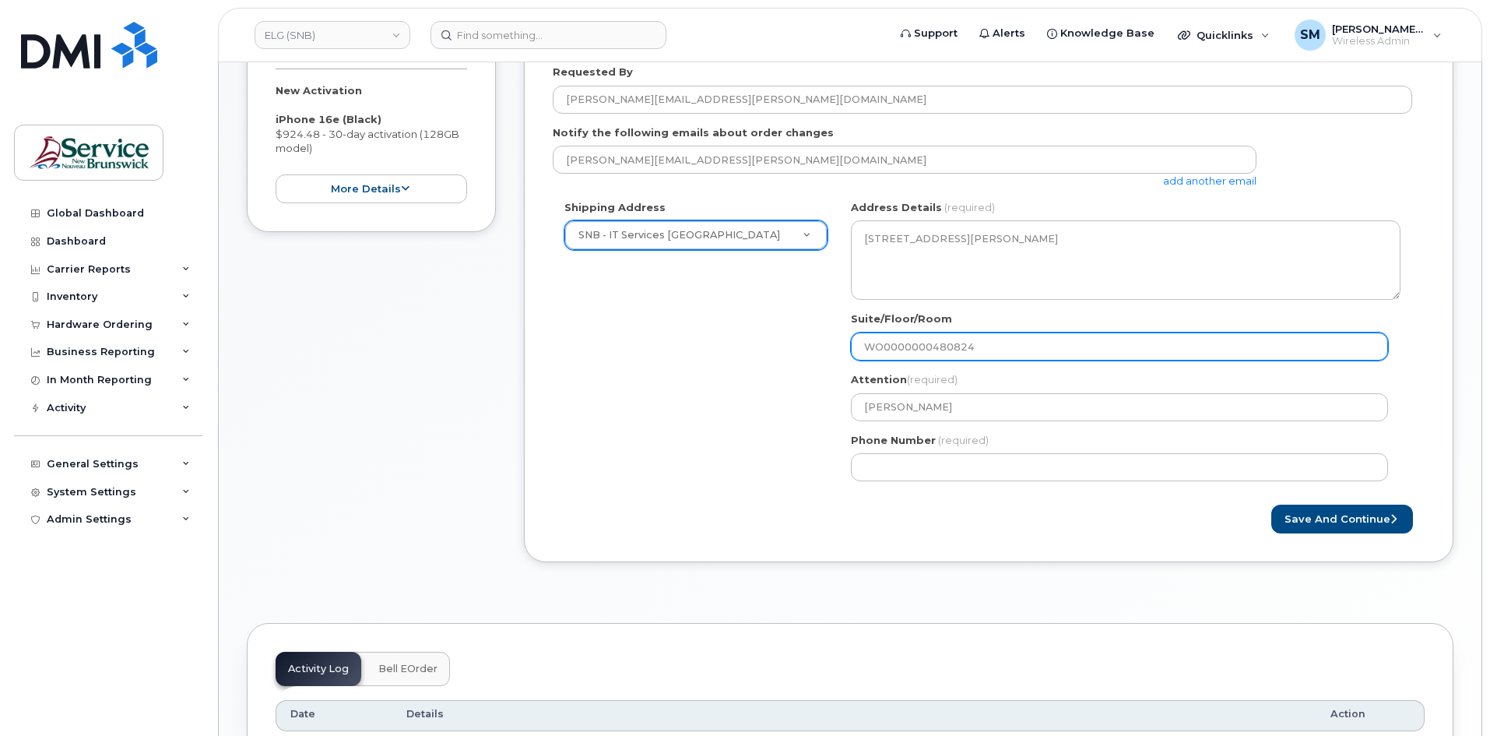
scroll to position [311, 0]
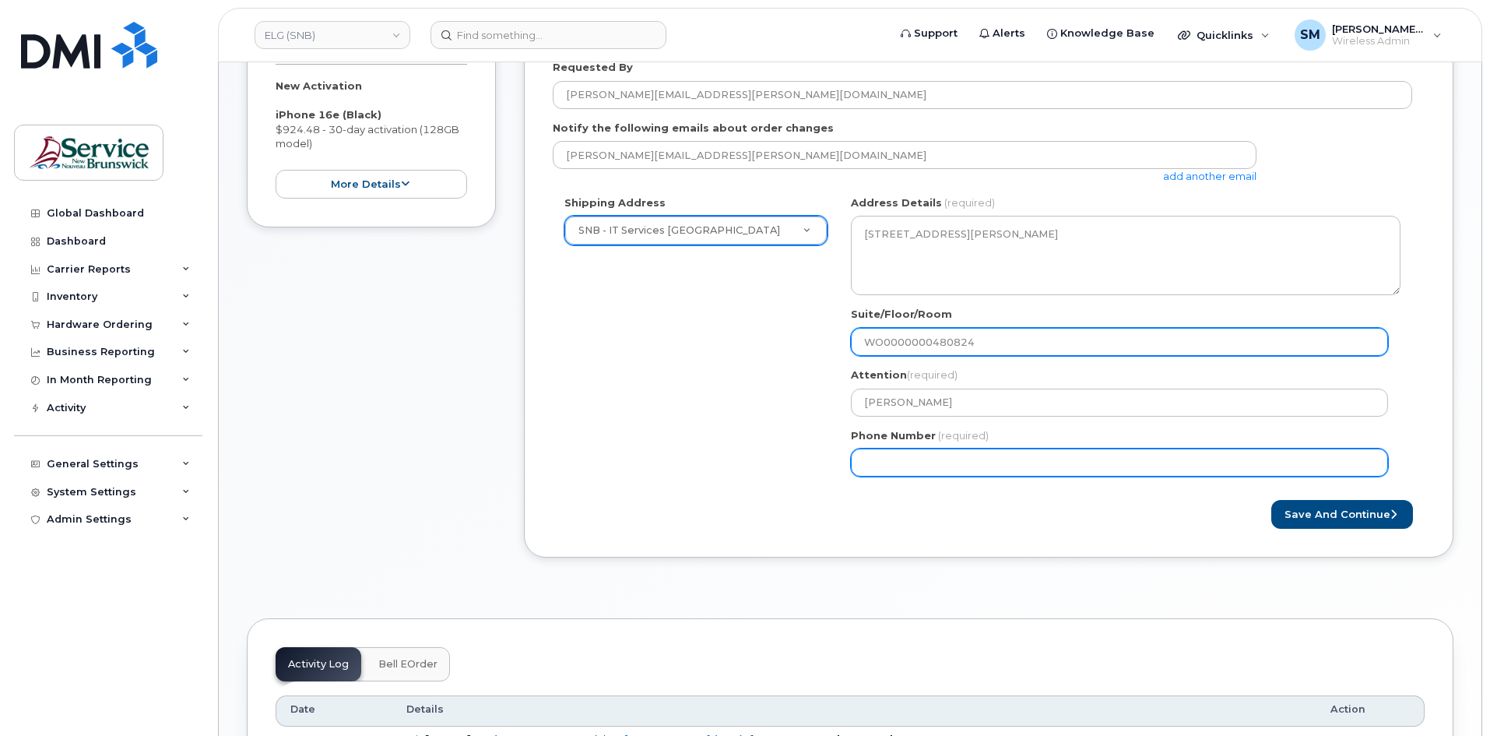
type input "WO0000000480824"
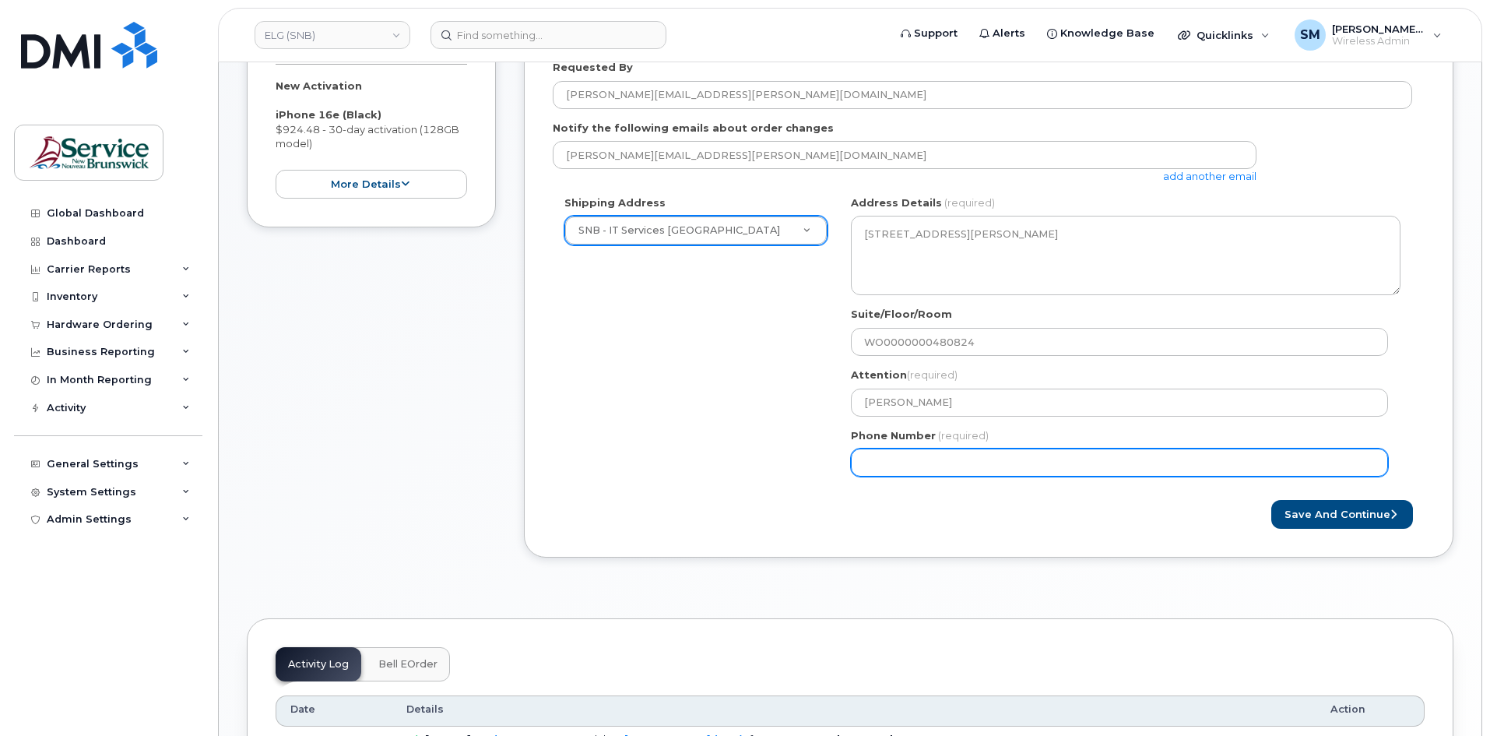
click at [954, 457] on input "Phone Number" at bounding box center [1119, 462] width 537 height 28
select select
type input "506639633"
select select
type input "5066396338"
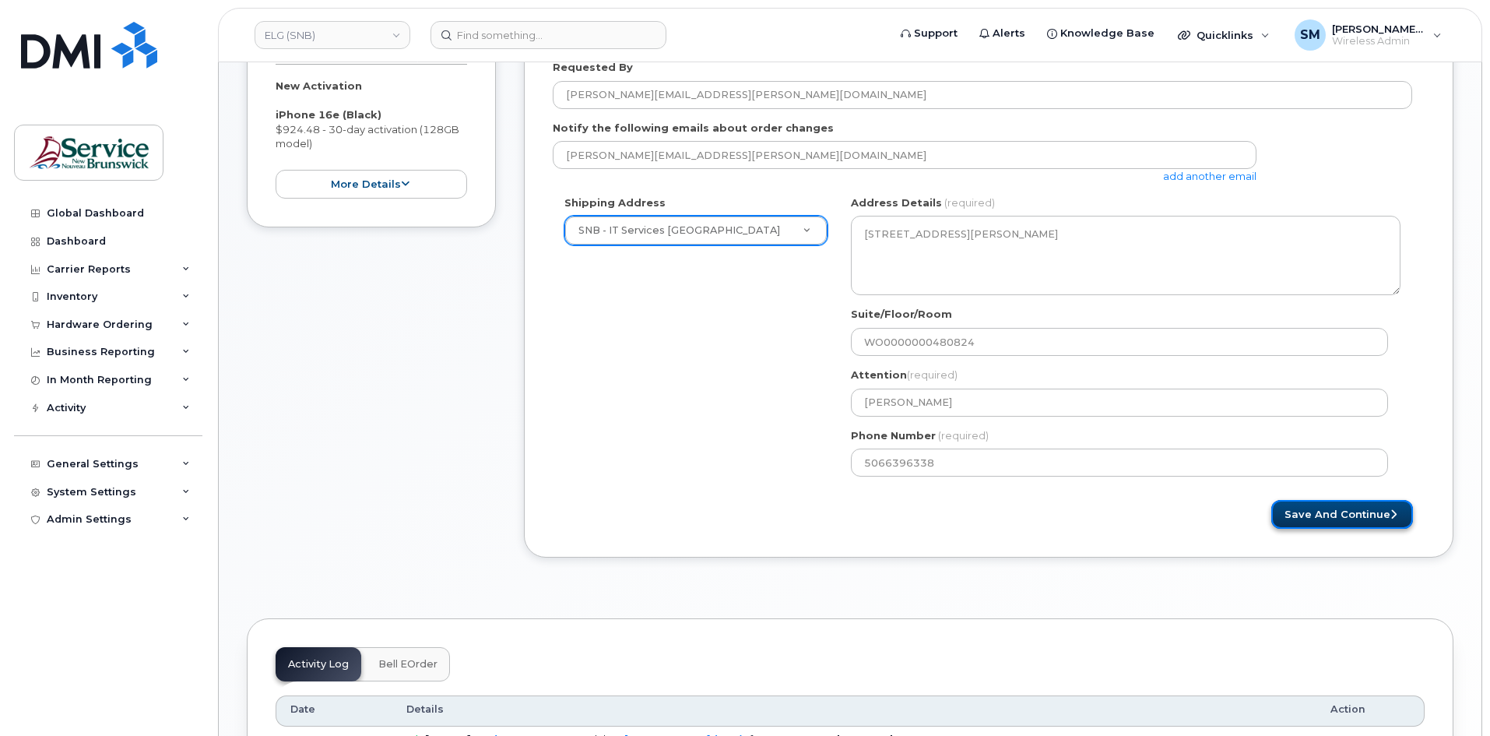
click at [1381, 515] on button "Save and Continue" at bounding box center [1342, 514] width 142 height 29
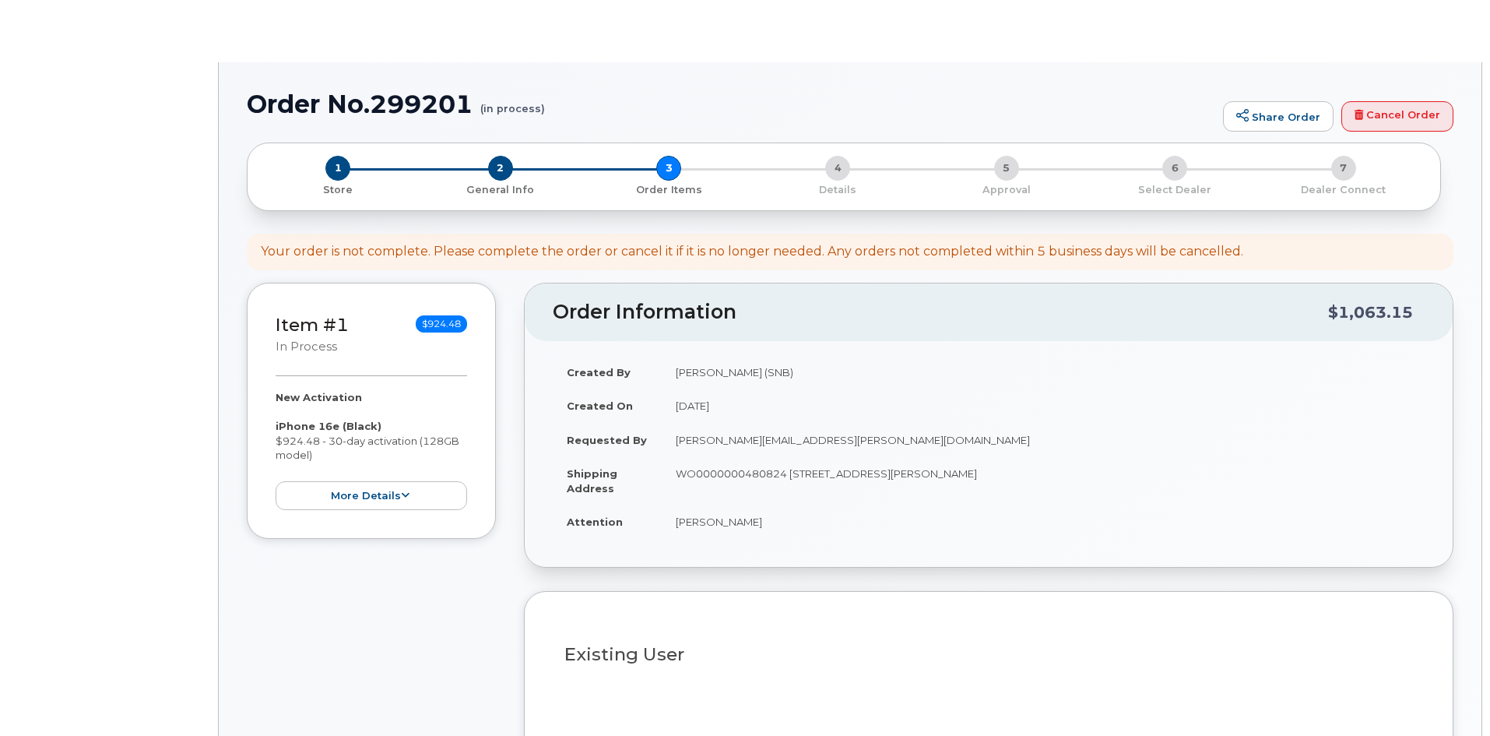
select select
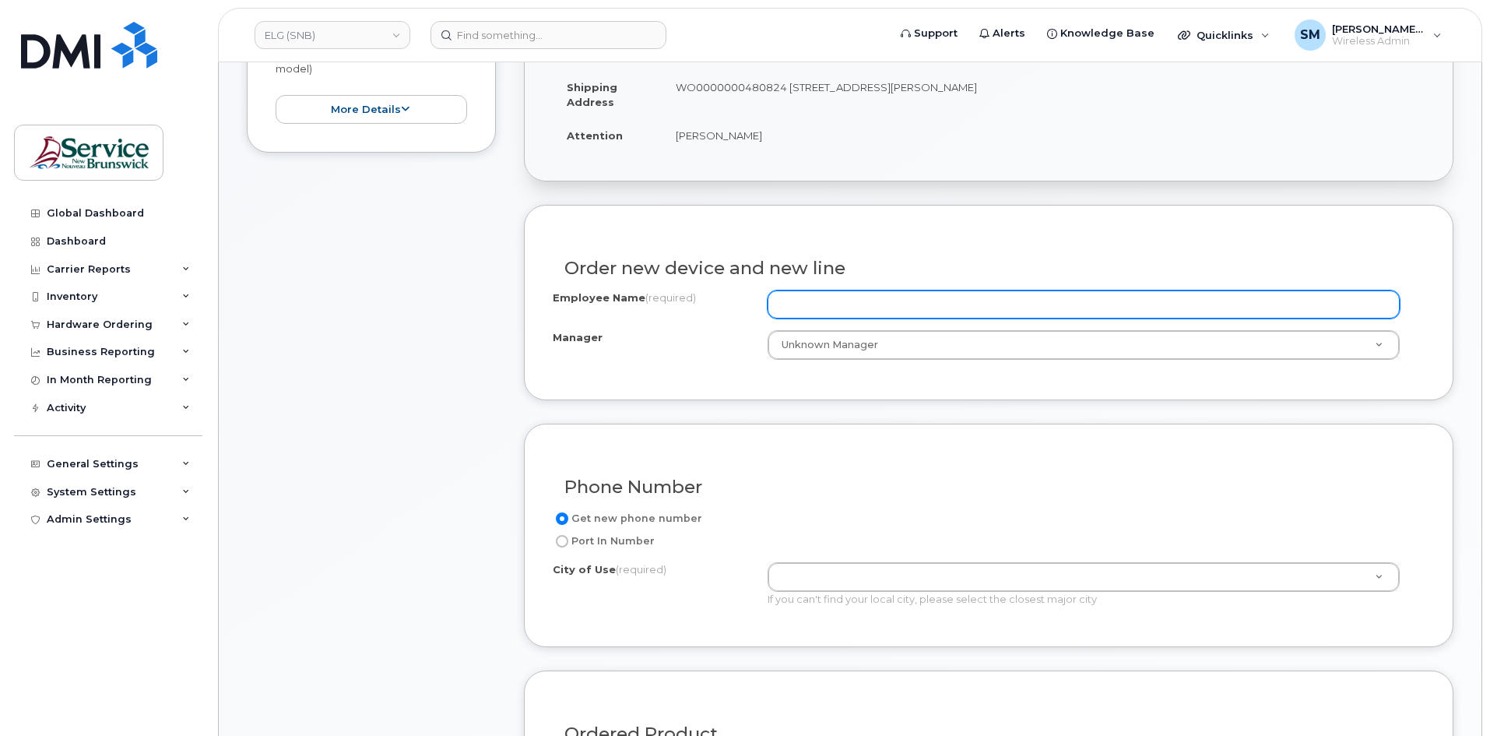
scroll to position [156, 0]
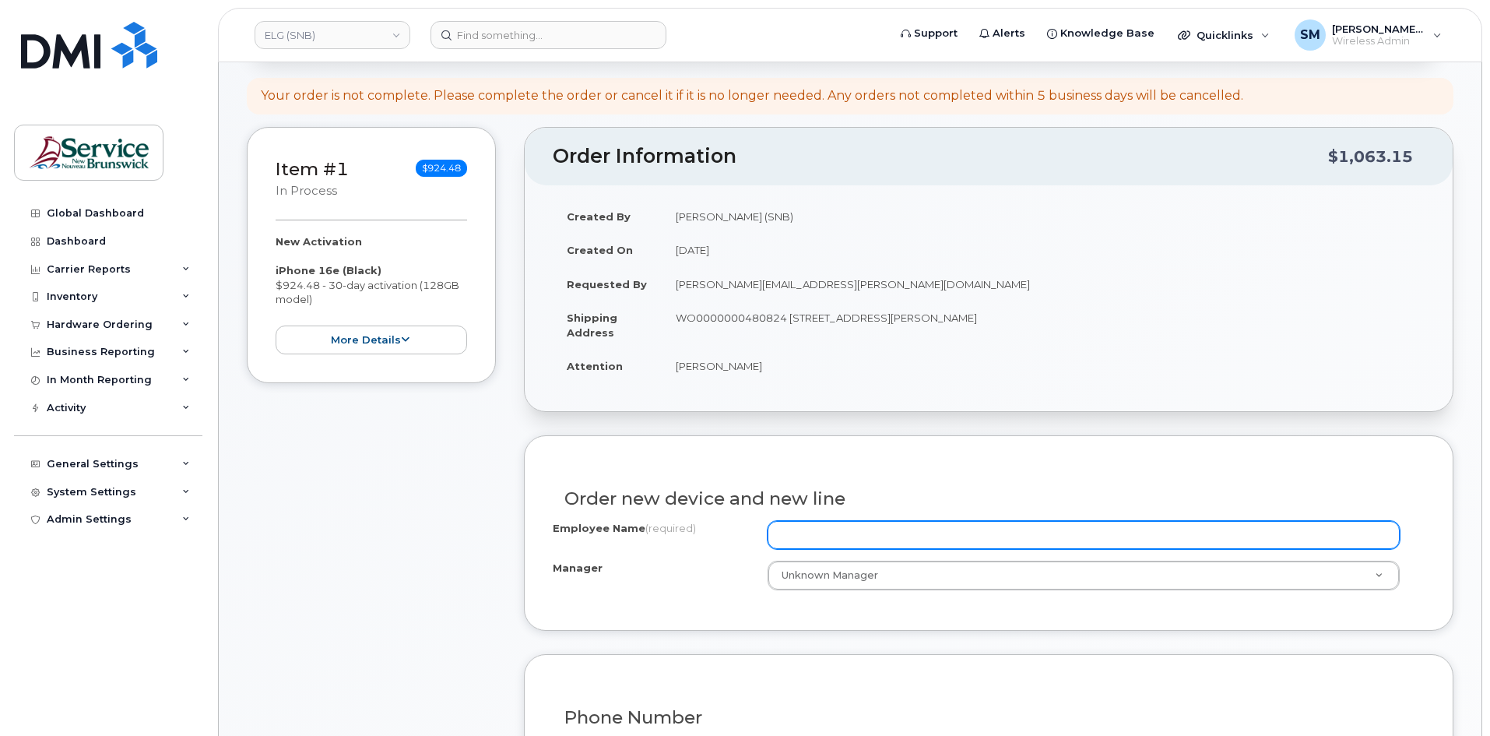
paste input "[PERSON_NAME]"
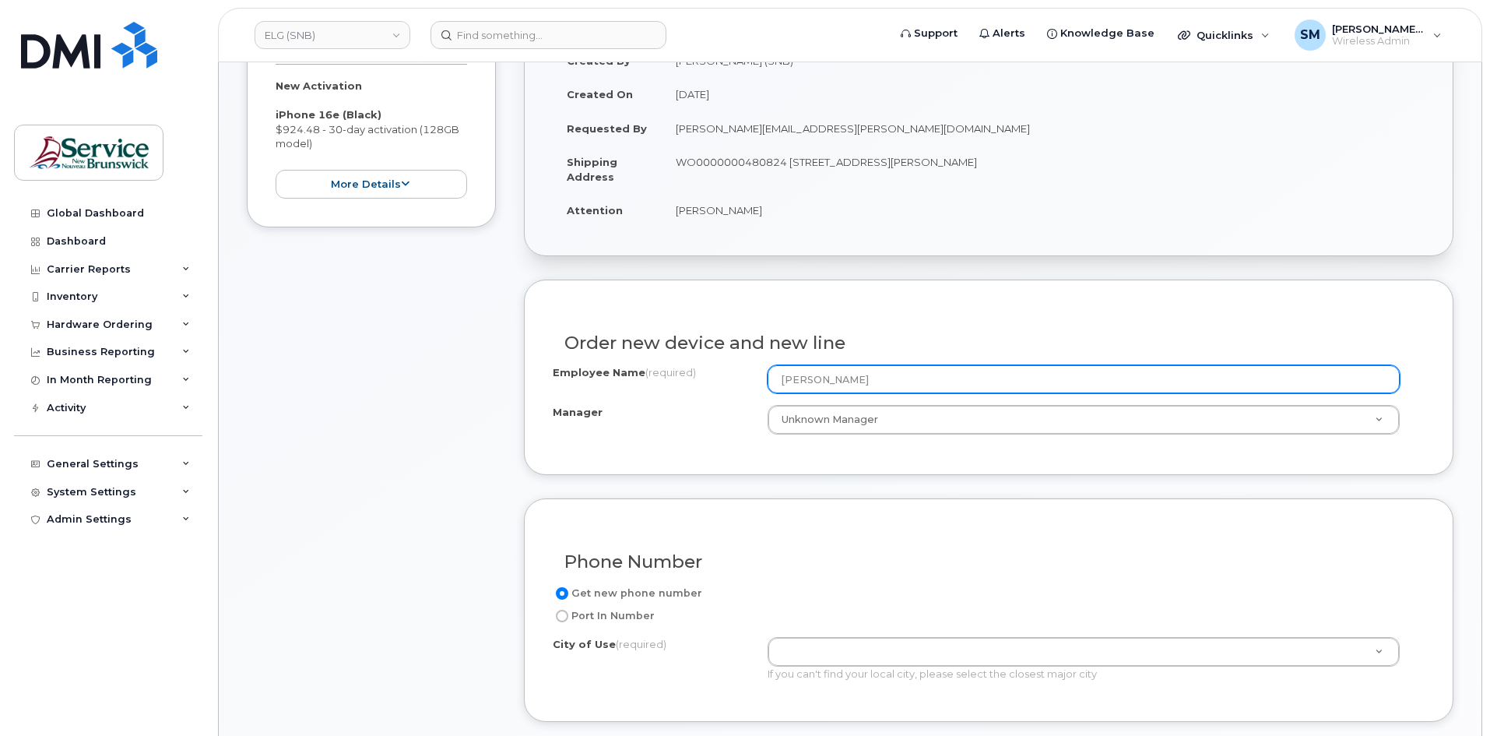
scroll to position [467, 0]
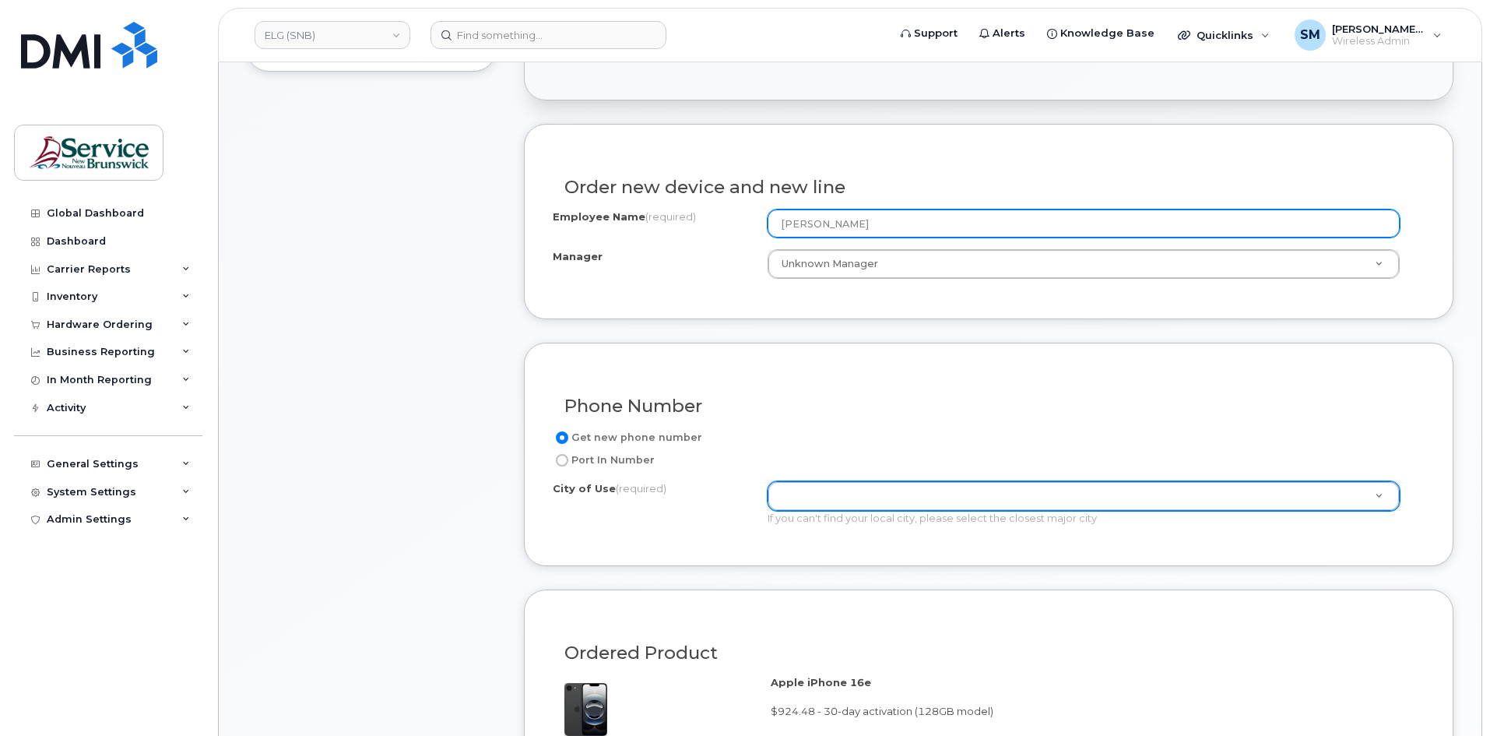
type input "[PERSON_NAME]"
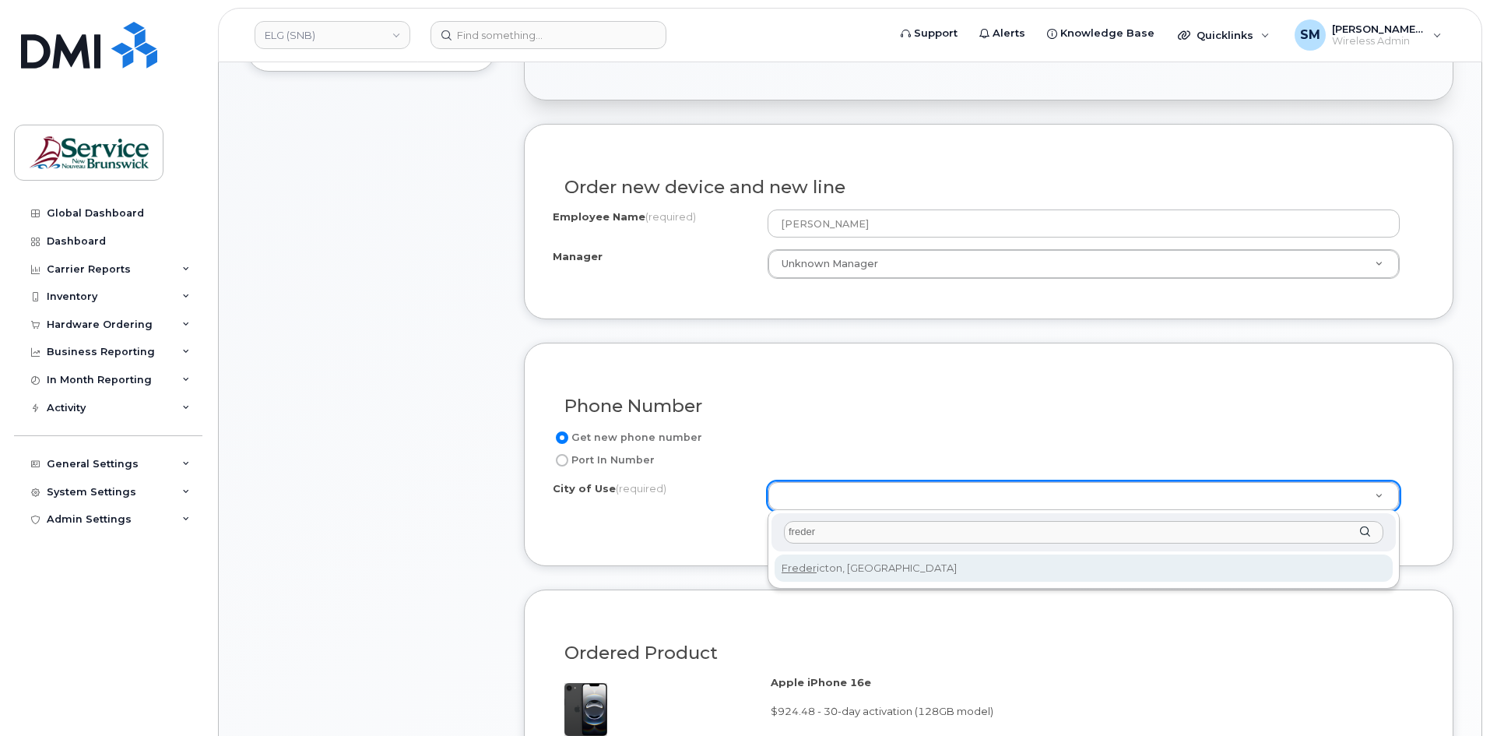
type input "freder"
type input "1578"
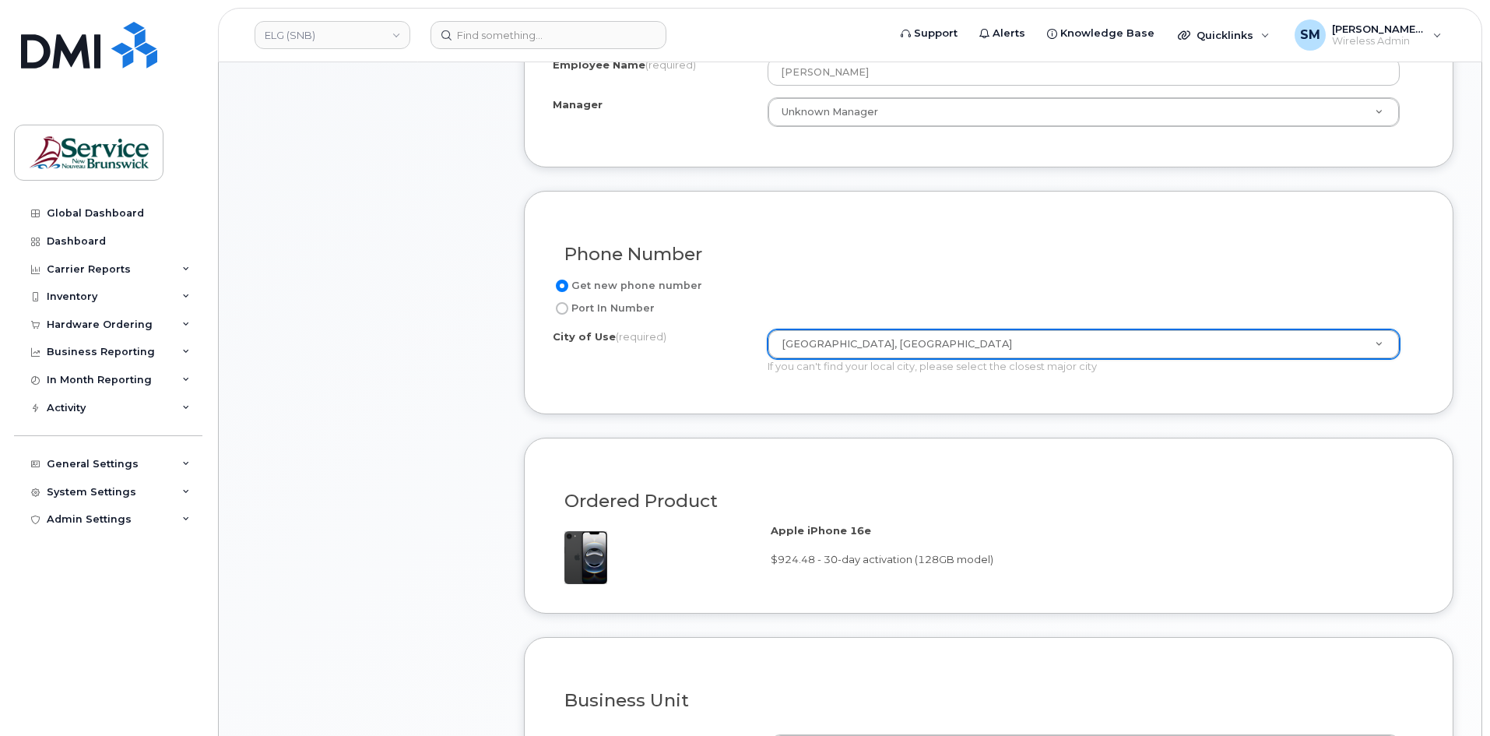
scroll to position [934, 0]
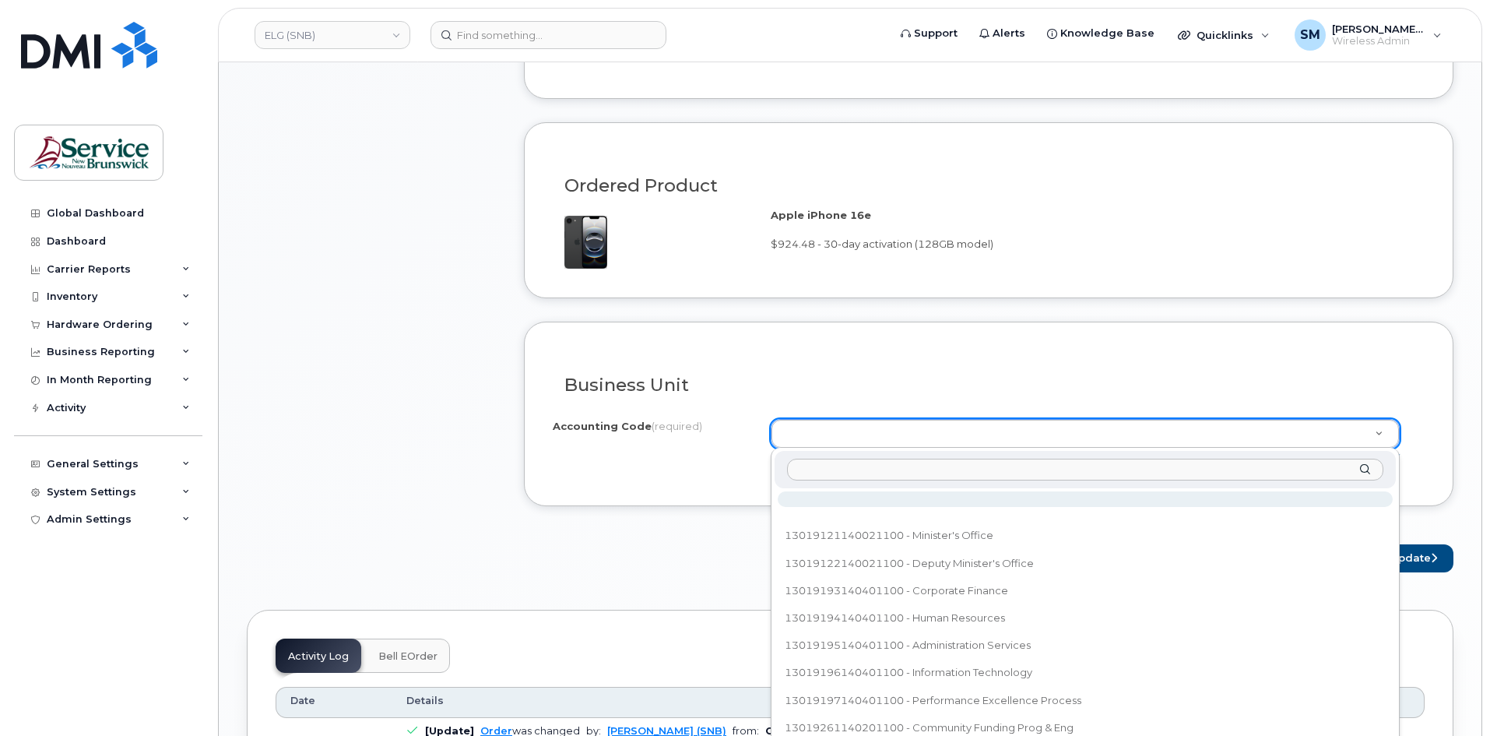
drag, startPoint x: 825, startPoint y: 426, endPoint x: 801, endPoint y: 435, distance: 25.9
drag, startPoint x: 801, startPoint y: 435, endPoint x: 792, endPoint y: 433, distance: 9.6
paste input "80.8083.8003.xxxx.0000.0000.M34104"
type input "80.8083.8003.xxxx.0000.0000.M34104"
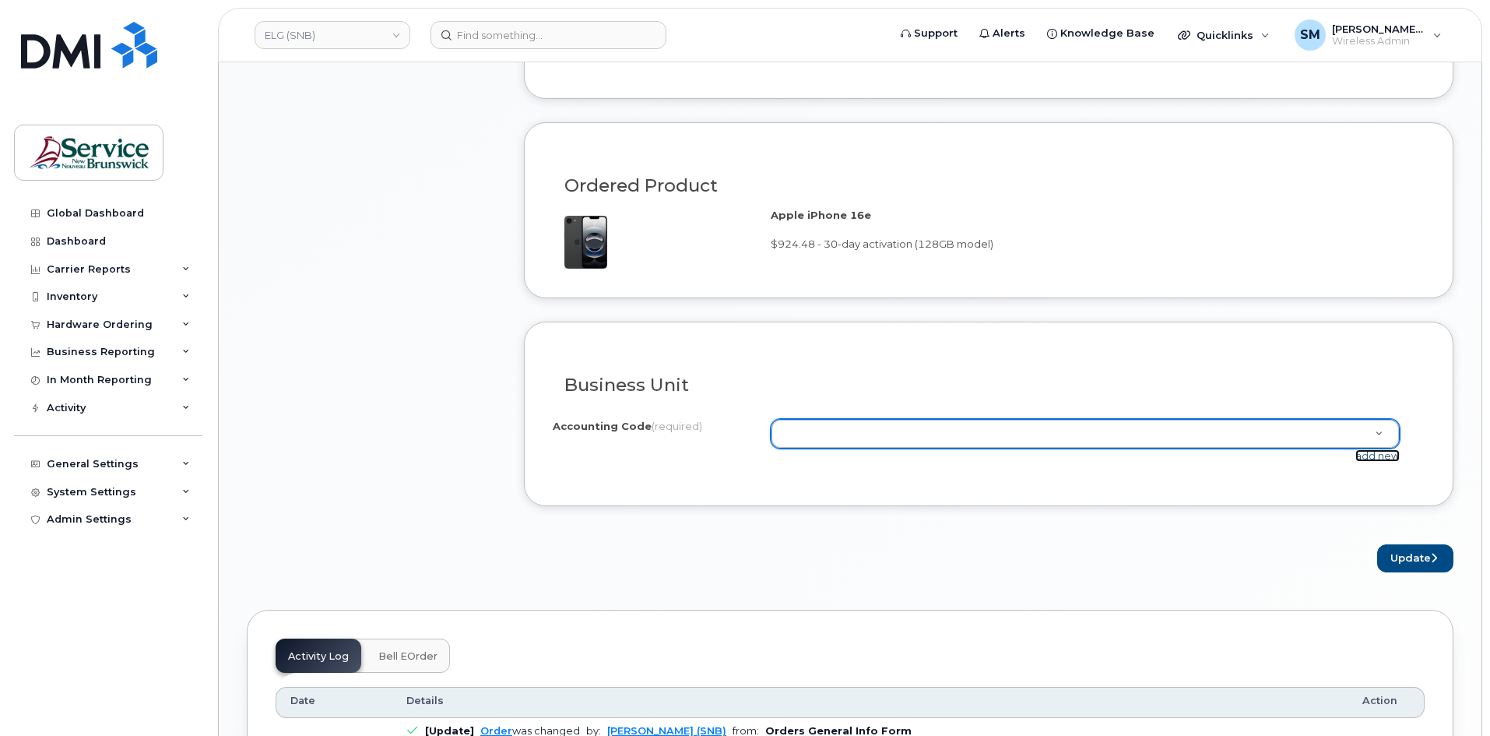
click at [1376, 455] on link "add new" at bounding box center [1377, 455] width 44 height 12
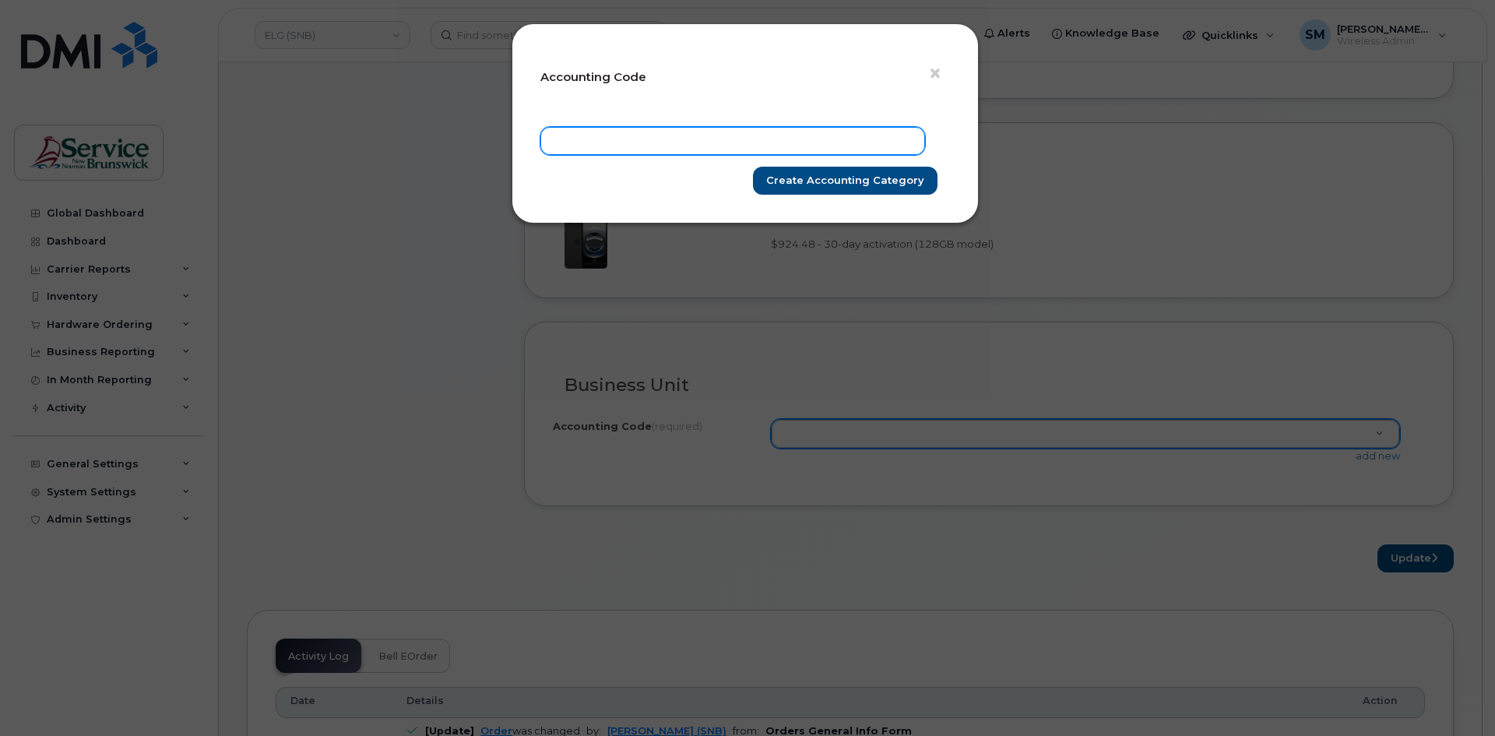
click at [752, 132] on input "text" at bounding box center [732, 141] width 385 height 28
paste input "80.8083.8003.xxxx.0000.0000.M34104"
type input "80.8083.8003.xxxx.0000.0000.M34104"
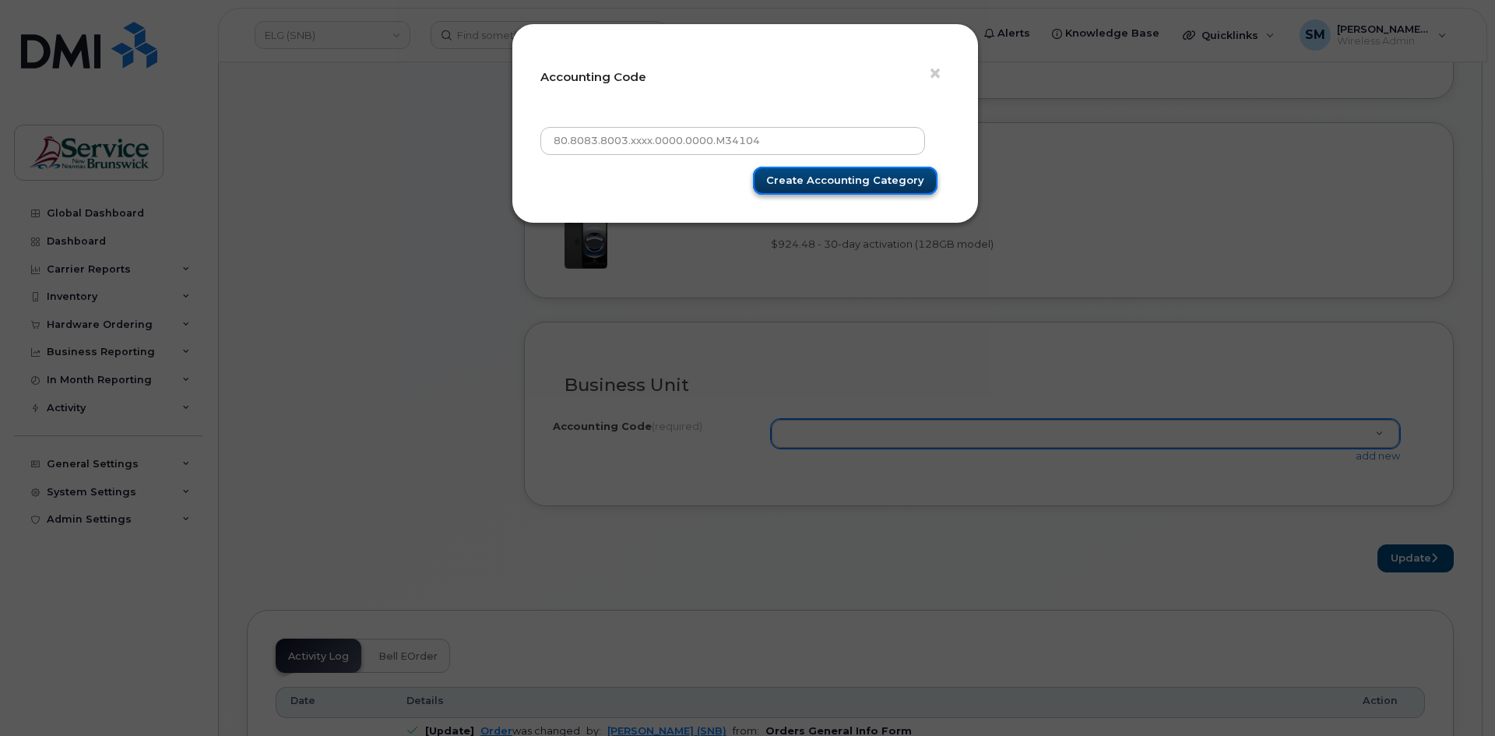
click at [828, 185] on input "Create Accounting category" at bounding box center [845, 181] width 185 height 29
type input "Create Accounting category"
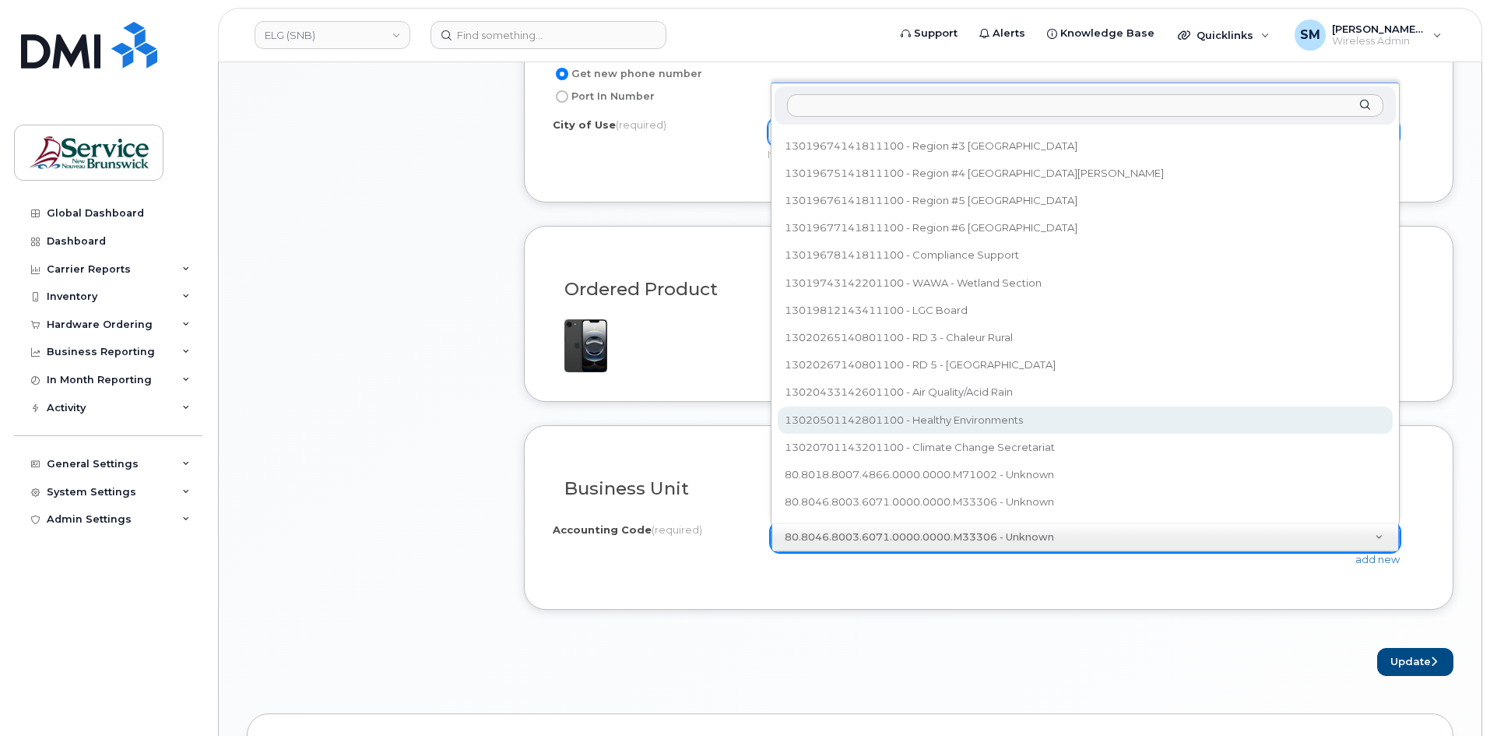
scroll to position [460, 0]
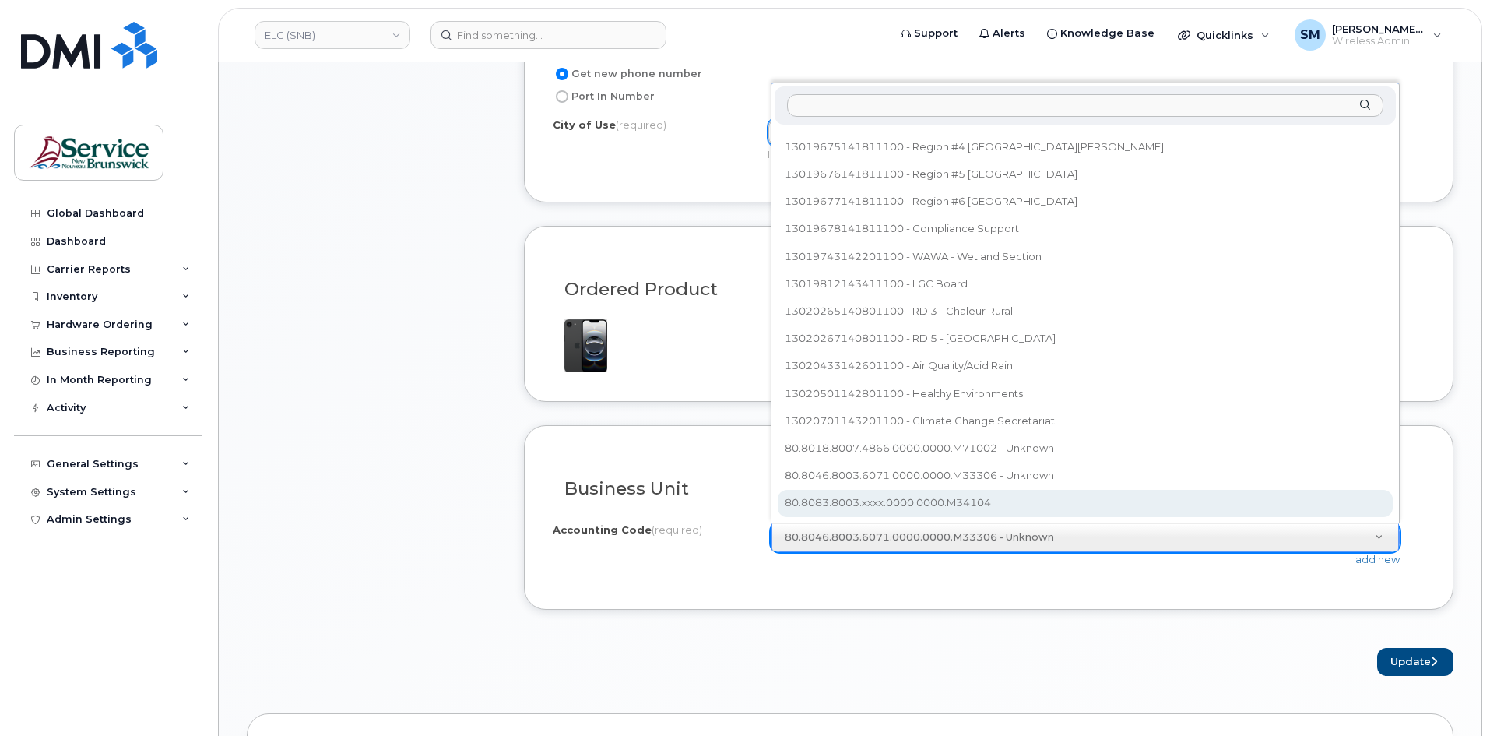
select select "80.8083.8003.xxxx.0000.0000.M34104"
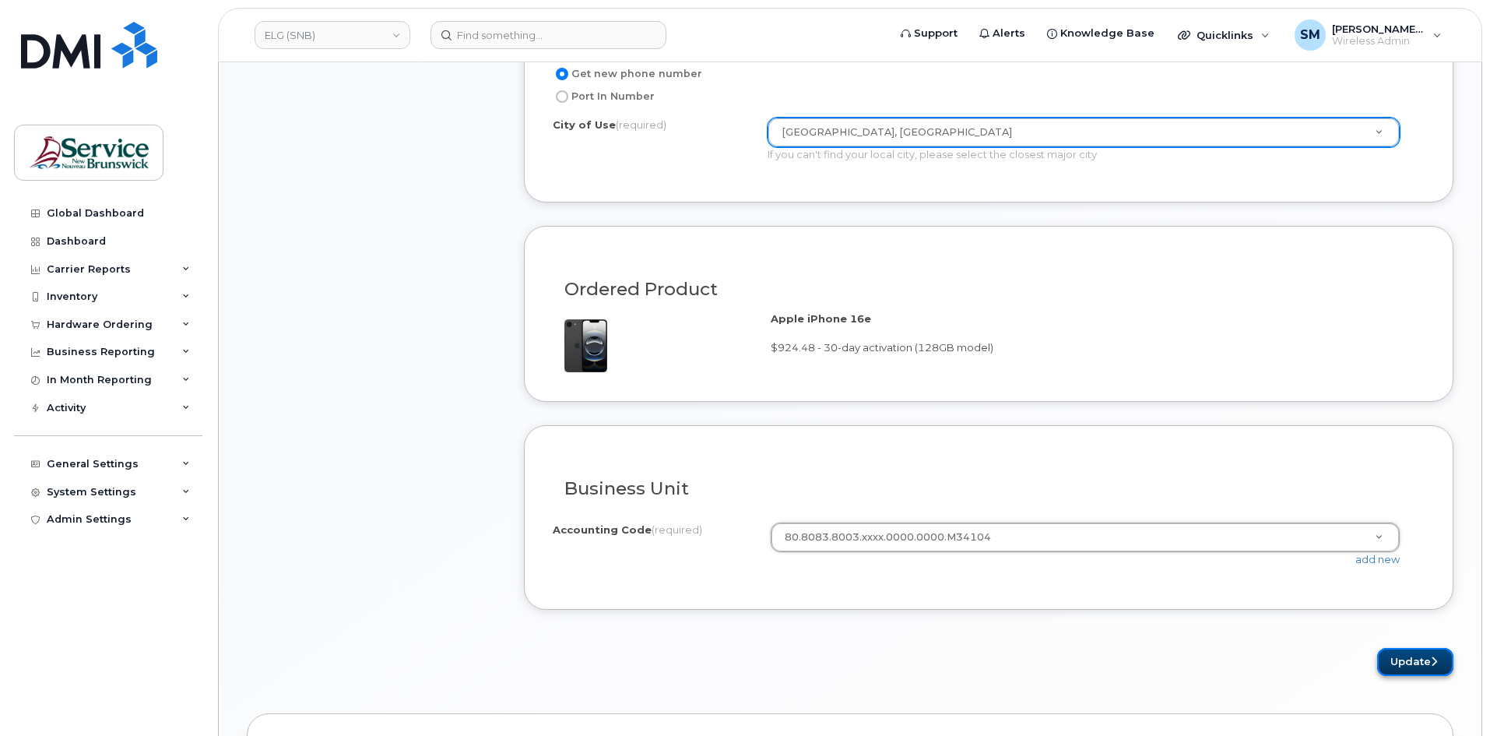
click at [1439, 668] on button "Update" at bounding box center [1415, 662] width 76 height 29
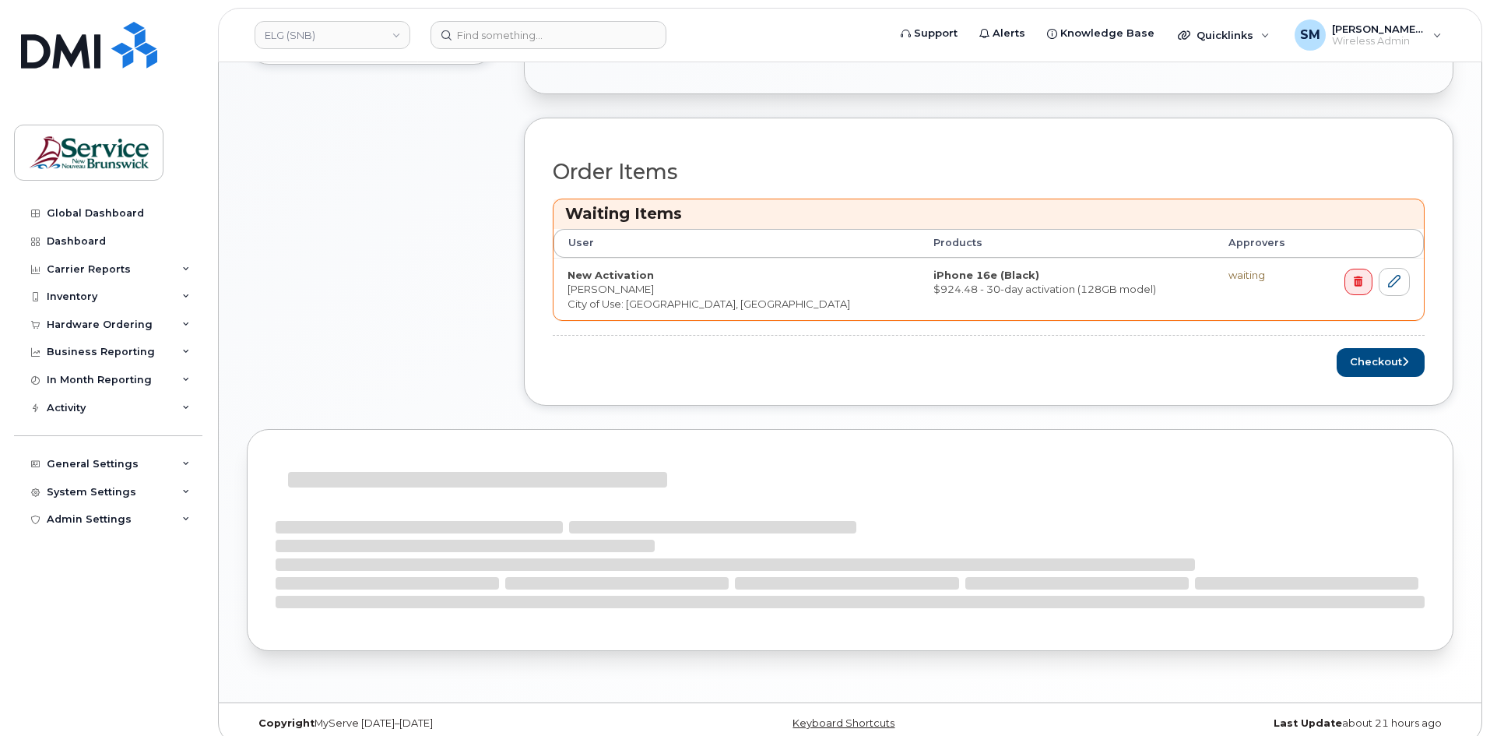
scroll to position [557, 0]
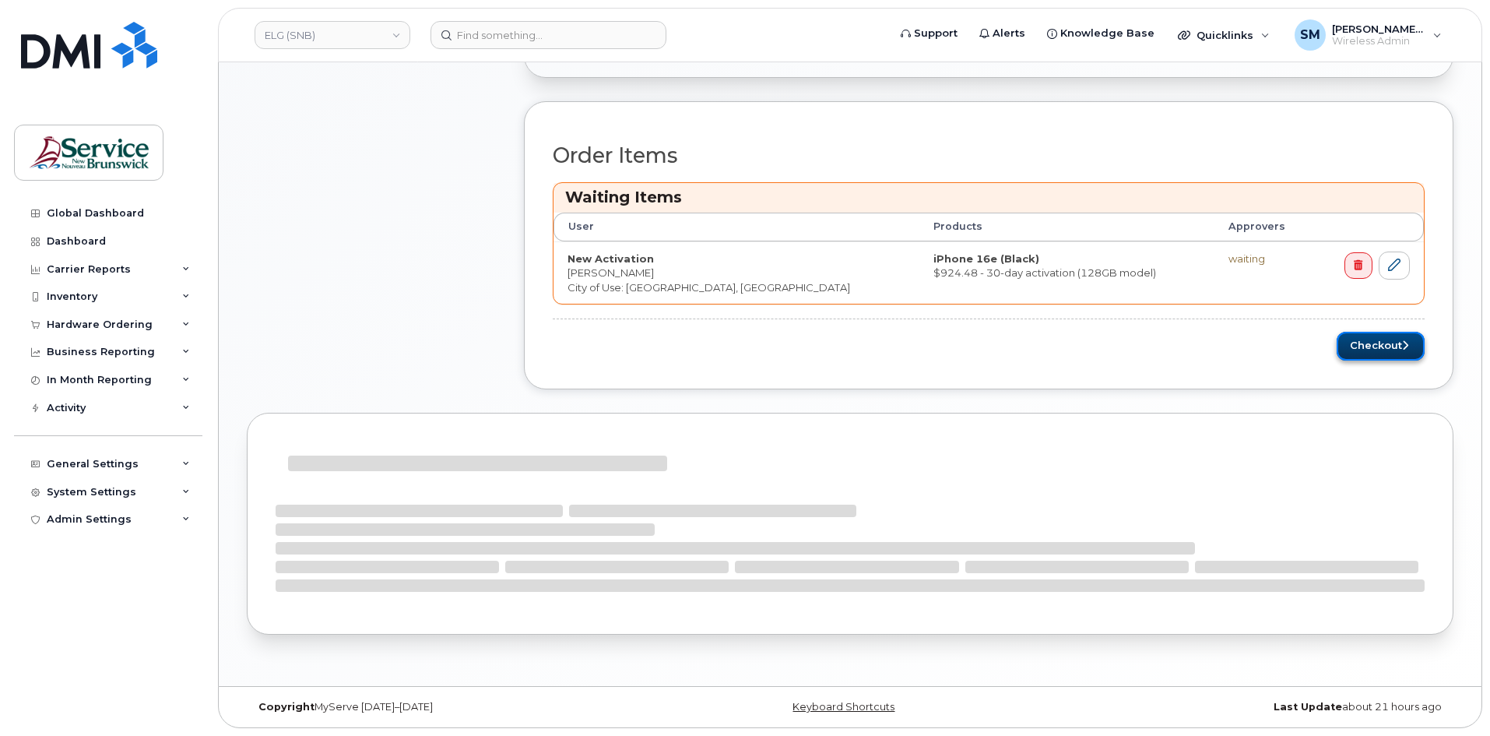
drag, startPoint x: 1384, startPoint y: 355, endPoint x: 1380, endPoint y: 347, distance: 9.1
click at [1384, 355] on button "Checkout" at bounding box center [1381, 346] width 88 height 29
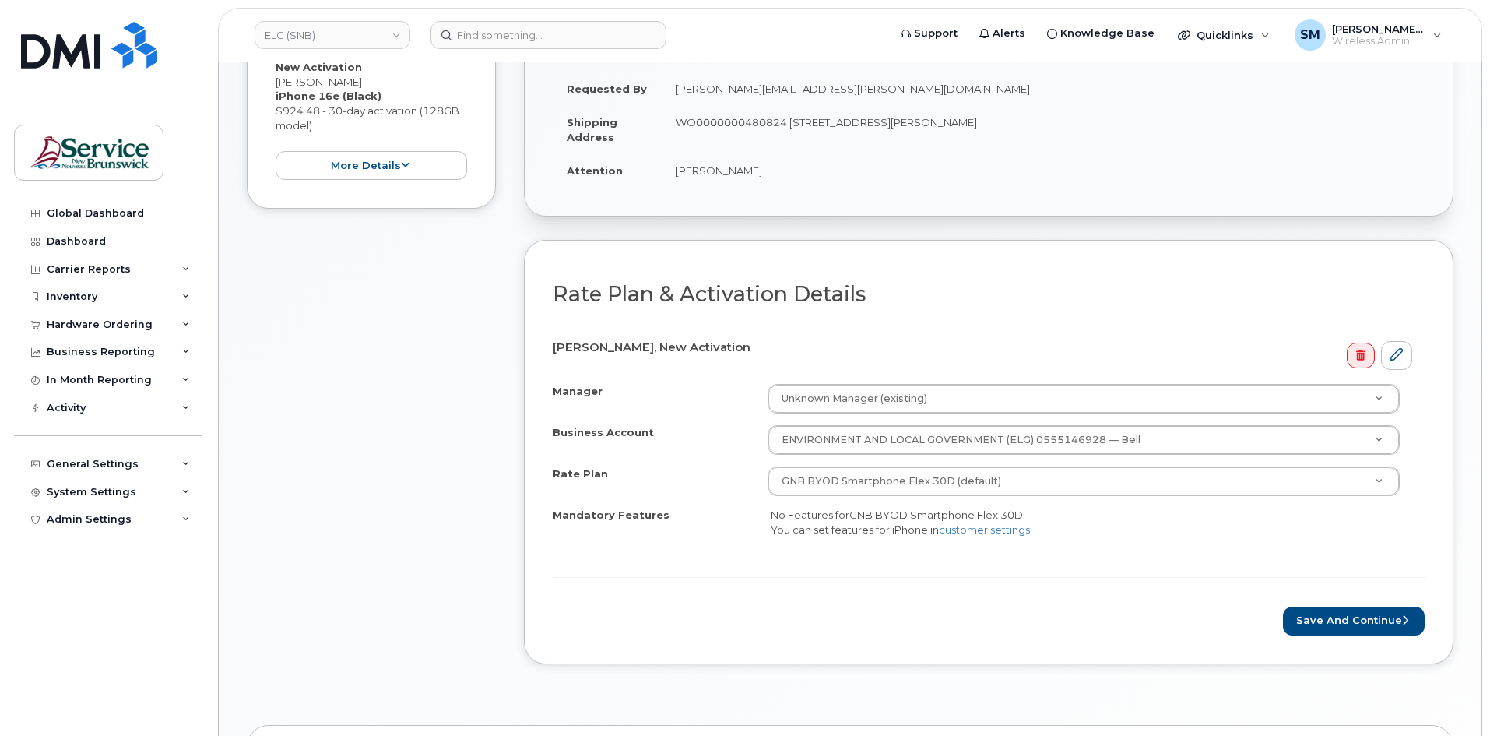
scroll to position [311, 0]
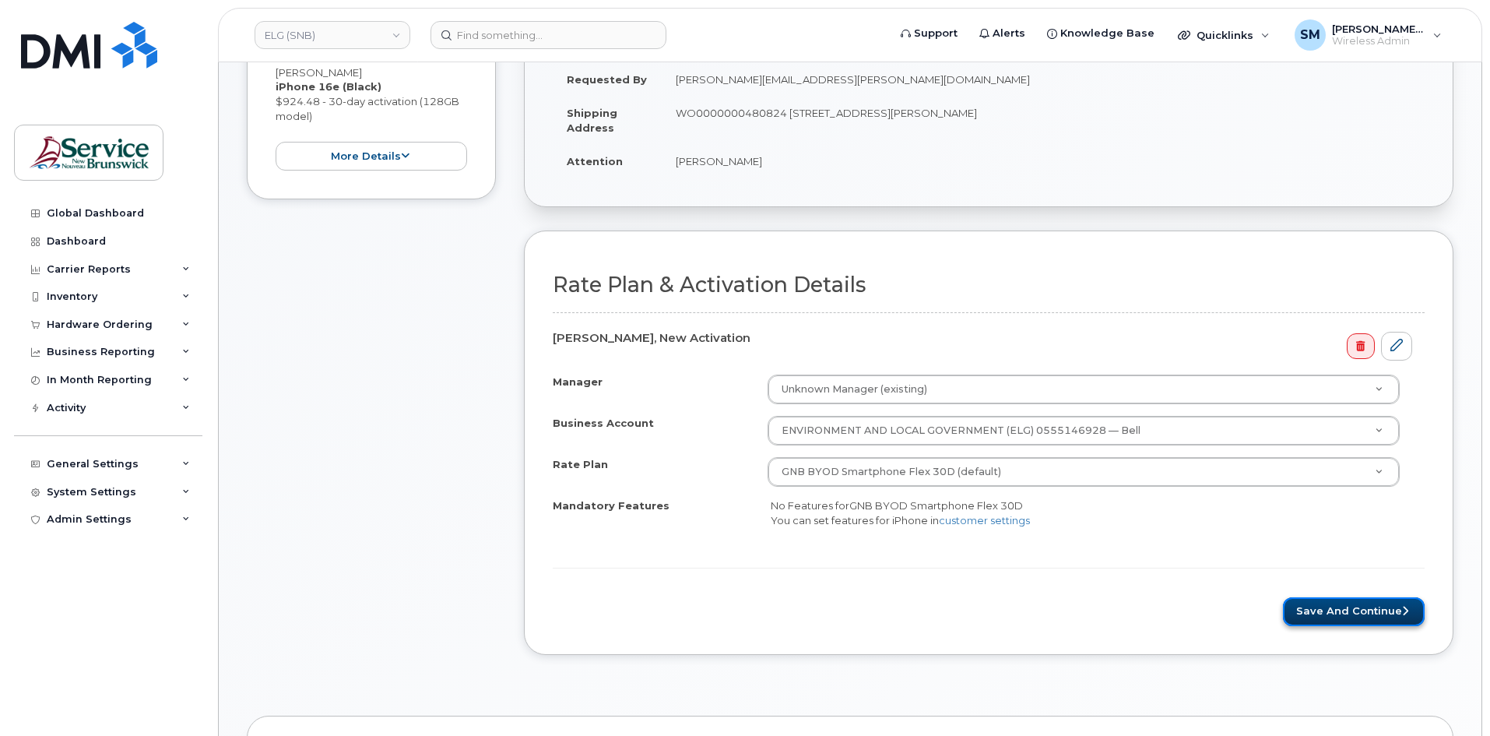
click at [1347, 610] on button "Save and Continue" at bounding box center [1354, 611] width 142 height 29
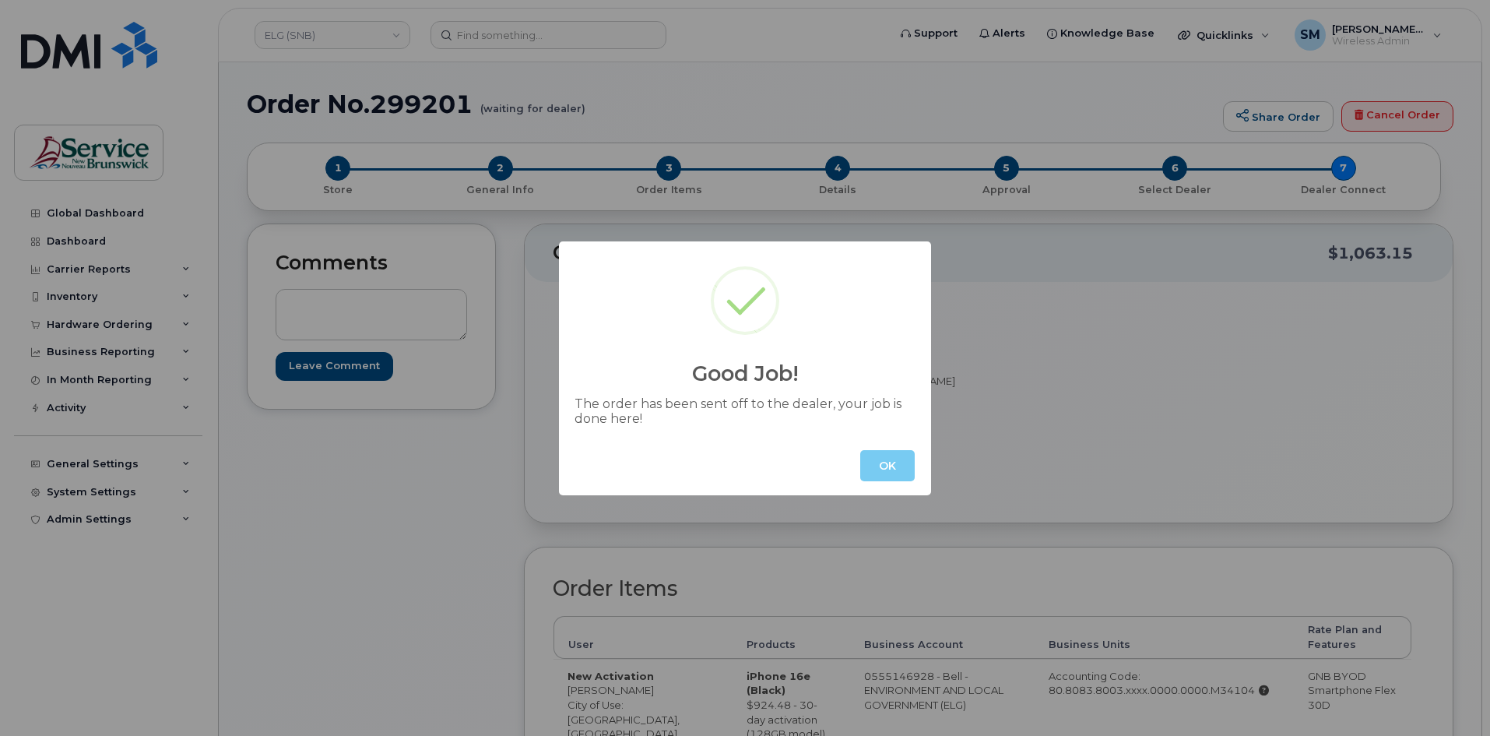
click at [893, 463] on button "OK" at bounding box center [887, 465] width 54 height 31
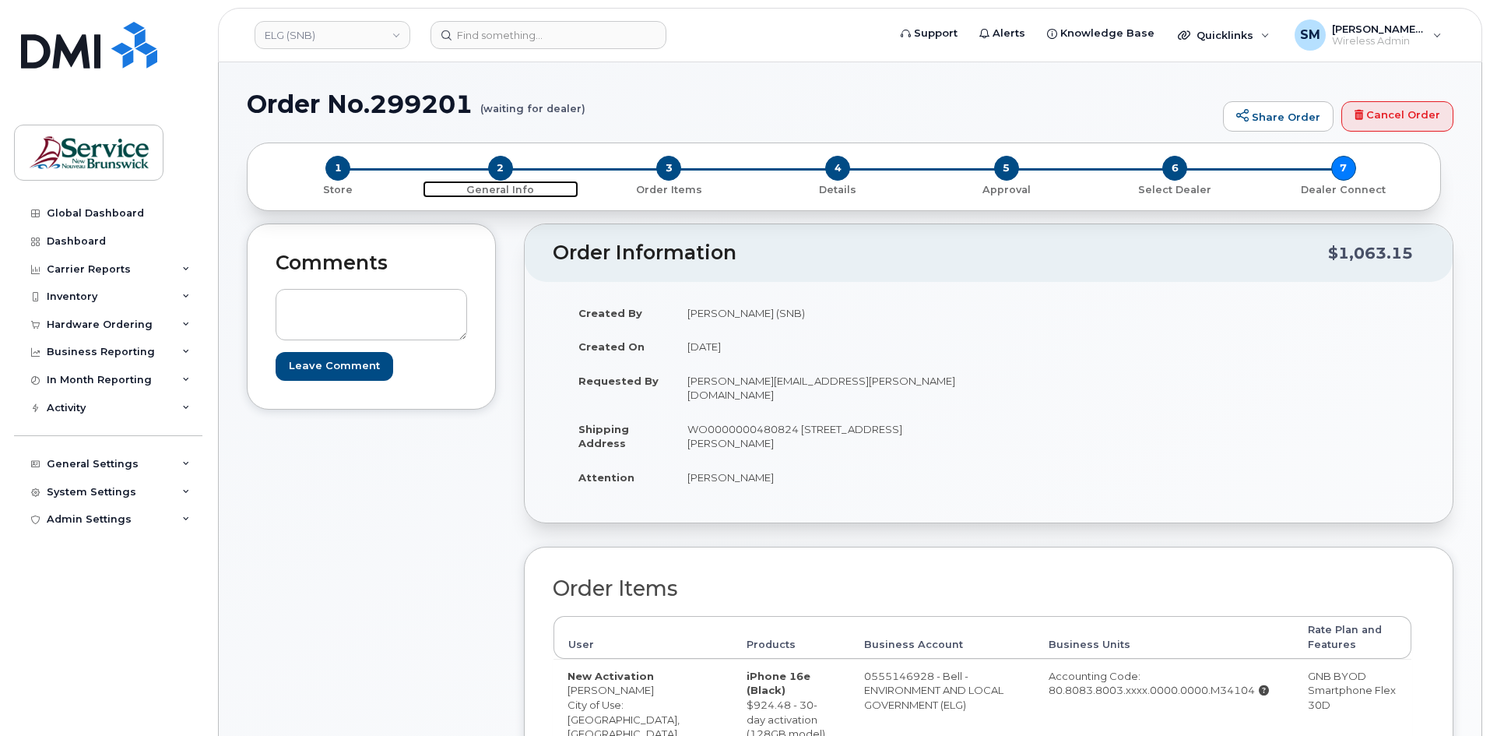
click at [505, 167] on span "2" at bounding box center [500, 168] width 25 height 25
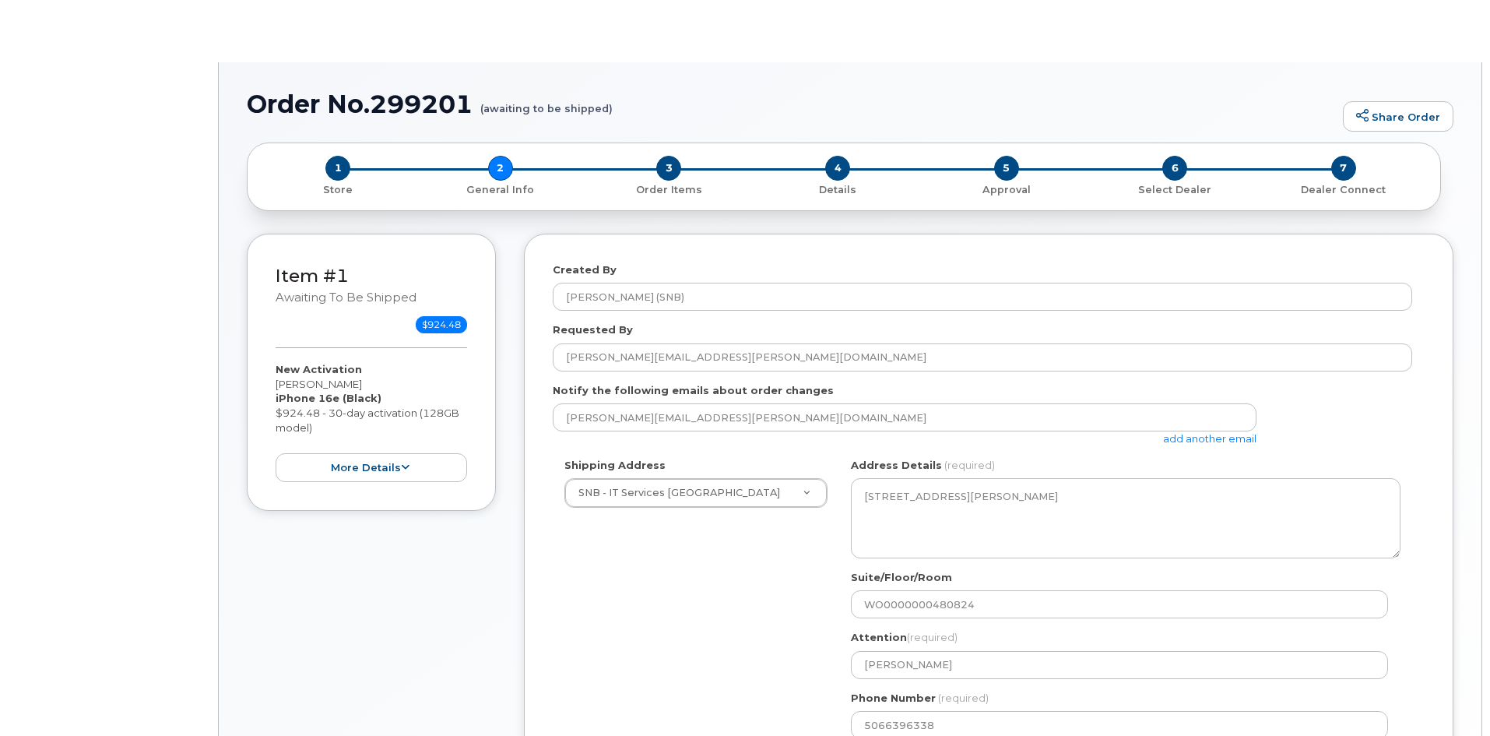
select select
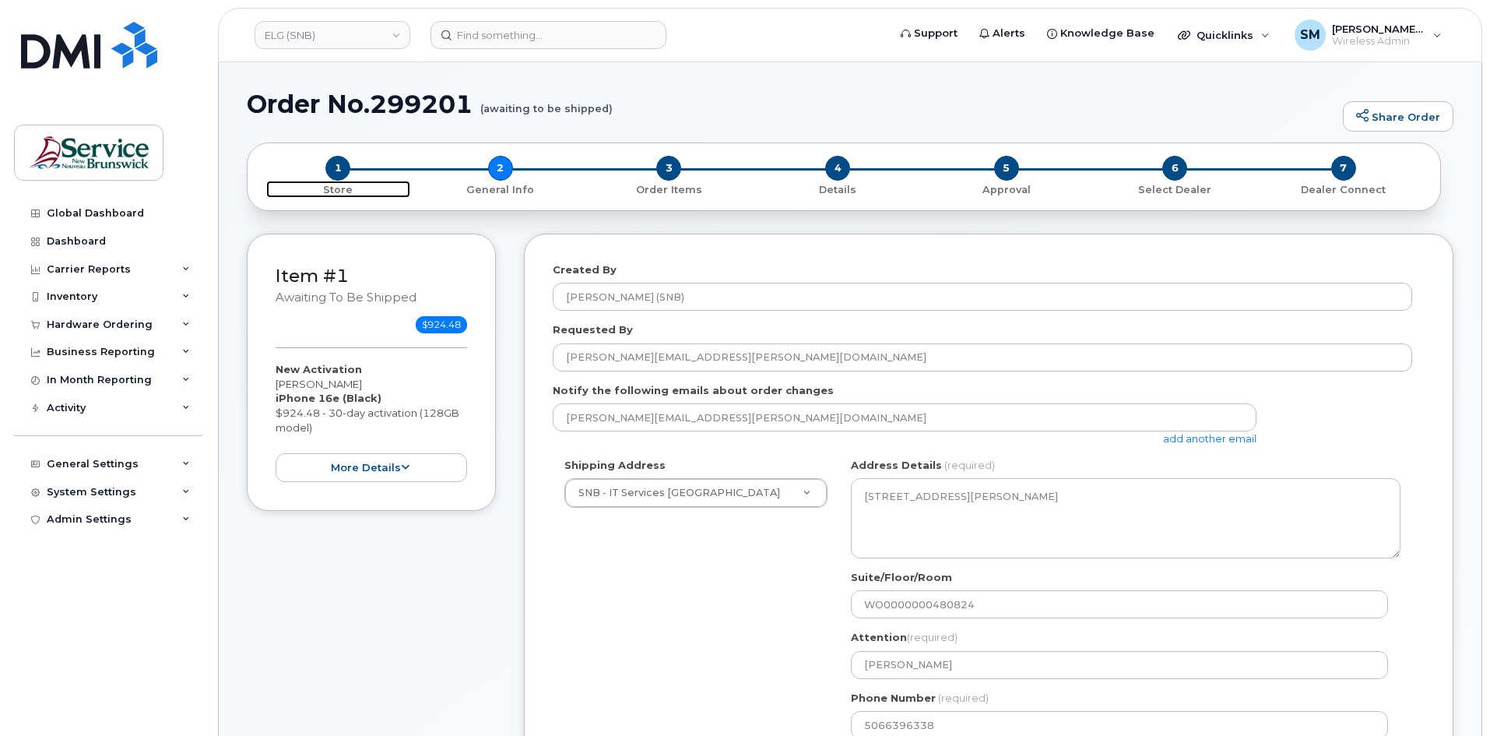
click at [345, 171] on span "1" at bounding box center [337, 168] width 25 height 25
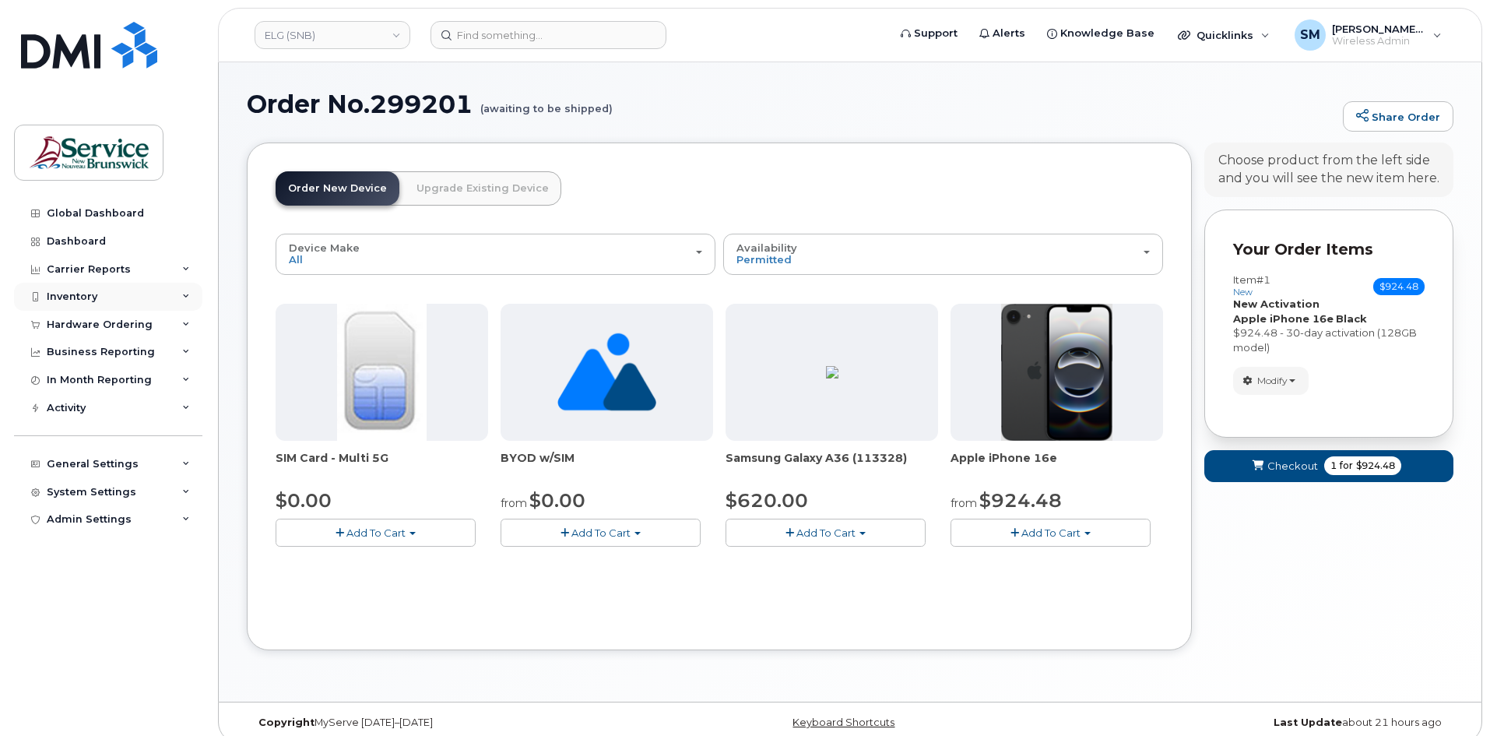
click at [153, 302] on div "Inventory" at bounding box center [108, 297] width 188 height 28
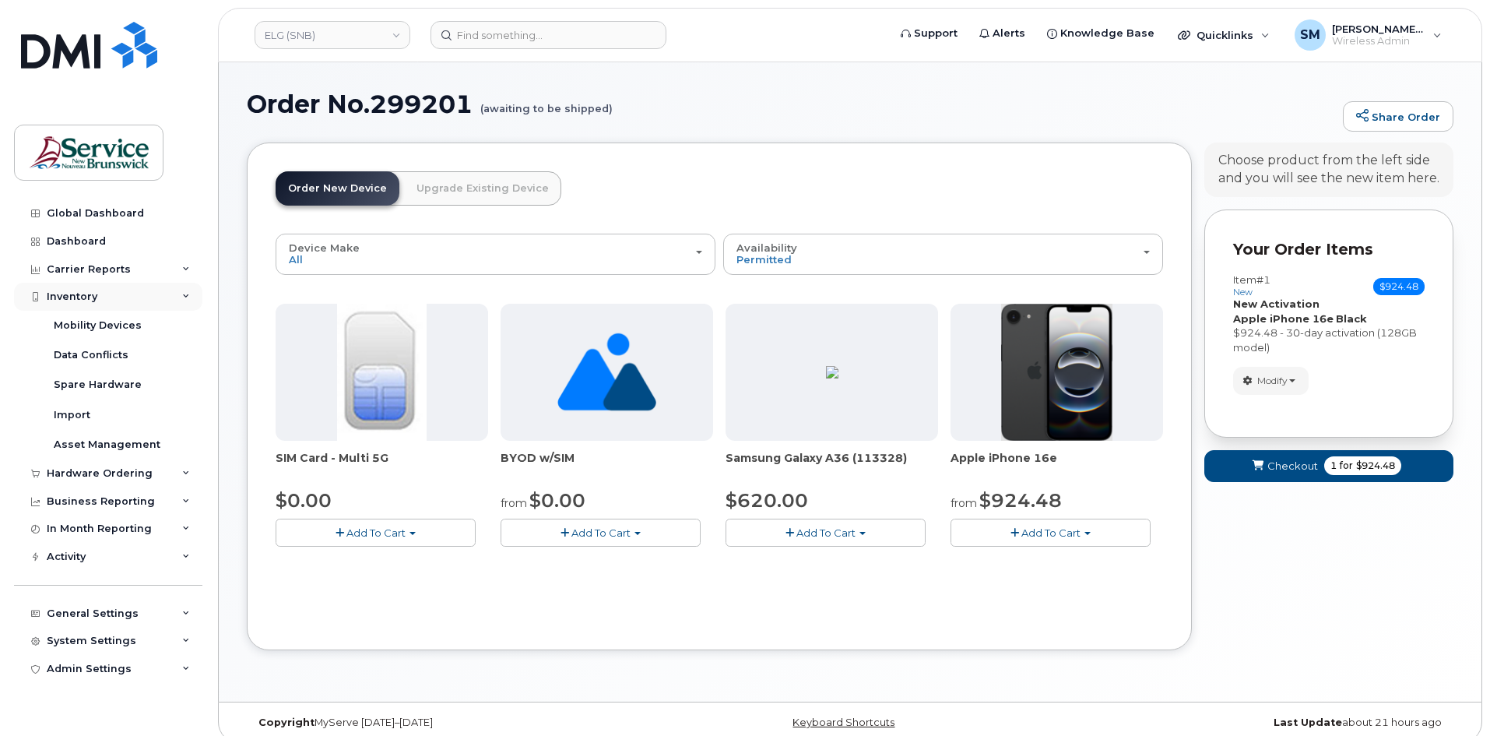
click at [103, 295] on div "Inventory" at bounding box center [108, 297] width 188 height 28
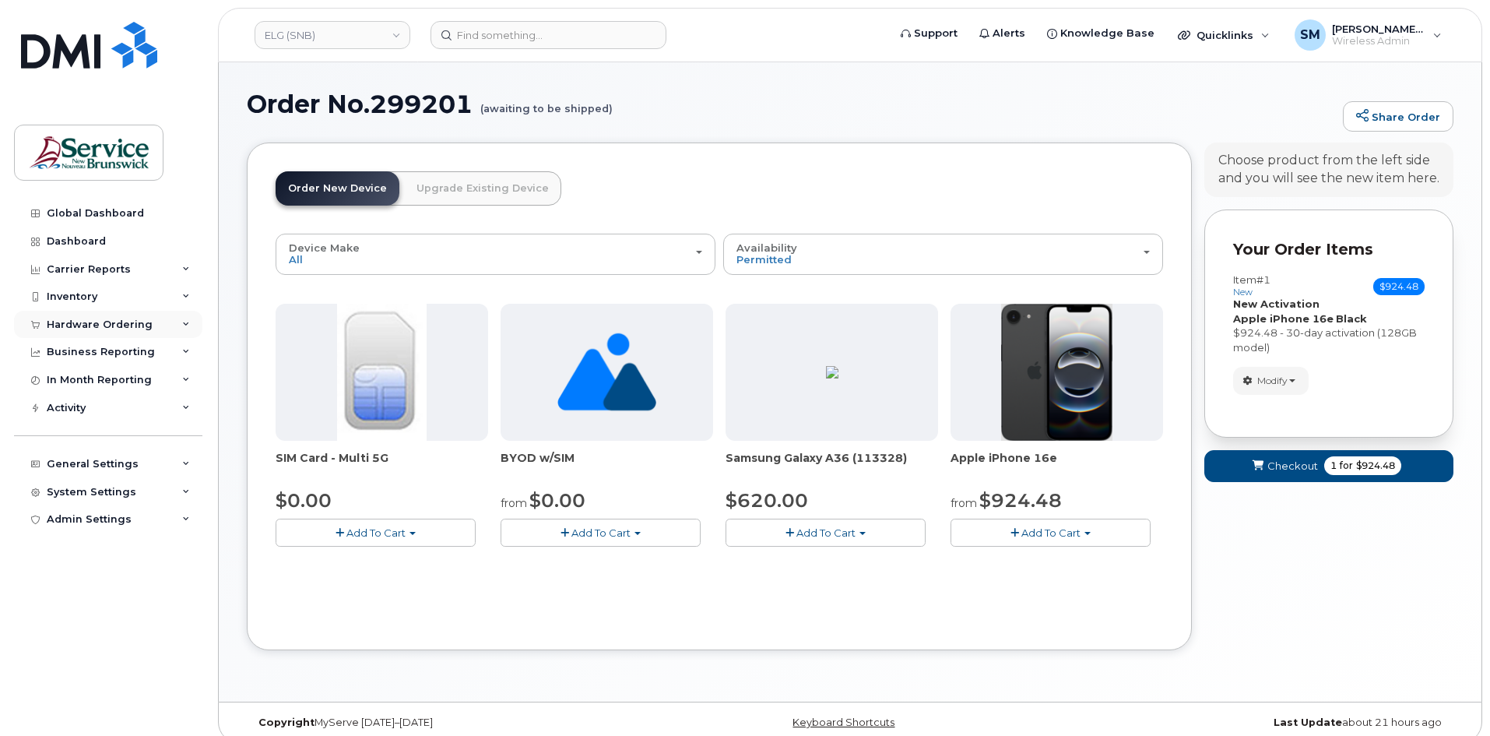
click at [155, 325] on div "Hardware Ordering" at bounding box center [108, 325] width 188 height 28
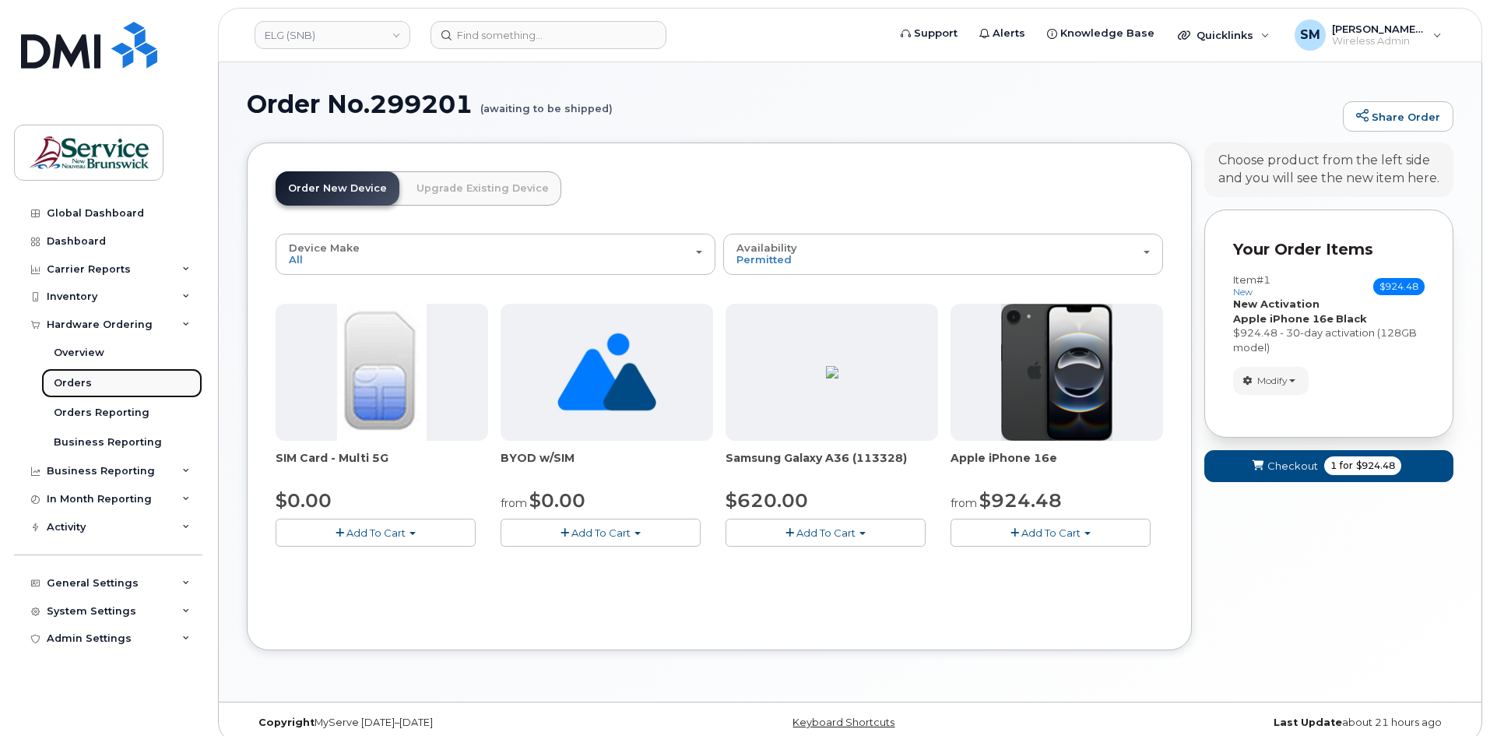
click at [109, 386] on link "Orders" at bounding box center [121, 383] width 161 height 30
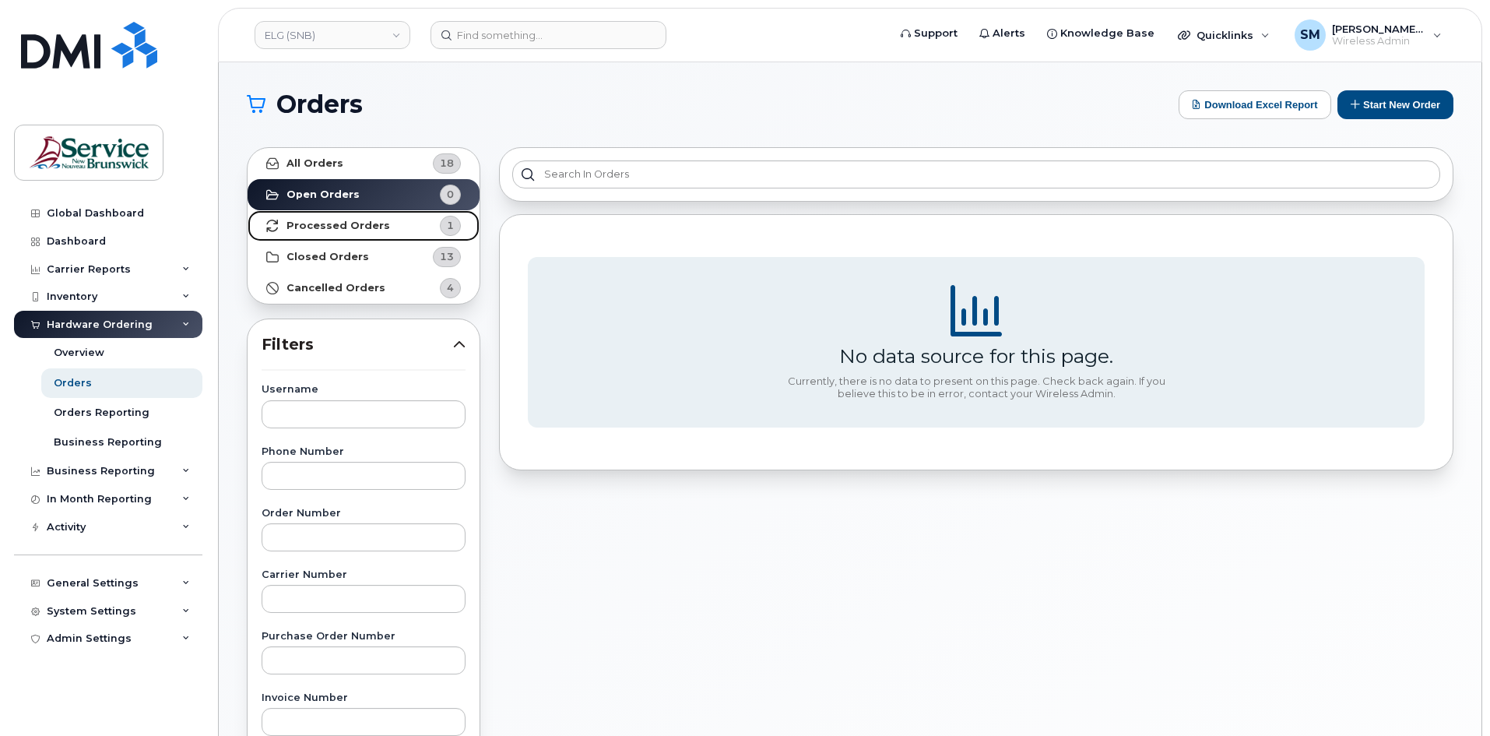
click at [339, 227] on strong "Processed Orders" at bounding box center [338, 226] width 104 height 12
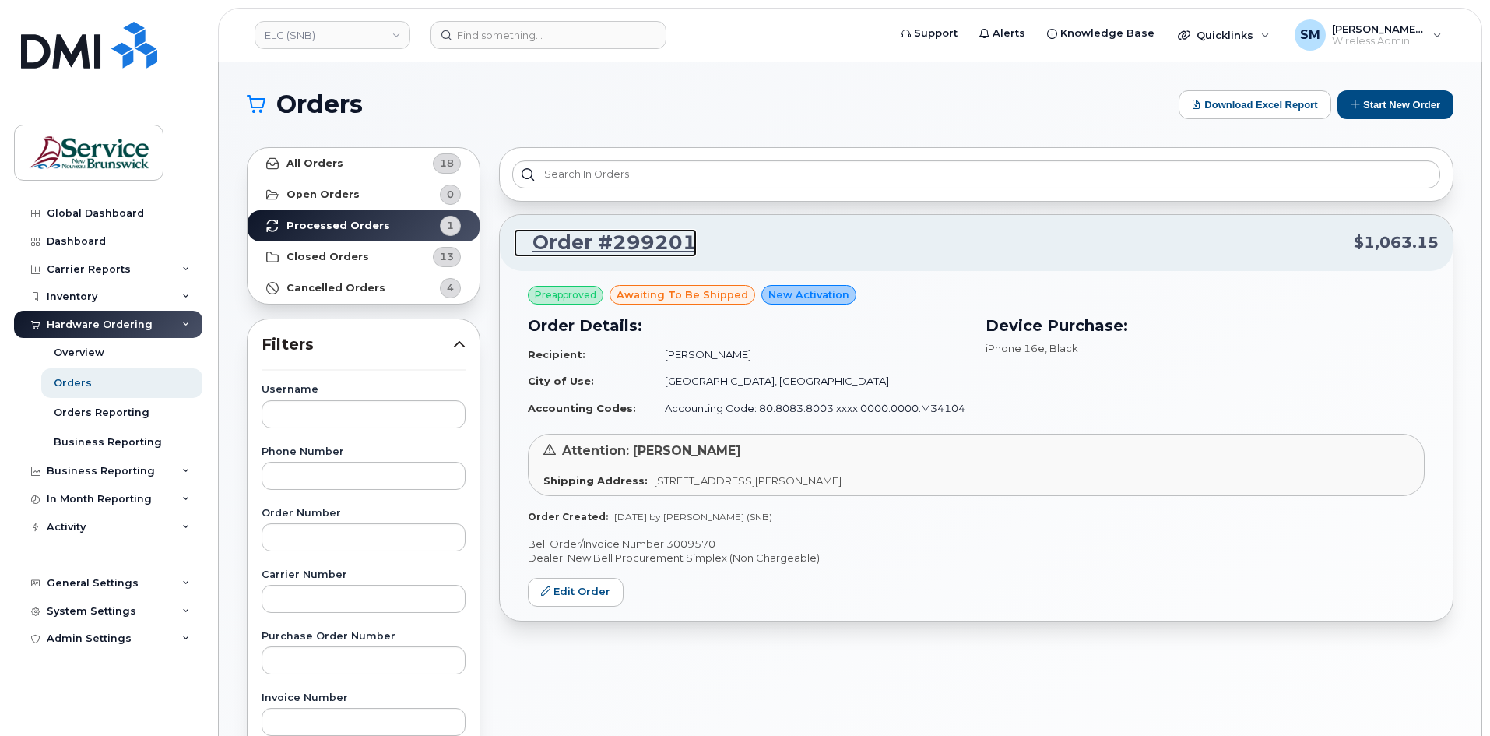
click at [634, 250] on link "Order #299201" at bounding box center [605, 243] width 183 height 28
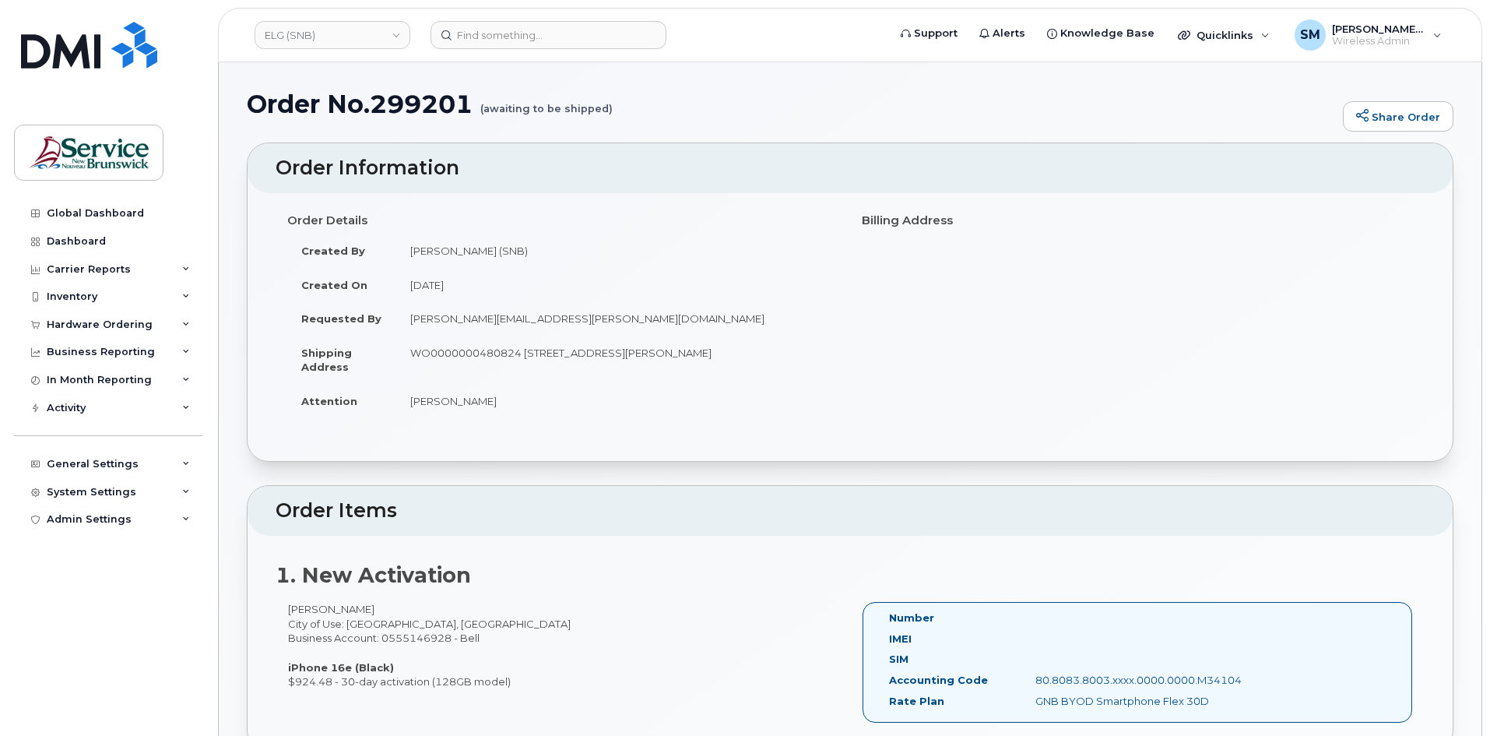
click at [431, 109] on h1 "Order No.299201 (awaiting to be shipped)" at bounding box center [791, 103] width 1088 height 27
click at [91, 295] on div "Inventory" at bounding box center [72, 296] width 51 height 12
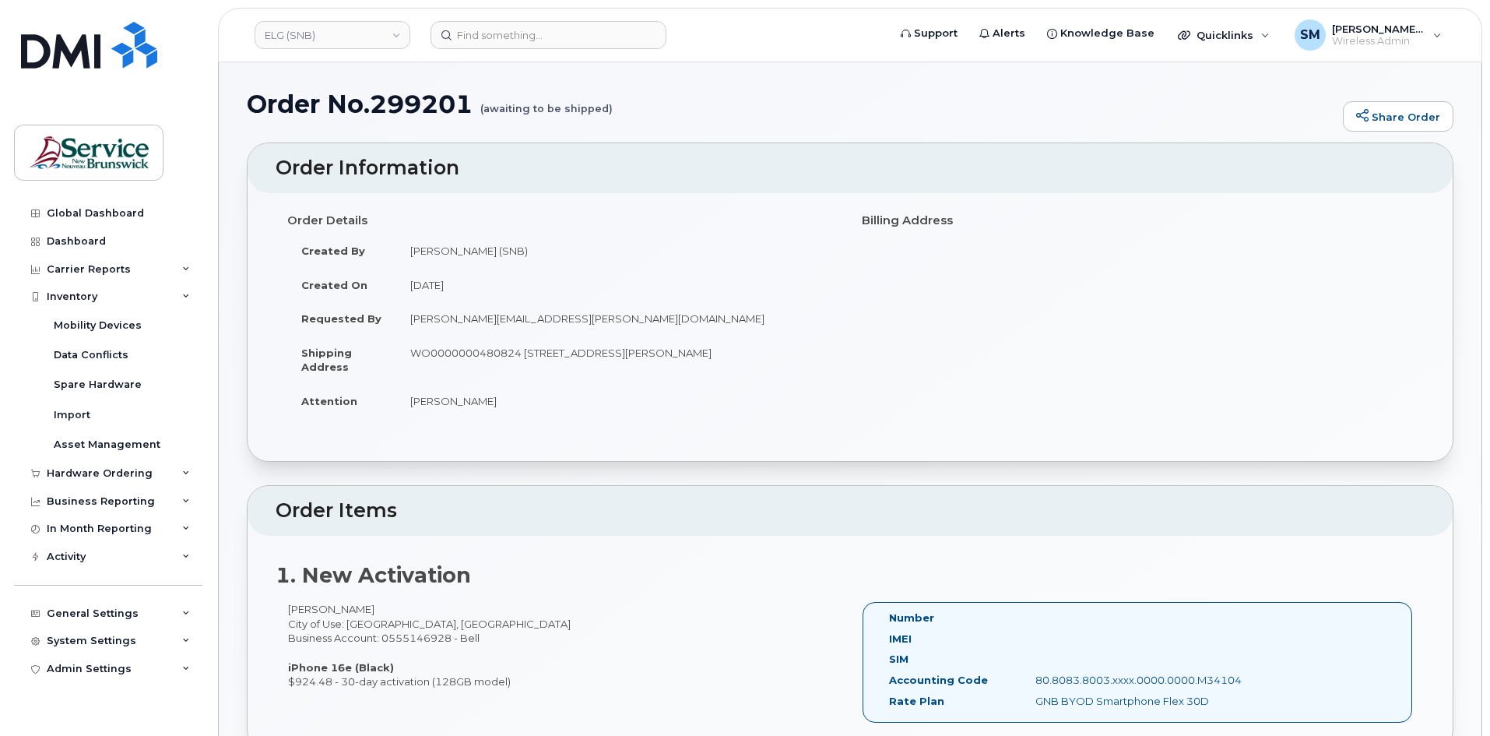
click at [567, 342] on td "WO0000000480824 [STREET_ADDRESS][PERSON_NAME]" at bounding box center [617, 360] width 442 height 48
click at [107, 295] on div "Inventory" at bounding box center [108, 297] width 188 height 28
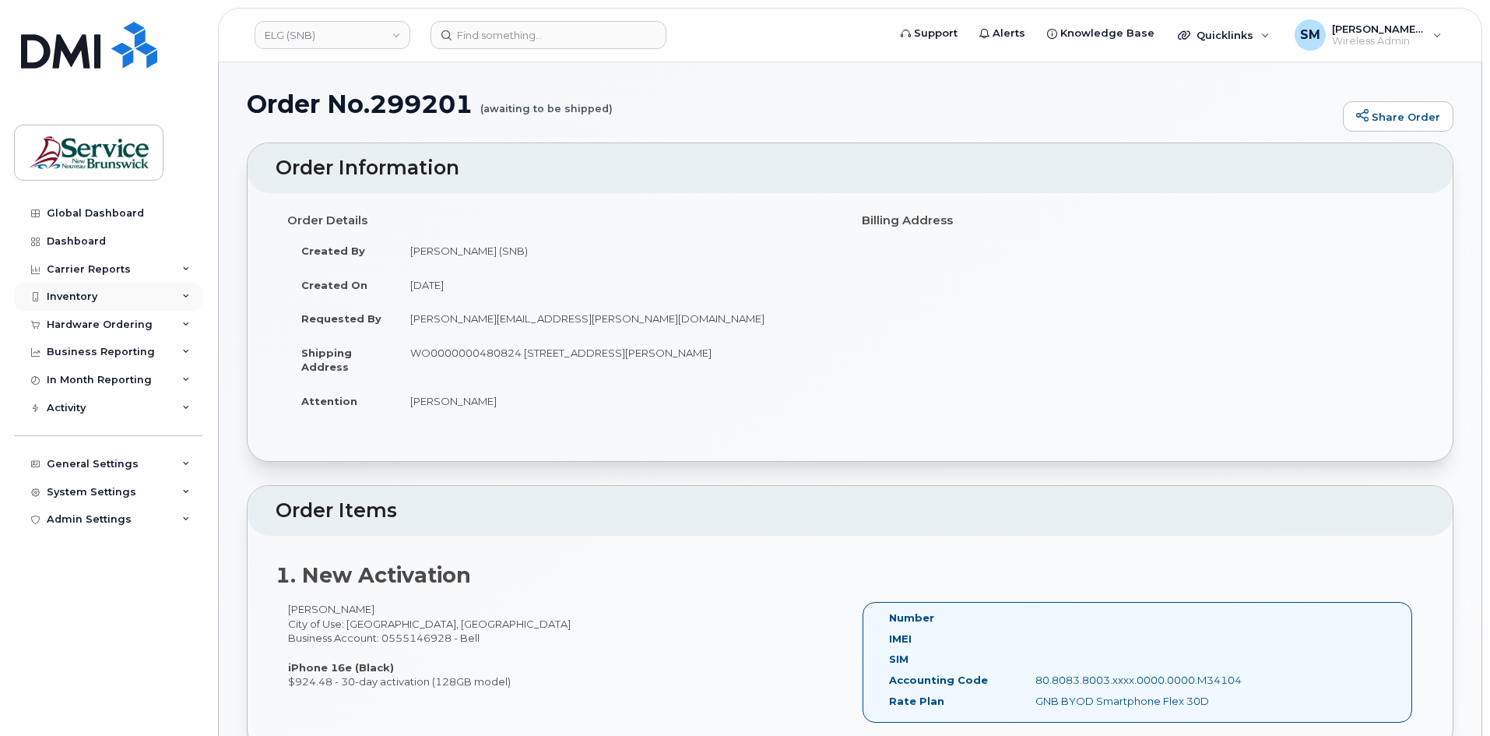
click at [107, 295] on div "Inventory" at bounding box center [108, 297] width 188 height 28
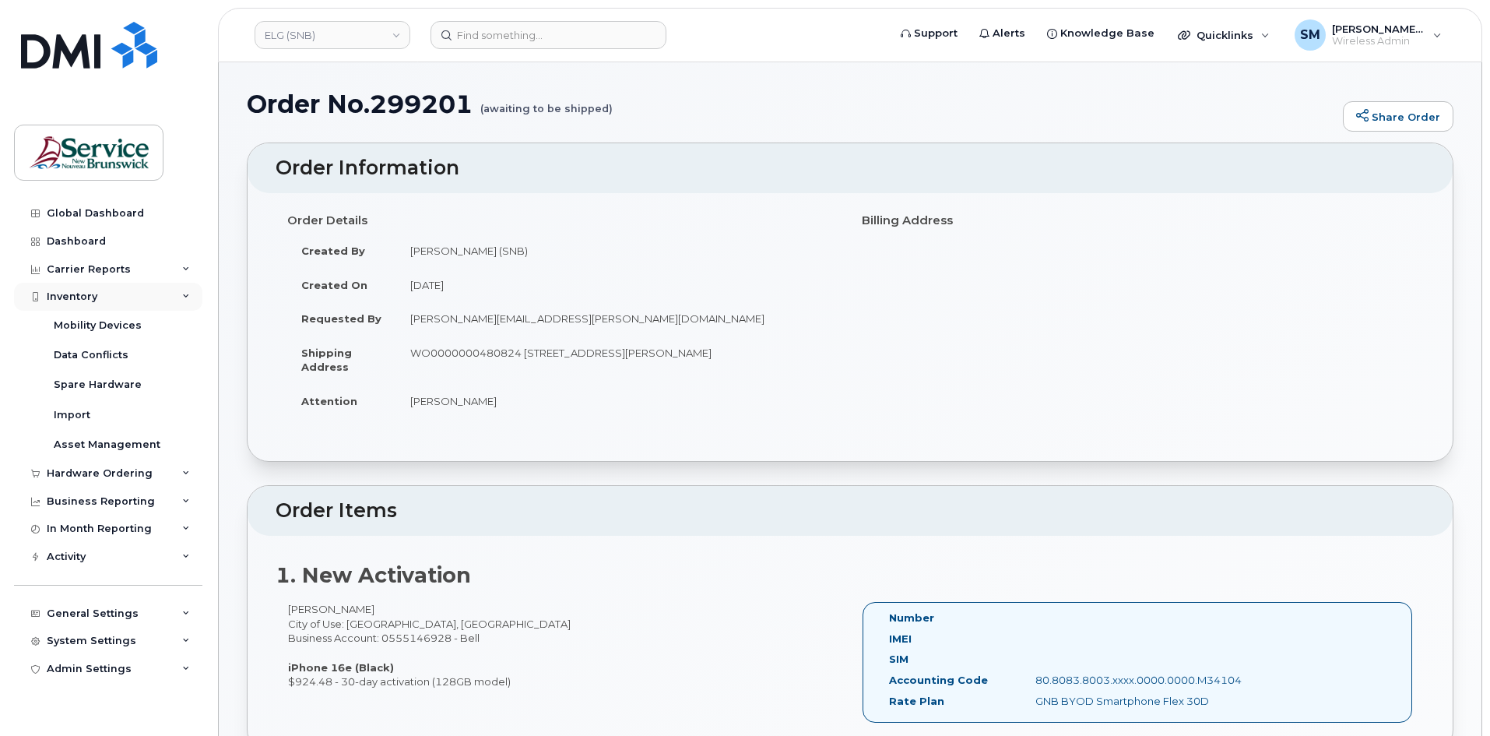
click at [79, 288] on div "Inventory" at bounding box center [108, 297] width 188 height 28
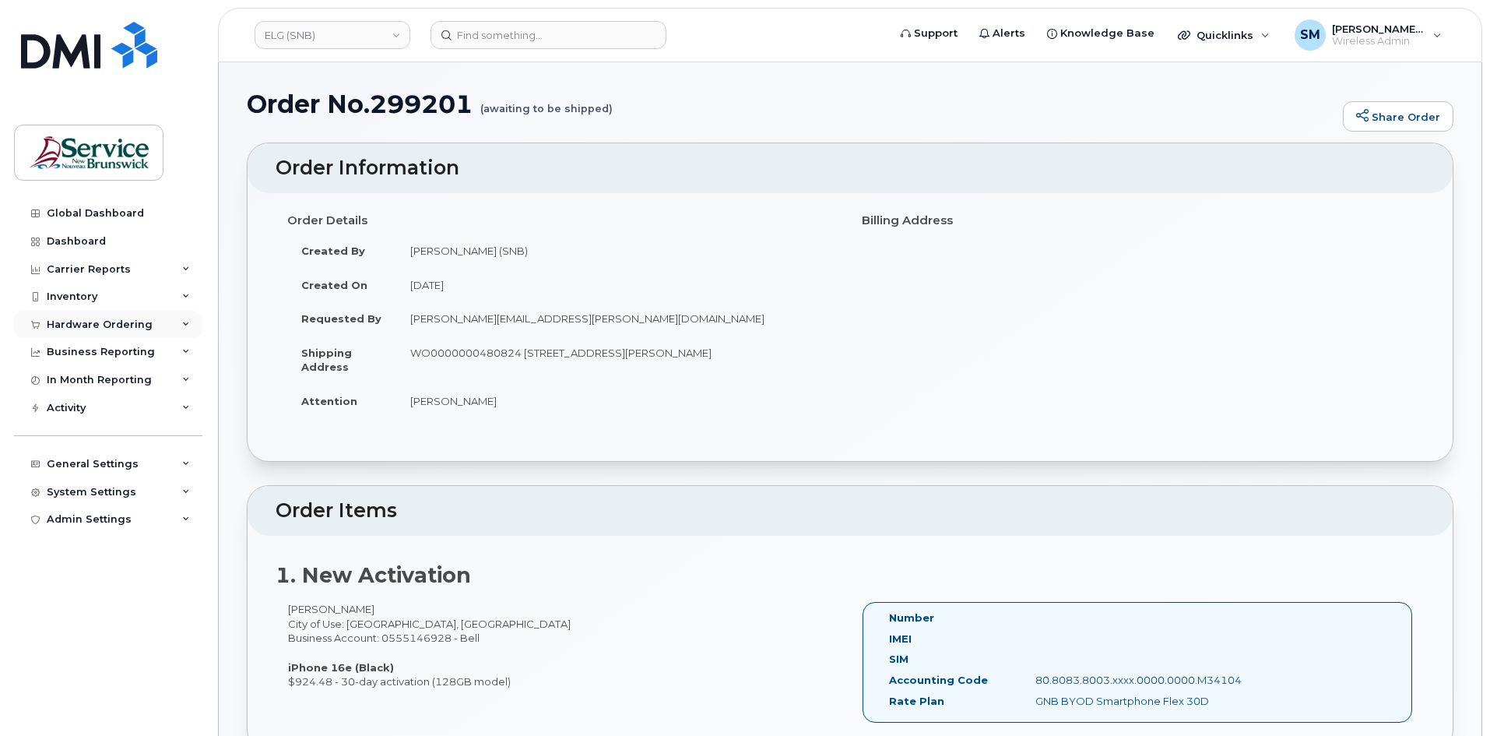
click at [137, 327] on div "Hardware Ordering" at bounding box center [100, 324] width 106 height 12
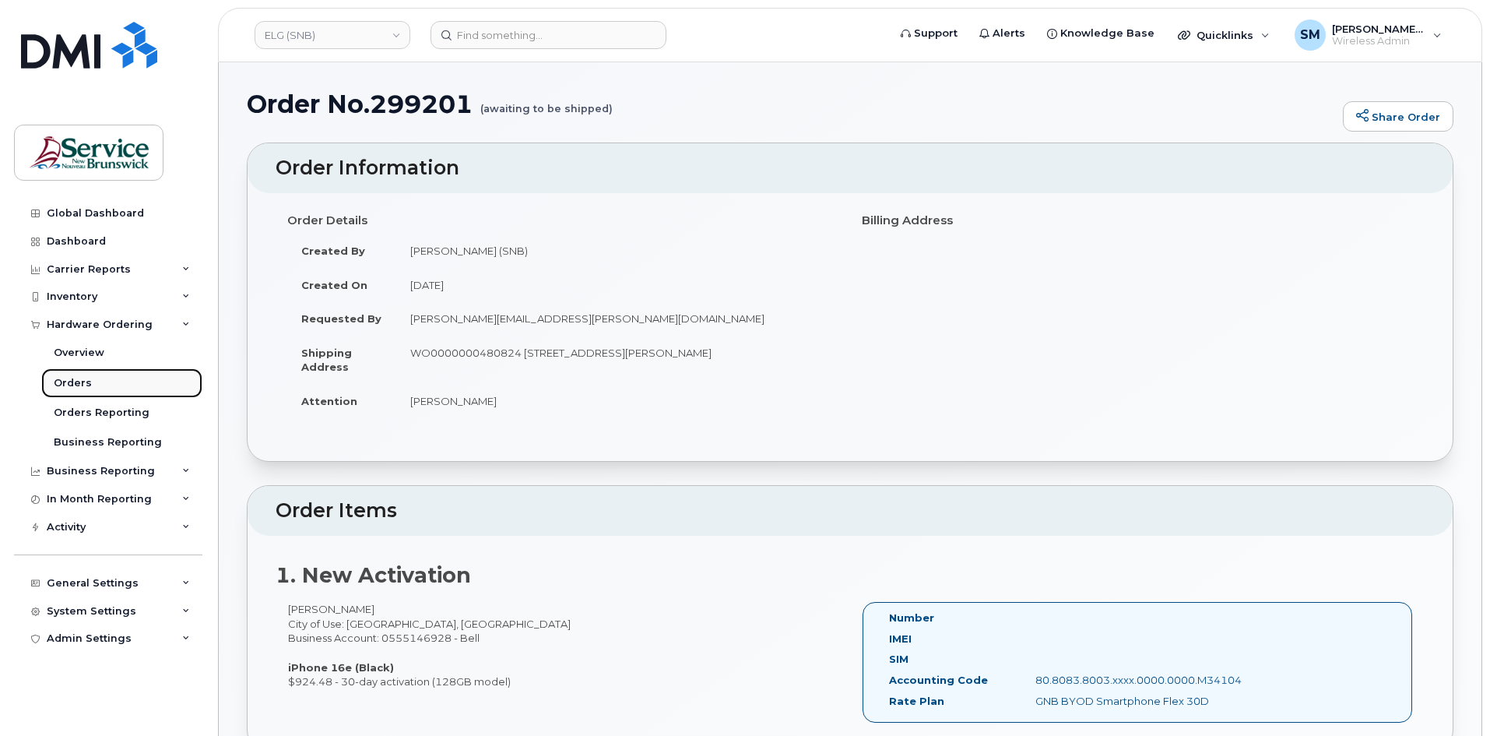
click at [100, 387] on link "Orders" at bounding box center [121, 383] width 161 height 30
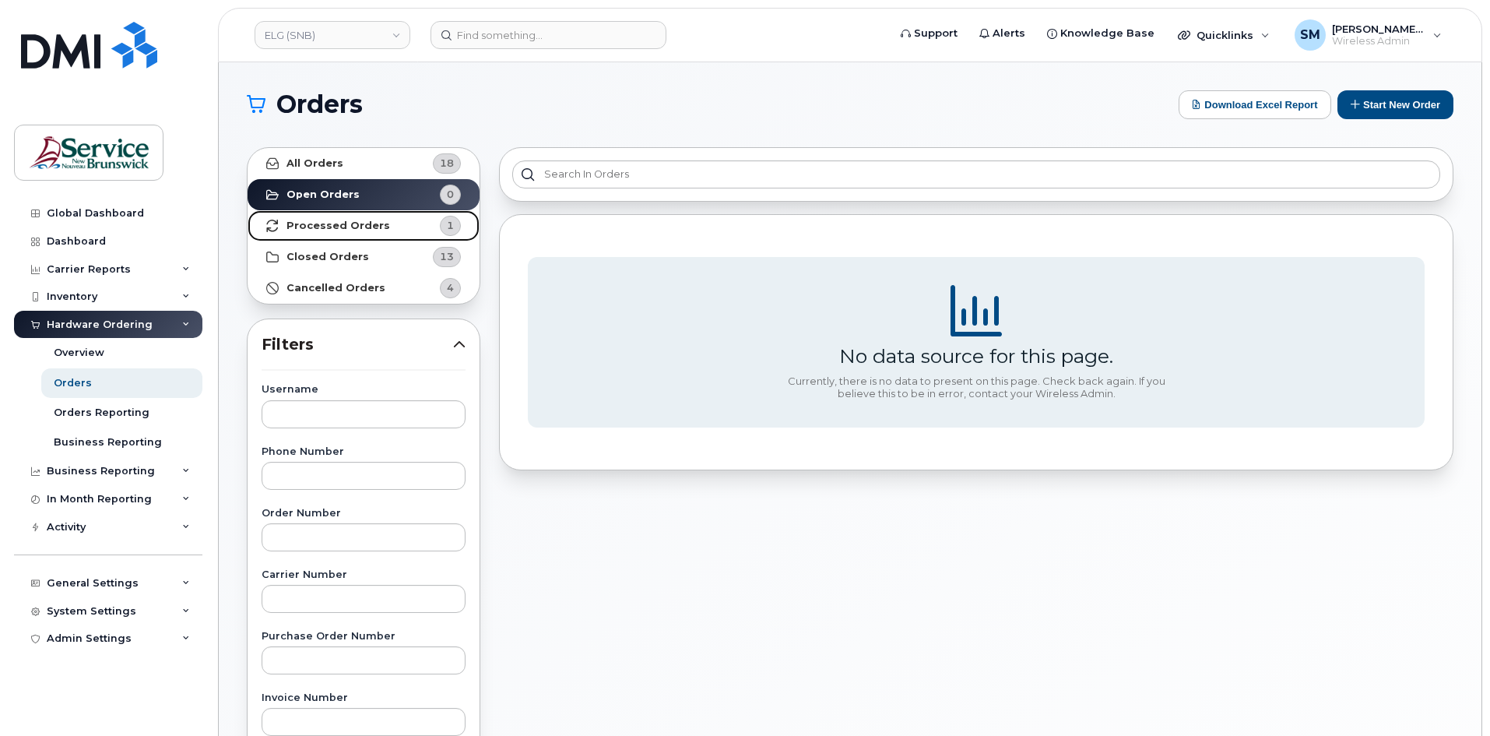
click at [356, 223] on strong "Processed Orders" at bounding box center [338, 226] width 104 height 12
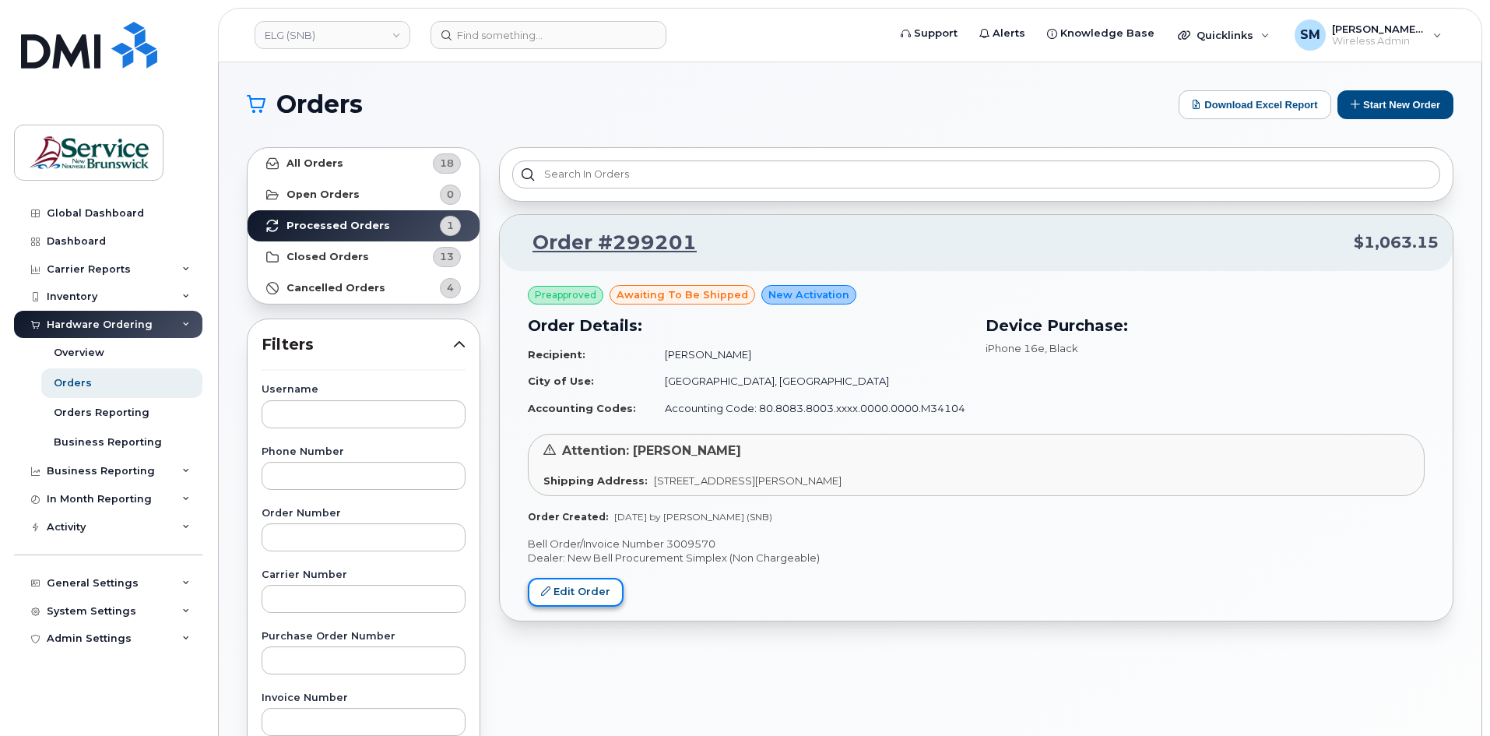
click at [579, 589] on link "Edit Order" at bounding box center [576, 592] width 96 height 29
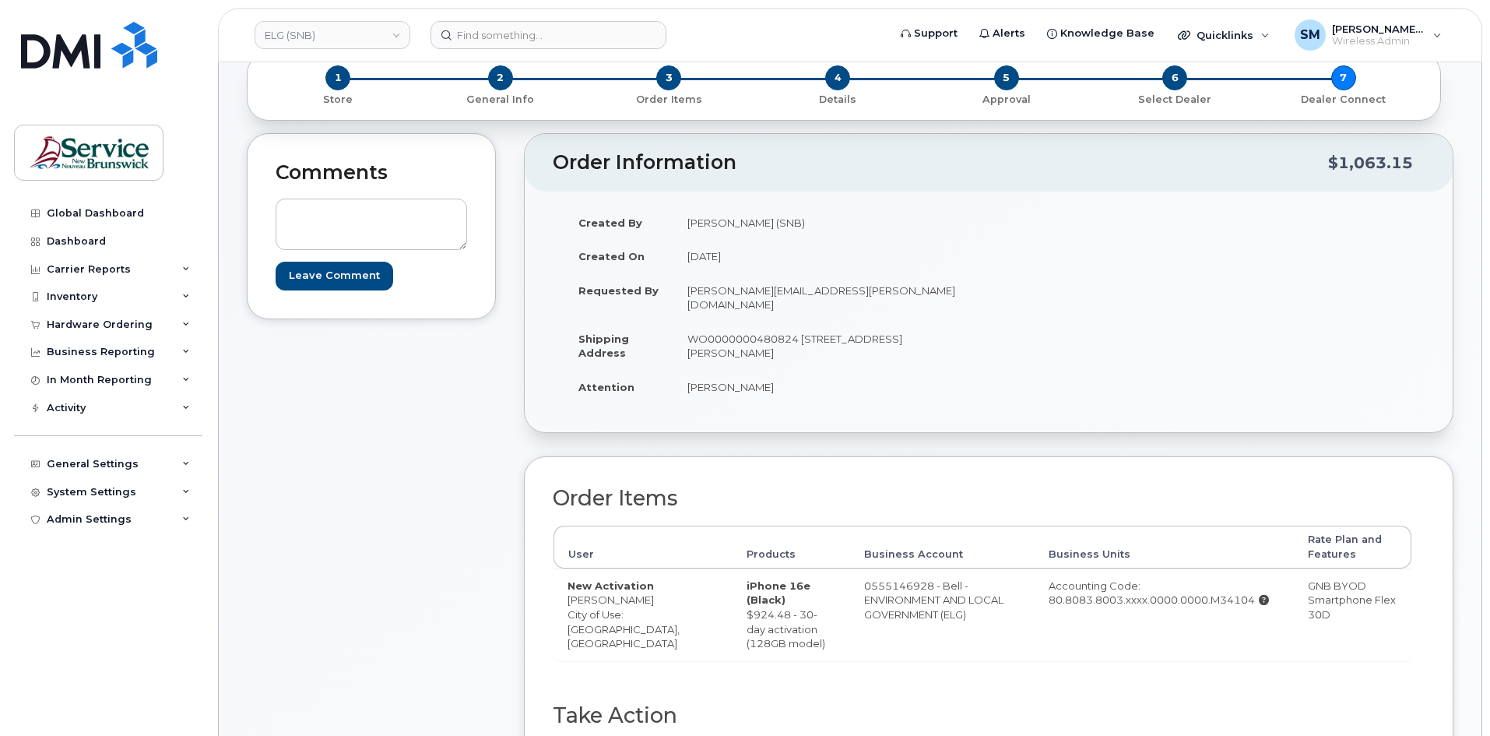
scroll to position [623, 0]
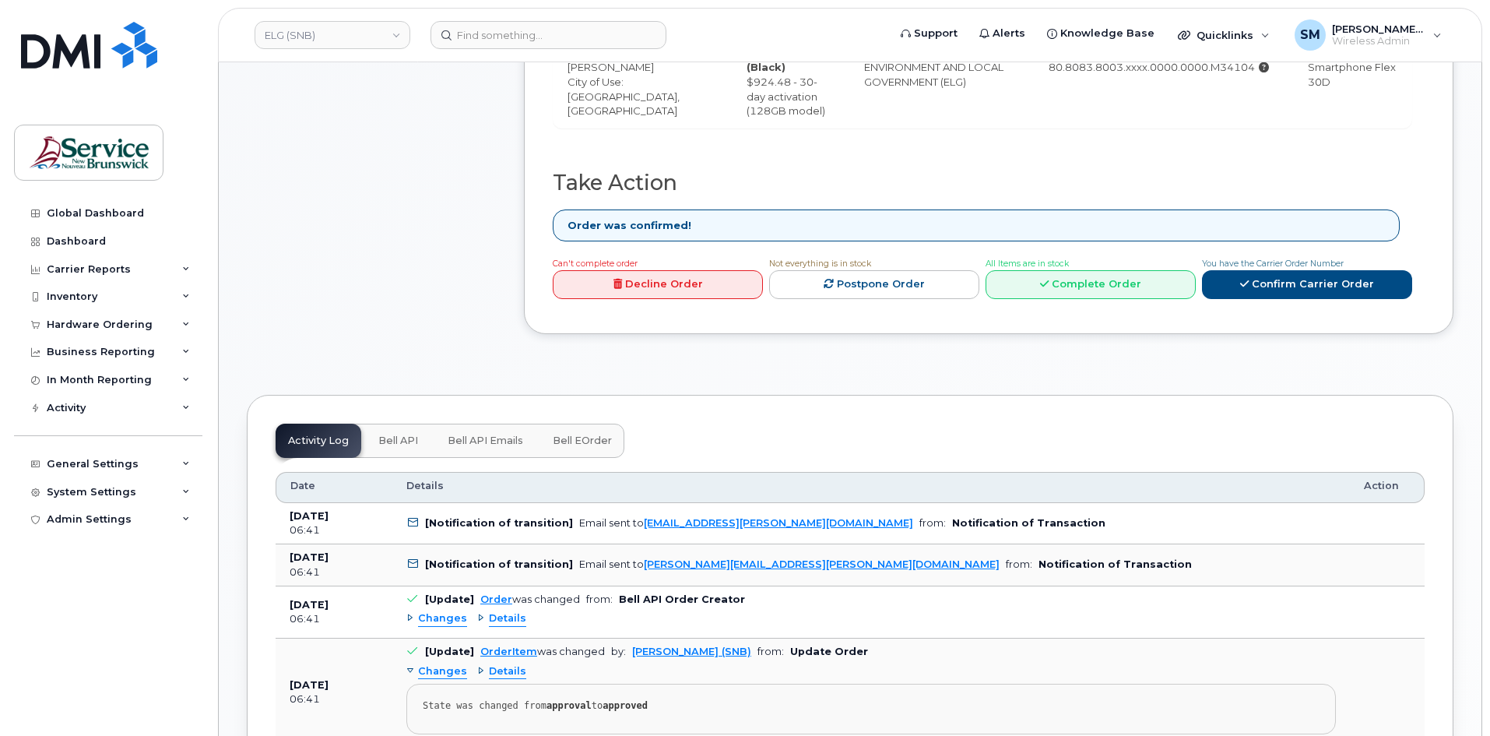
click at [696, 271] on link "Decline Order" at bounding box center [658, 284] width 210 height 29
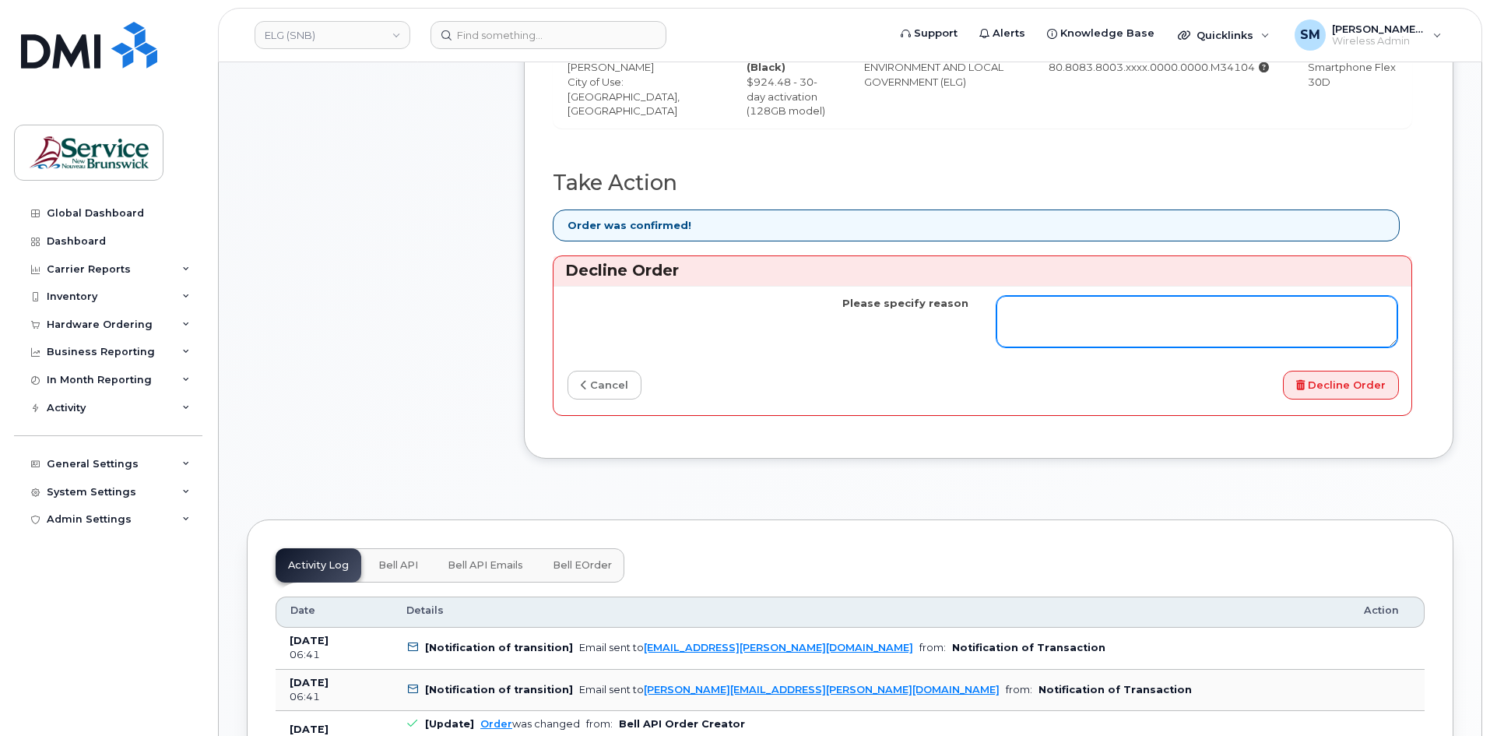
click at [1186, 314] on textarea "Please specify reason" at bounding box center [1196, 321] width 401 height 51
type textarea "w"
type textarea "entered as New not Renewal"
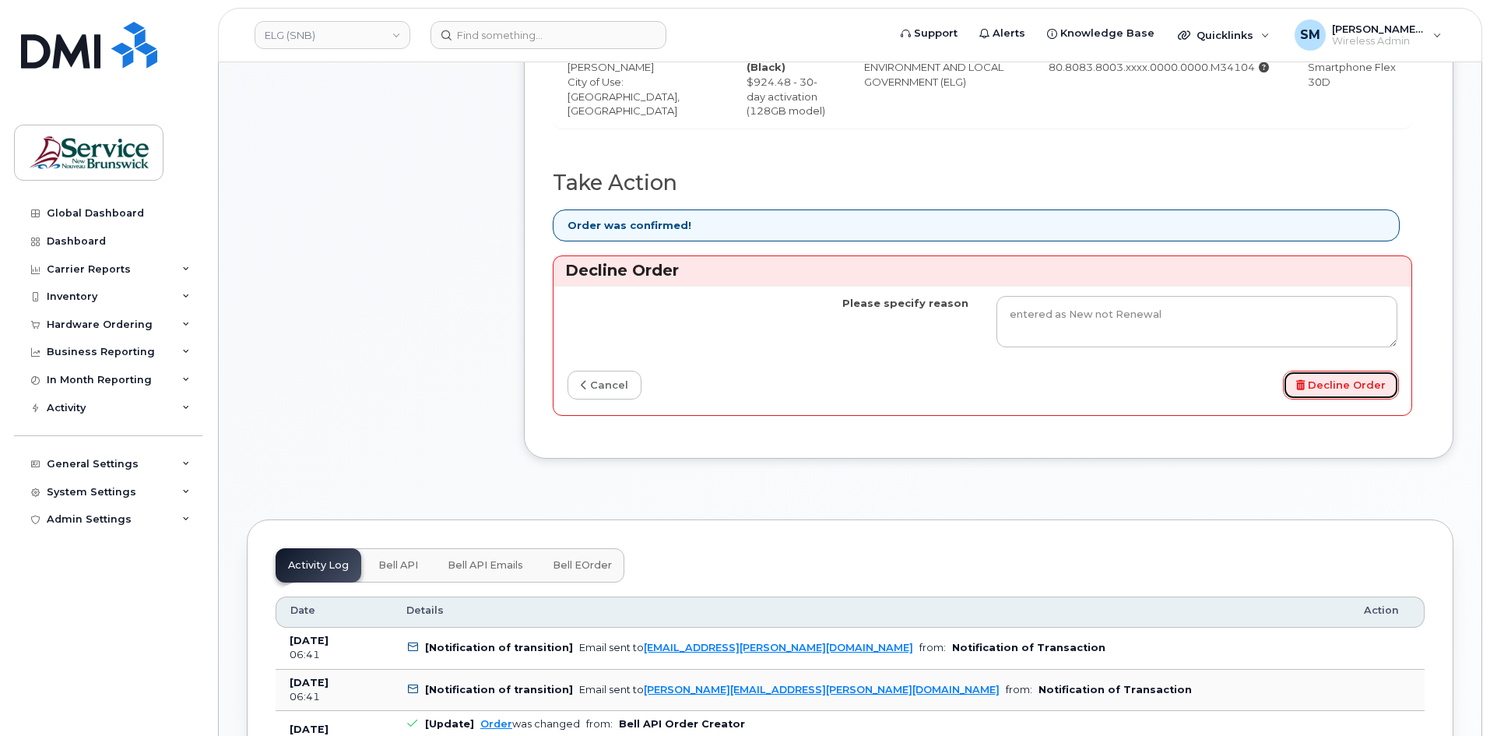
click at [1328, 371] on button "Decline Order" at bounding box center [1341, 385] width 116 height 29
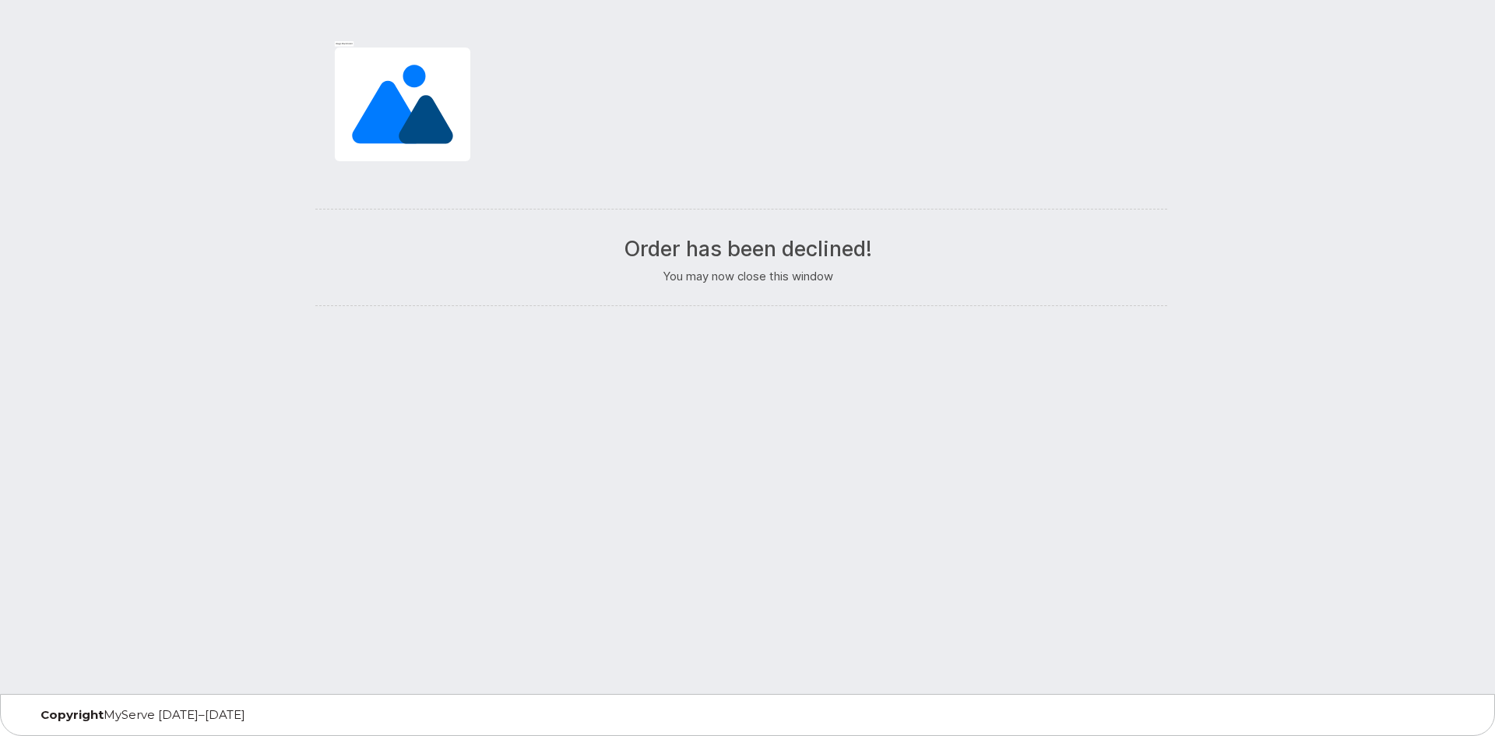
click at [194, 240] on div "Order has been declined! You may now close this window" at bounding box center [747, 347] width 1495 height 694
click at [834, 251] on h2 "Order has been declined!" at bounding box center [747, 248] width 841 height 23
click at [806, 268] on p "You may now close this window" at bounding box center [747, 276] width 841 height 16
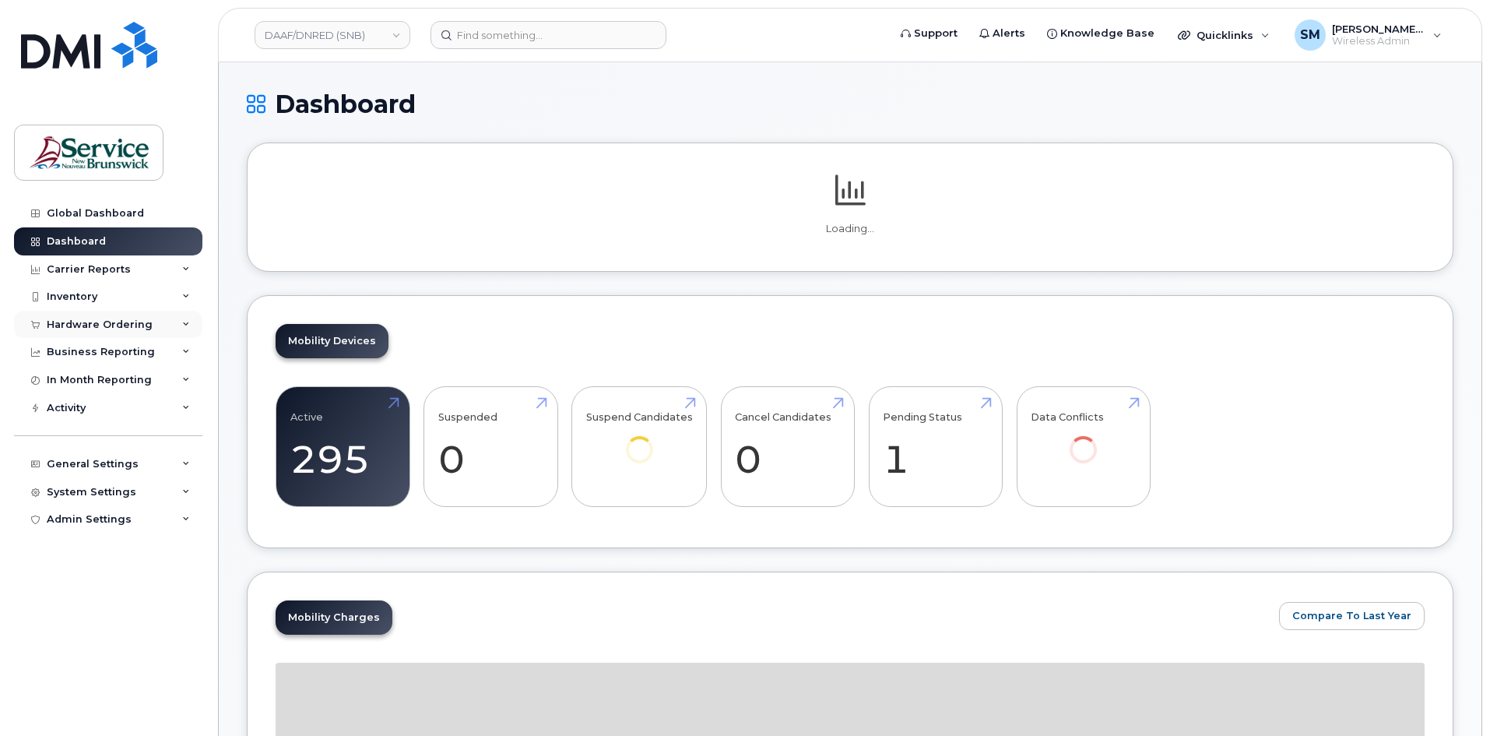
click at [100, 319] on div "Hardware Ordering" at bounding box center [100, 324] width 106 height 12
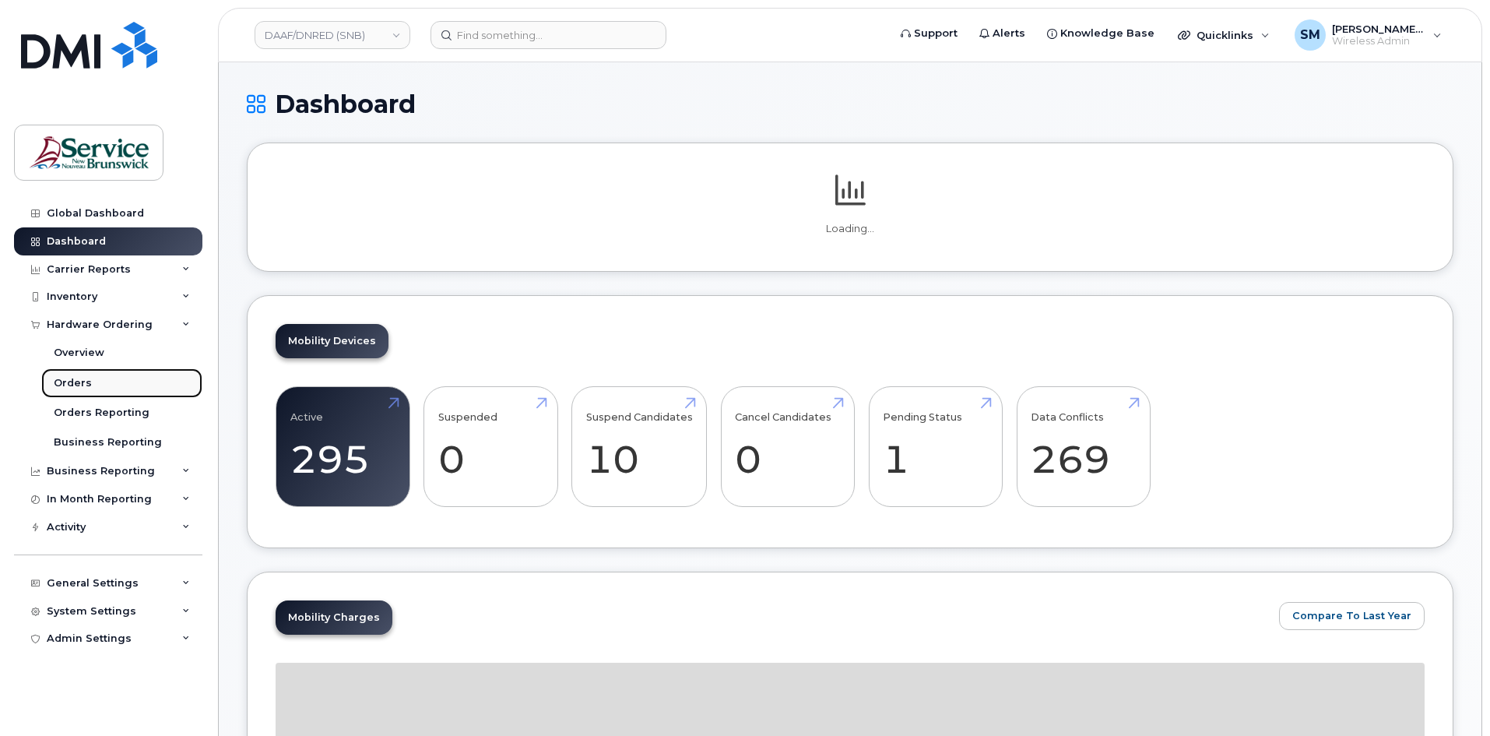
click at [125, 389] on link "Orders" at bounding box center [121, 383] width 161 height 30
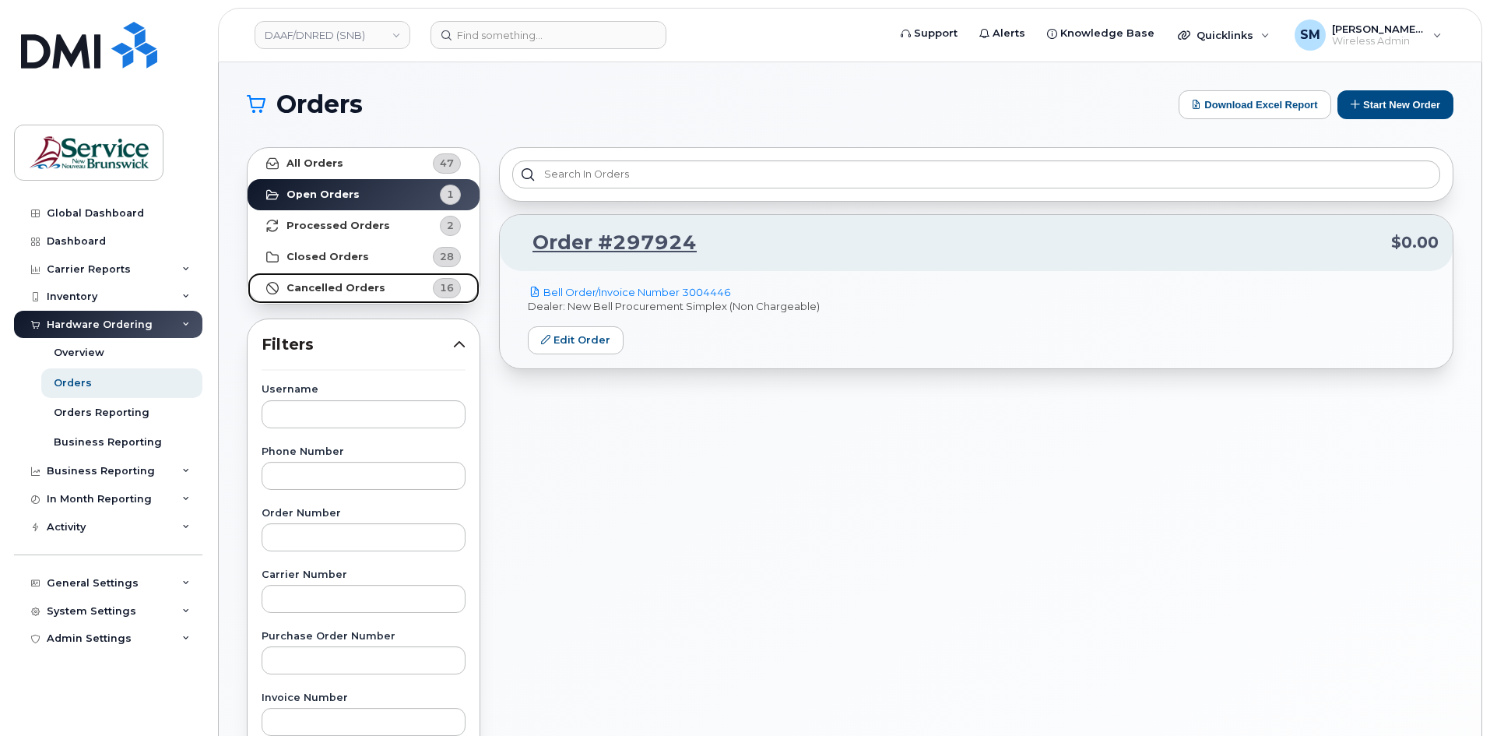
click at [312, 284] on strong "Cancelled Orders" at bounding box center [335, 288] width 99 height 12
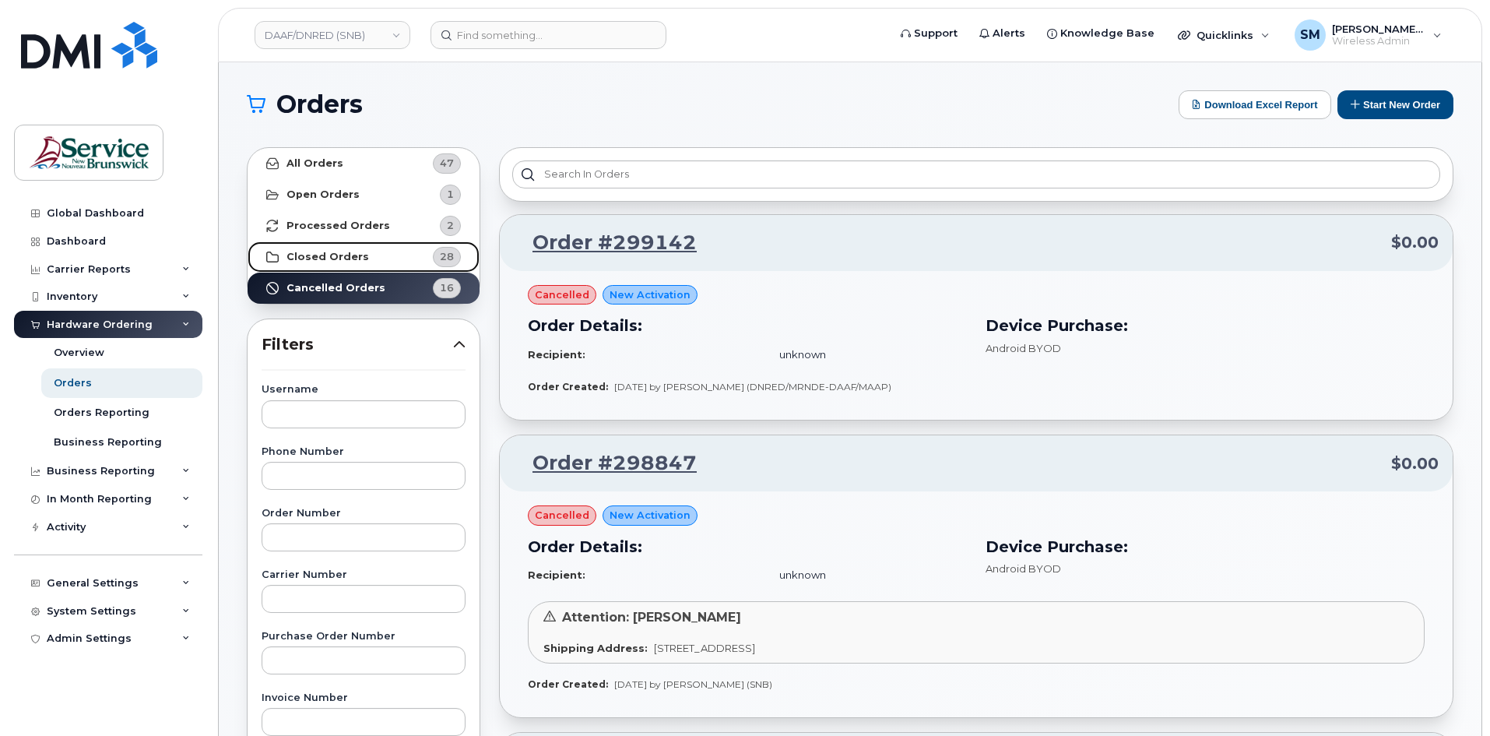
click at [397, 254] on link "Closed Orders 28" at bounding box center [364, 256] width 232 height 31
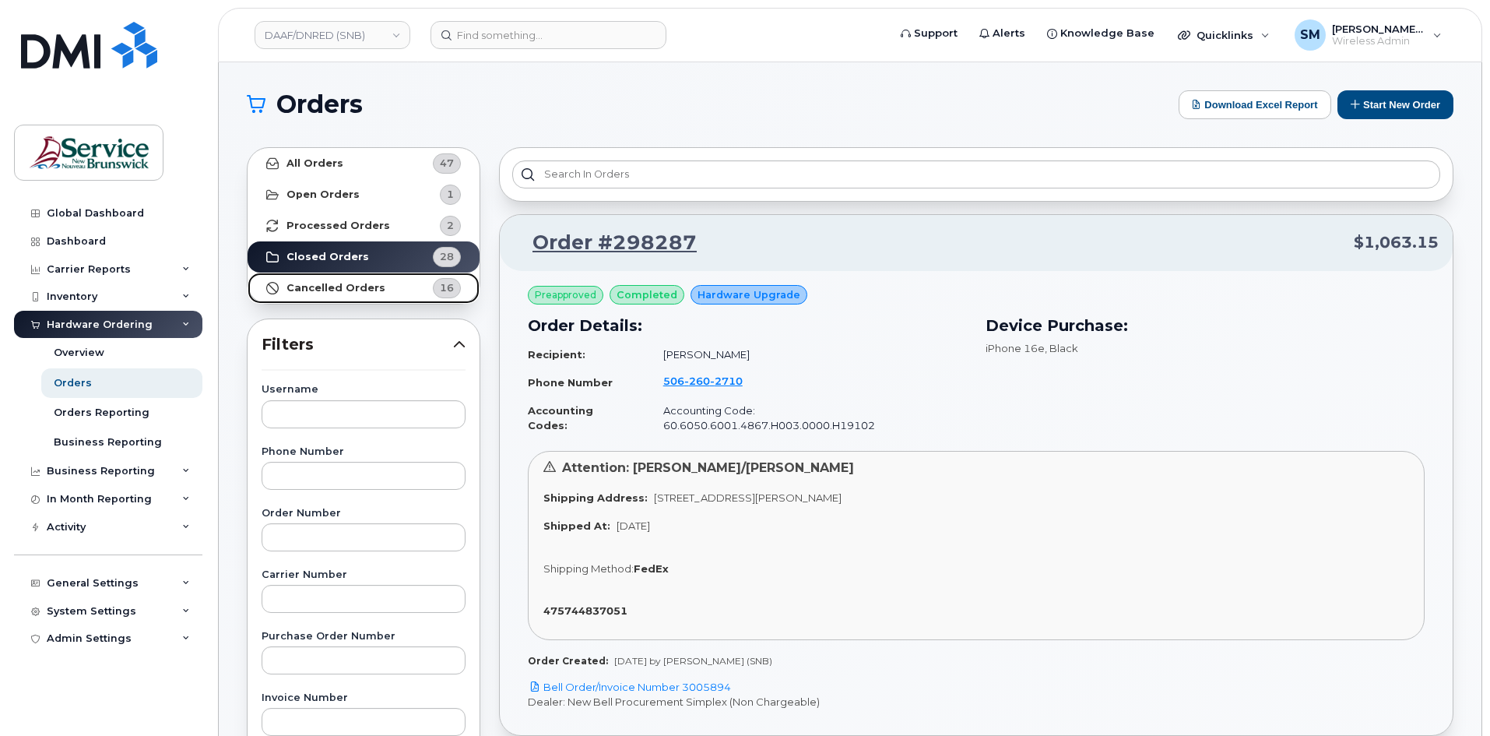
click at [366, 277] on link "Cancelled Orders 16" at bounding box center [364, 287] width 232 height 31
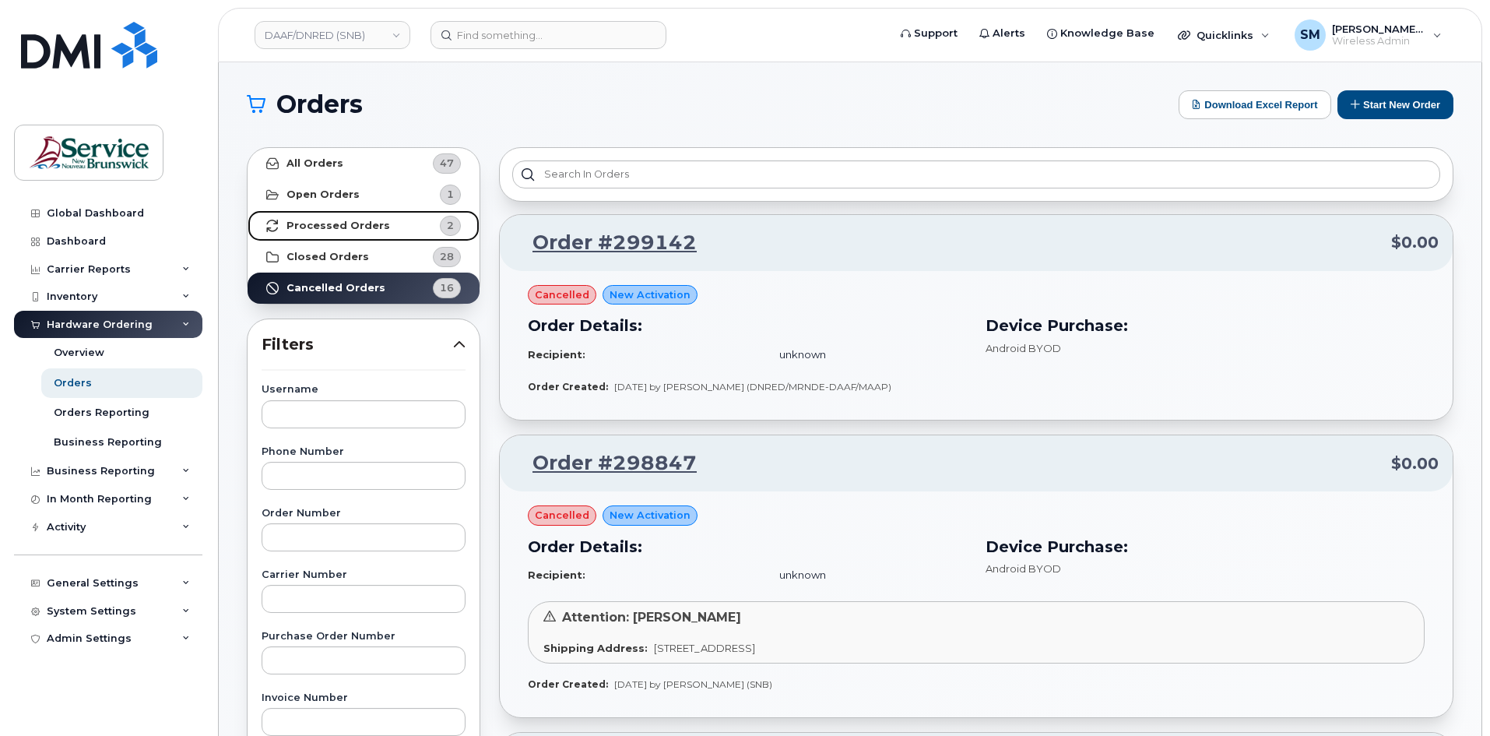
click at [366, 228] on strong "Processed Orders" at bounding box center [338, 226] width 104 height 12
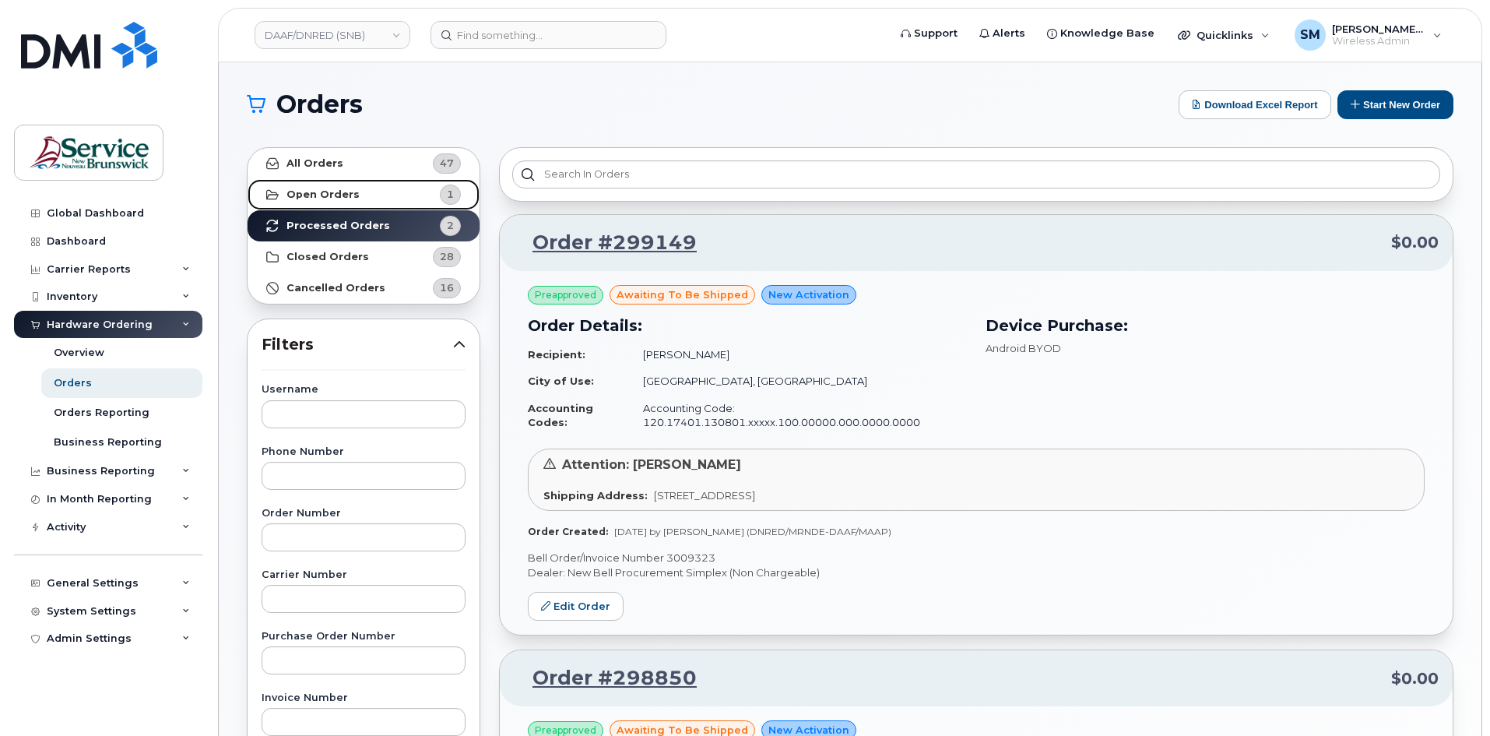
click at [371, 197] on link "Open Orders 1" at bounding box center [364, 194] width 232 height 31
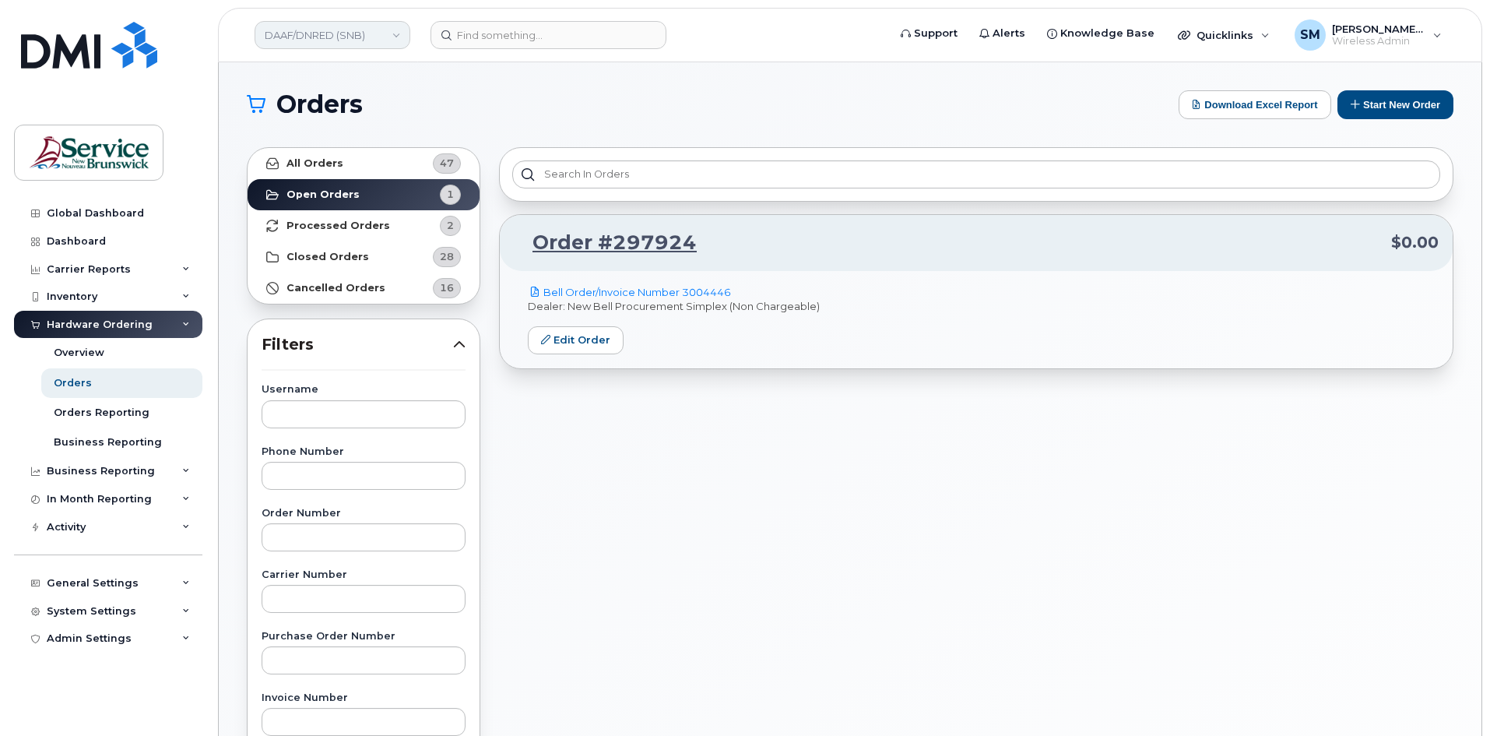
click at [352, 38] on link "DAAF/DNRED (SNB)" at bounding box center [333, 35] width 156 height 28
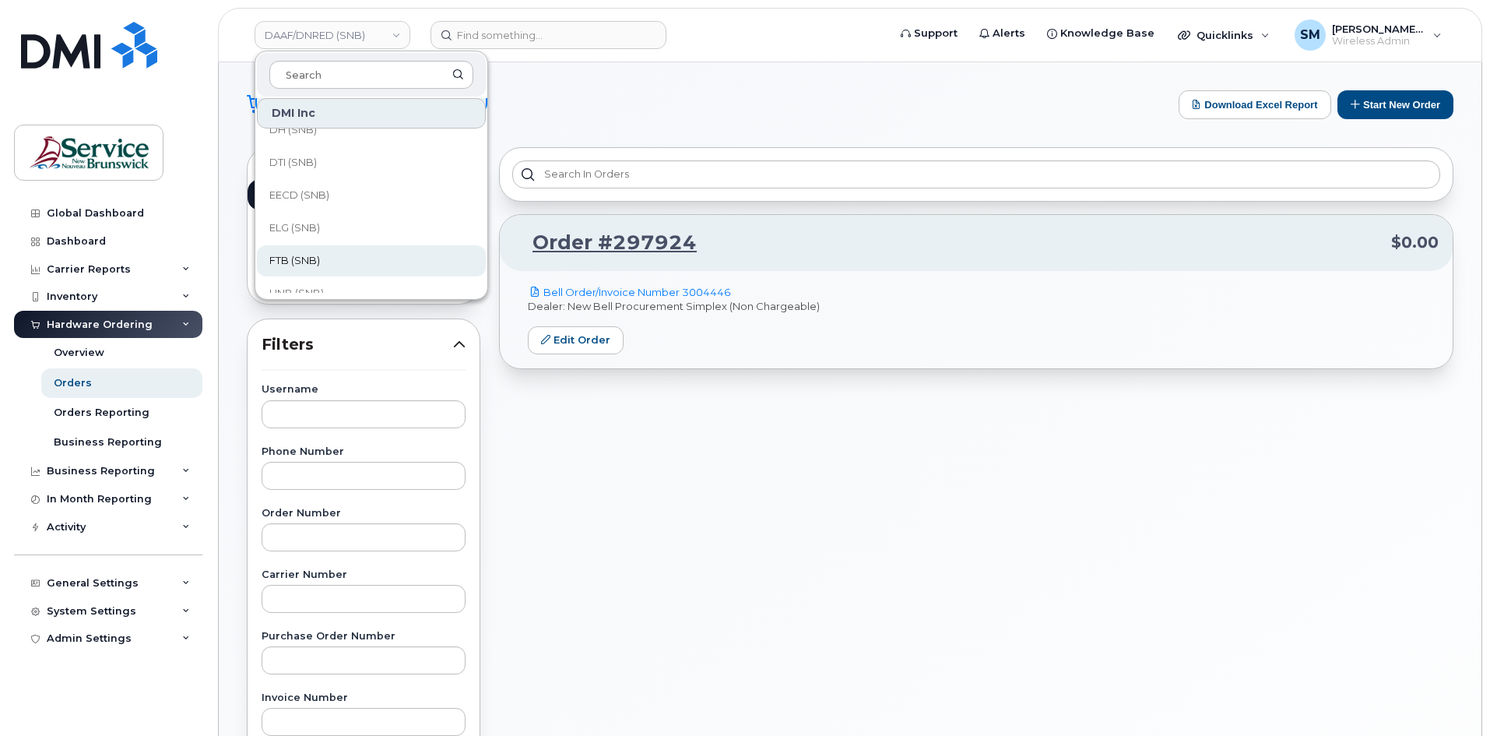
scroll to position [78, 0]
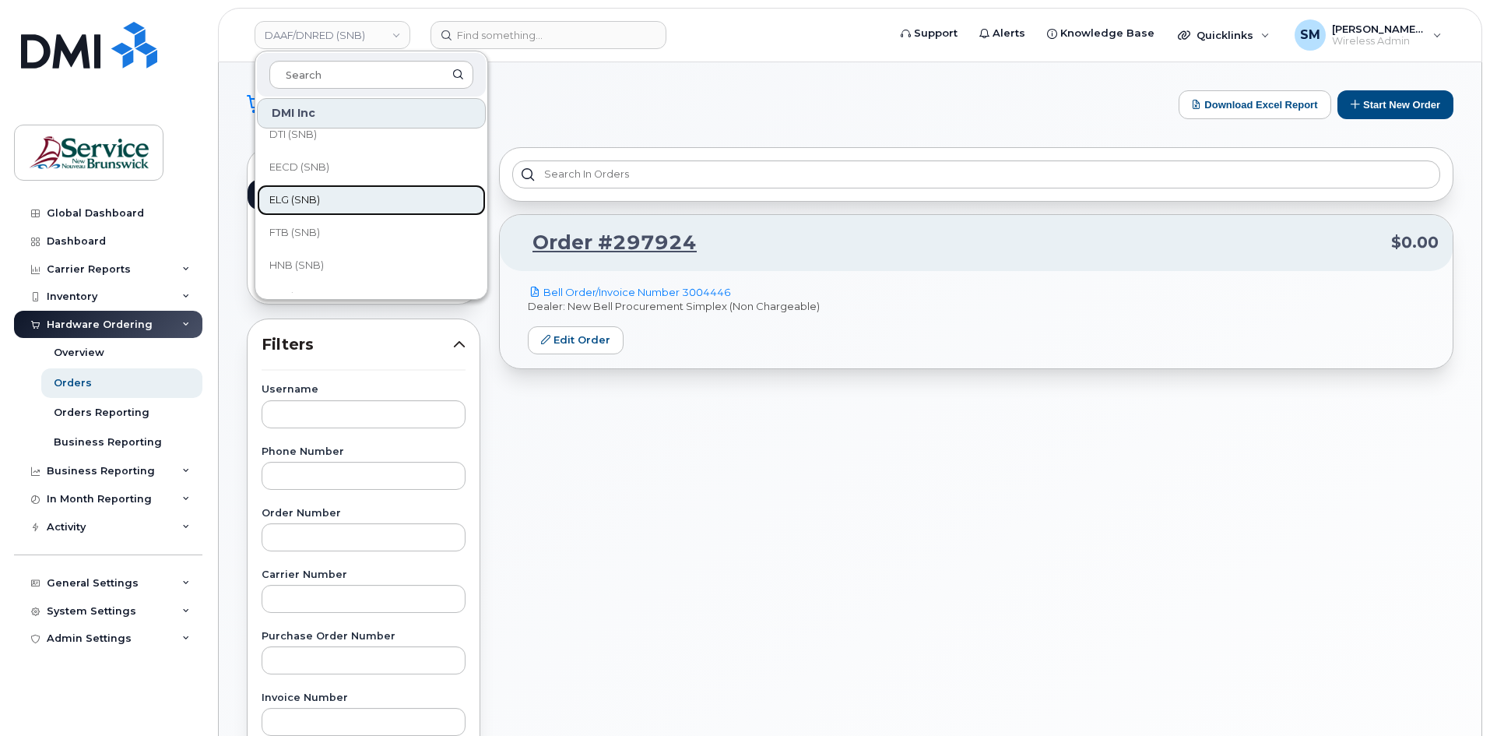
click at [301, 189] on link "ELG (SNB)" at bounding box center [371, 200] width 229 height 31
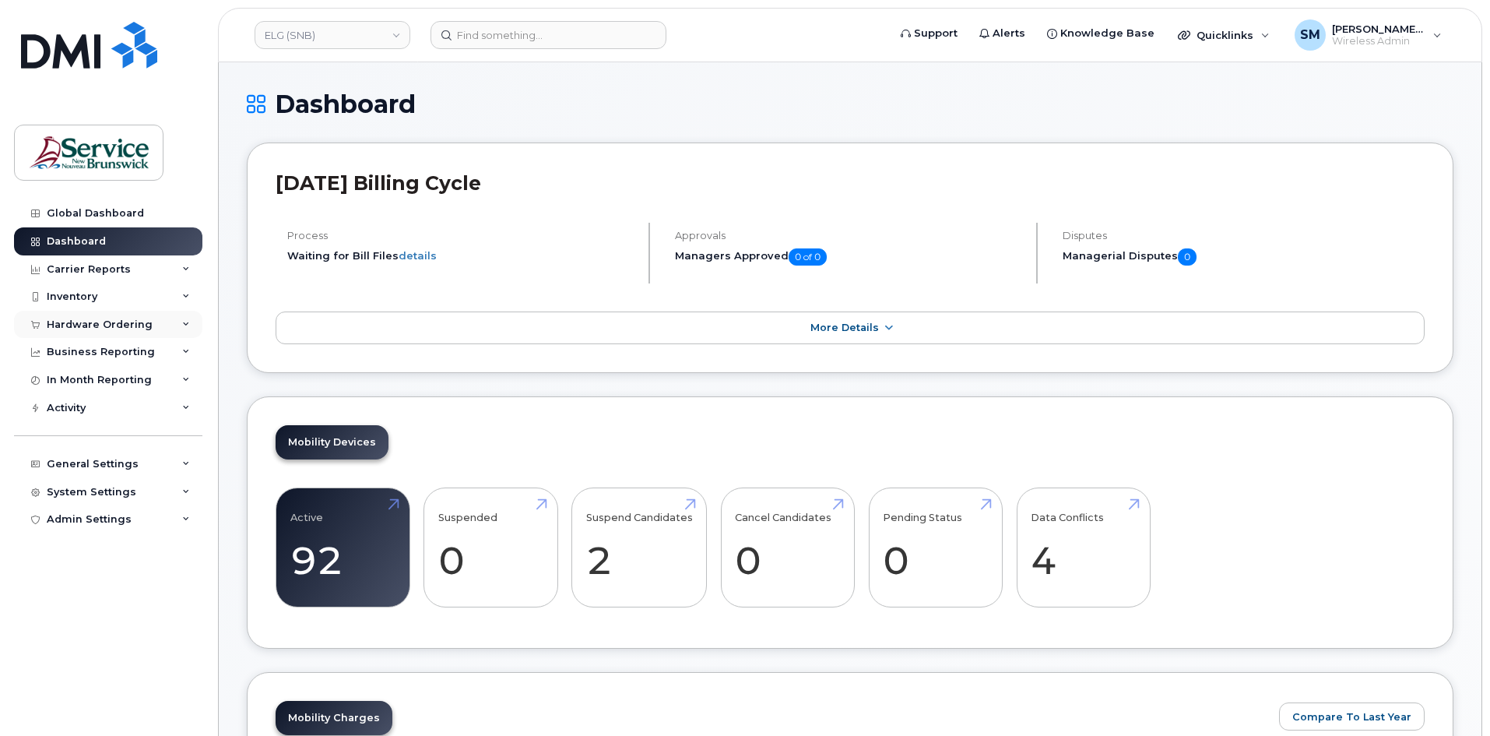
click at [97, 328] on div "Hardware Ordering" at bounding box center [100, 324] width 106 height 12
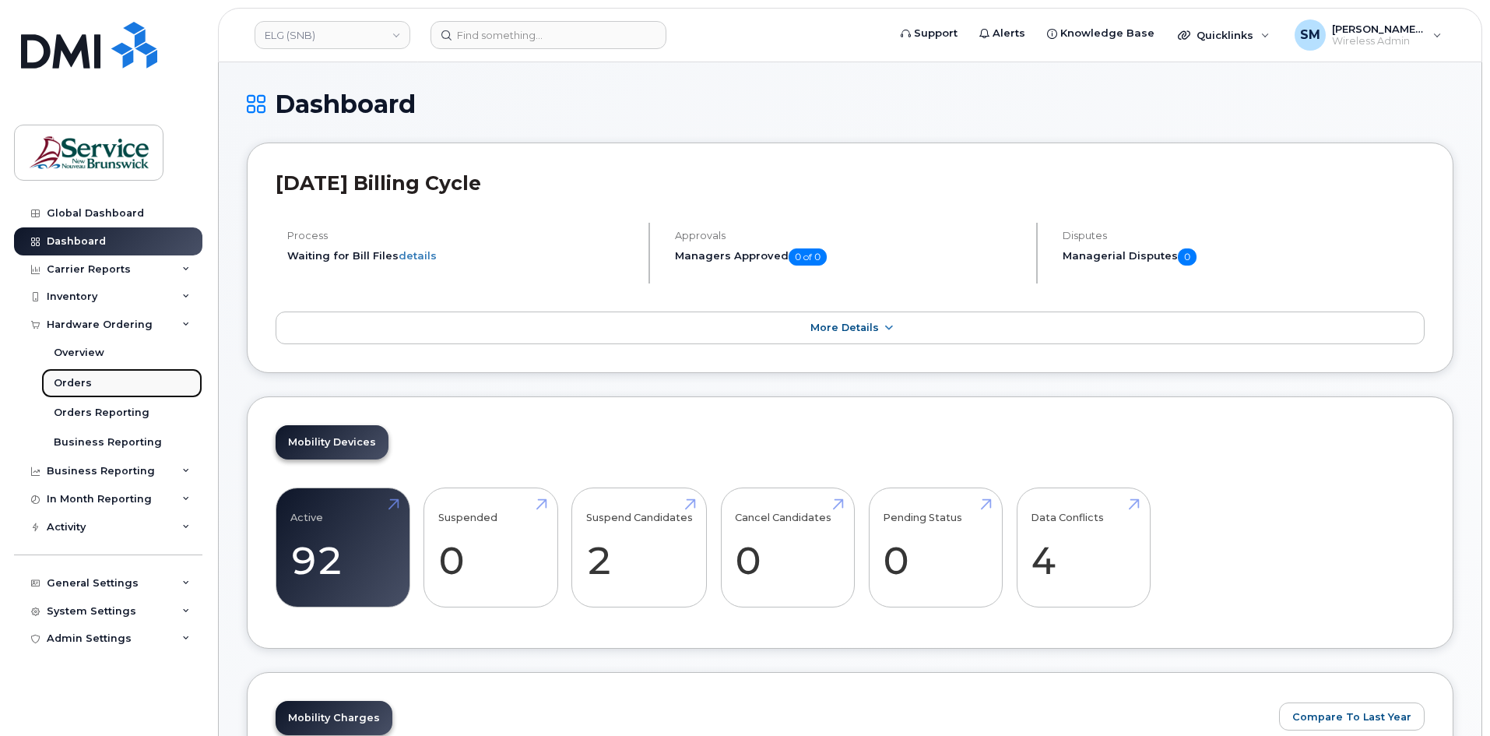
click at [68, 382] on div "Orders" at bounding box center [73, 383] width 38 height 14
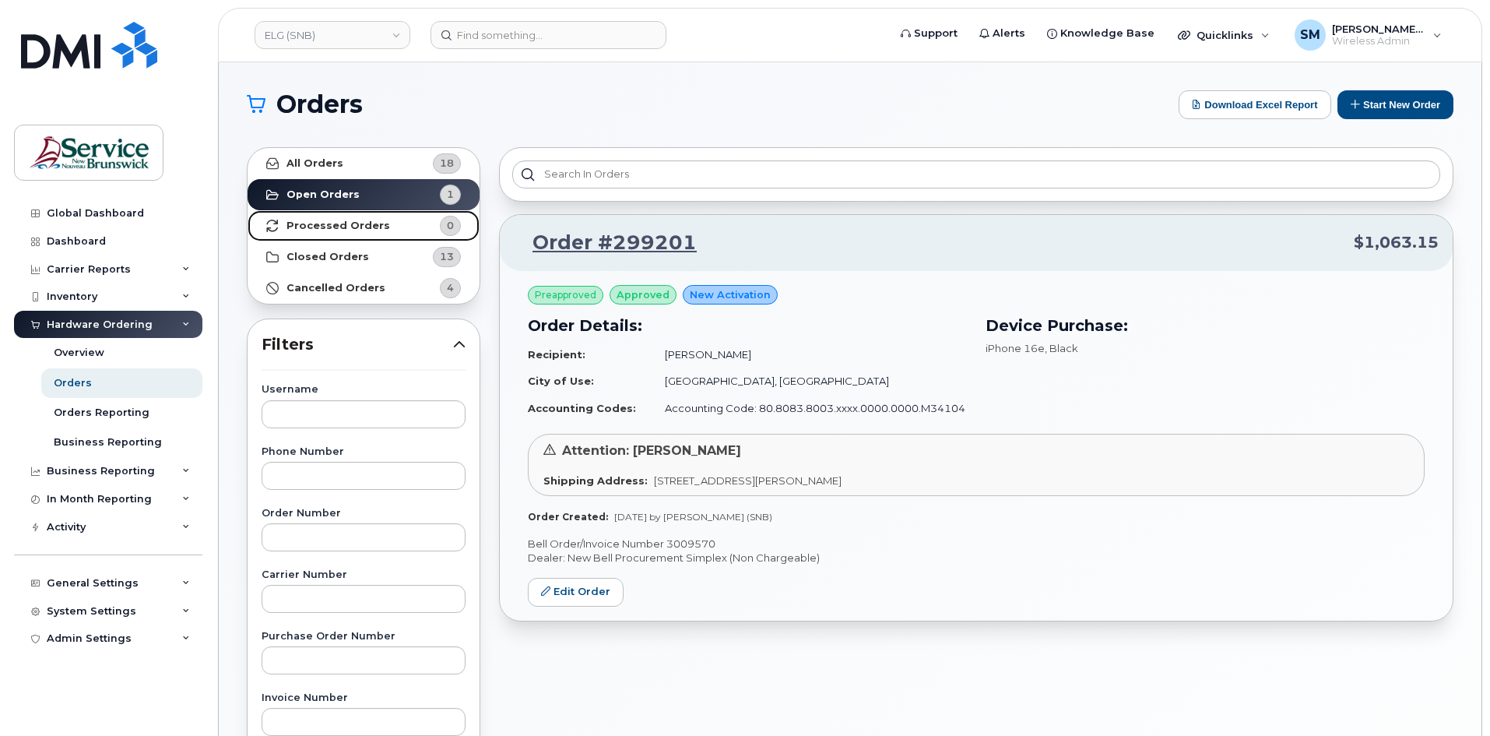
click at [372, 226] on strong "Processed Orders" at bounding box center [338, 226] width 104 height 12
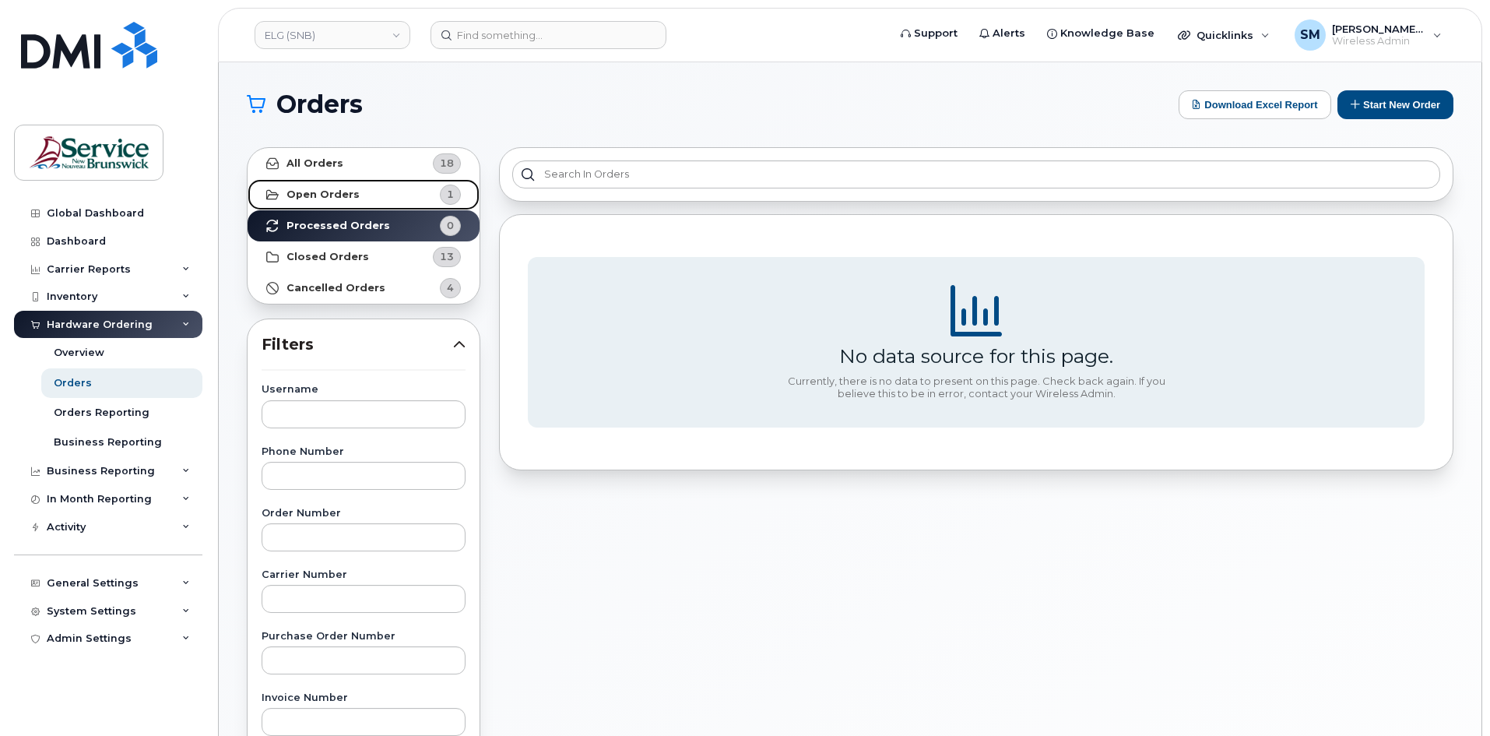
click at [371, 185] on link "Open Orders 1" at bounding box center [364, 194] width 232 height 31
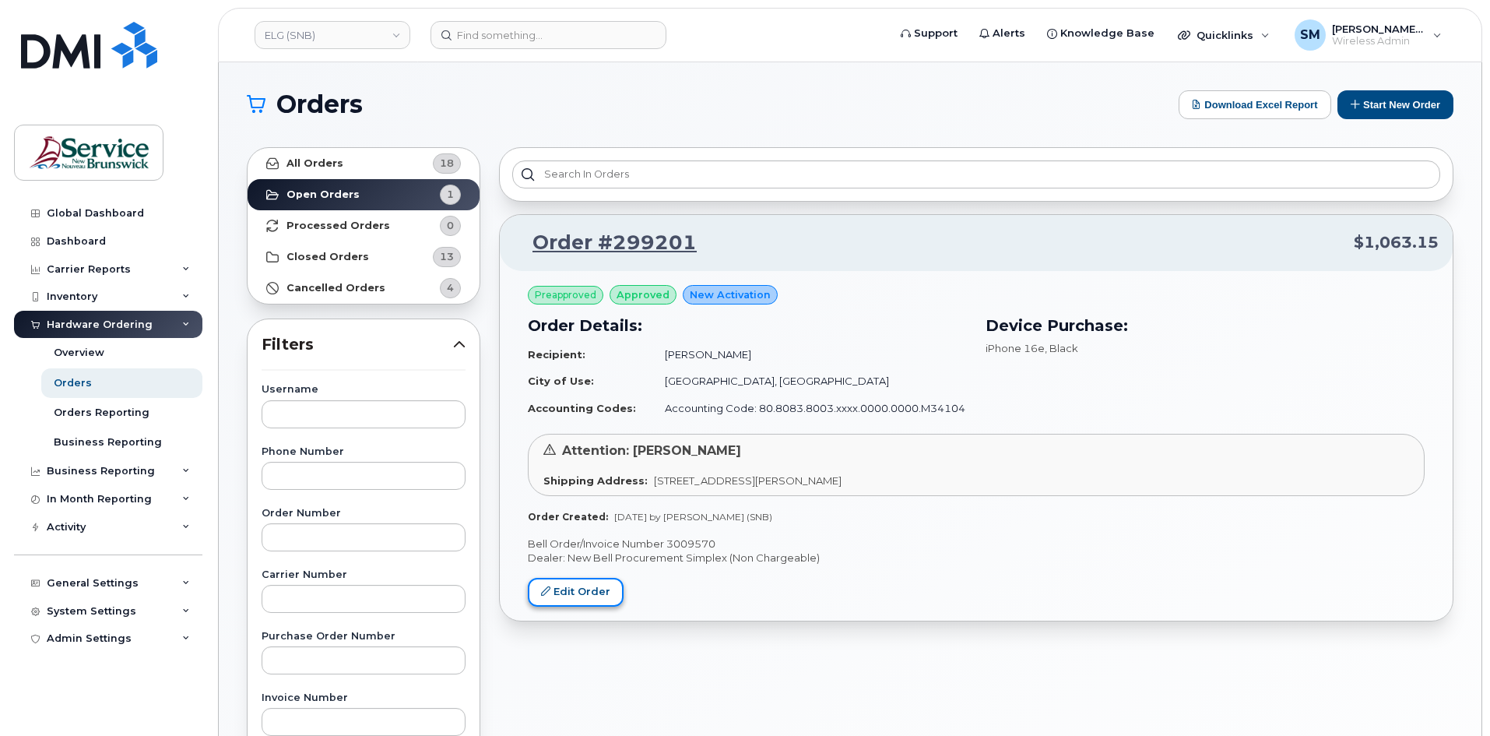
click at [571, 589] on link "Edit Order" at bounding box center [576, 592] width 96 height 29
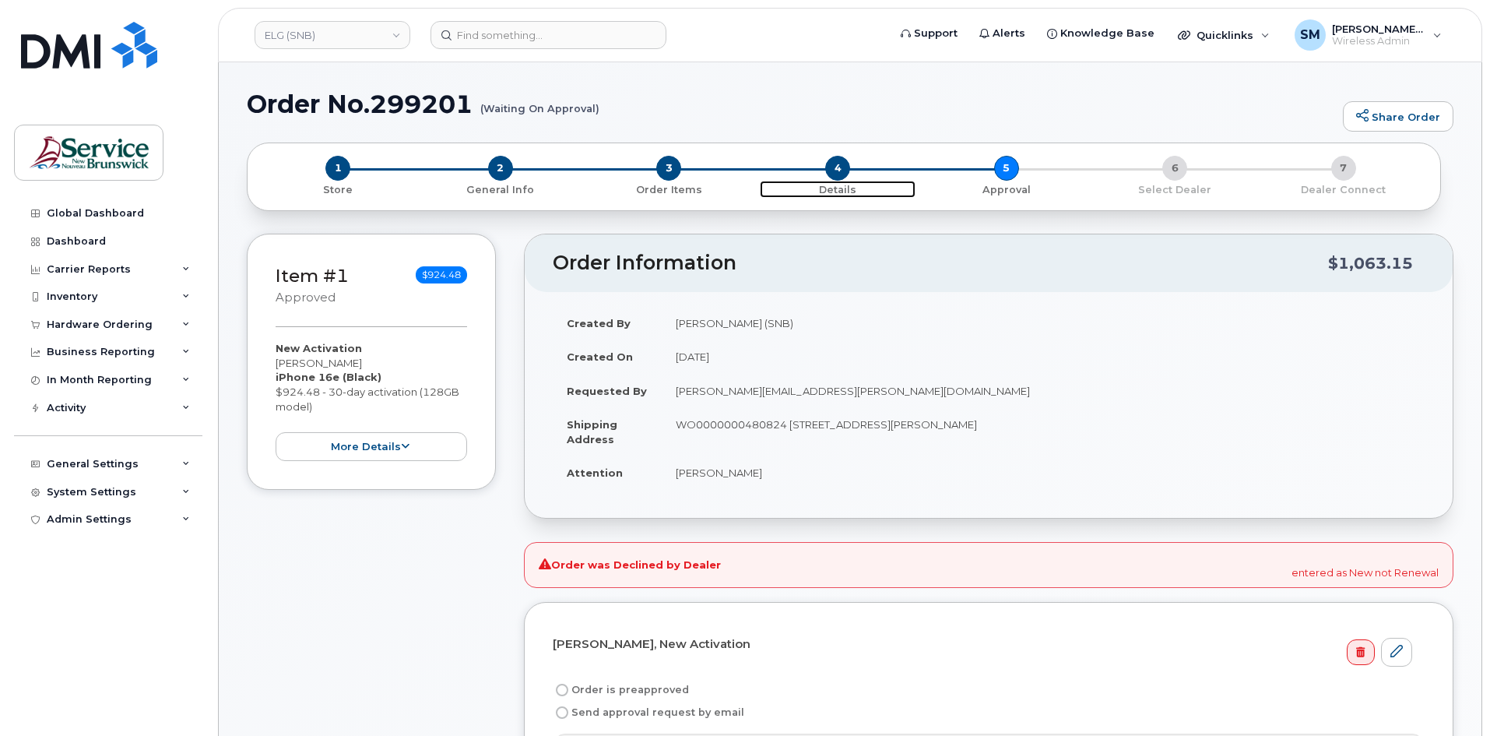
click at [846, 163] on span "4" at bounding box center [837, 168] width 25 height 25
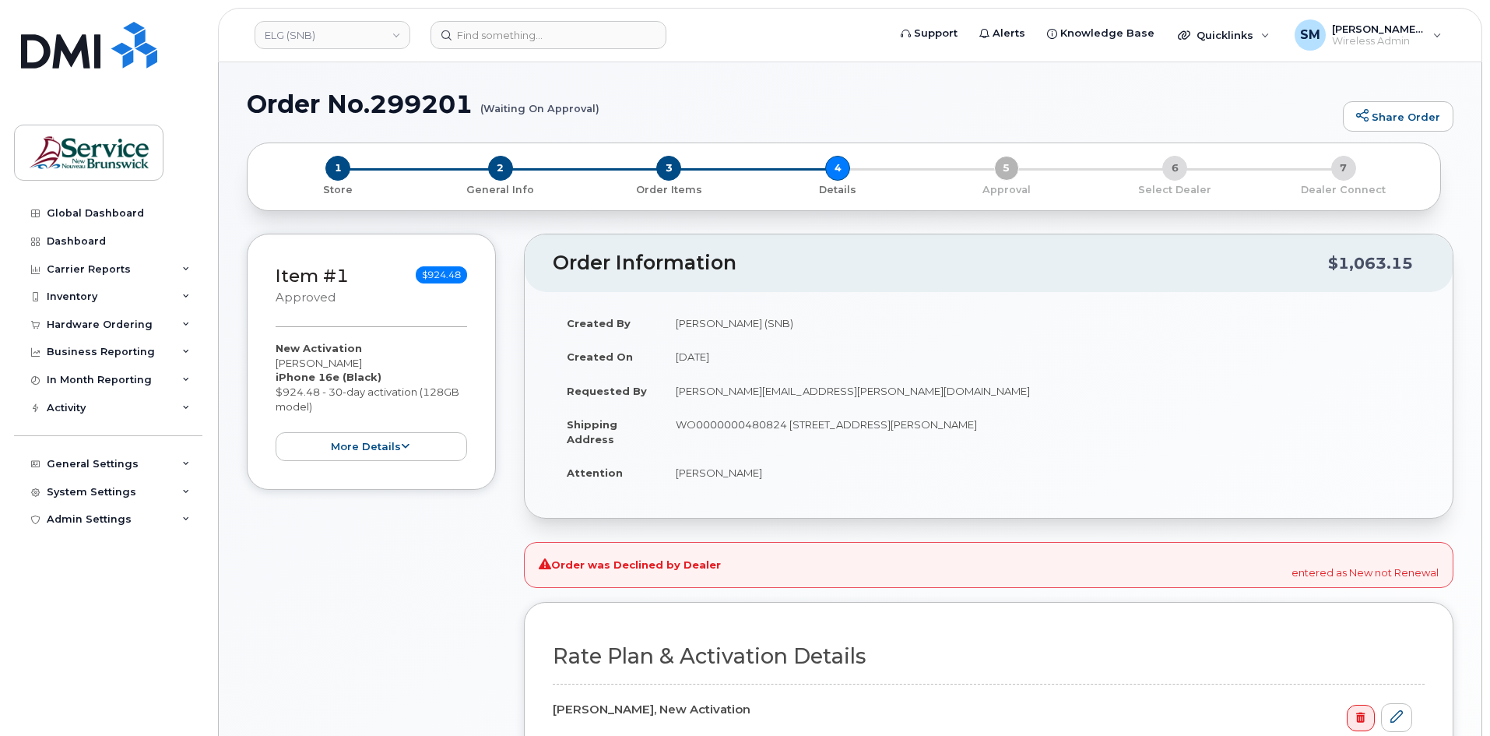
click at [841, 170] on div "1 Store 2 General Info 3 Order Items 4 Details 5 Approval 6 Select Dealer 7 Dea…" at bounding box center [844, 176] width 1168 height 41
click at [681, 174] on div "3 Order Items" at bounding box center [669, 176] width 169 height 41
click at [669, 170] on span "3" at bounding box center [668, 168] width 25 height 25
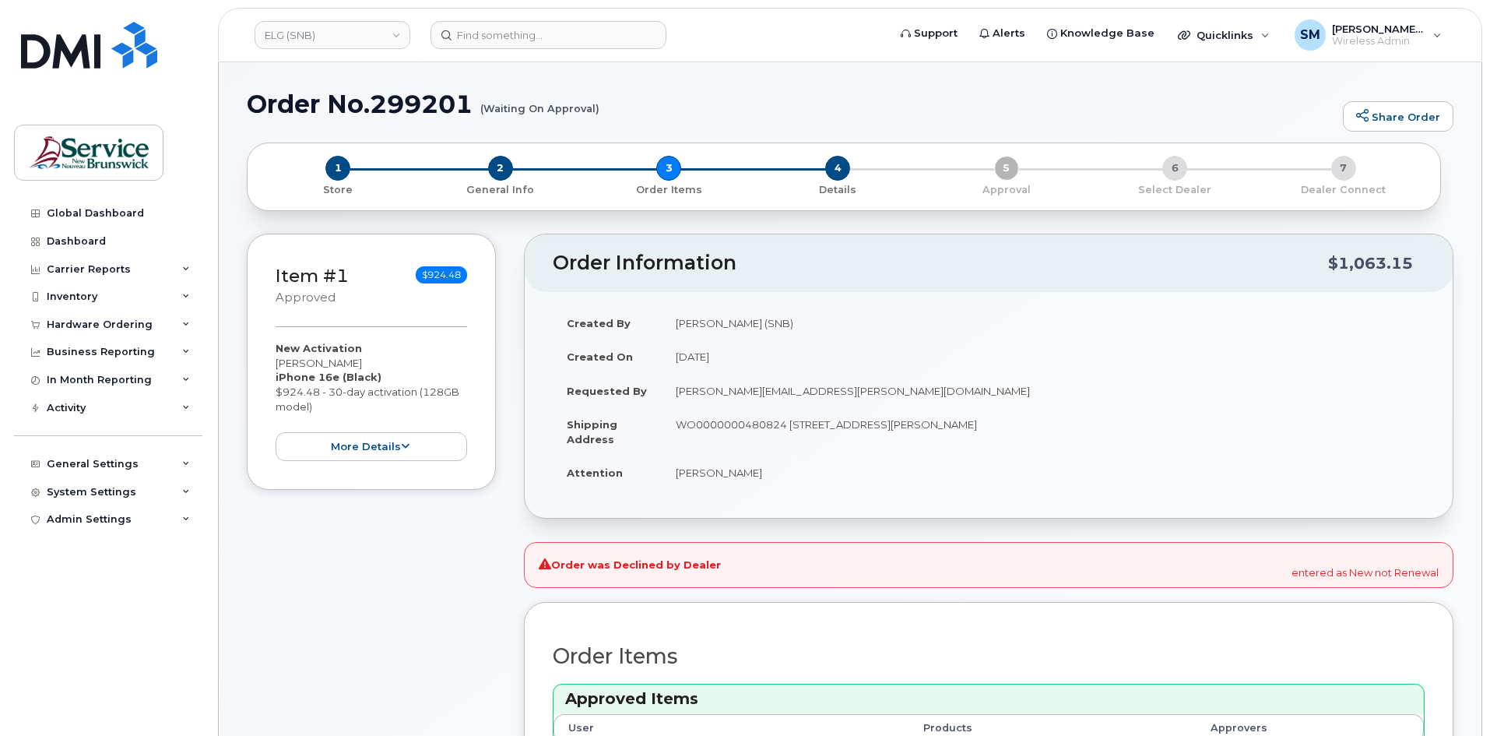
click at [996, 167] on div "1 Store 2 General Info 3 Order Items 4 Details 5 Approval 6 Select Dealer 7 Dea…" at bounding box center [844, 176] width 1168 height 41
click at [1009, 167] on div "1 Store 2 General Info 3 Order Items 4 Details 5 Approval 6 Select Dealer 7 Dea…" at bounding box center [844, 176] width 1168 height 41
click at [831, 163] on span "4" at bounding box center [837, 168] width 25 height 25
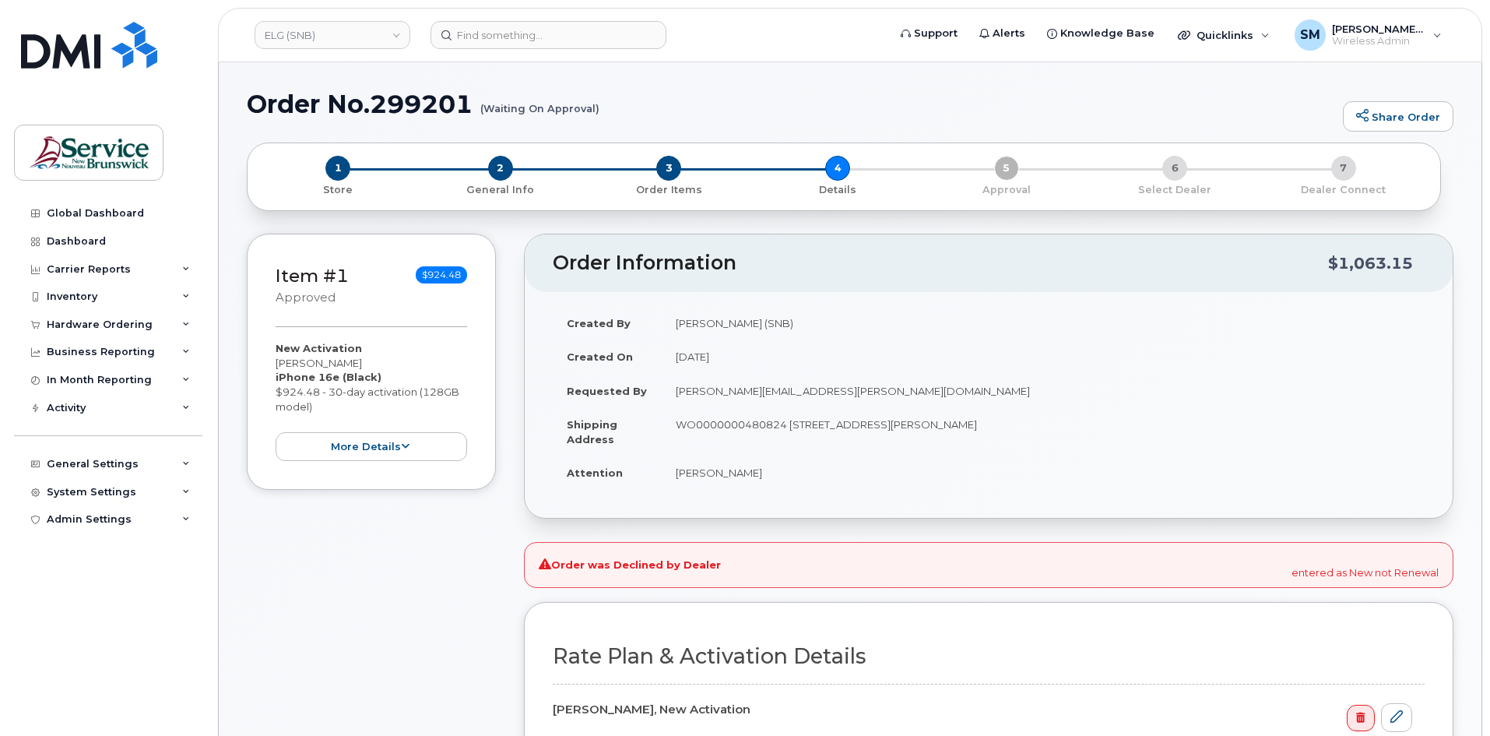
click at [1009, 160] on div "1 Store 2 General Info 3 Order Items 4 Details 5 Approval 6 Select Dealer 7 Dea…" at bounding box center [844, 176] width 1168 height 41
click at [1009, 162] on div "1 Store 2 General Info 3 Order Items 4 Details 5 Approval 6 Select Dealer 7 Dea…" at bounding box center [844, 176] width 1168 height 41
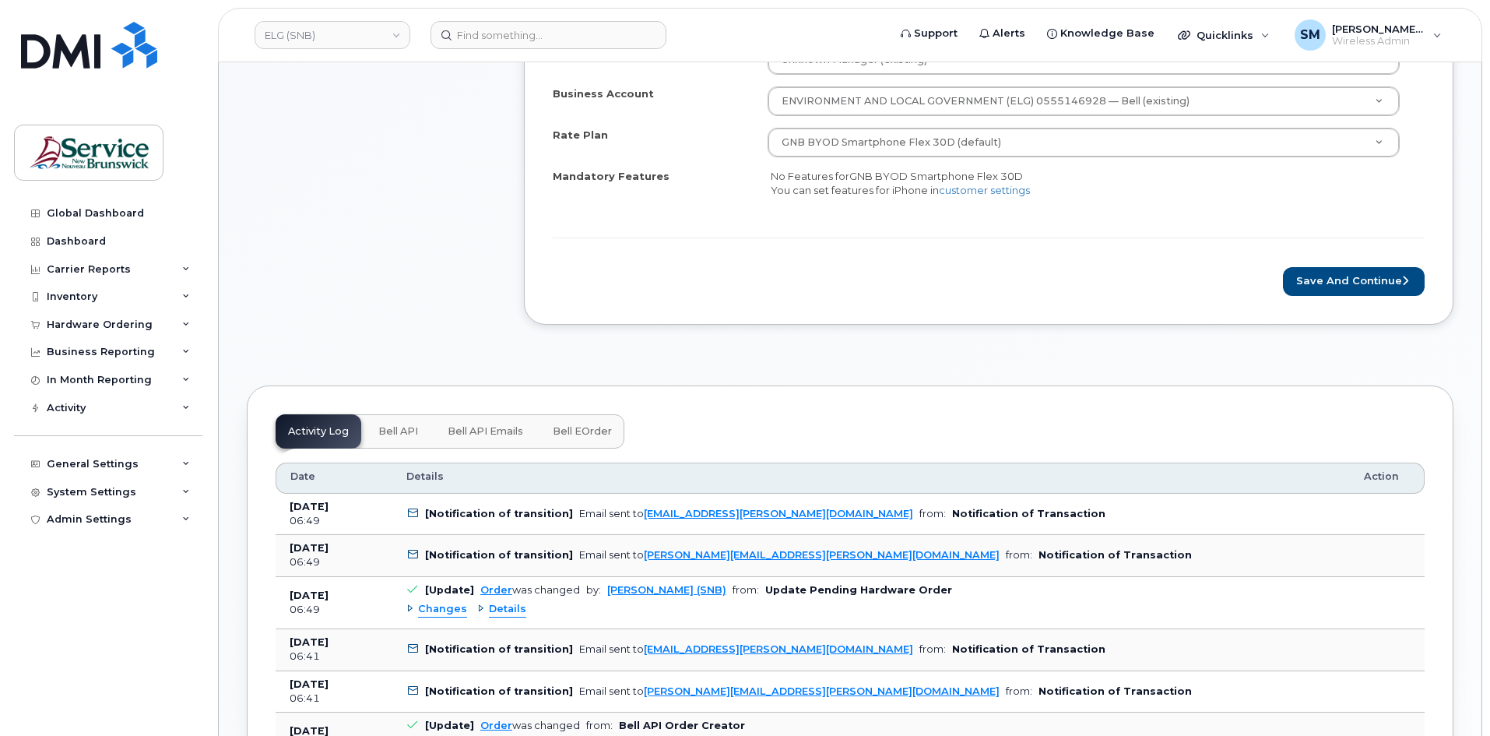
scroll to position [701, 0]
click at [116, 290] on div "Inventory" at bounding box center [108, 297] width 188 height 28
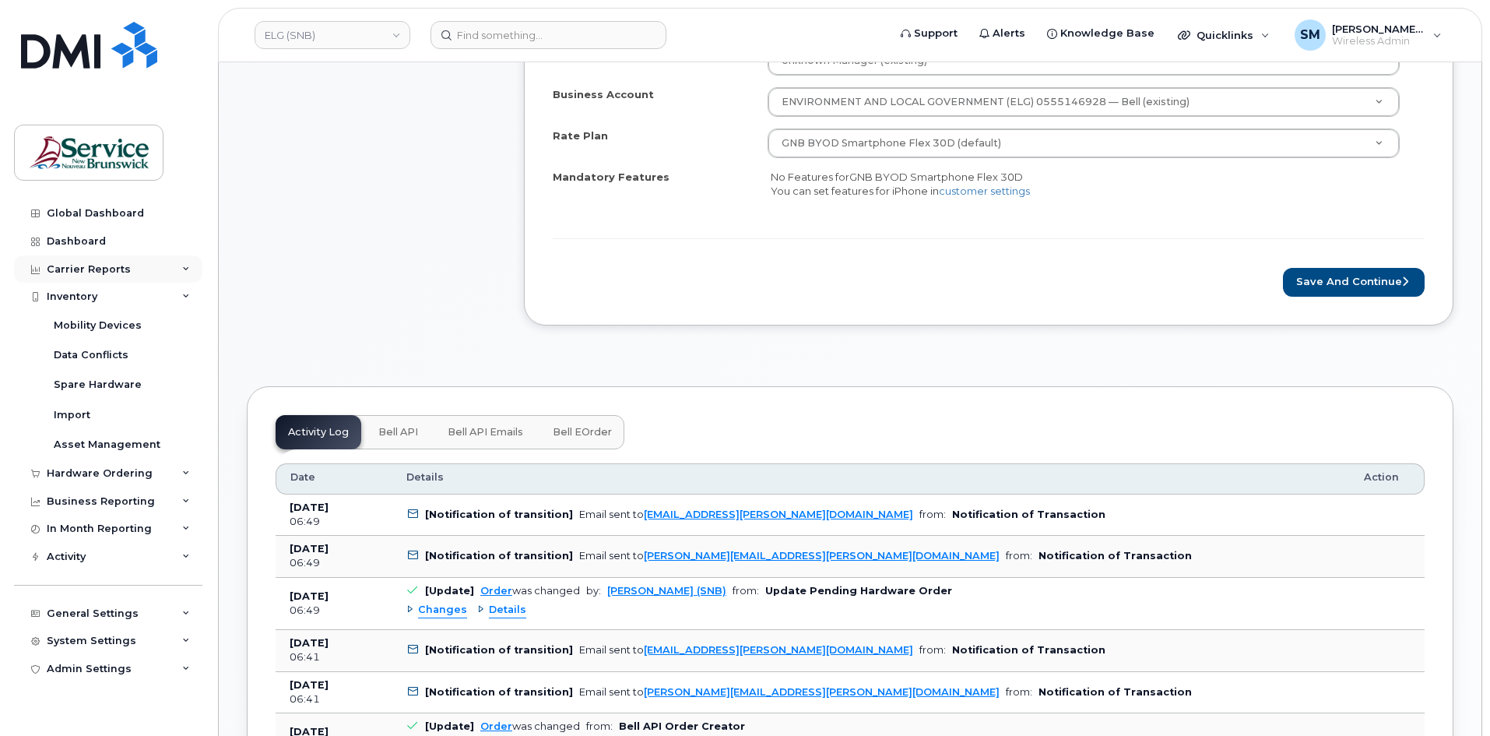
click at [109, 278] on div "Carrier Reports" at bounding box center [108, 269] width 188 height 28
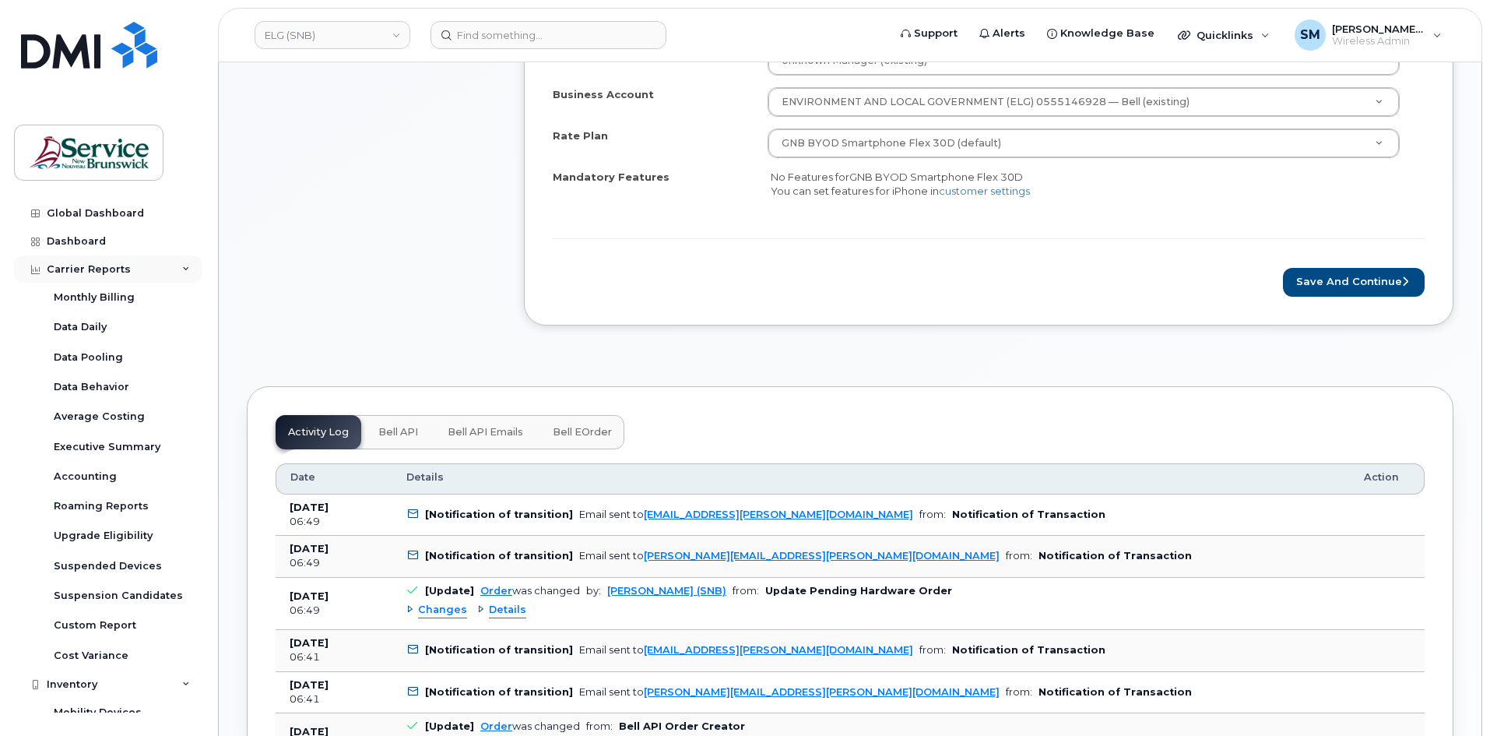
click at [117, 277] on div "Carrier Reports" at bounding box center [108, 269] width 188 height 28
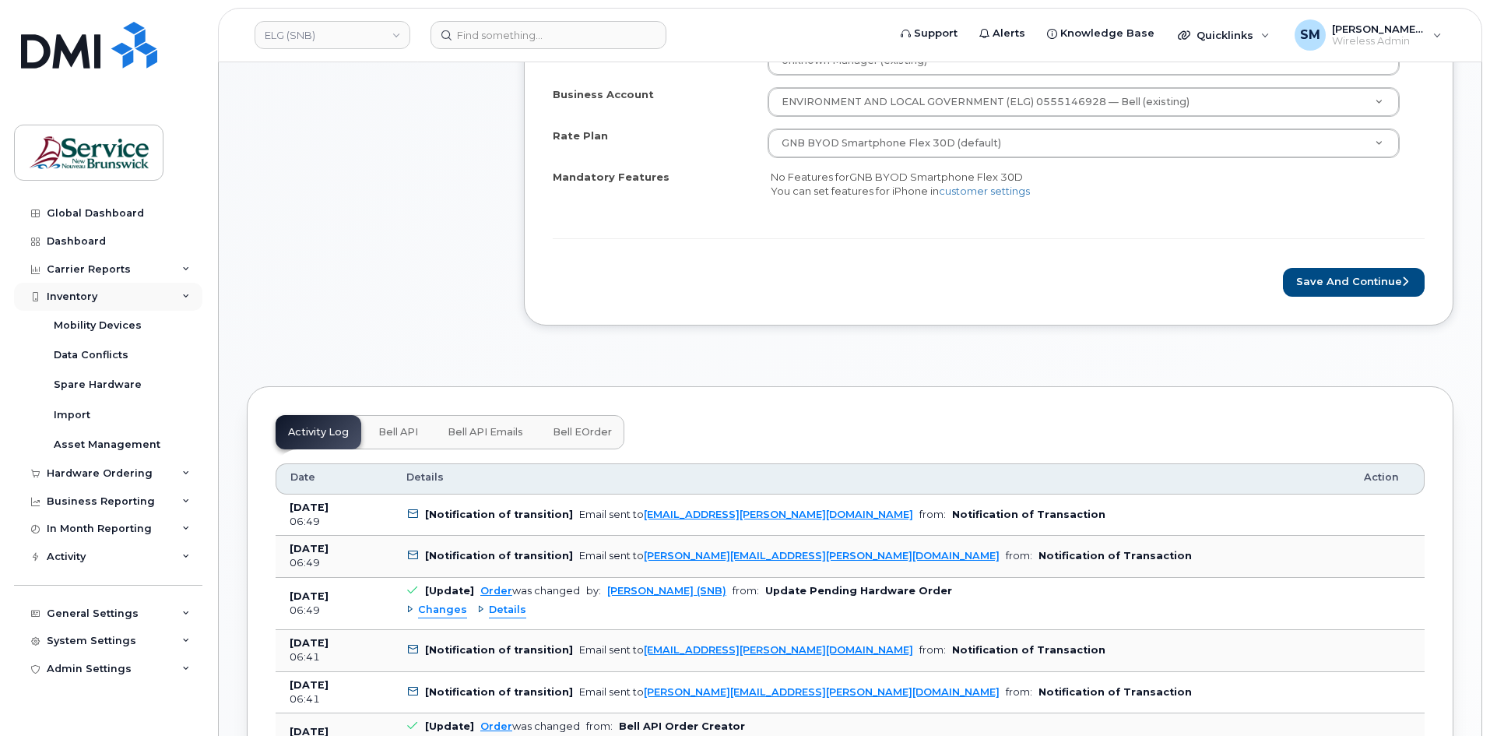
click at [114, 299] on div "Inventory" at bounding box center [108, 297] width 188 height 28
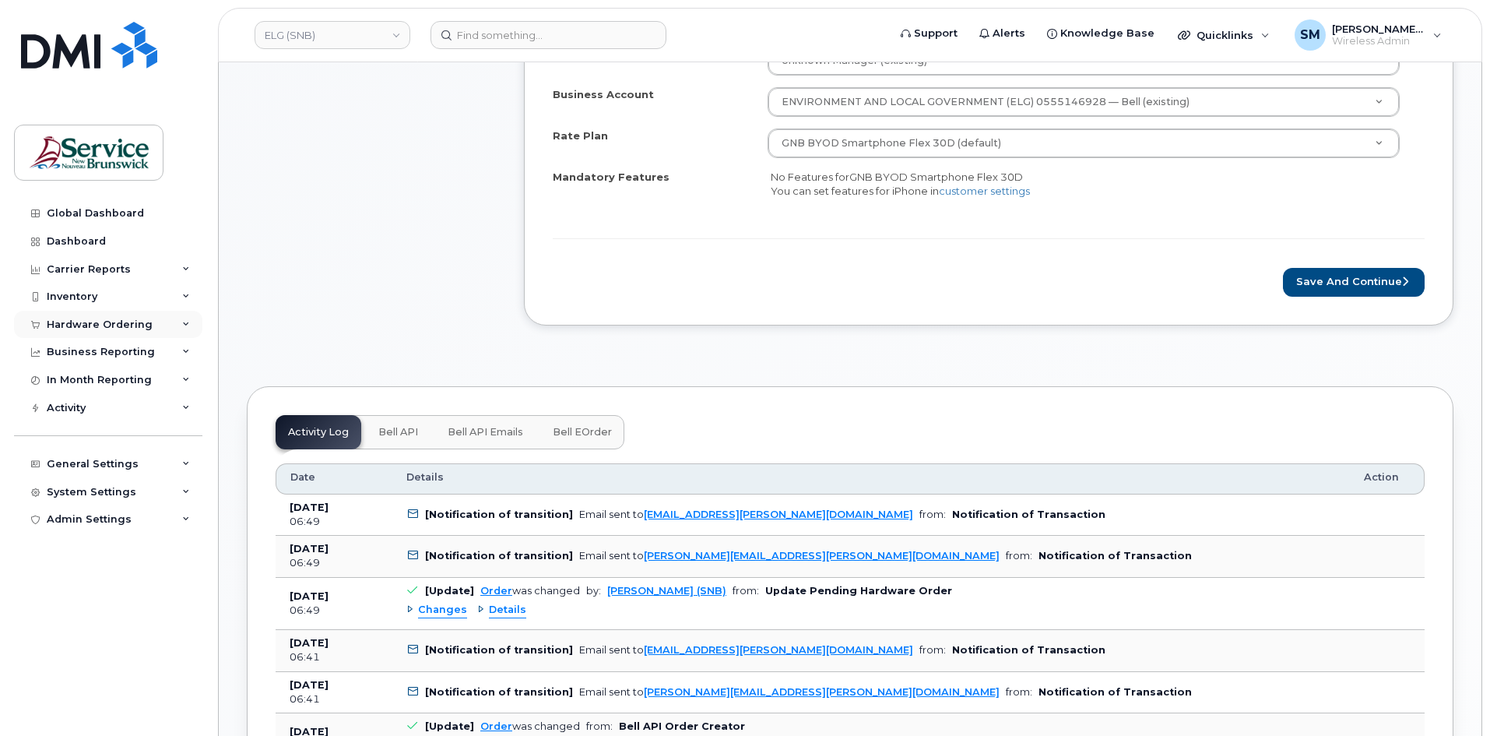
click at [104, 324] on div "Hardware Ordering" at bounding box center [100, 324] width 106 height 12
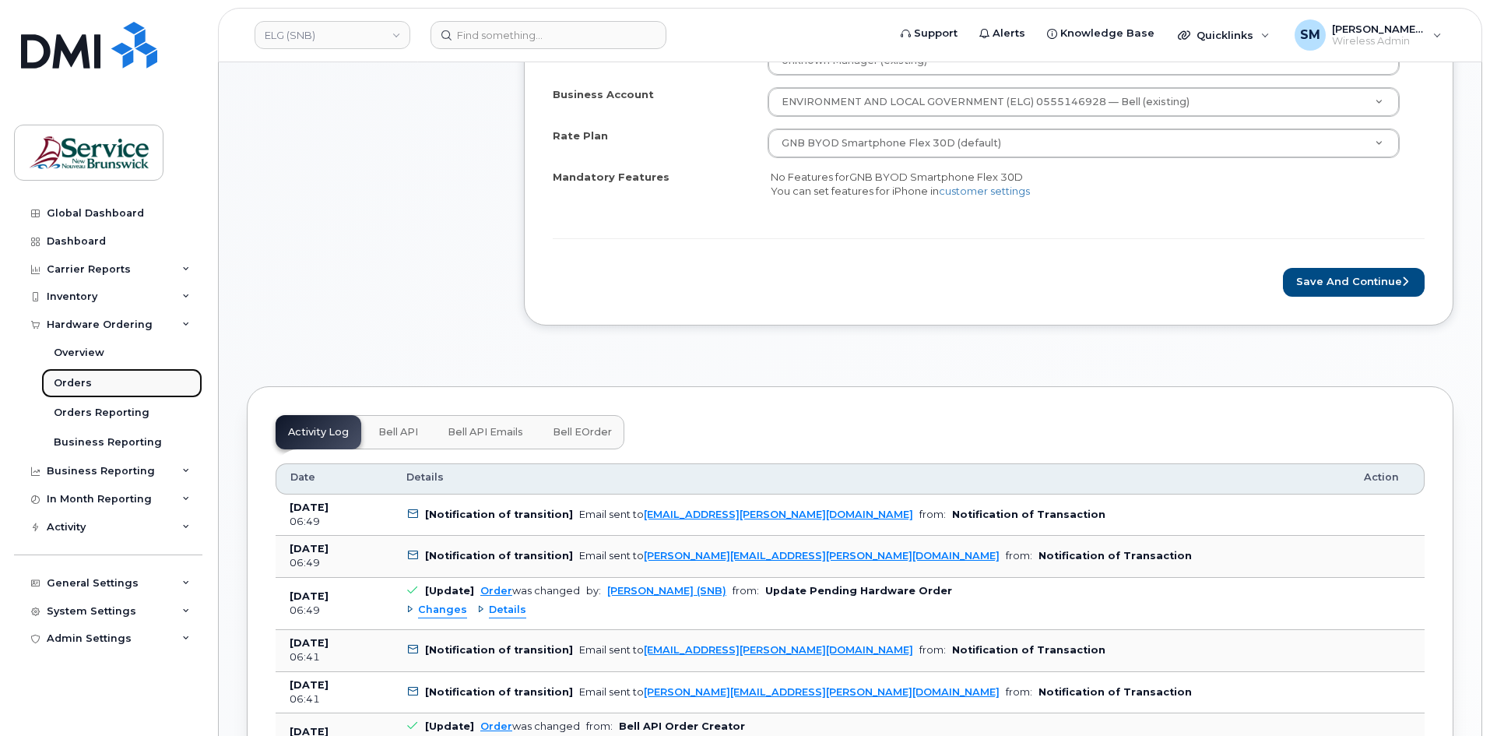
click at [91, 377] on link "Orders" at bounding box center [121, 383] width 161 height 30
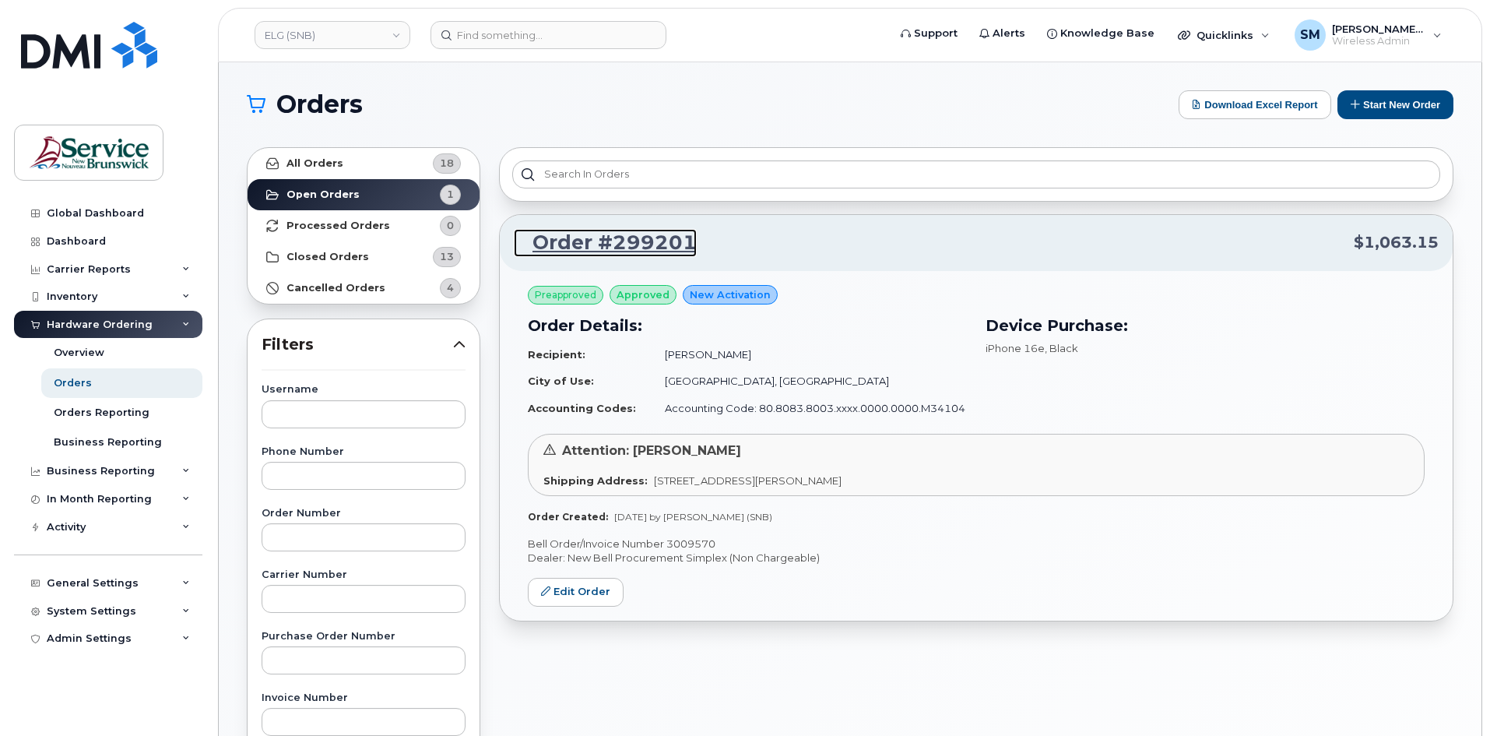
click at [663, 239] on link "Order #299201" at bounding box center [605, 243] width 183 height 28
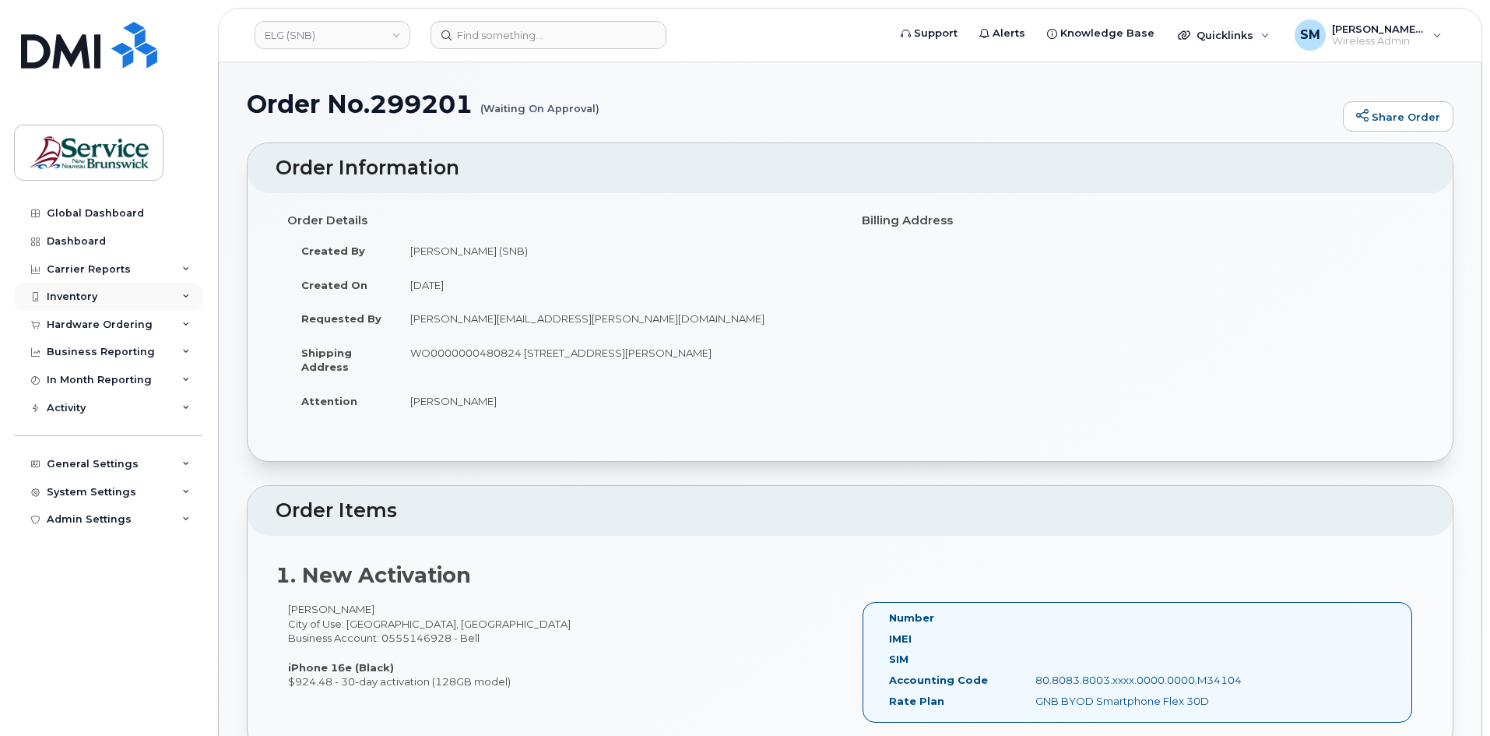
click at [99, 301] on div "Inventory" at bounding box center [108, 297] width 188 height 28
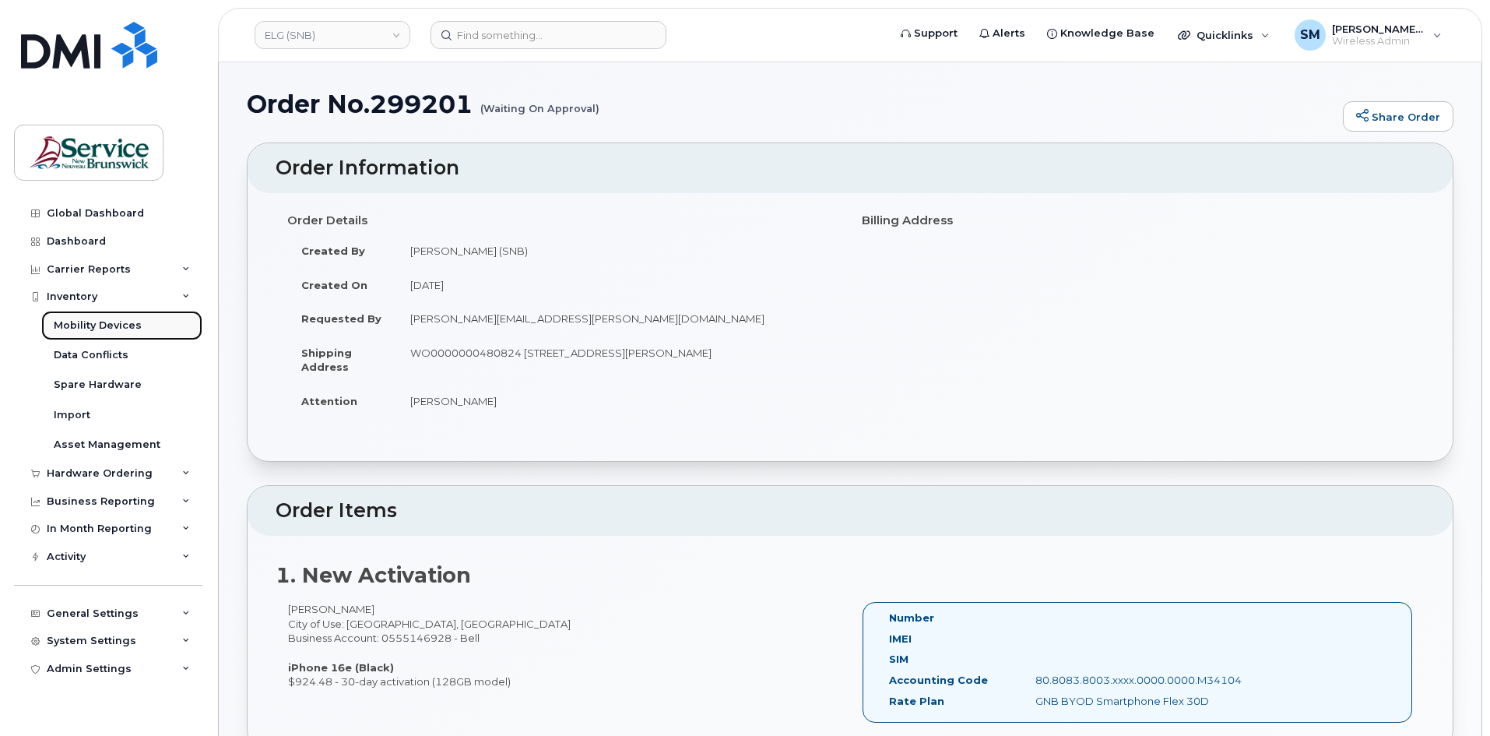
click at [93, 316] on link "Mobility Devices" at bounding box center [121, 326] width 161 height 30
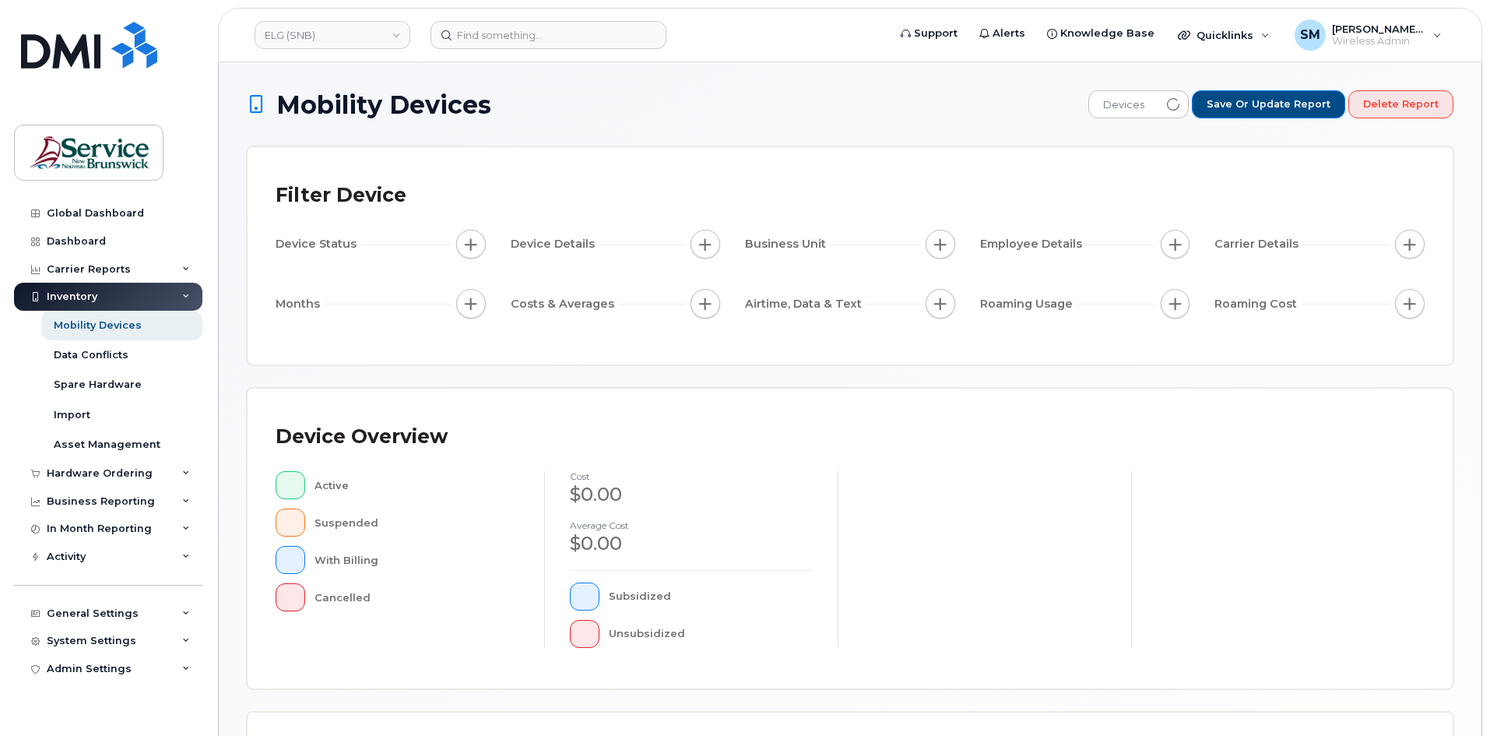
click at [97, 293] on div "Inventory" at bounding box center [108, 297] width 188 height 28
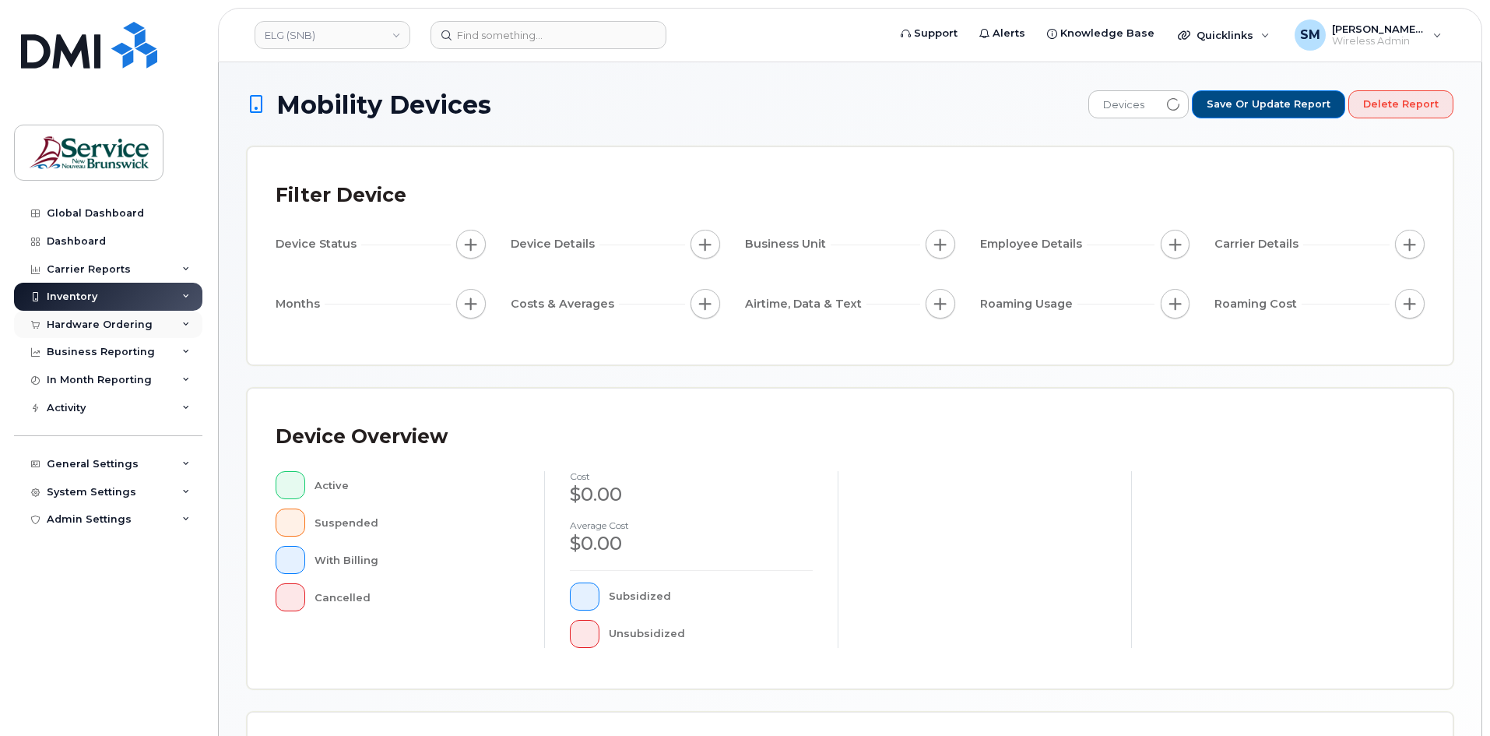
click at [87, 336] on div "Hardware Ordering" at bounding box center [108, 325] width 188 height 28
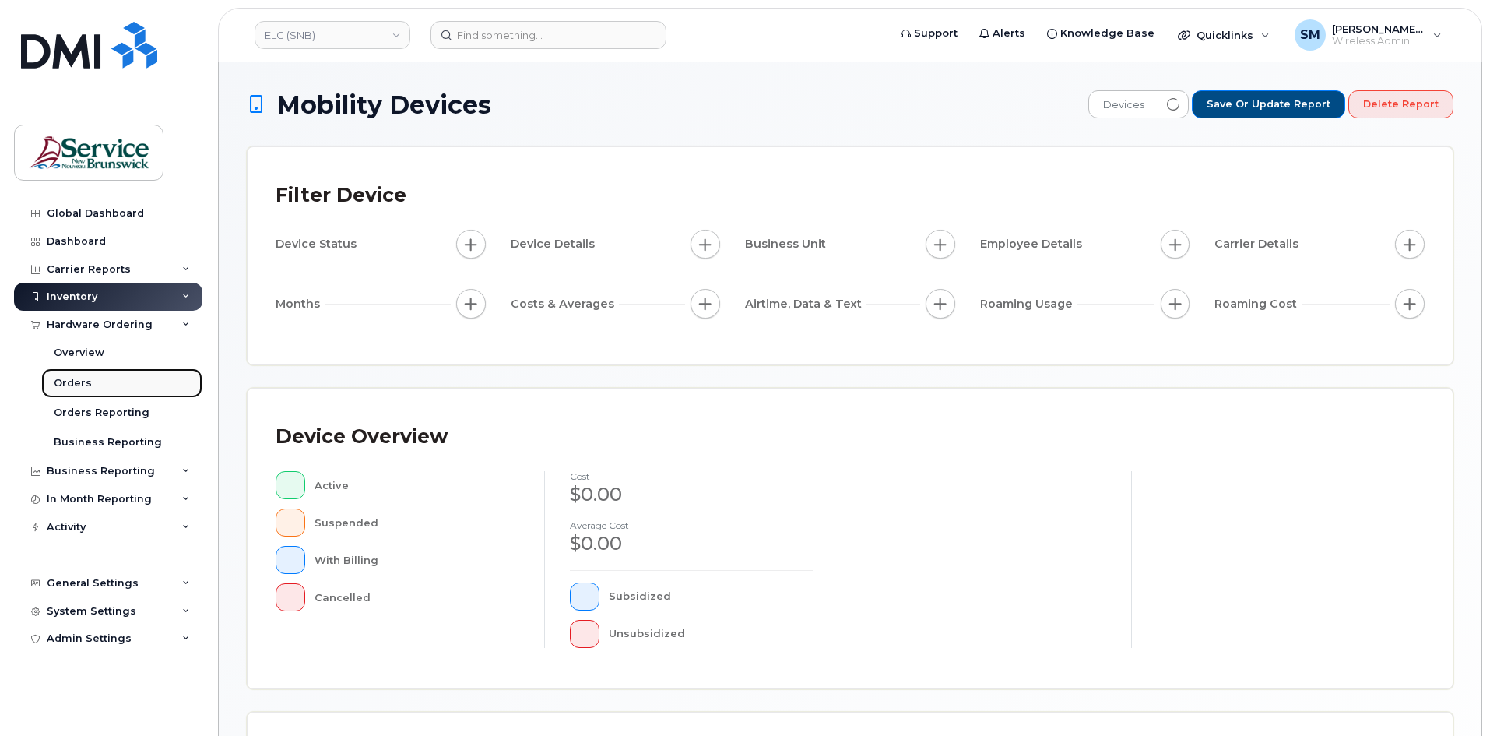
click at [75, 385] on div "Orders" at bounding box center [73, 383] width 38 height 14
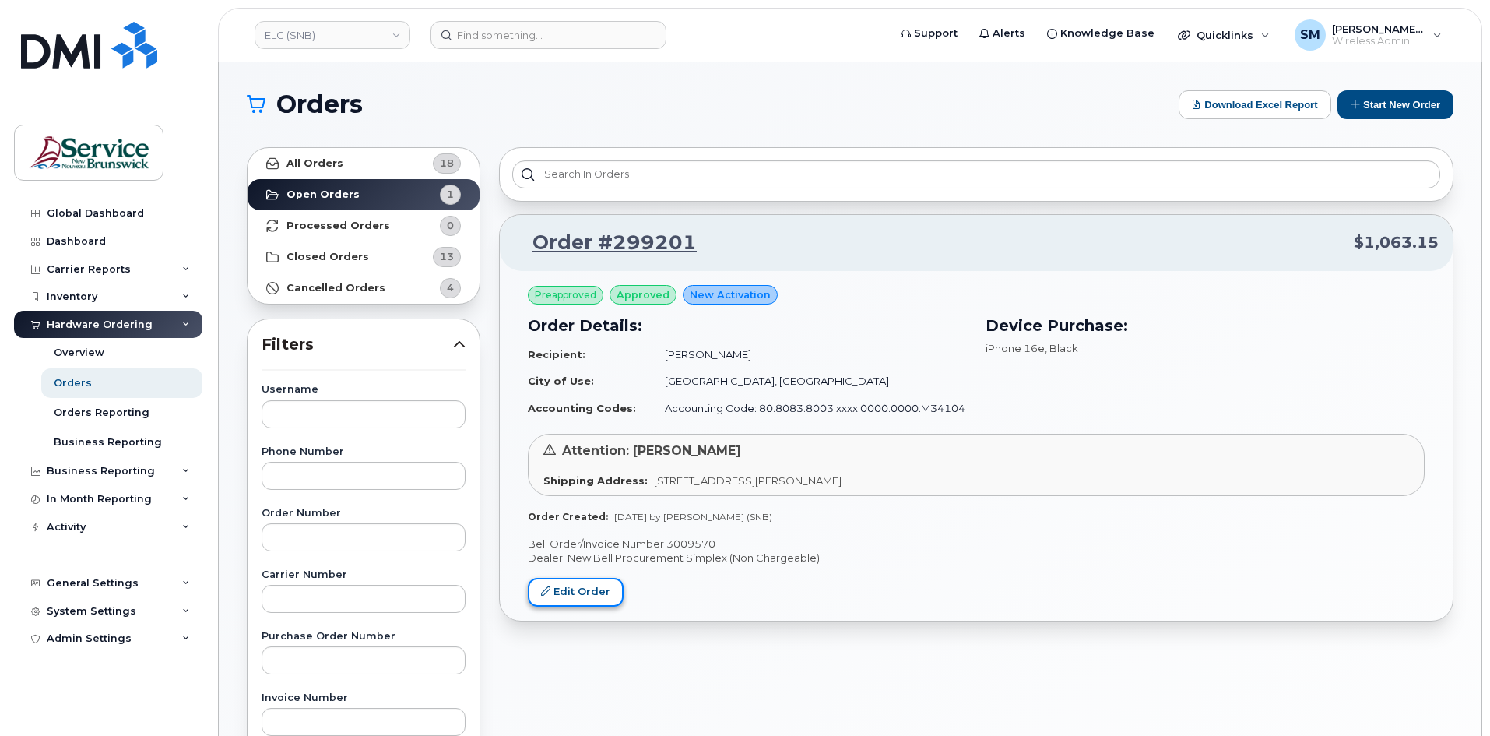
click at [585, 592] on link "Edit Order" at bounding box center [576, 592] width 96 height 29
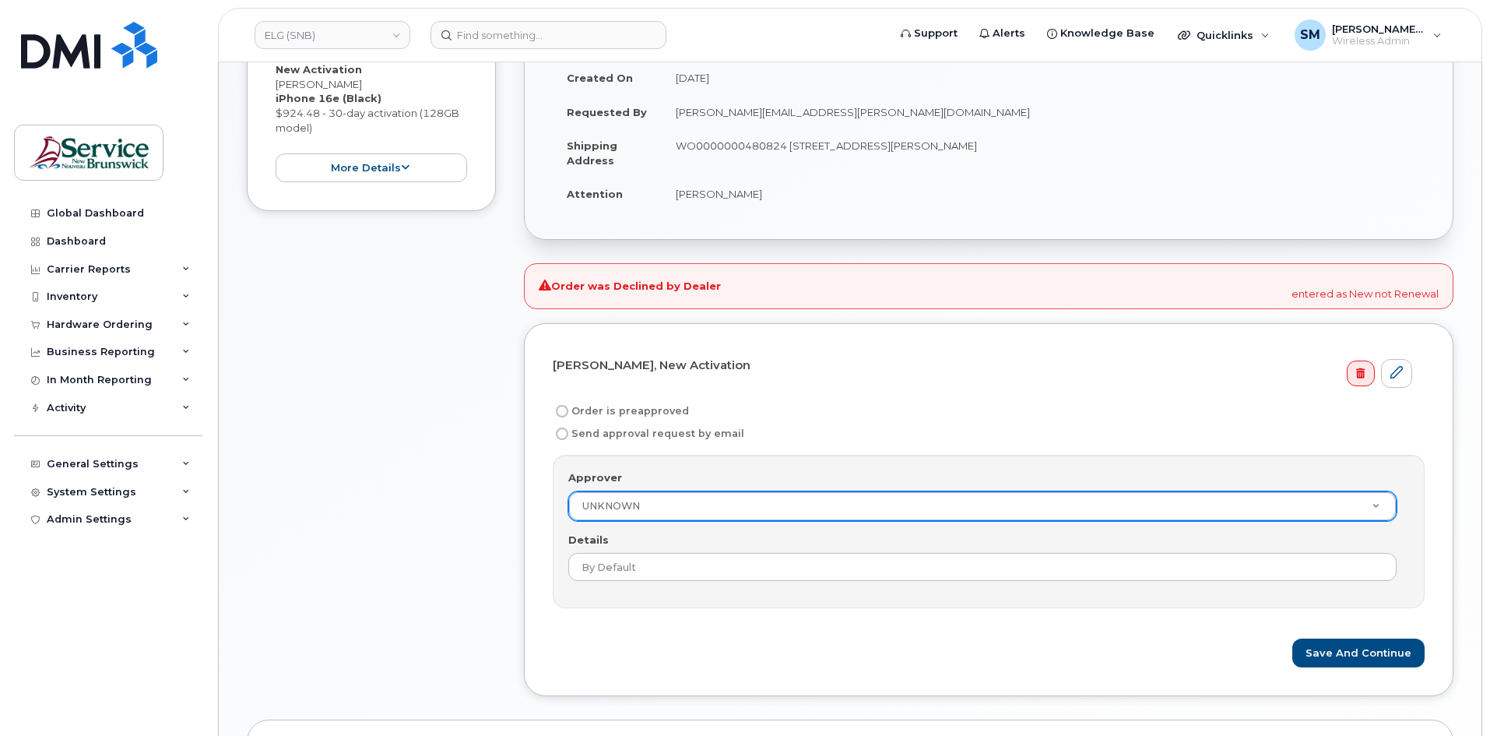
scroll to position [311, 0]
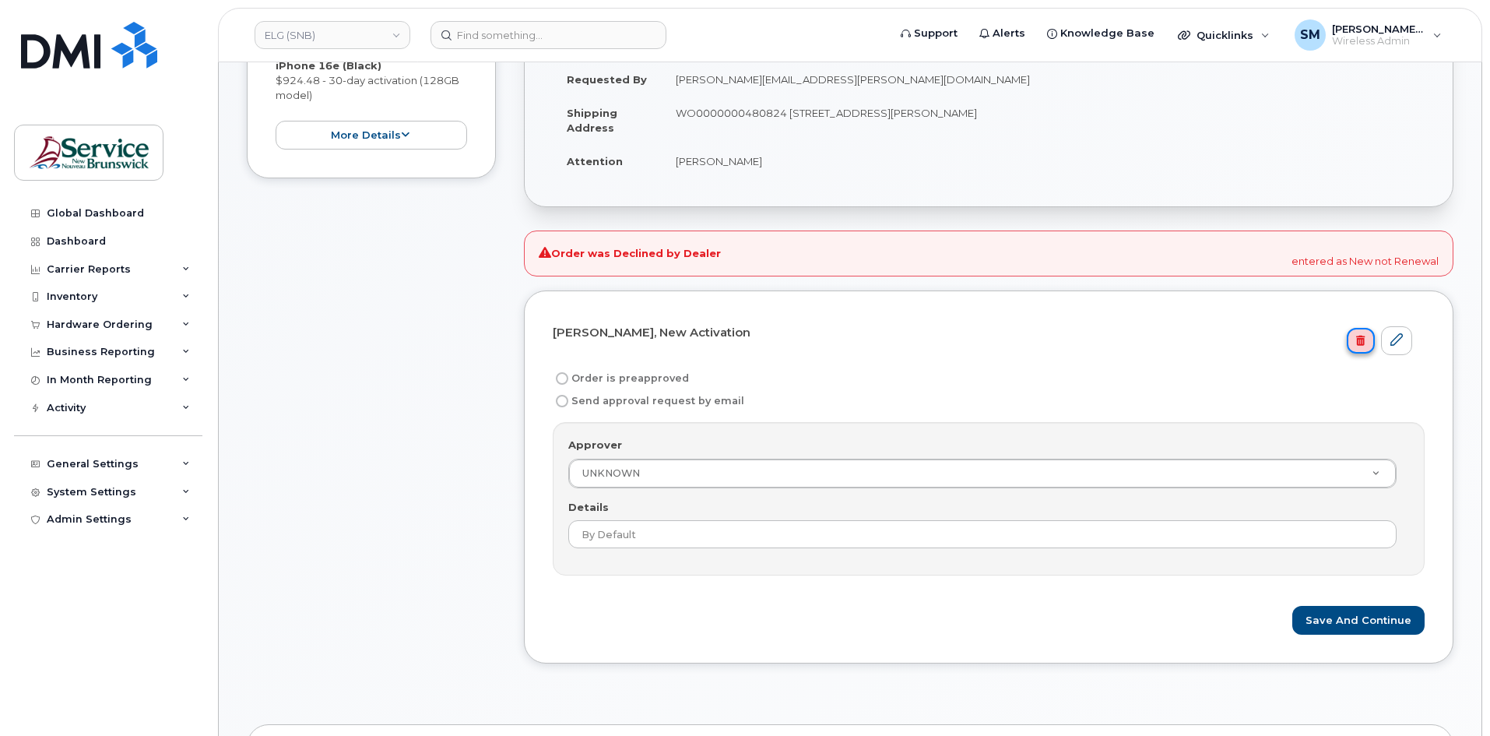
click at [1369, 345] on link at bounding box center [1360, 341] width 27 height 26
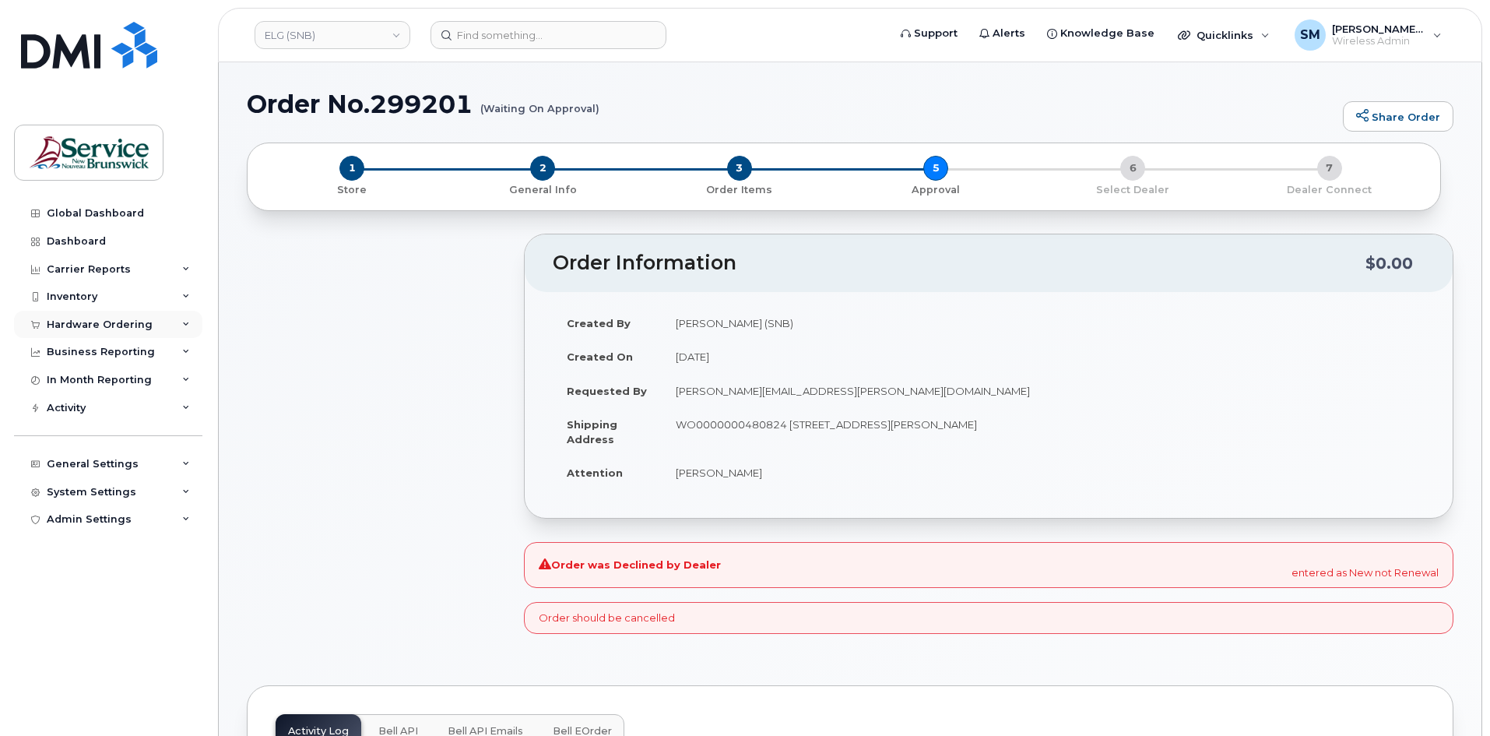
click at [101, 323] on div "Hardware Ordering" at bounding box center [100, 324] width 106 height 12
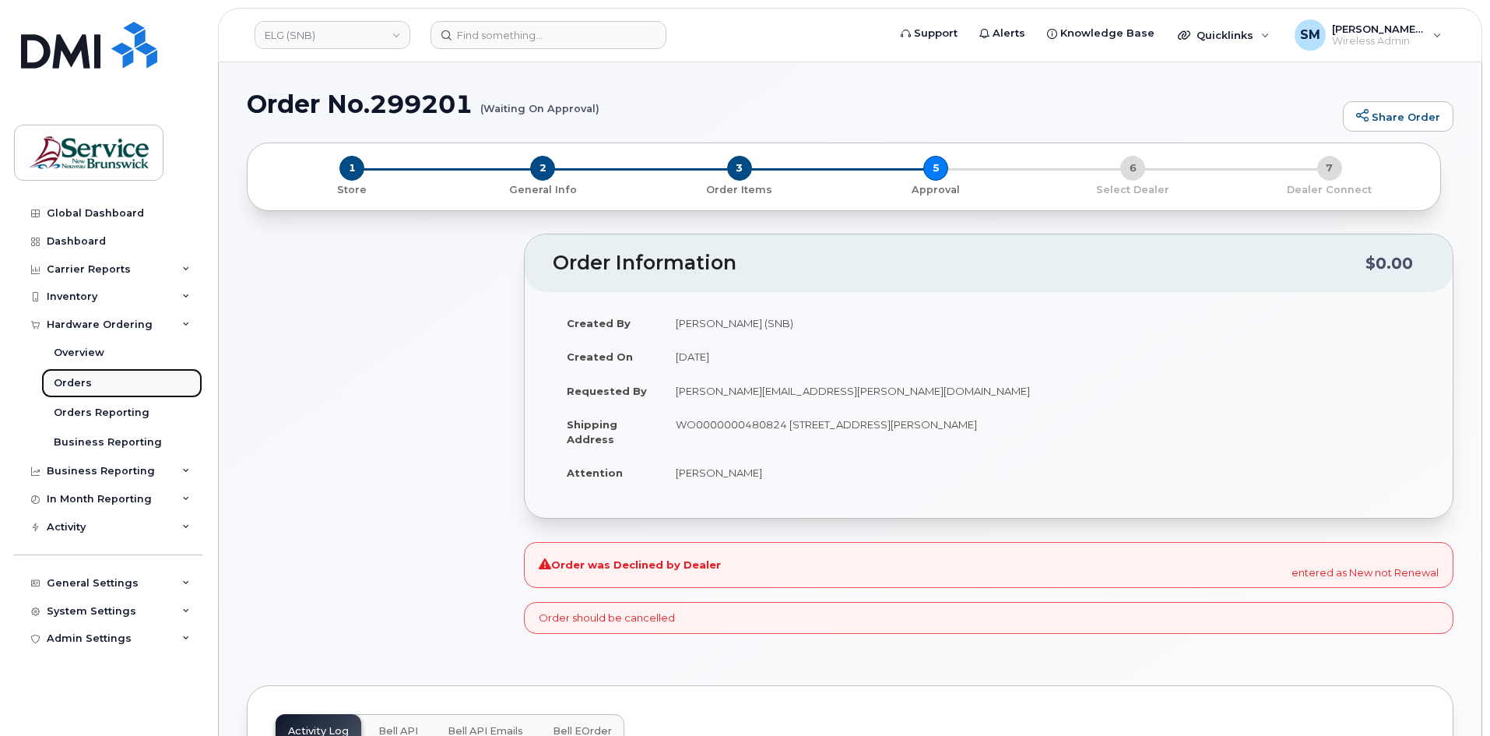
click at [87, 388] on div "Orders" at bounding box center [73, 383] width 38 height 14
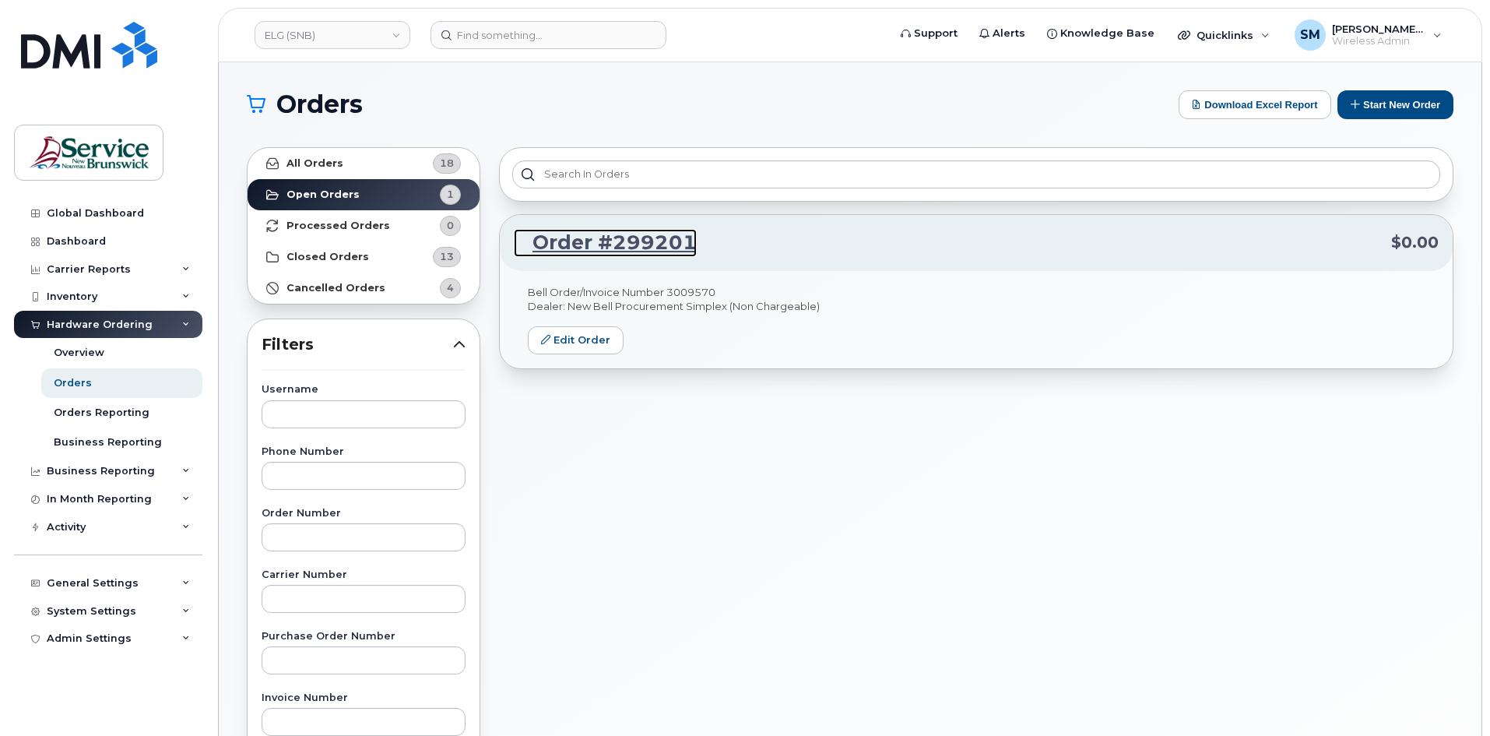
click at [589, 246] on link "Order #299201" at bounding box center [605, 243] width 183 height 28
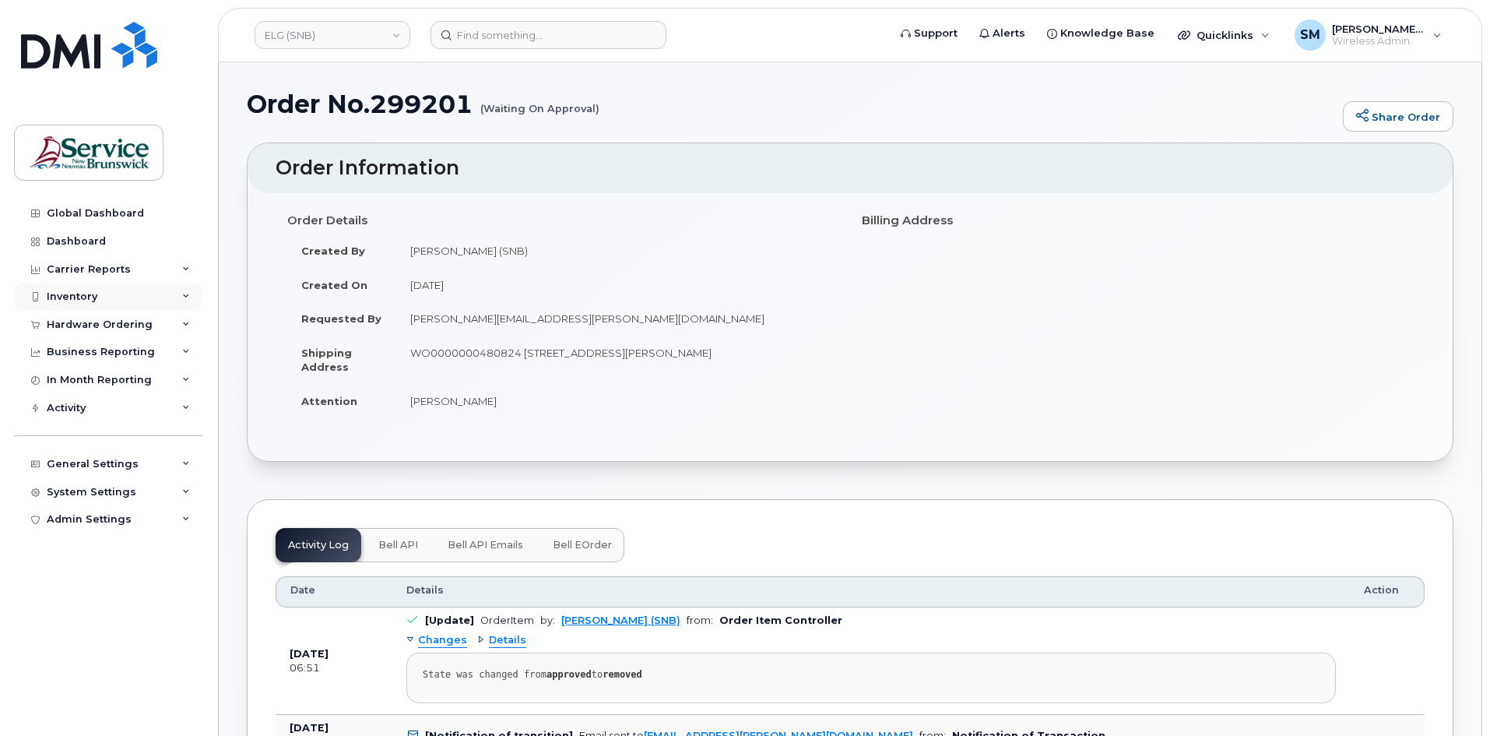
click at [49, 295] on div "Inventory" at bounding box center [72, 296] width 51 height 12
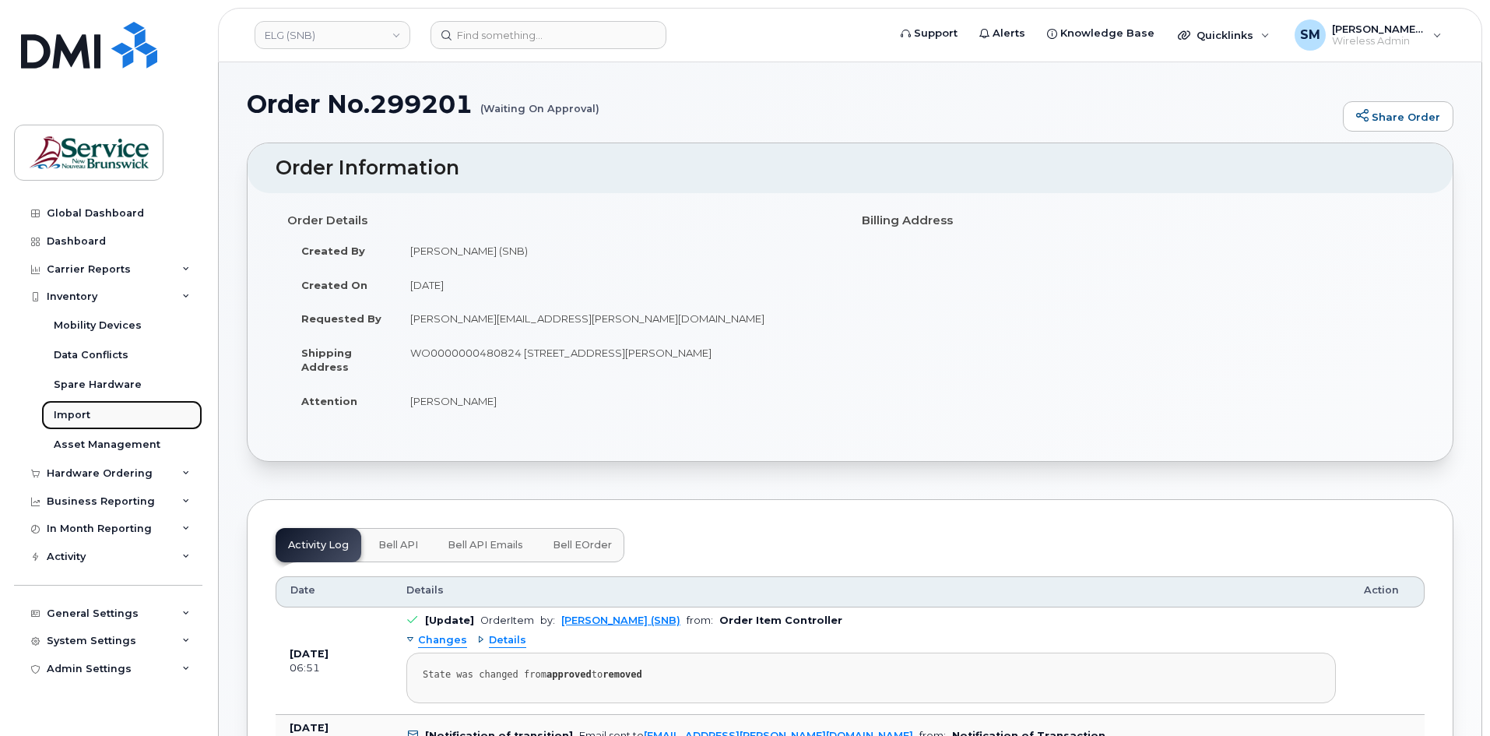
click at [75, 411] on div "Import" at bounding box center [72, 415] width 37 height 14
drag, startPoint x: 75, startPoint y: 411, endPoint x: 69, endPoint y: 392, distance: 19.7
click at [75, 411] on div "Import" at bounding box center [72, 415] width 37 height 14
click at [81, 297] on div "Inventory" at bounding box center [72, 296] width 51 height 12
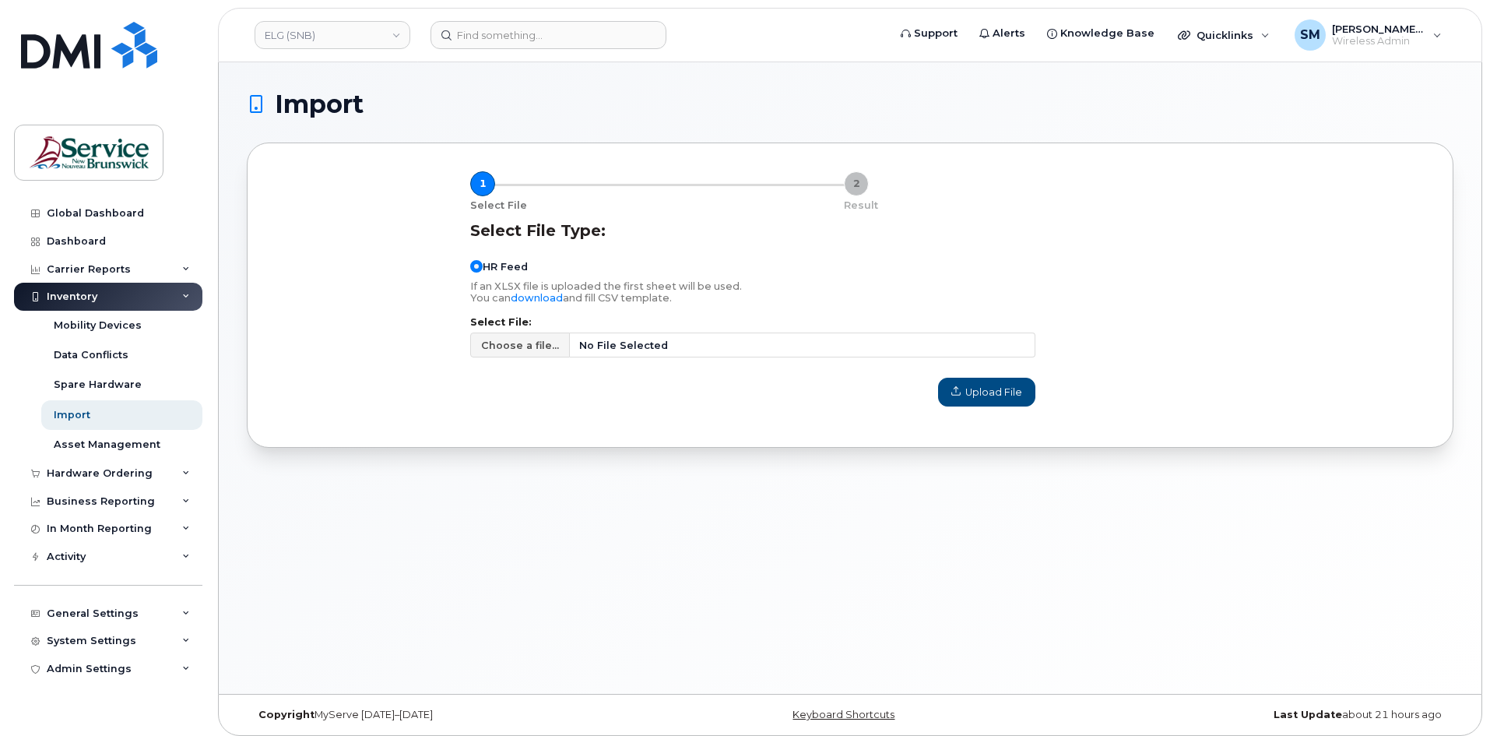
click at [194, 299] on div "Inventory" at bounding box center [108, 297] width 188 height 28
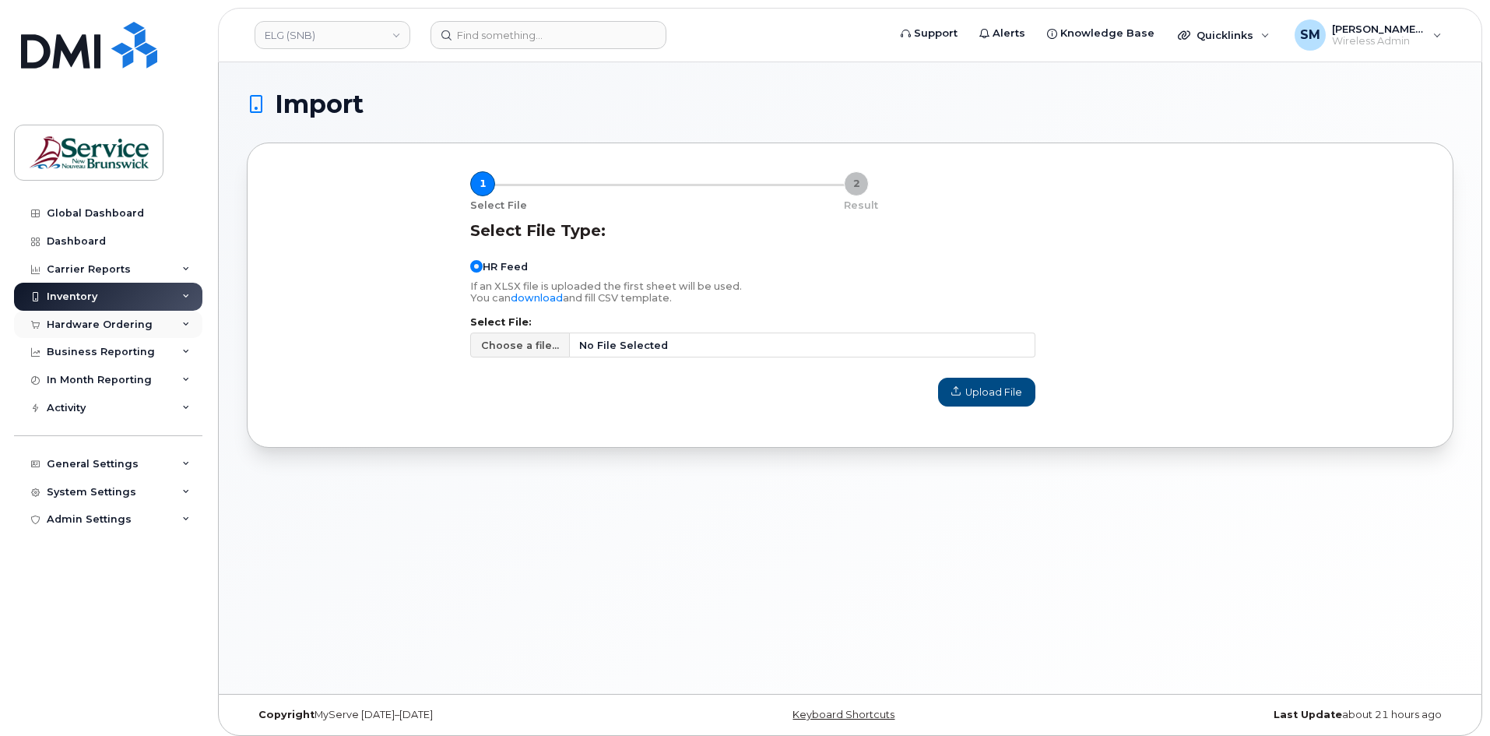
click at [139, 327] on div "Hardware Ordering" at bounding box center [100, 324] width 106 height 12
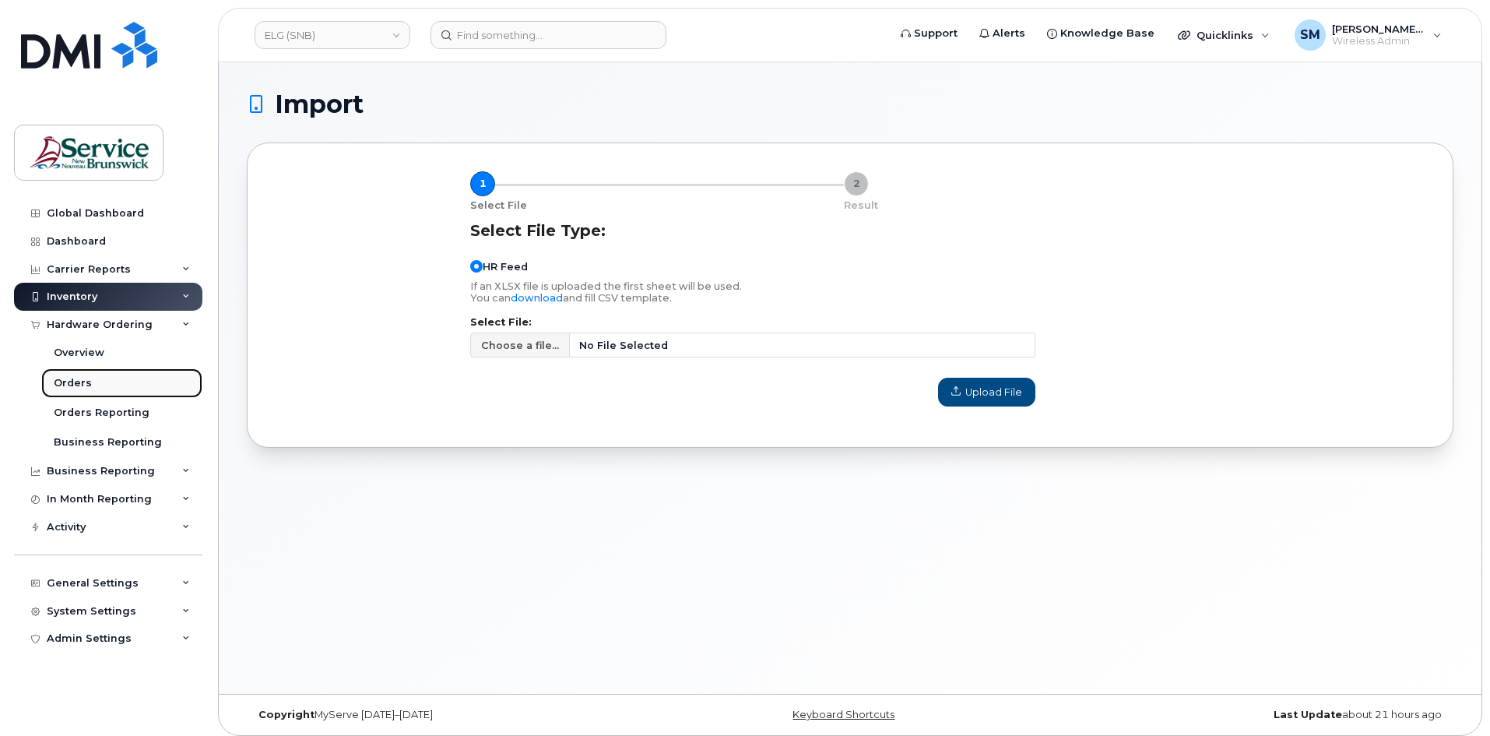
click at [125, 390] on link "Orders" at bounding box center [121, 383] width 161 height 30
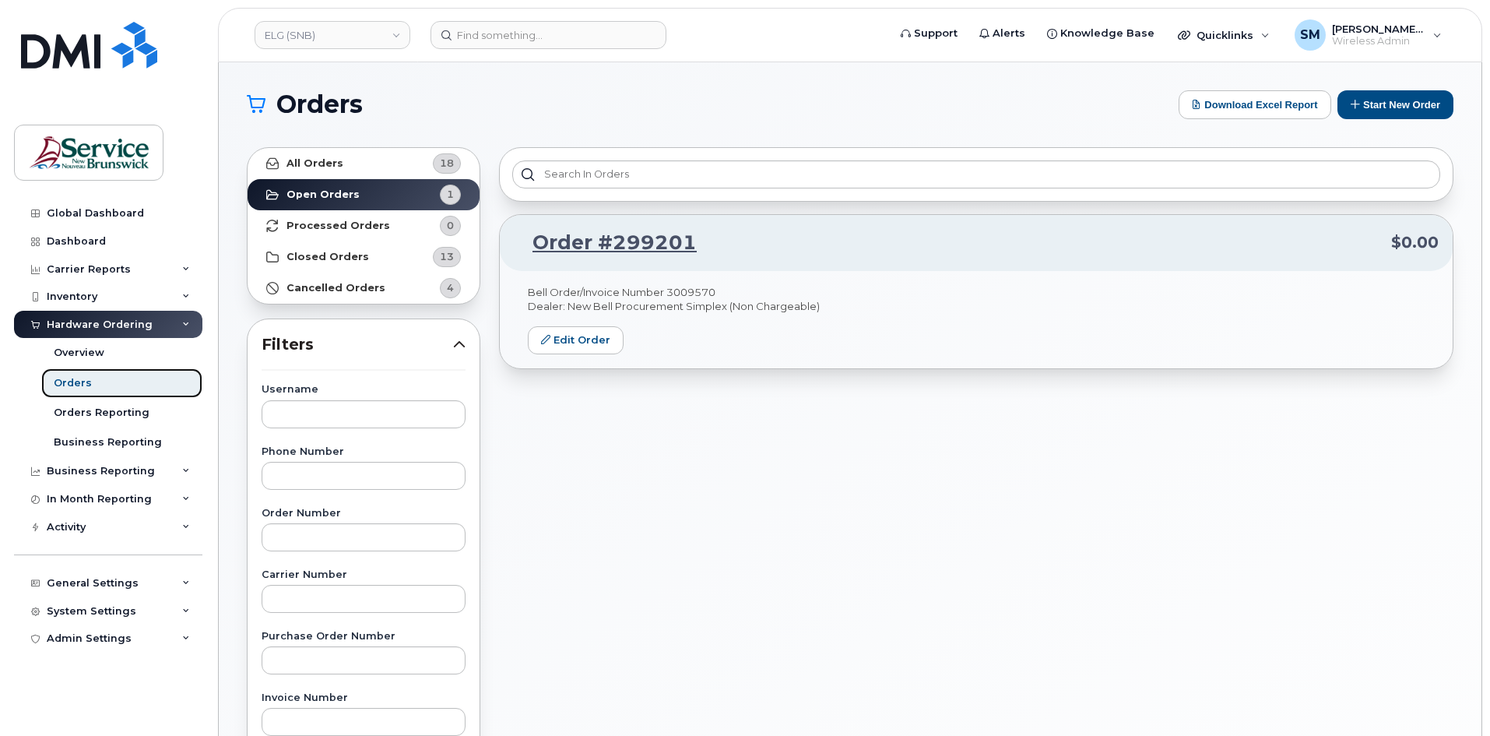
click at [79, 382] on div "Orders" at bounding box center [73, 383] width 38 height 14
click at [183, 317] on div "Hardware Ordering" at bounding box center [108, 325] width 188 height 28
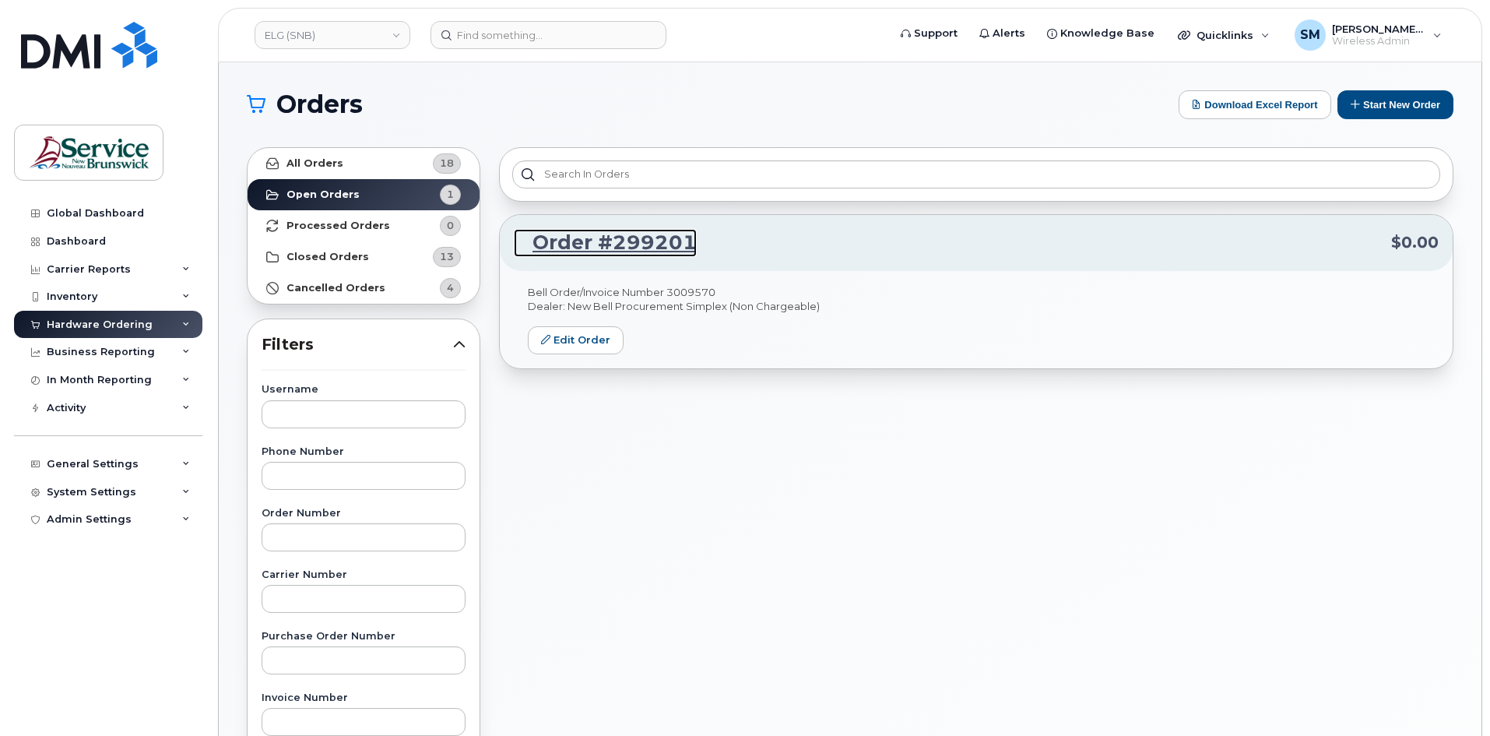
click at [562, 240] on link "Order #299201" at bounding box center [605, 243] width 183 height 28
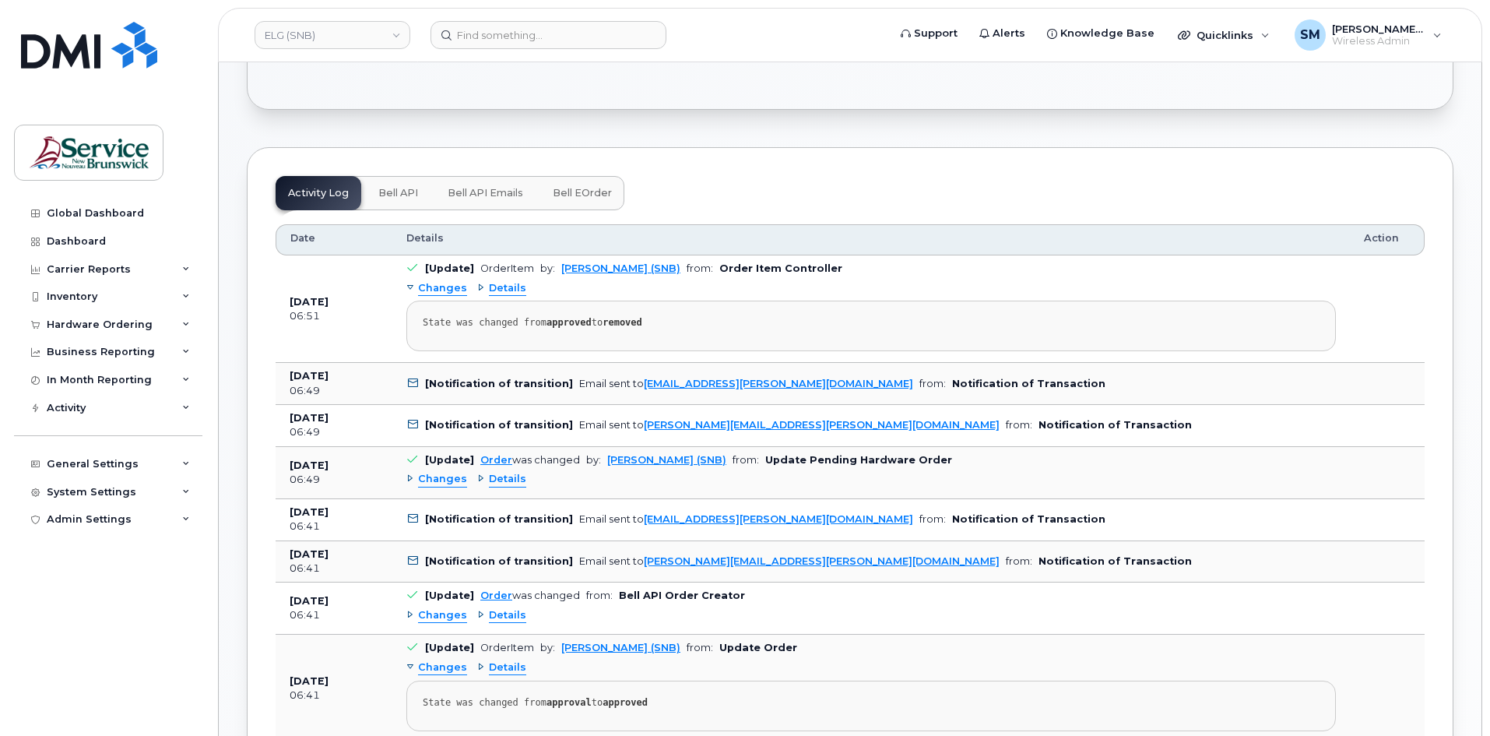
scroll to position [311, 0]
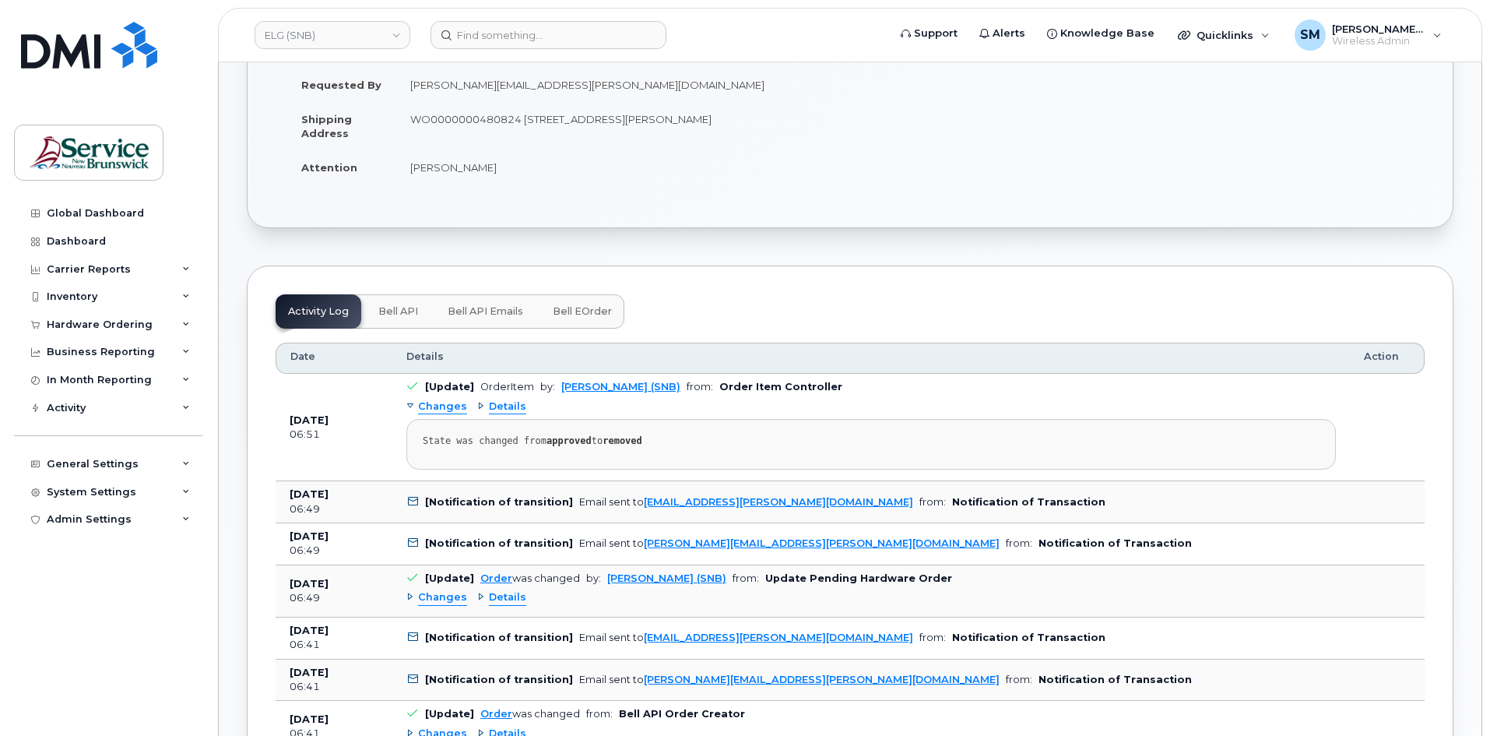
click at [406, 307] on span "Bell API" at bounding box center [398, 311] width 40 height 12
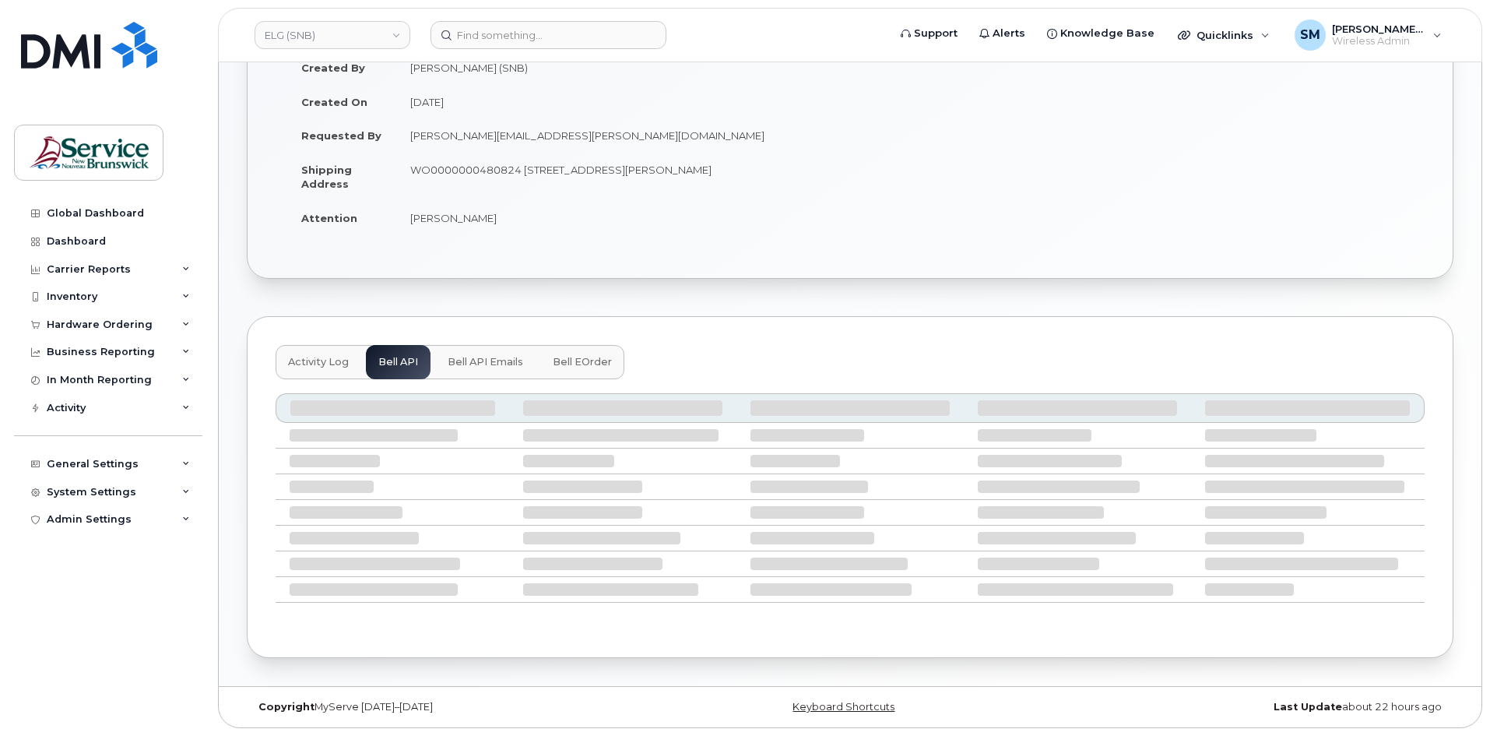
scroll to position [46, 0]
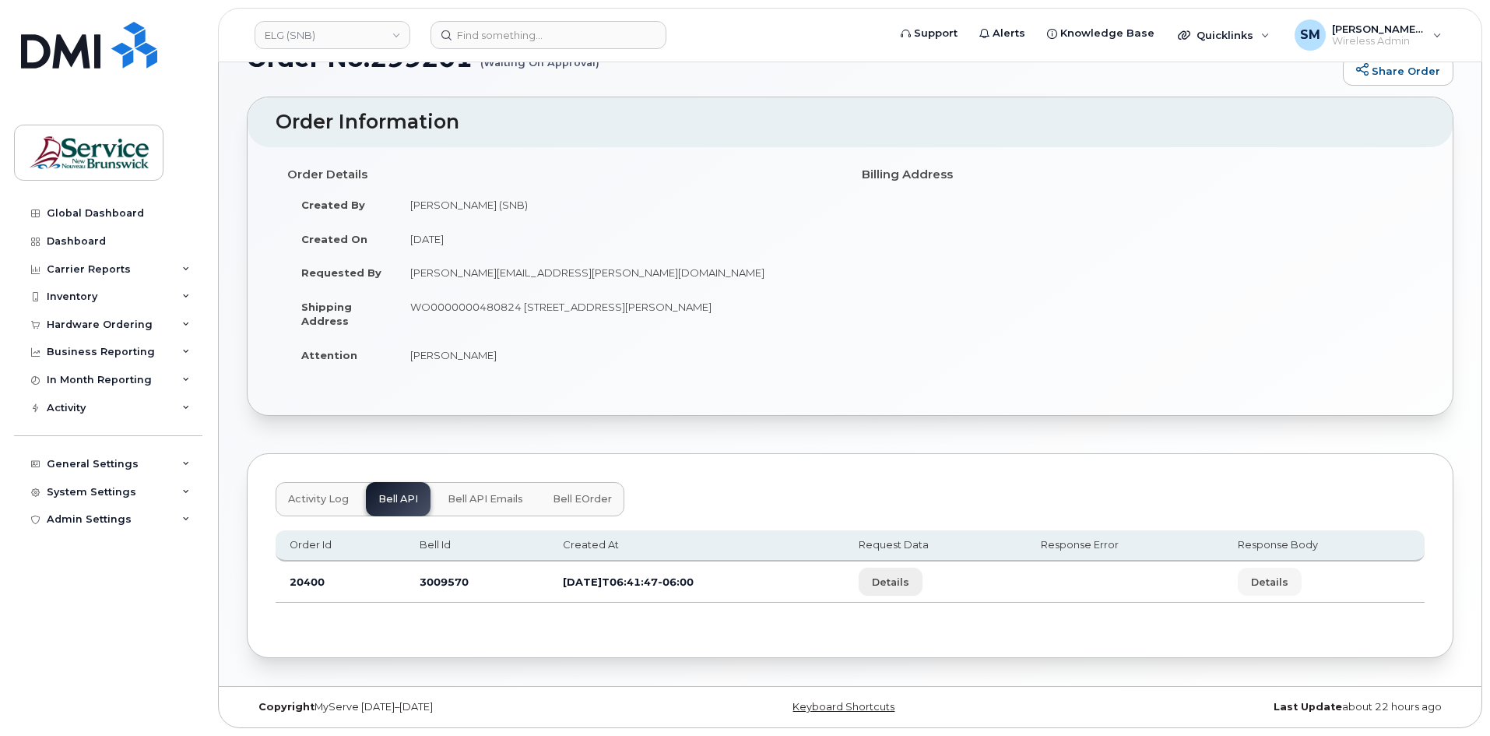
click at [909, 585] on span "Details" at bounding box center [890, 582] width 37 height 15
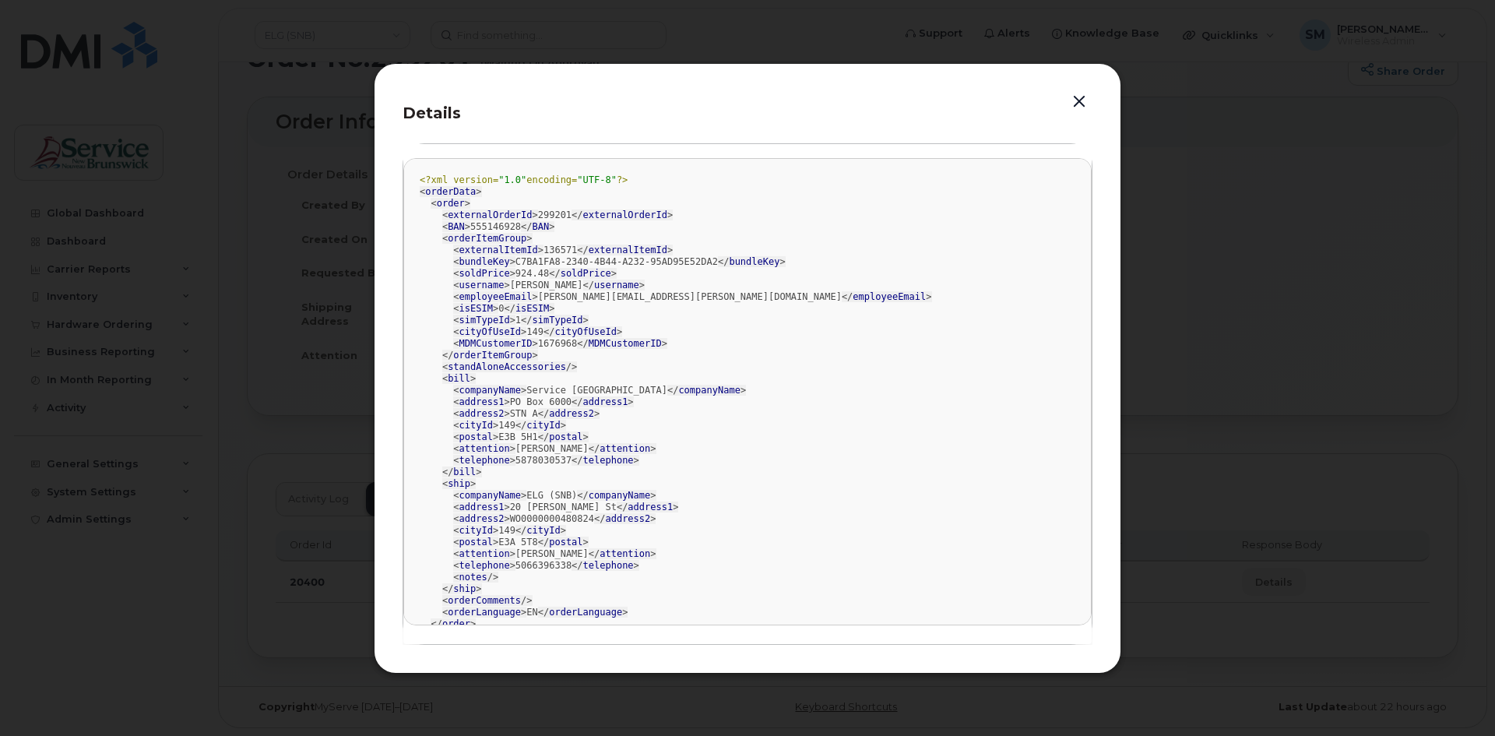
click at [1077, 104] on button "button" at bounding box center [1078, 102] width 23 height 22
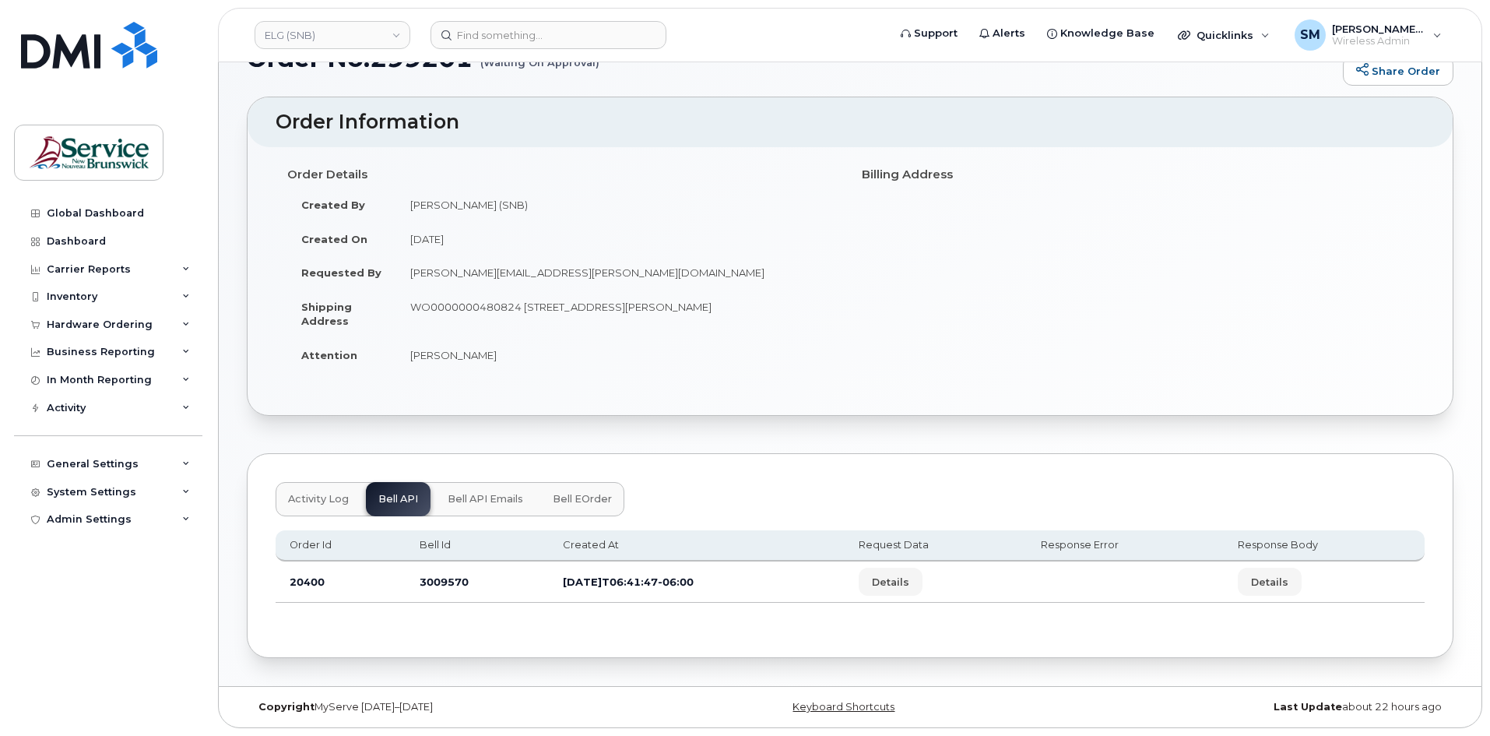
drag, startPoint x: 487, startPoint y: 496, endPoint x: 509, endPoint y: 490, distance: 22.5
click at [490, 497] on span "Bell API Emails" at bounding box center [486, 499] width 76 height 12
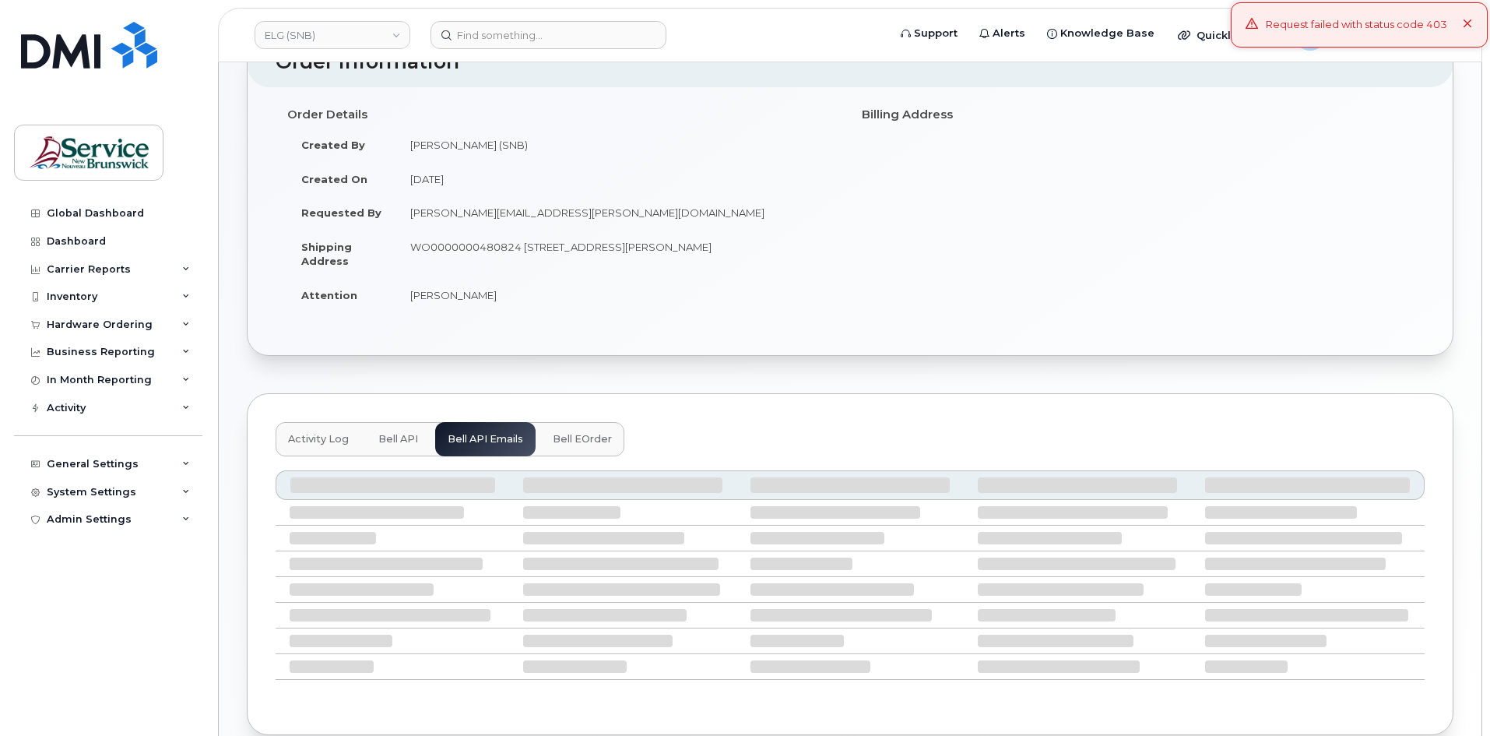
scroll to position [183, 0]
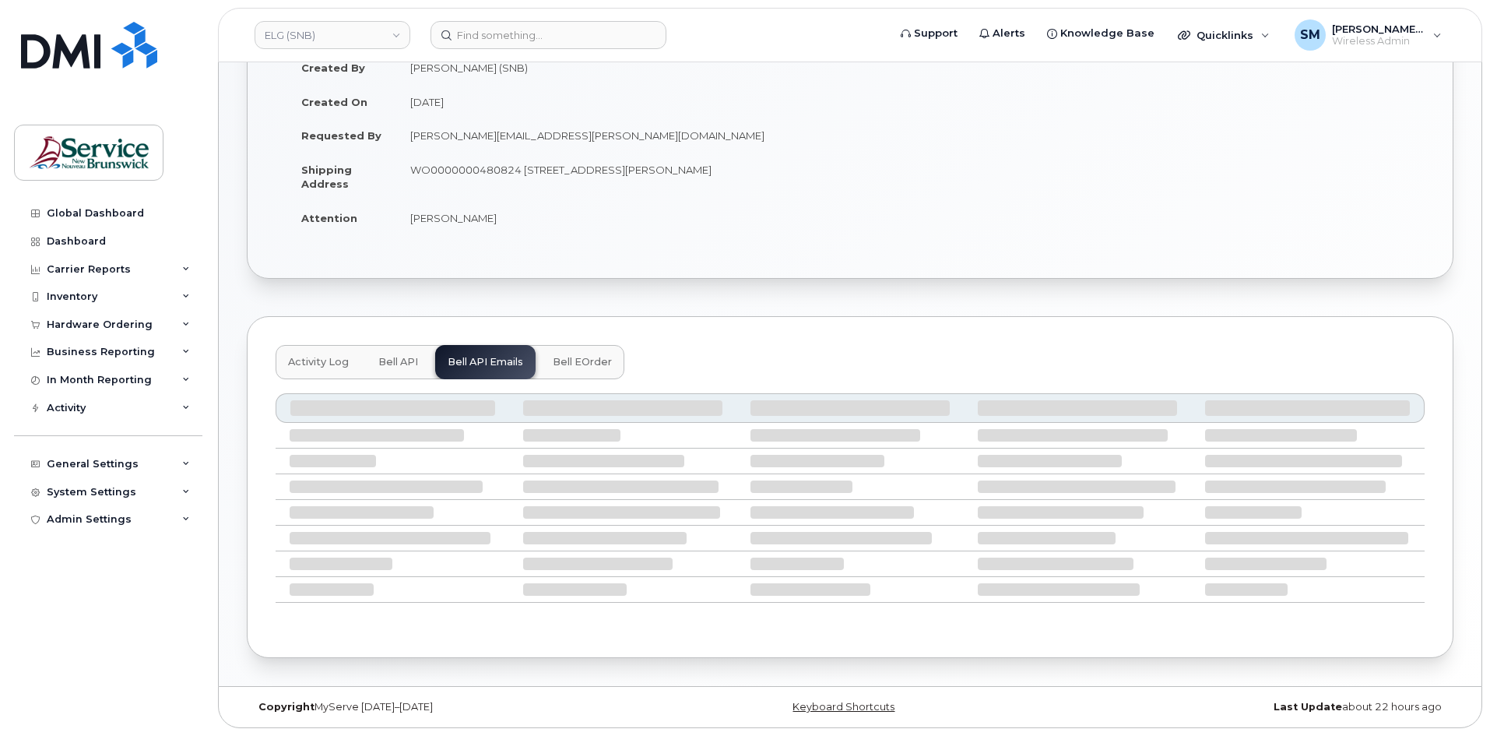
click at [594, 370] on button "Bell eOrder" at bounding box center [582, 362] width 84 height 34
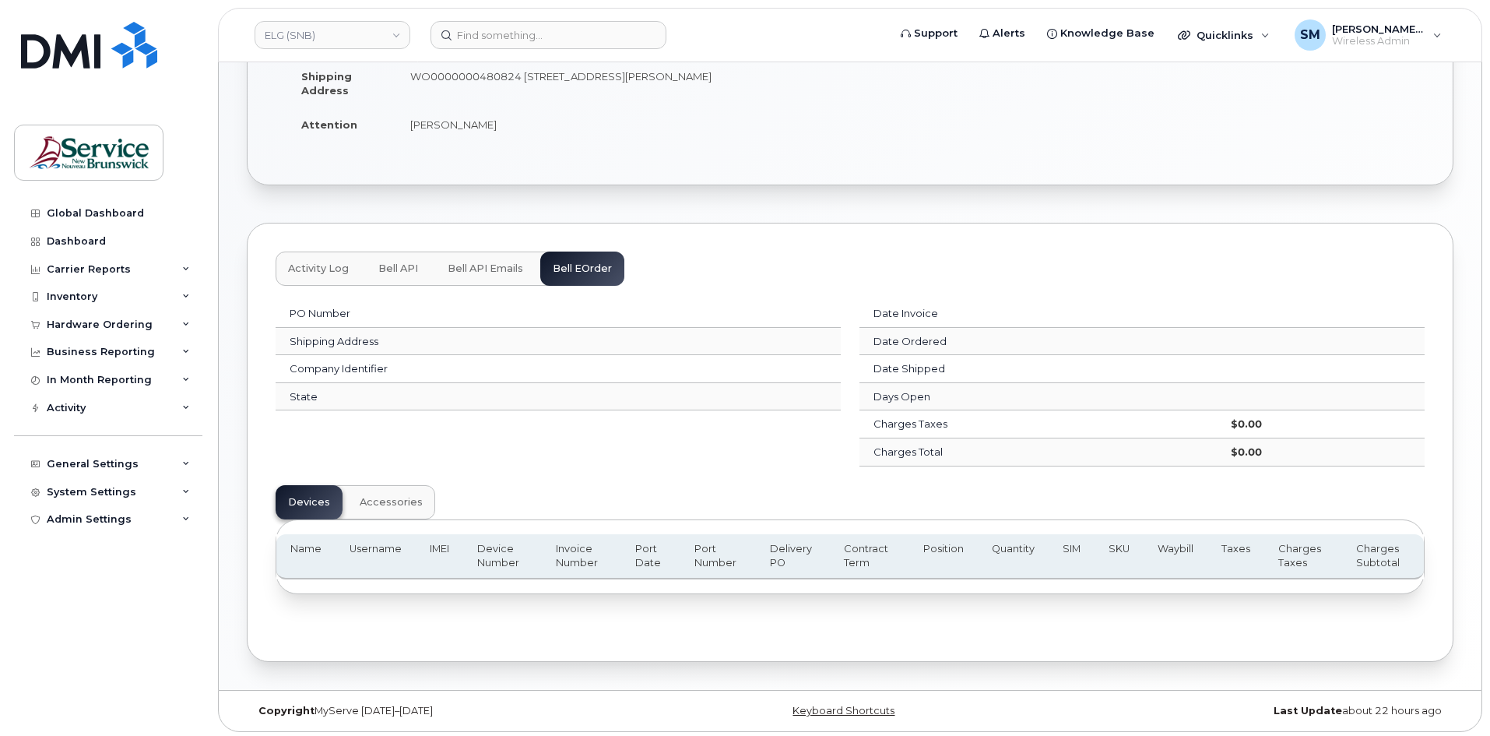
scroll to position [280, 0]
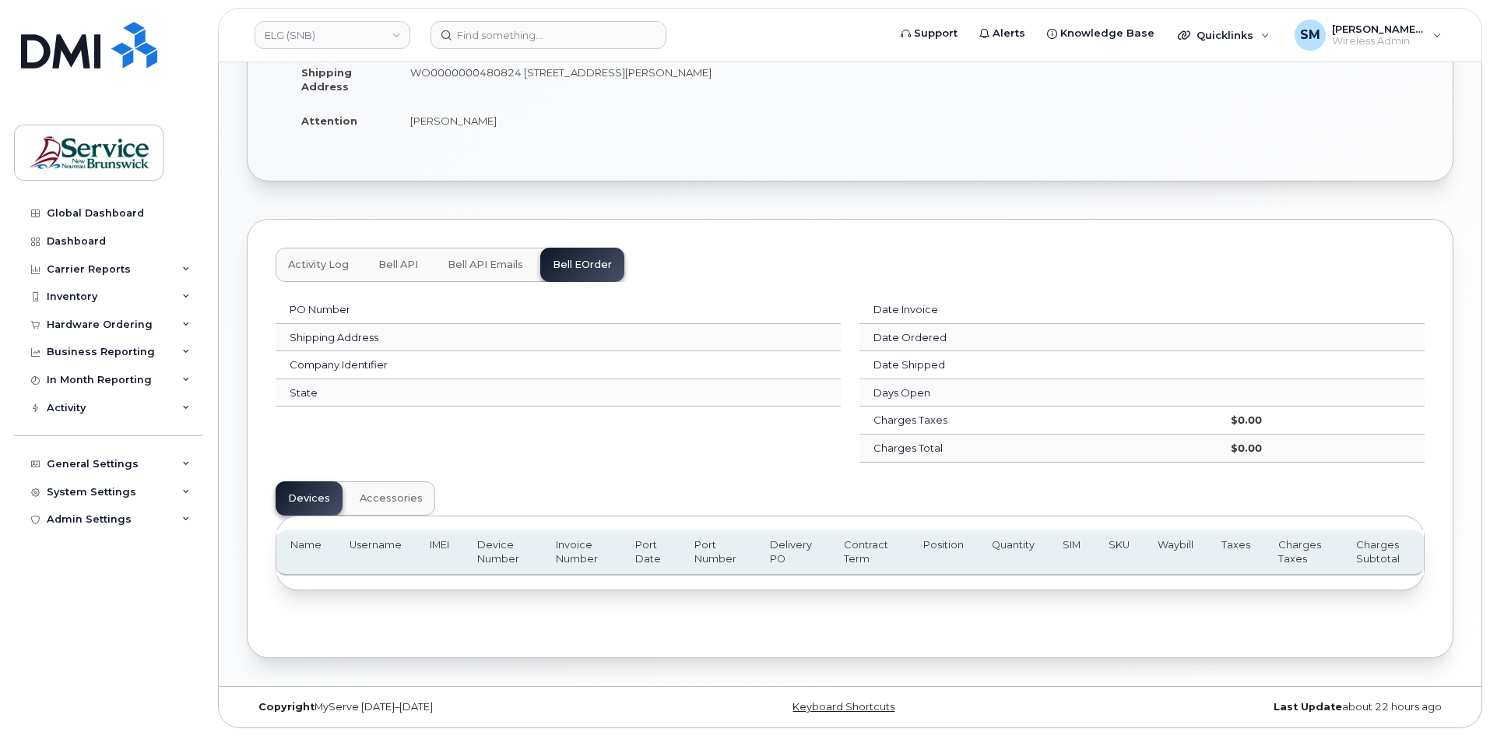
click at [390, 500] on span "Accessories" at bounding box center [391, 498] width 63 height 12
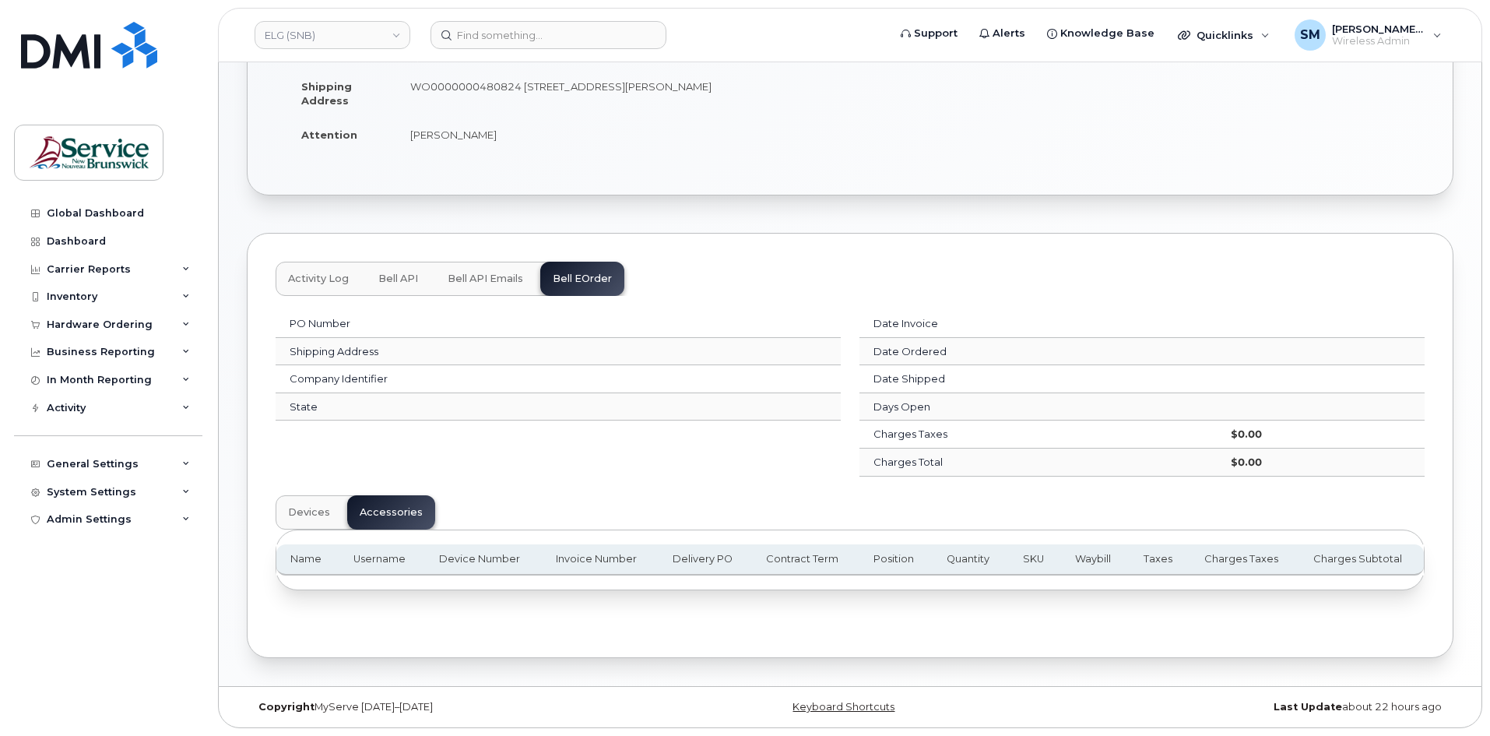
click at [328, 502] on button "Devices" at bounding box center [309, 512] width 67 height 34
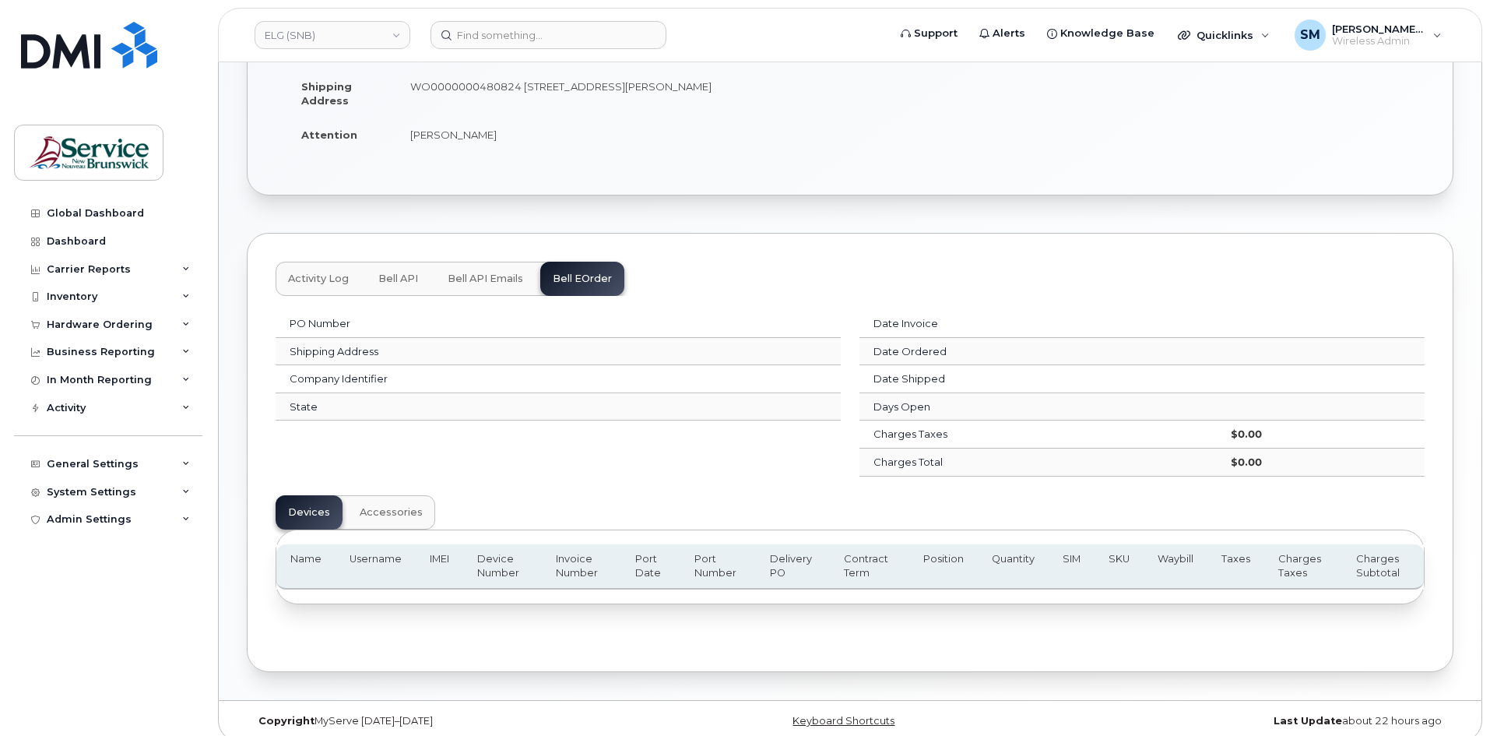
click at [518, 270] on button "Bell API Emails" at bounding box center [485, 279] width 100 height 34
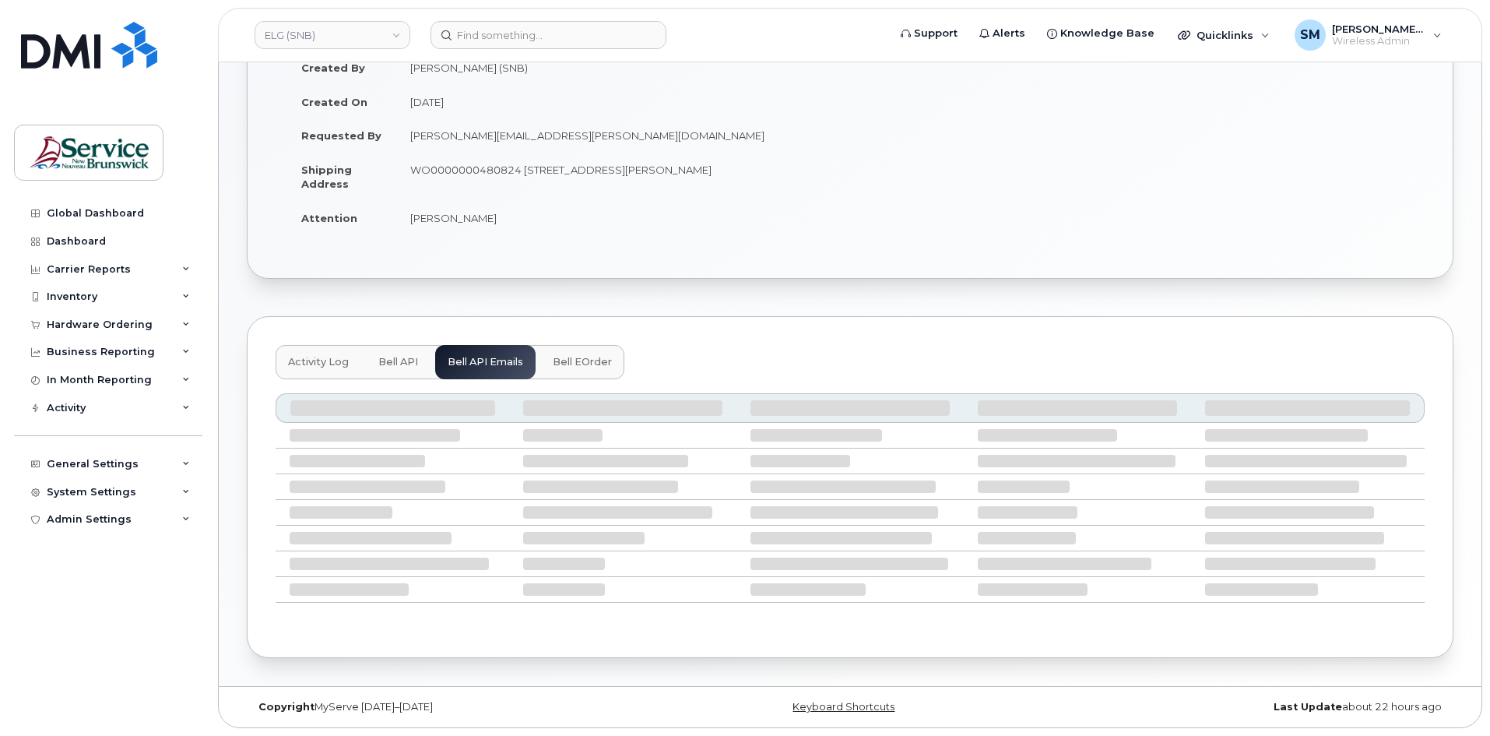
scroll to position [183, 0]
